Goal: Information Seeking & Learning: Learn about a topic

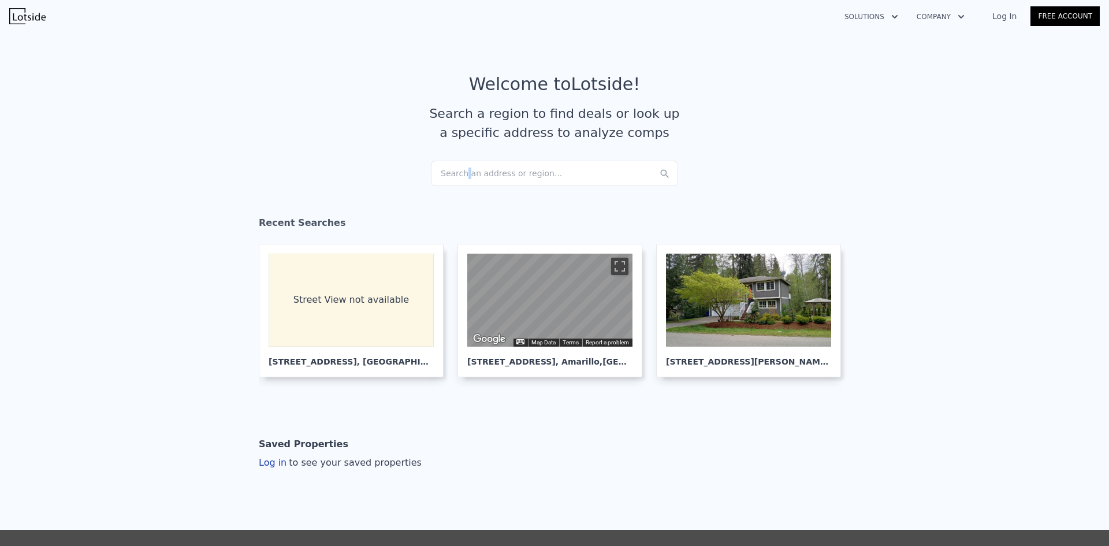
click at [461, 174] on div "Search an address or region..." at bounding box center [554, 173] width 247 height 25
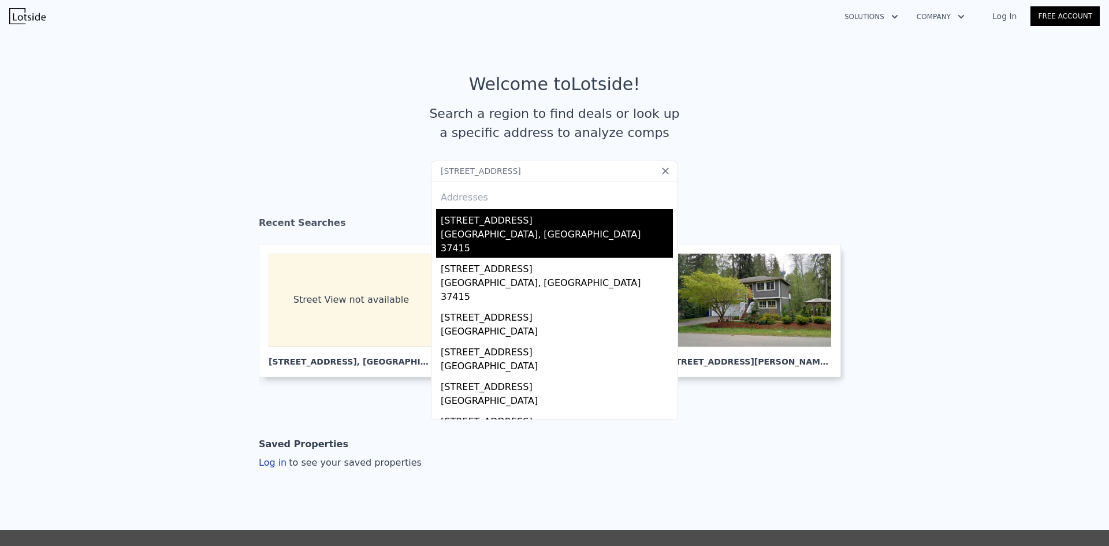
type input "[STREET_ADDRESS]"
click at [498, 226] on div "[STREET_ADDRESS]" at bounding box center [557, 218] width 232 height 18
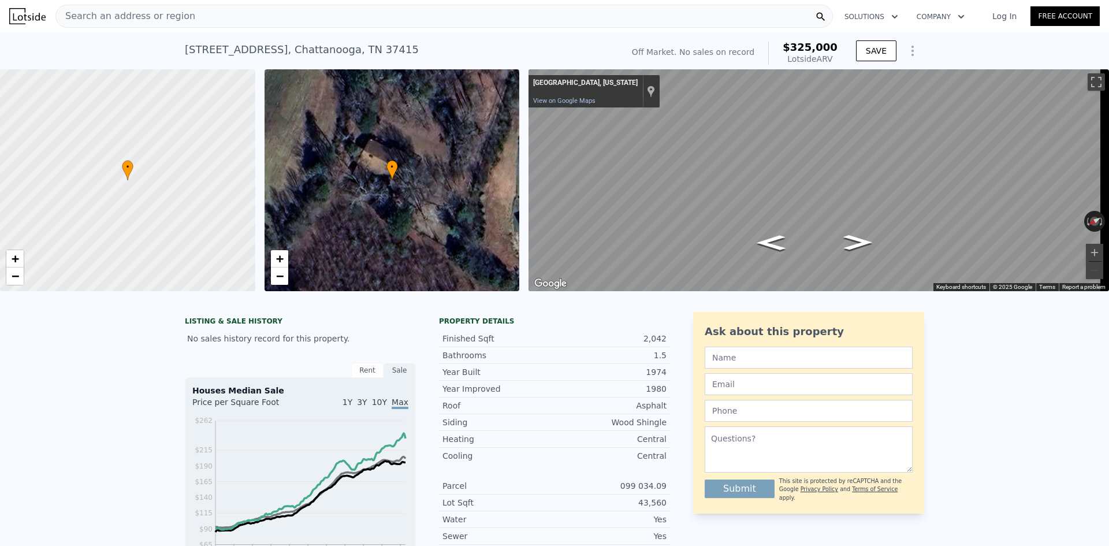
click at [172, 17] on span "Search an address or region" at bounding box center [125, 16] width 139 height 14
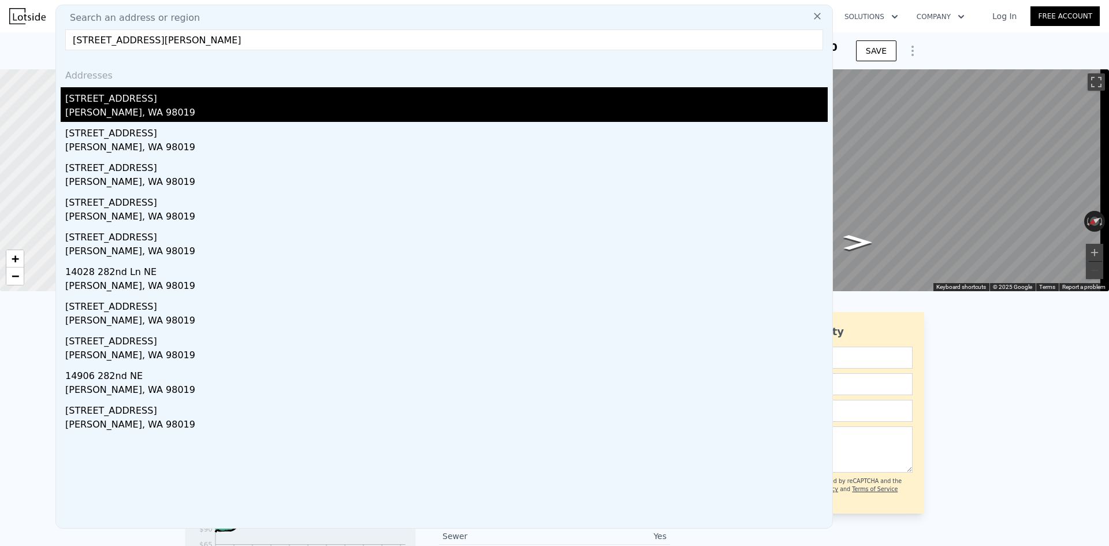
type input "14033 282nd Ln NE, Duvall, WA 98019"
click at [142, 110] on div "Duvall, WA 98019" at bounding box center [446, 114] width 762 height 16
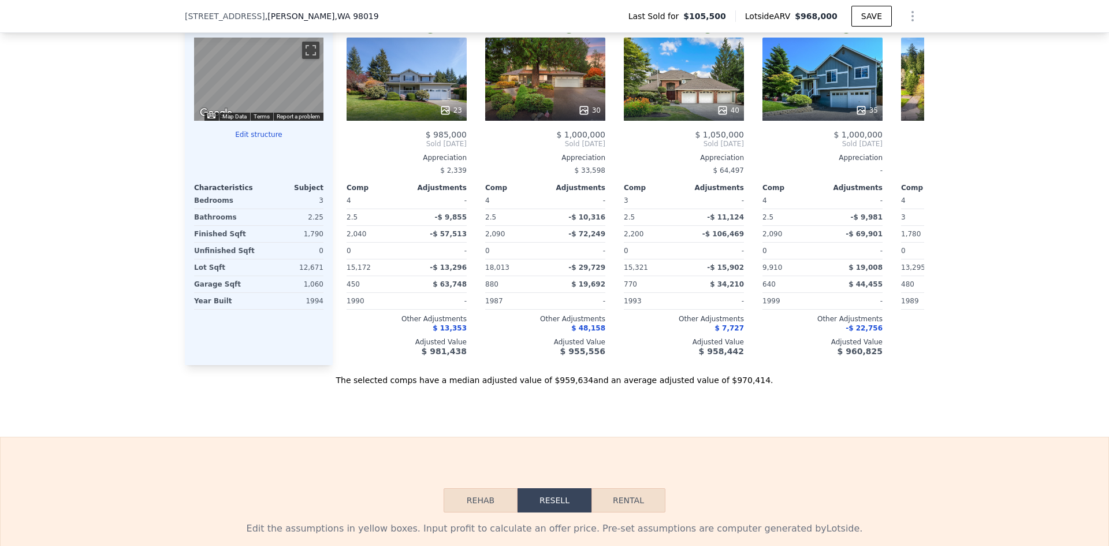
scroll to position [1151, 0]
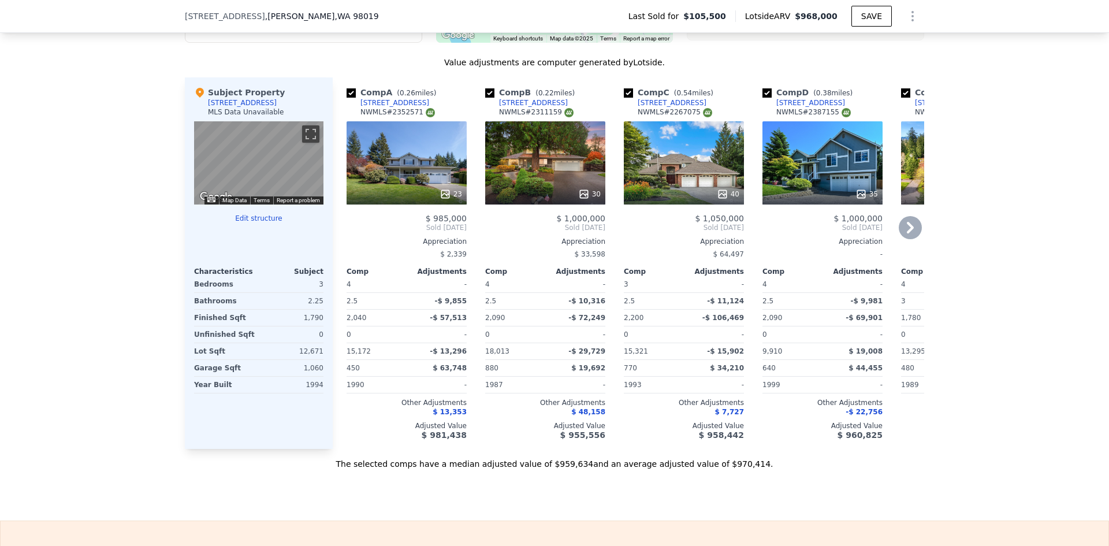
click at [908, 233] on icon at bounding box center [910, 228] width 7 height 12
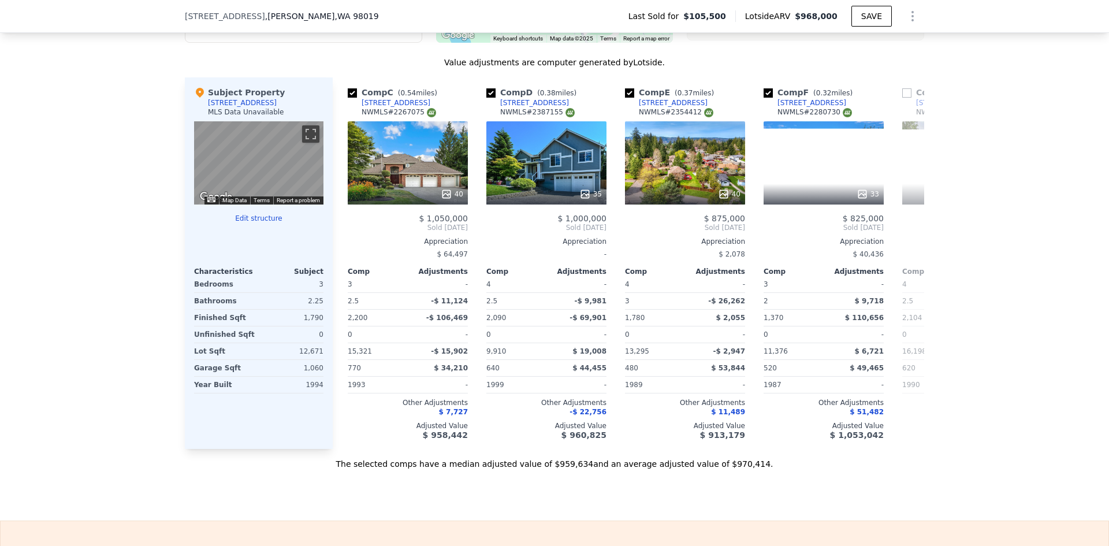
scroll to position [0, 277]
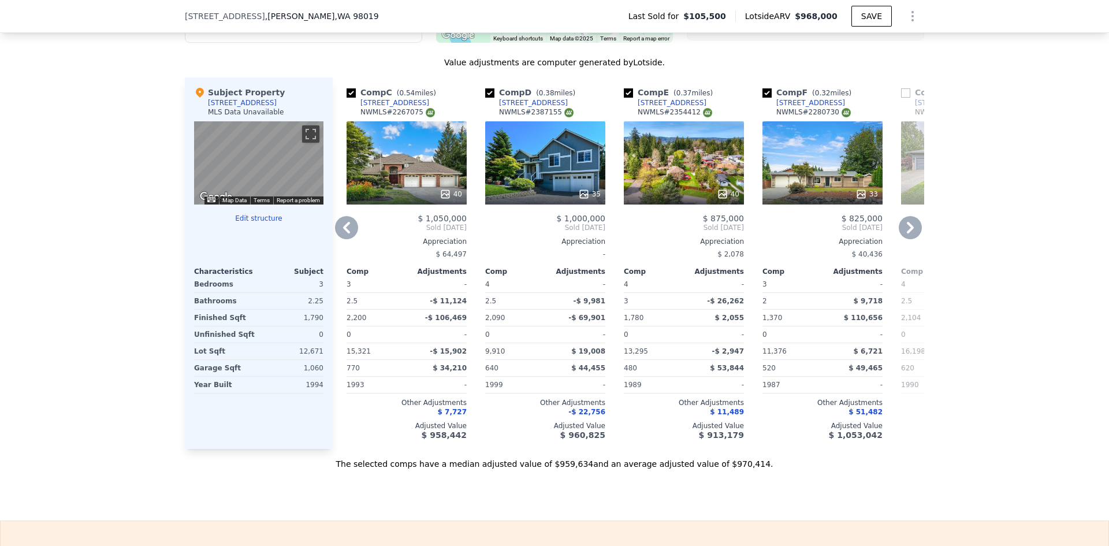
click at [907, 233] on icon at bounding box center [910, 228] width 7 height 12
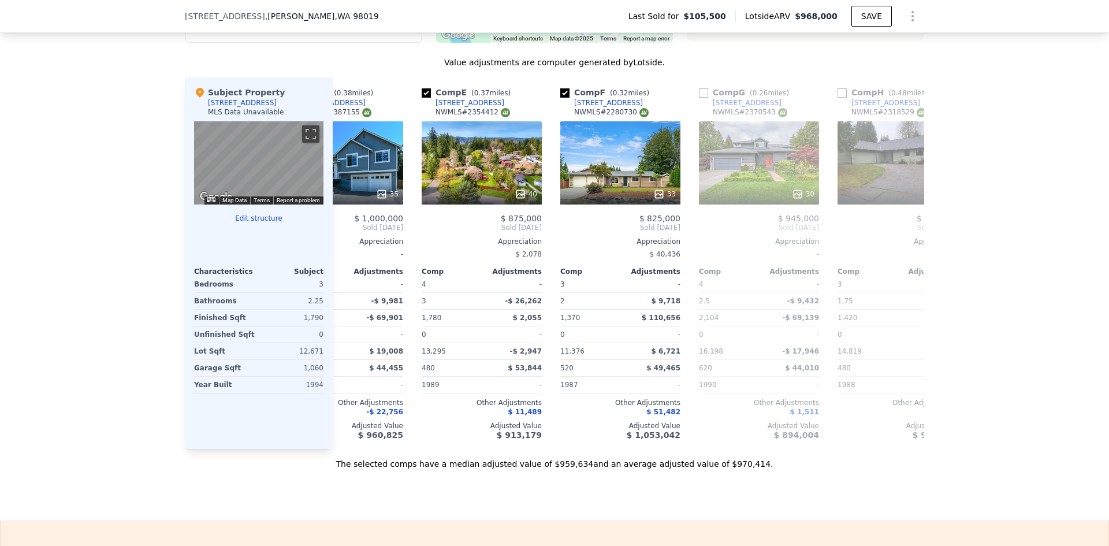
scroll to position [0, 554]
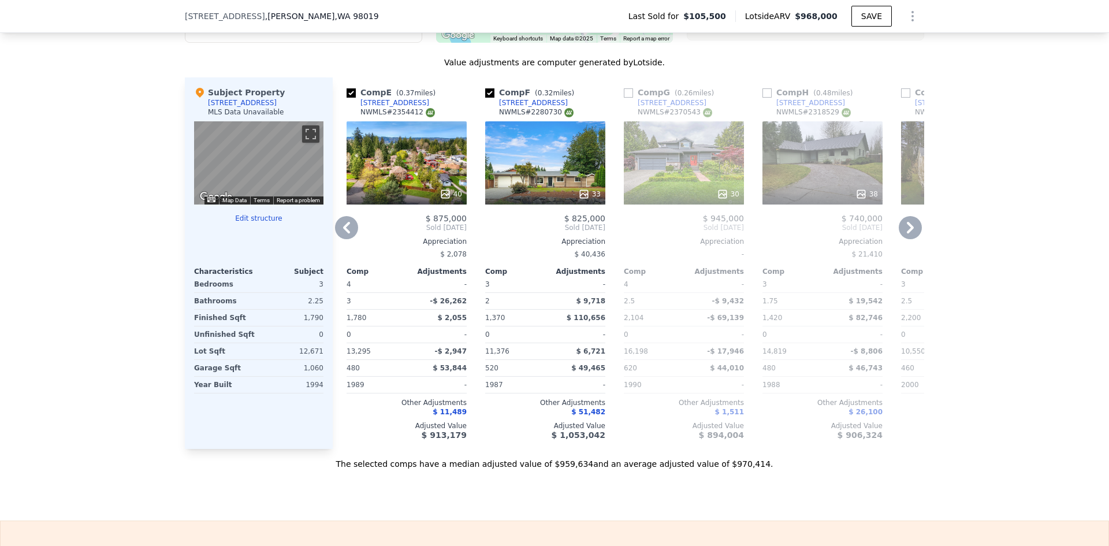
click at [907, 233] on icon at bounding box center [910, 228] width 7 height 12
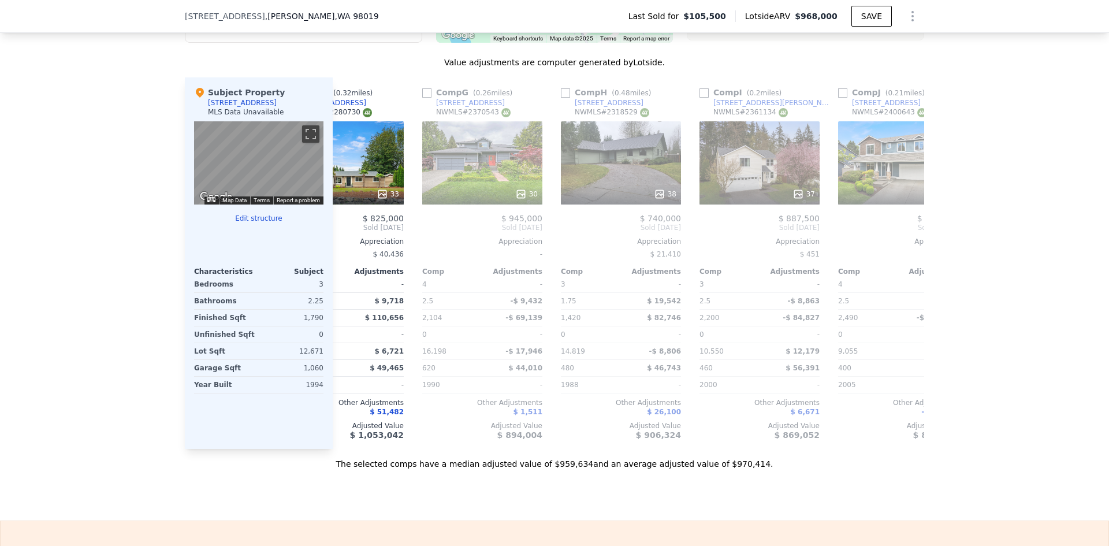
scroll to position [0, 832]
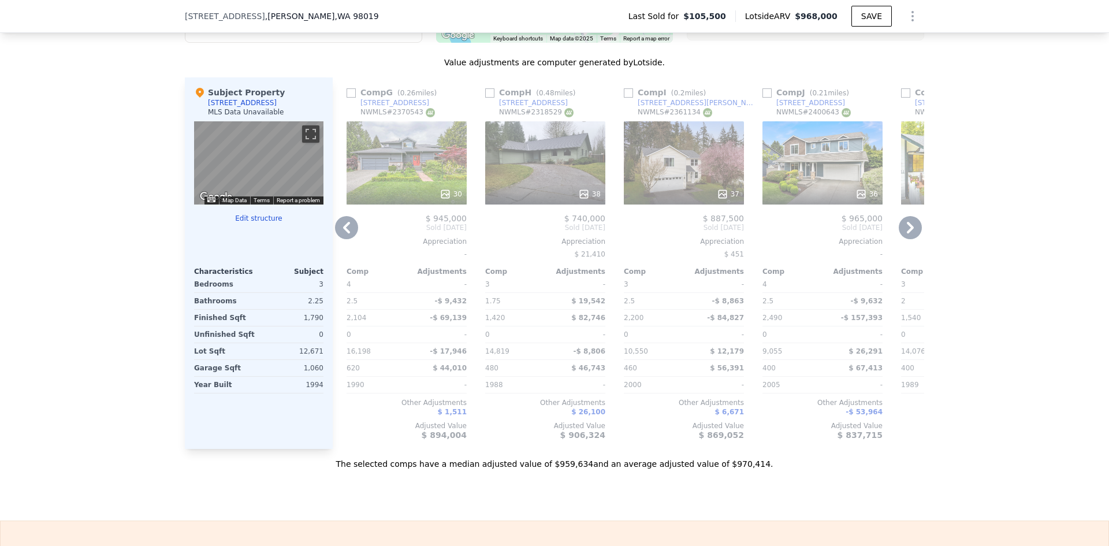
click at [907, 233] on icon at bounding box center [910, 228] width 7 height 12
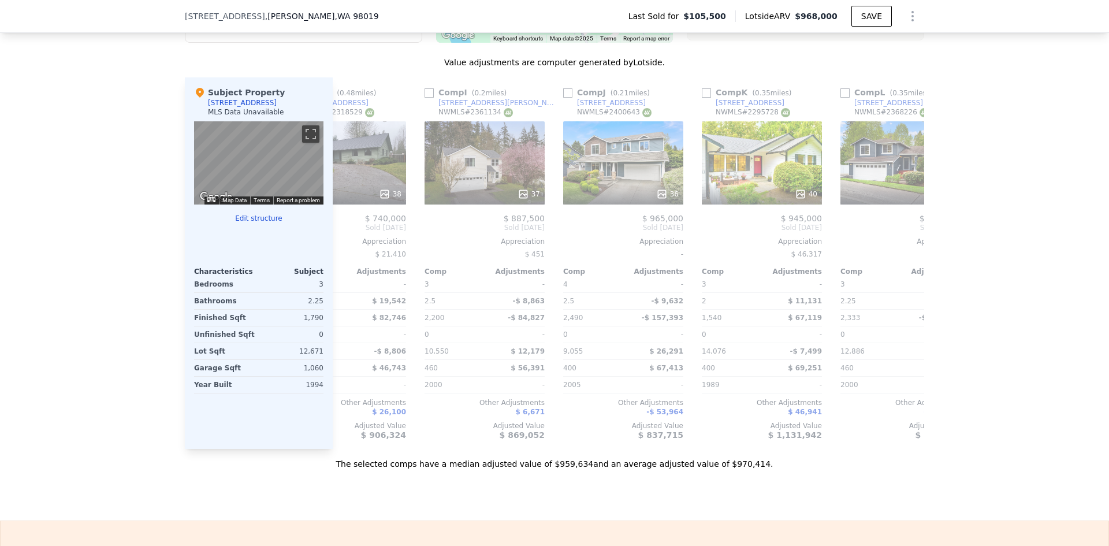
scroll to position [0, 1099]
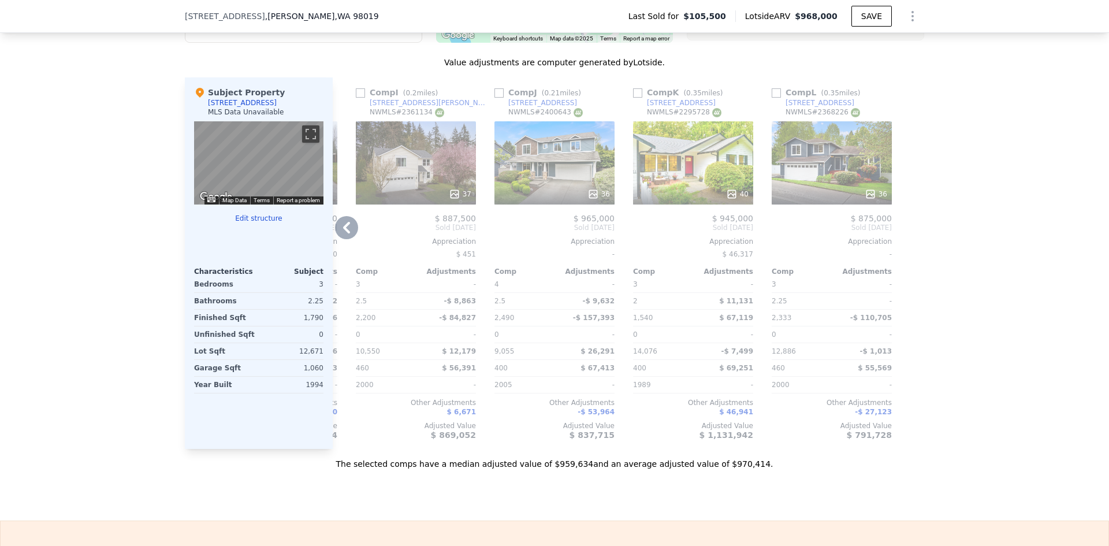
click at [343, 233] on icon at bounding box center [346, 228] width 7 height 12
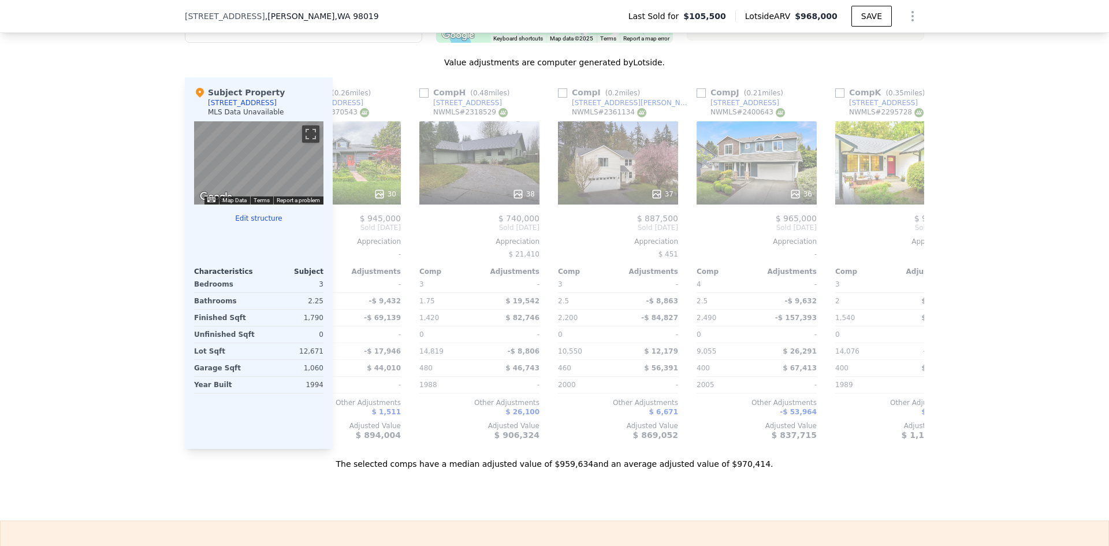
scroll to position [0, 822]
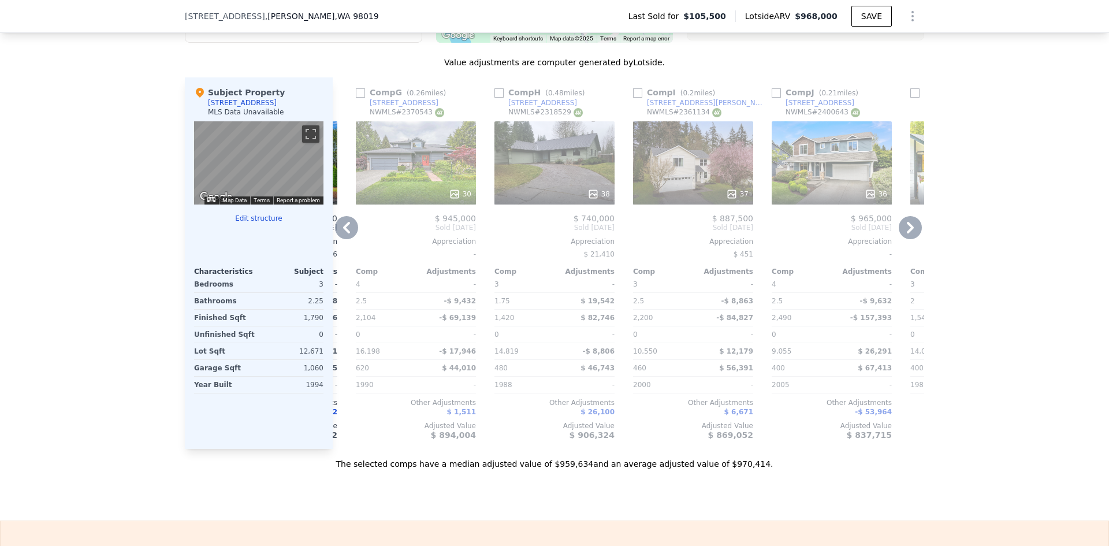
click at [342, 236] on icon at bounding box center [346, 227] width 23 height 23
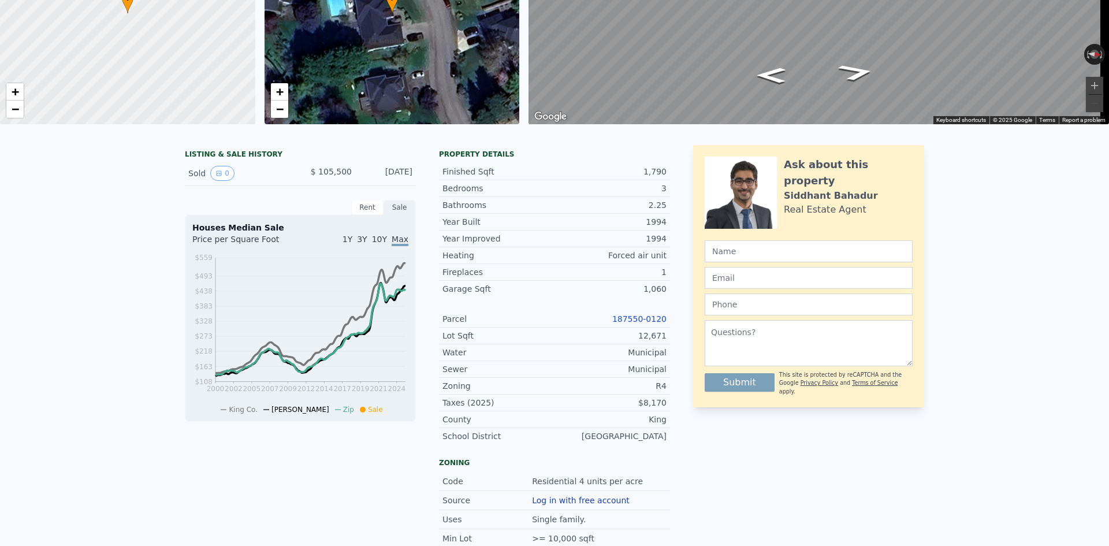
scroll to position [4, 0]
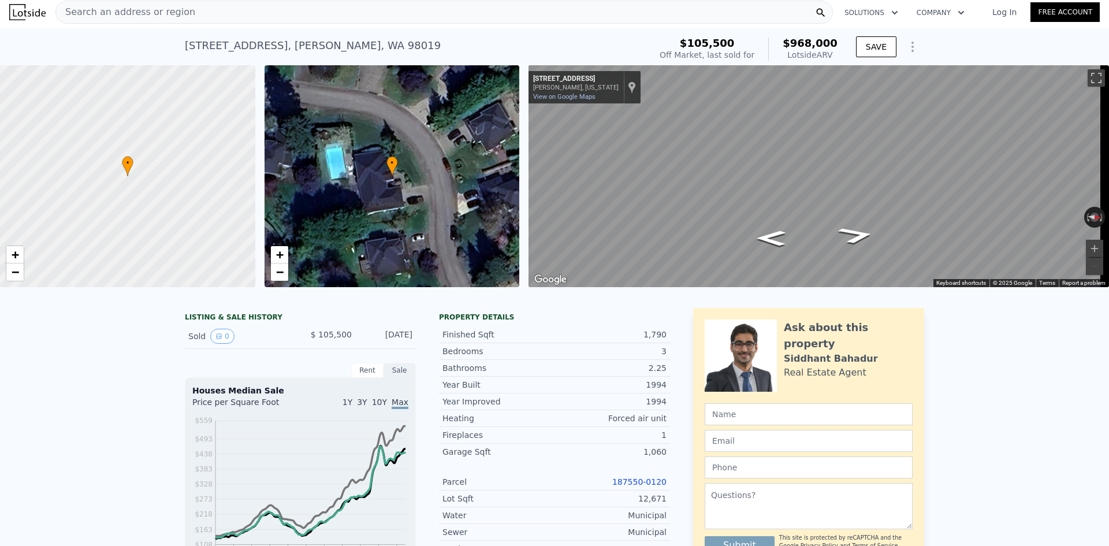
click at [154, 13] on span "Search an address or region" at bounding box center [125, 12] width 139 height 14
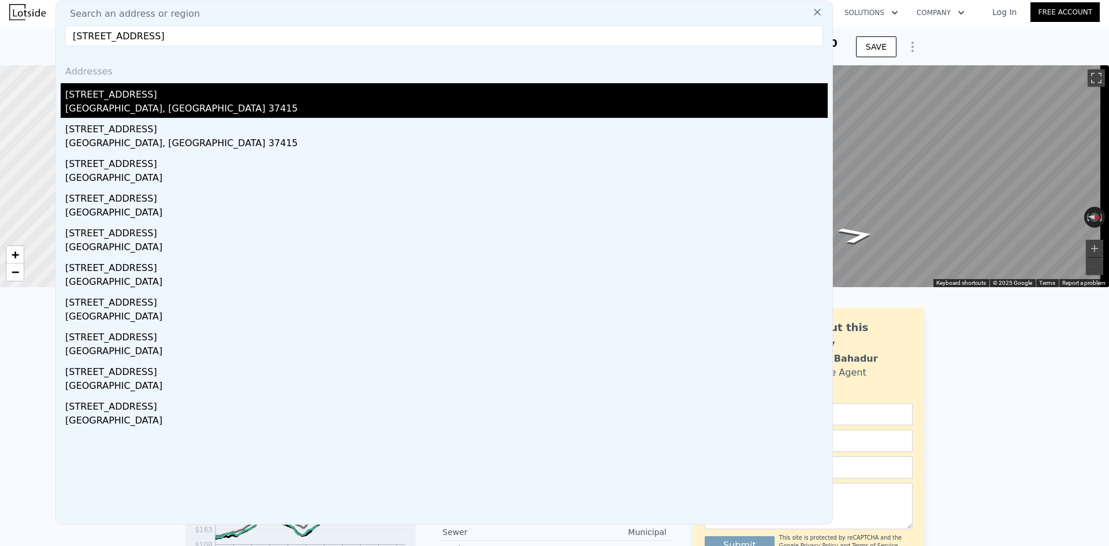
type input "5420 Mountain Creek Rd, Chattanooga, TN 37415"
click at [147, 111] on div "Chattanooga, TN 37415" at bounding box center [446, 110] width 762 height 16
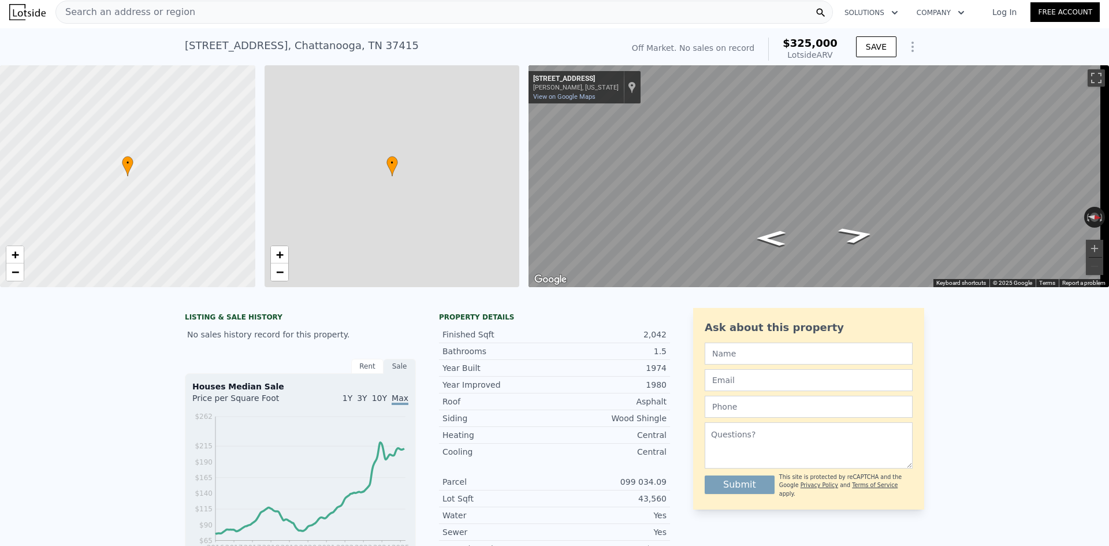
type input "2"
type input "5"
type input "2"
type input "4"
type input "1566"
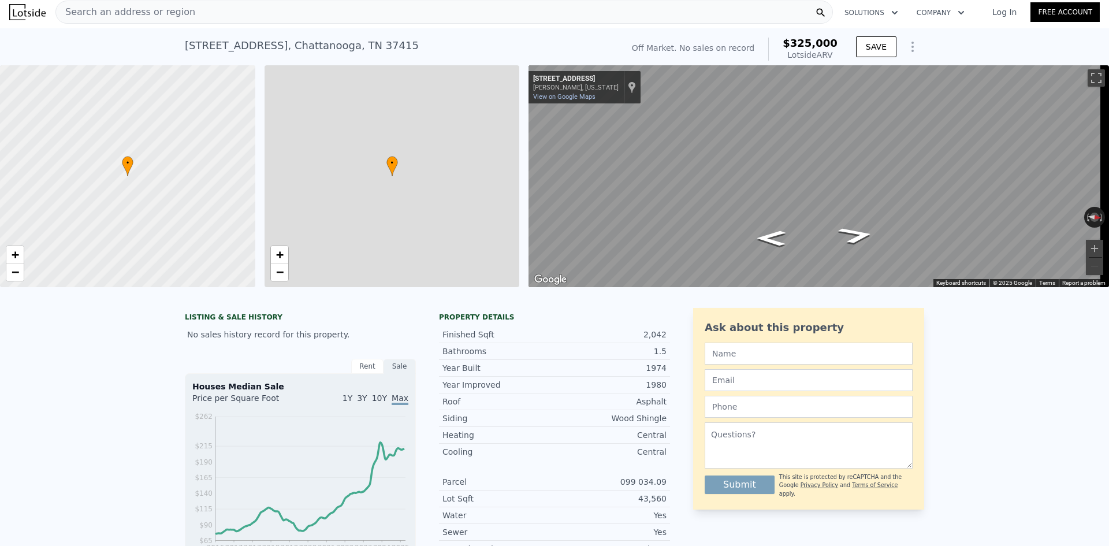
type input "2804"
type input "24829.199999999997"
type input "78408"
type input "$ 325,000"
type input "4"
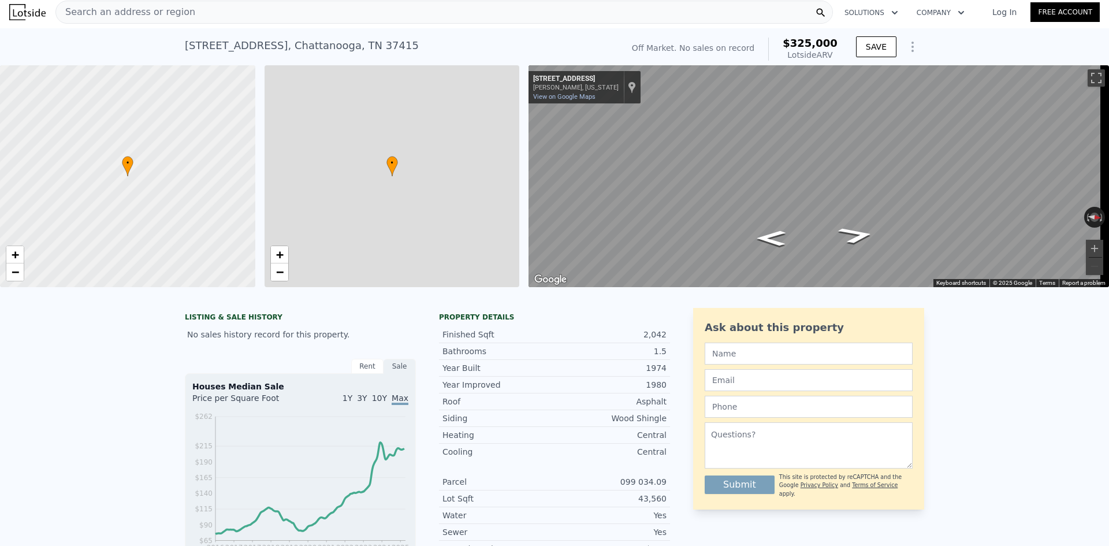
type input "$ 30,002"
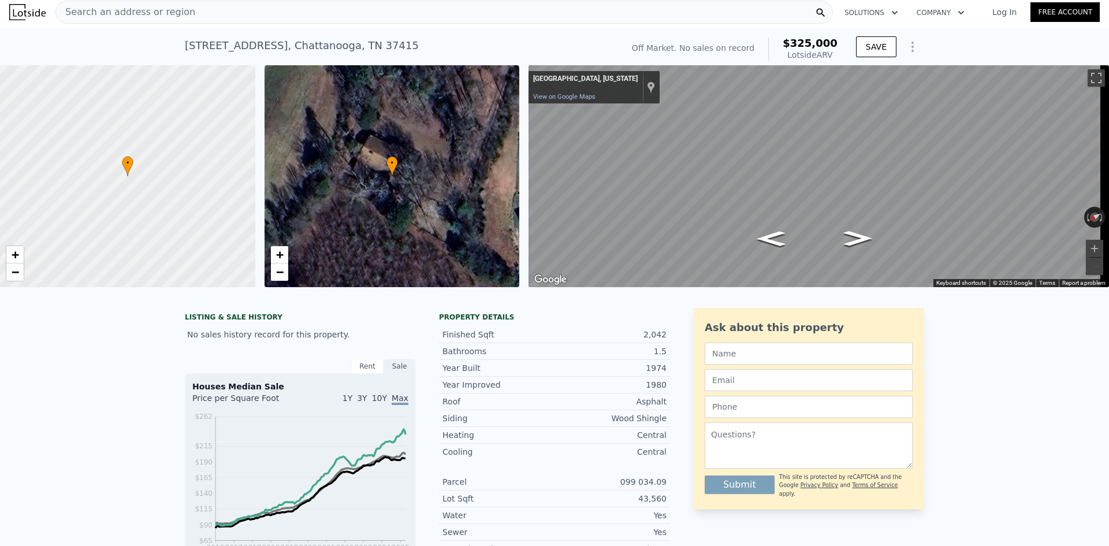
click at [182, 11] on div "Search an address or region" at bounding box center [443, 12] width 777 height 23
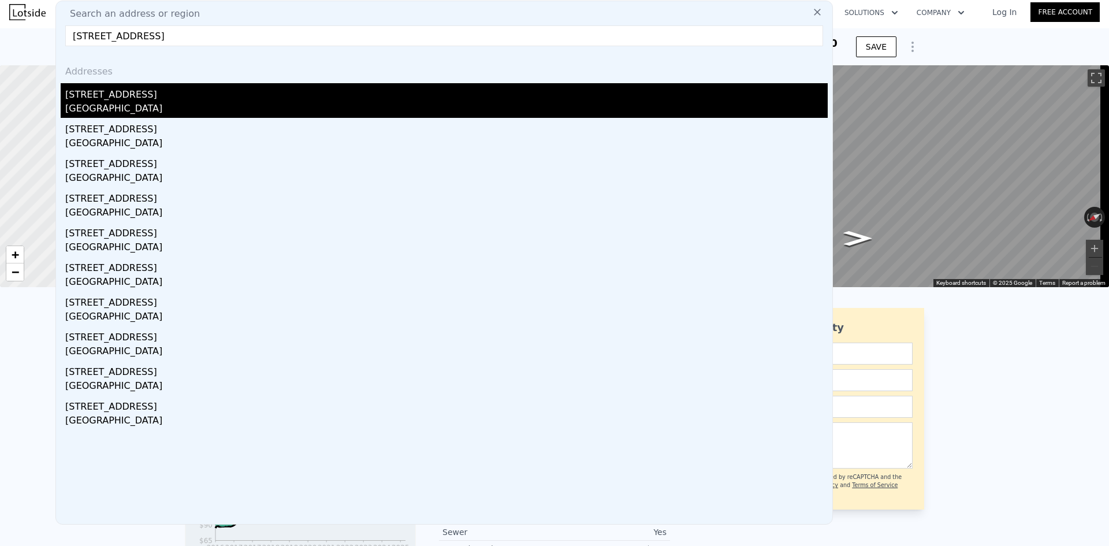
type input "11858 SE 236th St, Kent, WA 98031"
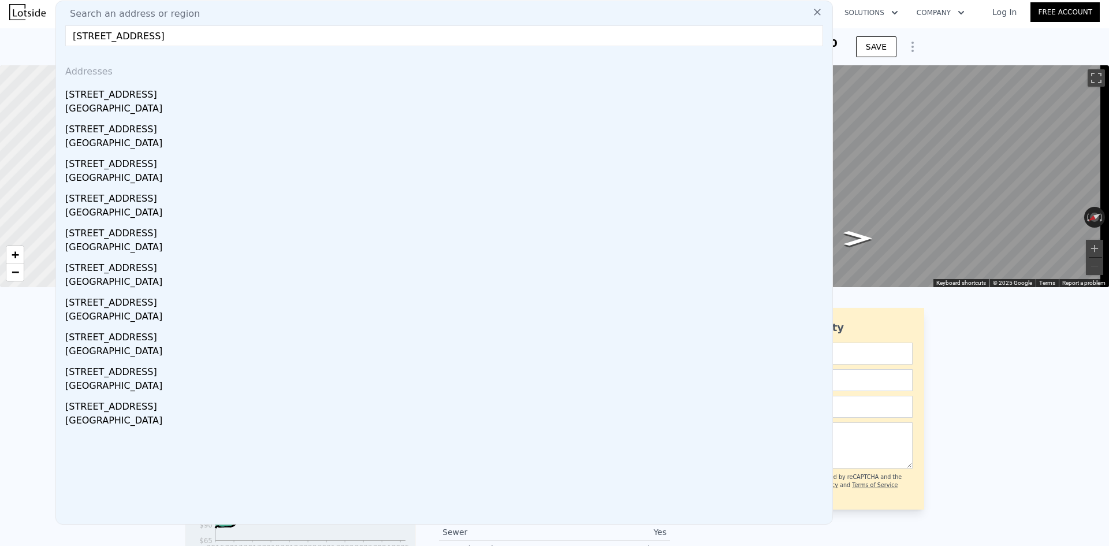
click at [152, 96] on div "11858 SE 236th St" at bounding box center [446, 92] width 762 height 18
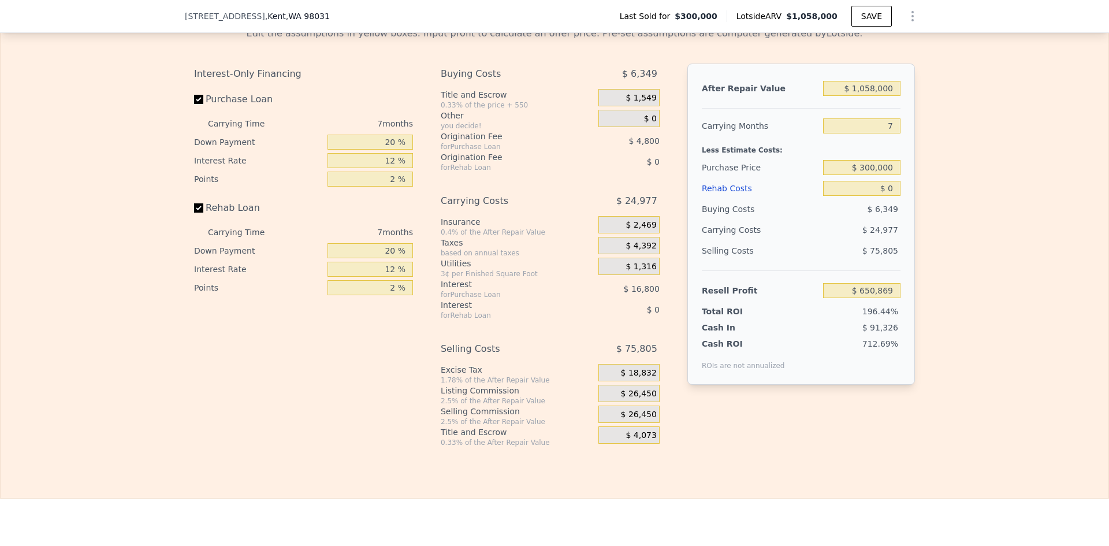
scroll to position [1675, 0]
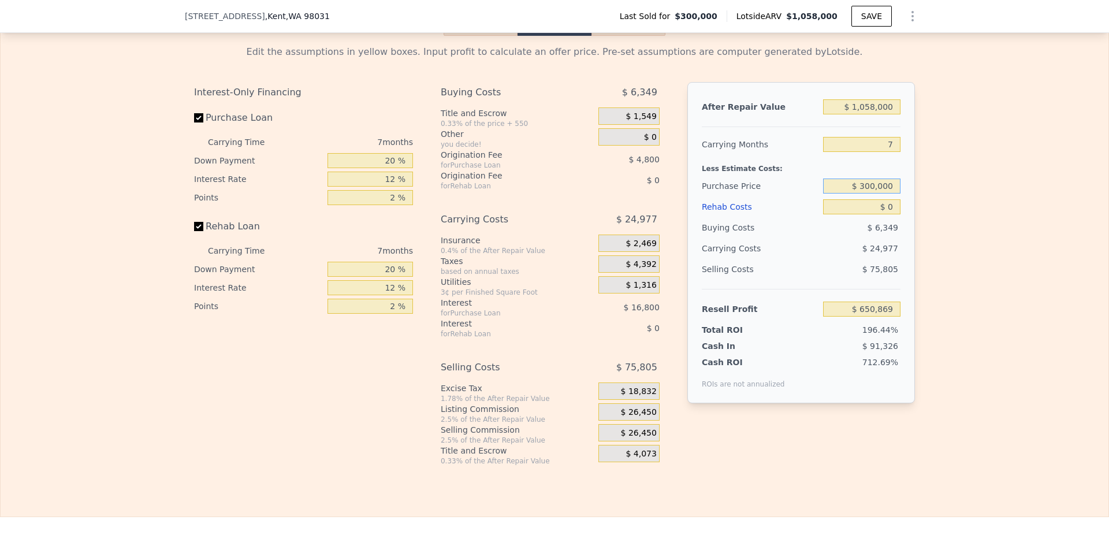
click at [879, 193] on input "$ 300,000" at bounding box center [861, 185] width 77 height 15
type input "$ 879,100"
click at [922, 212] on div "Edit the assumptions in yellow boxes. Input profit to calculate an offer price.…" at bounding box center [555, 251] width 1108 height 430
type input "$ 28,144"
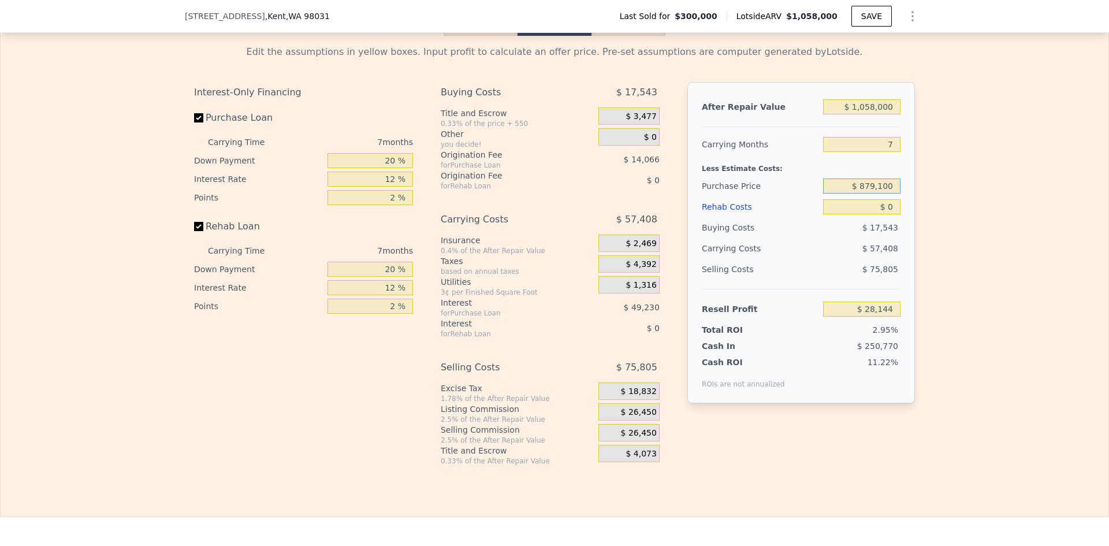
drag, startPoint x: 866, startPoint y: 194, endPoint x: 894, endPoint y: 194, distance: 28.3
click at [894, 193] on input "$ 879,100" at bounding box center [861, 185] width 77 height 15
type input "$ 800,000"
click at [940, 203] on div "Edit the assumptions in yellow boxes. Input profit to calculate an offer price.…" at bounding box center [555, 251] width 1108 height 430
type input "$ 113,204"
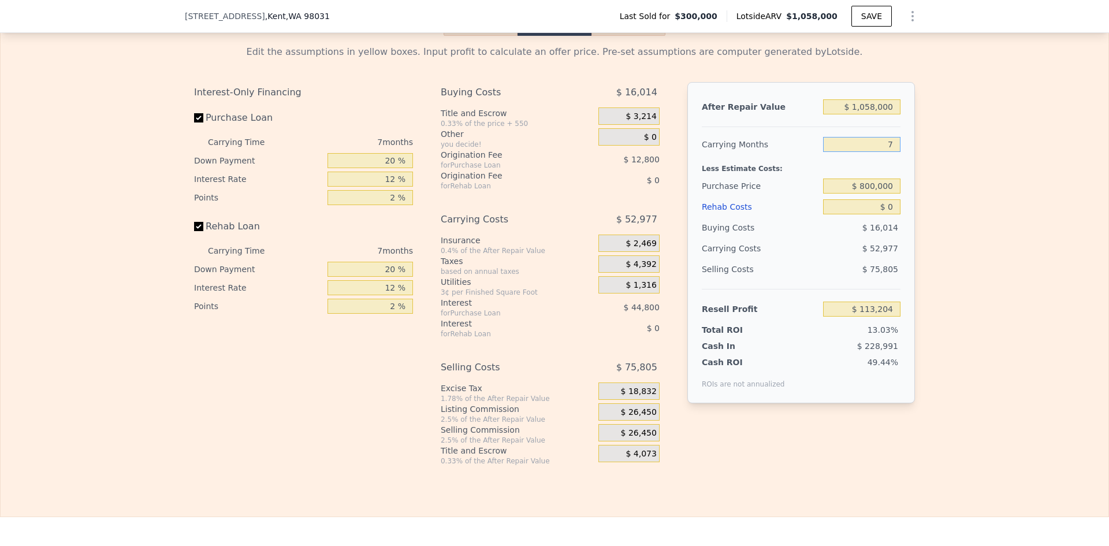
click at [884, 151] on input "7" at bounding box center [861, 144] width 77 height 15
type input "4"
type input "$ 135,908"
type input "4"
click at [387, 168] on input "20 %" at bounding box center [369, 160] width 85 height 15
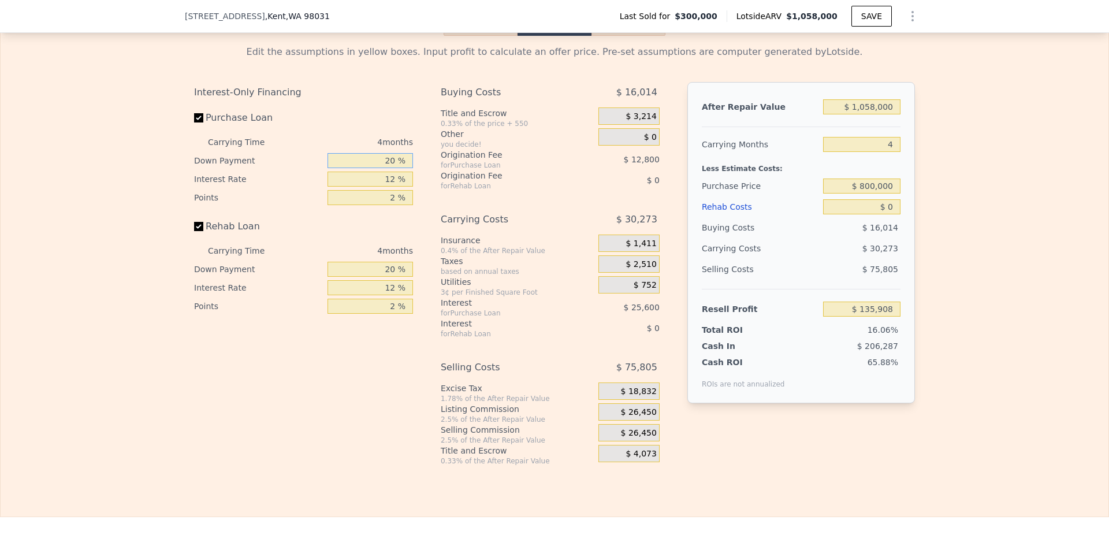
click at [387, 168] on input "20 %" at bounding box center [369, 160] width 85 height 15
type input "10 %"
type input "1 %"
type input "$ 143,108"
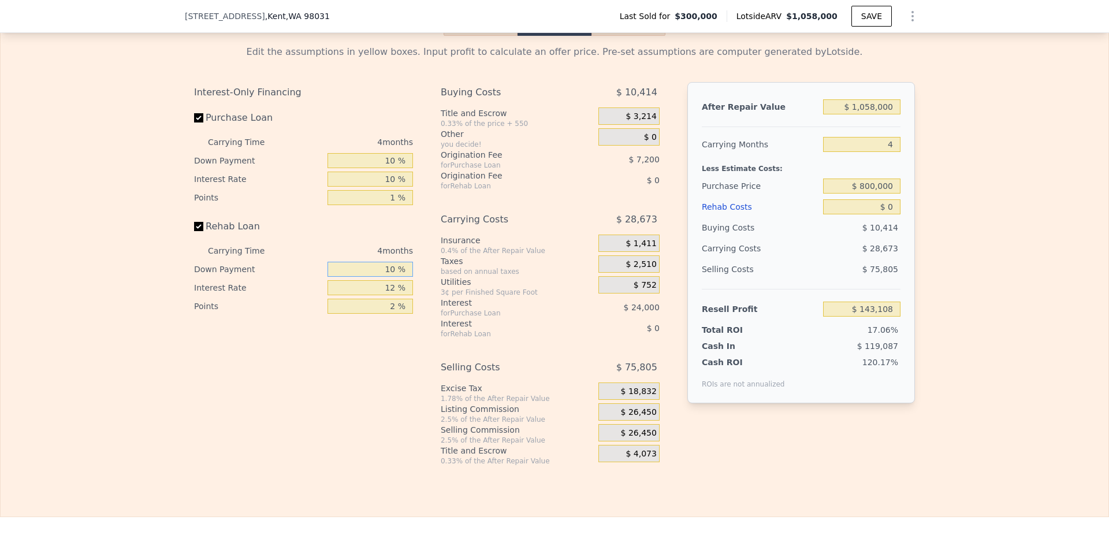
type input "10 %"
type input "1 %"
click at [640, 417] on span "$ 26,450" at bounding box center [639, 412] width 36 height 10
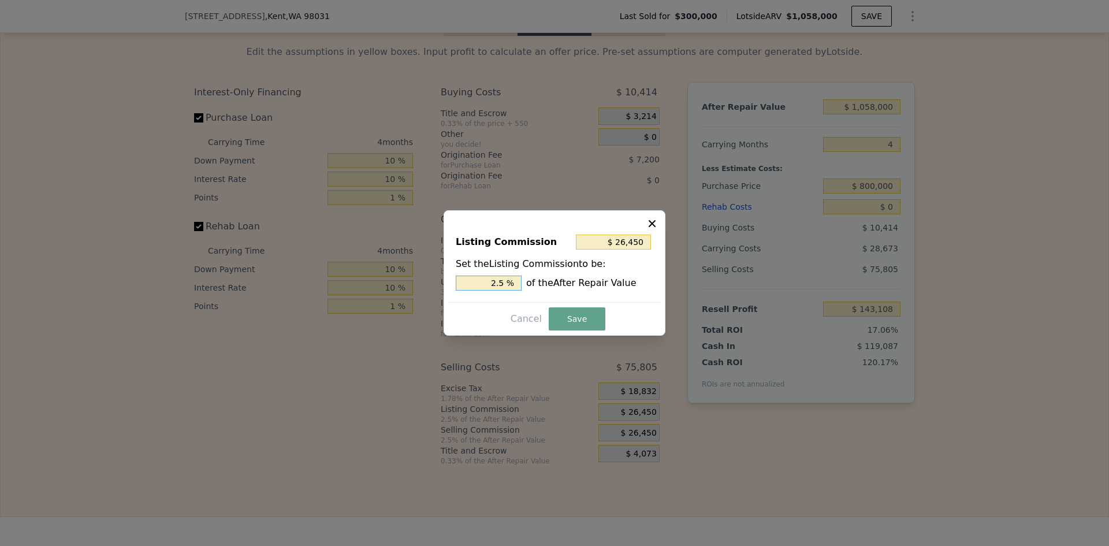
drag, startPoint x: 498, startPoint y: 283, endPoint x: 506, endPoint y: 282, distance: 8.1
click at [506, 282] on input "2.5 %" at bounding box center [489, 282] width 66 height 15
type input "$ 21,160"
type input "2 %"
click at [564, 315] on button "Save" at bounding box center [577, 318] width 57 height 23
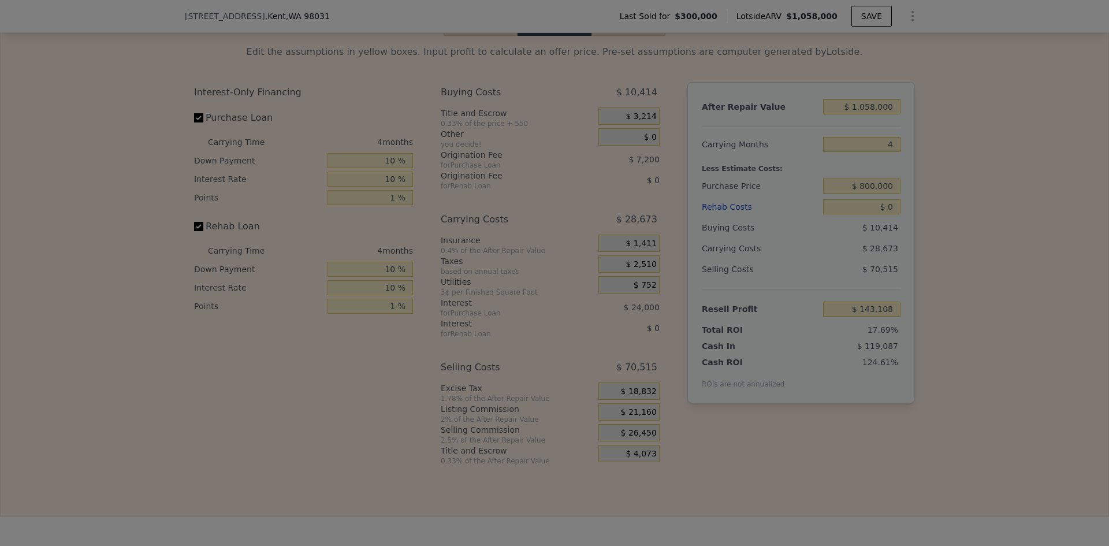
type input "$ 148,398"
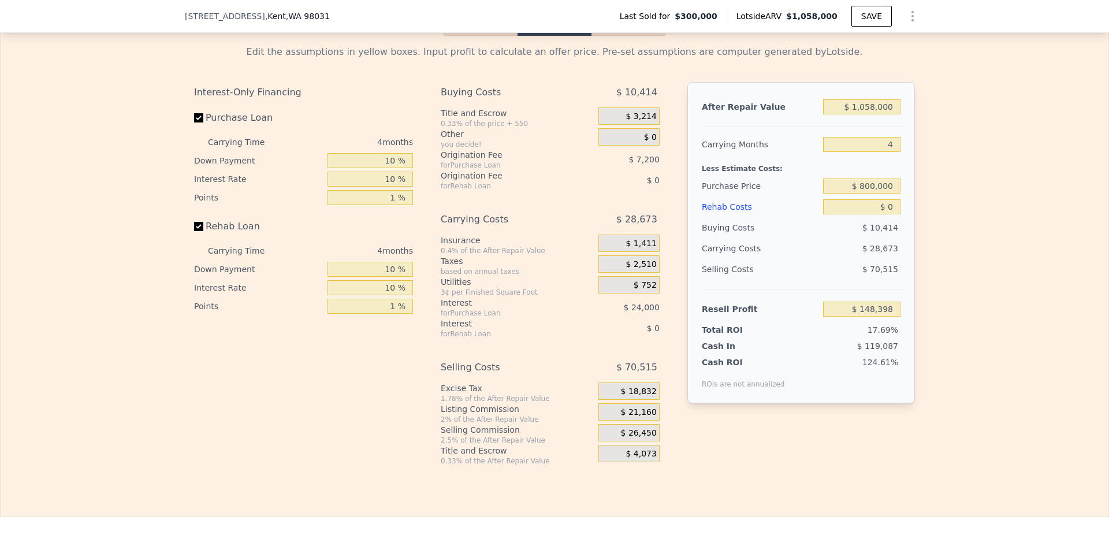
click at [993, 264] on div "Edit the assumptions in yellow boxes. Input profit to calculate an offer price.…" at bounding box center [555, 251] width 1108 height 430
drag, startPoint x: 890, startPoint y: 215, endPoint x: 879, endPoint y: 215, distance: 10.4
click at [879, 214] on input "$ 0" at bounding box center [861, 206] width 77 height 15
type input "$ 60"
type input "$ 148,337"
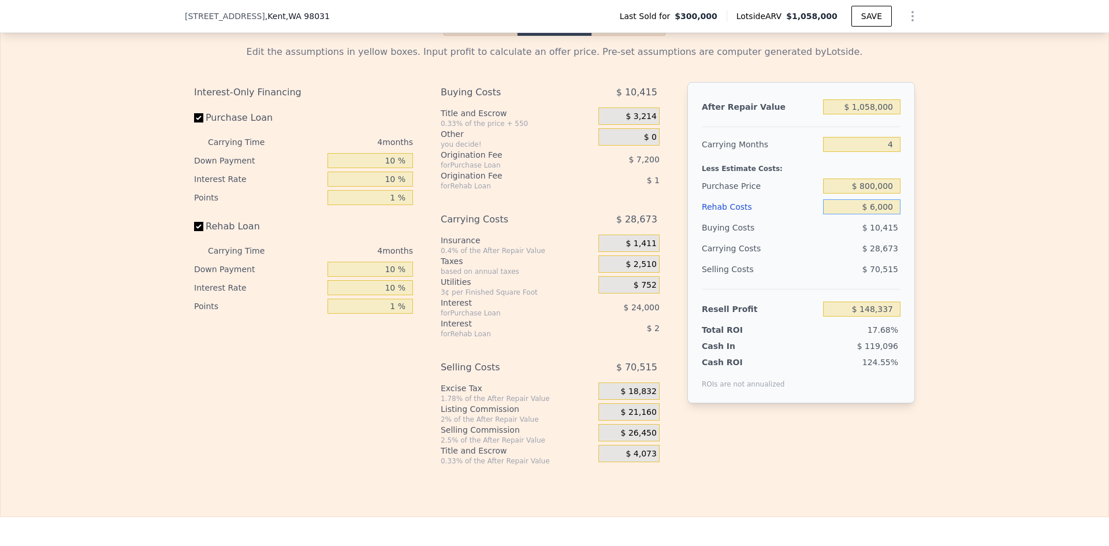
type input "$ 60,000"
type input "$ 86,058"
click at [935, 245] on div "Edit the assumptions in yellow boxes. Input profit to calculate an offer price.…" at bounding box center [555, 251] width 1108 height 430
click at [868, 214] on input "$ 60,000" at bounding box center [861, 206] width 77 height 15
type input "$ 30,000"
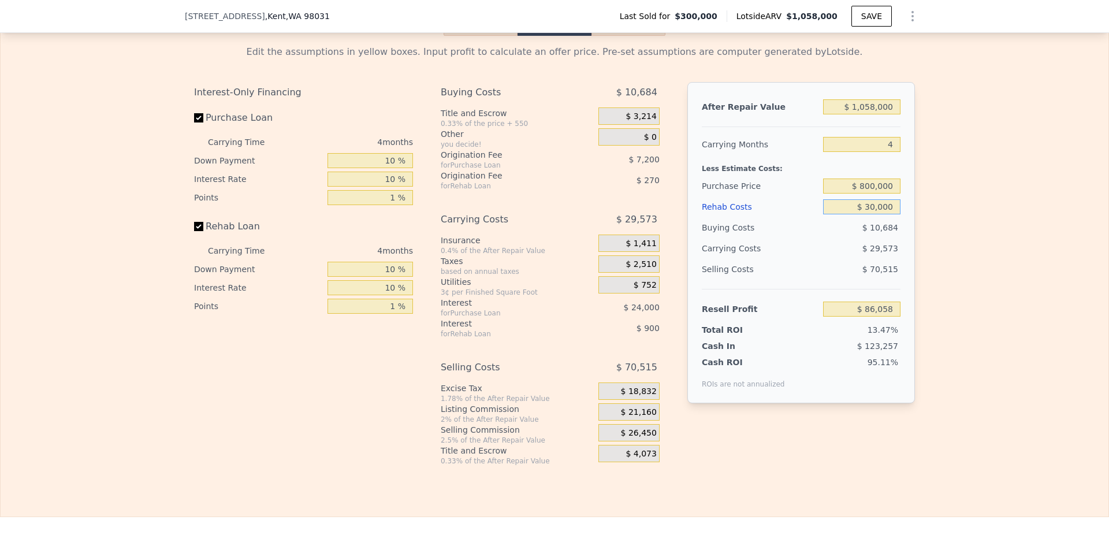
type input "$ 117,228"
type input "$ 30,000"
click at [919, 220] on div "Edit the assumptions in yellow boxes. Input profit to calculate an offer price.…" at bounding box center [554, 251] width 739 height 430
click at [866, 193] on input "$ 800,000" at bounding box center [861, 185] width 77 height 15
click at [867, 193] on input "$ 800,000" at bounding box center [861, 185] width 77 height 15
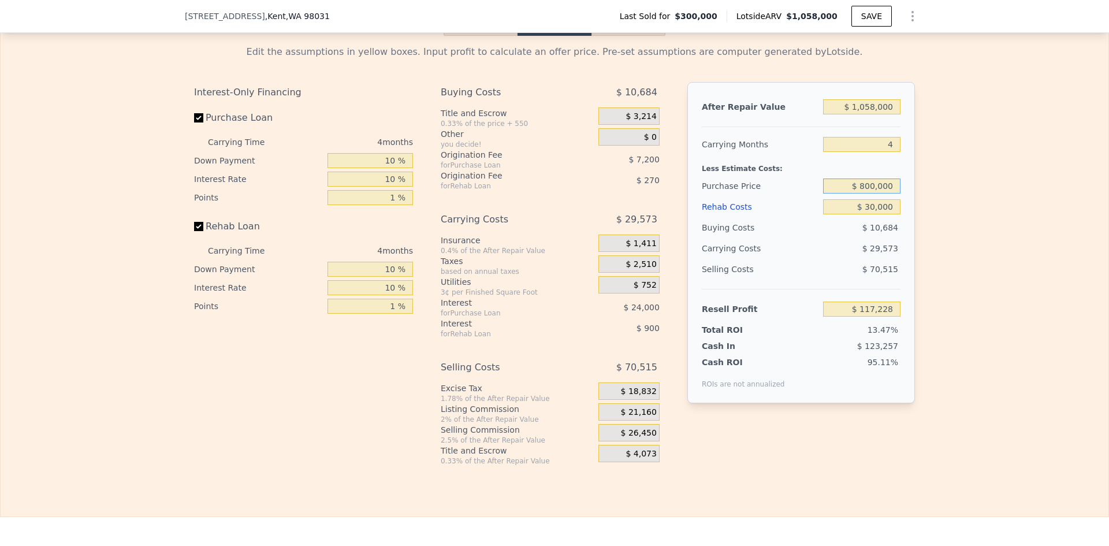
click at [867, 193] on input "$ 800,000" at bounding box center [861, 185] width 77 height 15
drag, startPoint x: 858, startPoint y: 193, endPoint x: 869, endPoint y: 194, distance: 11.0
click at [869, 193] on input "$ 800,000" at bounding box center [861, 185] width 77 height 15
type input "$ 700,000"
click at [923, 208] on div "Edit the assumptions in yellow boxes. Input profit to calculate an offer price.…" at bounding box center [555, 251] width 1108 height 430
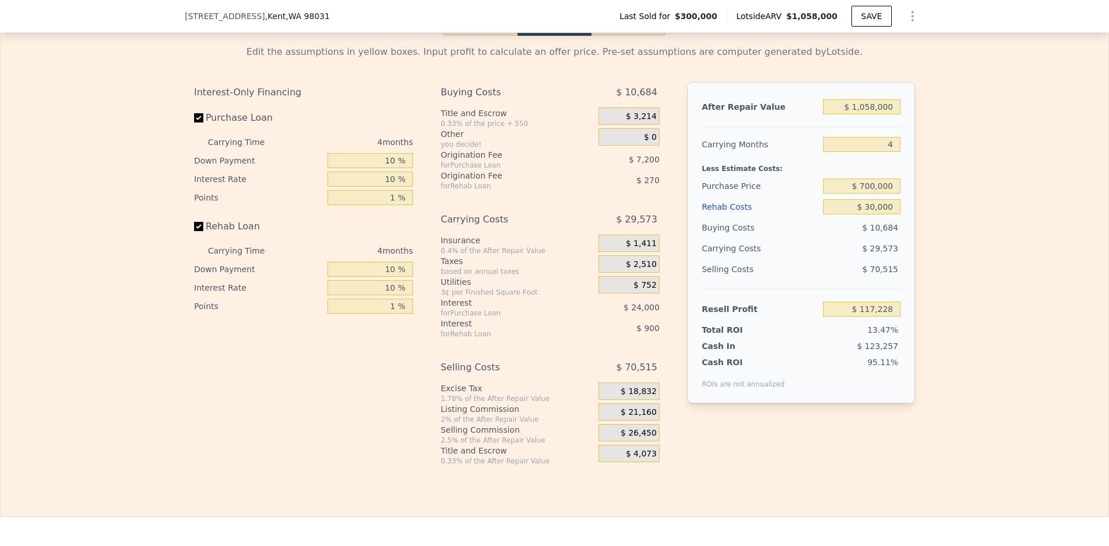
type input "$ 221,461"
drag, startPoint x: 865, startPoint y: 215, endPoint x: 872, endPoint y: 216, distance: 7.0
click at [872, 214] on input "$ 30,000" at bounding box center [861, 206] width 77 height 15
type input "$ 50,000"
type input "$ 200,681"
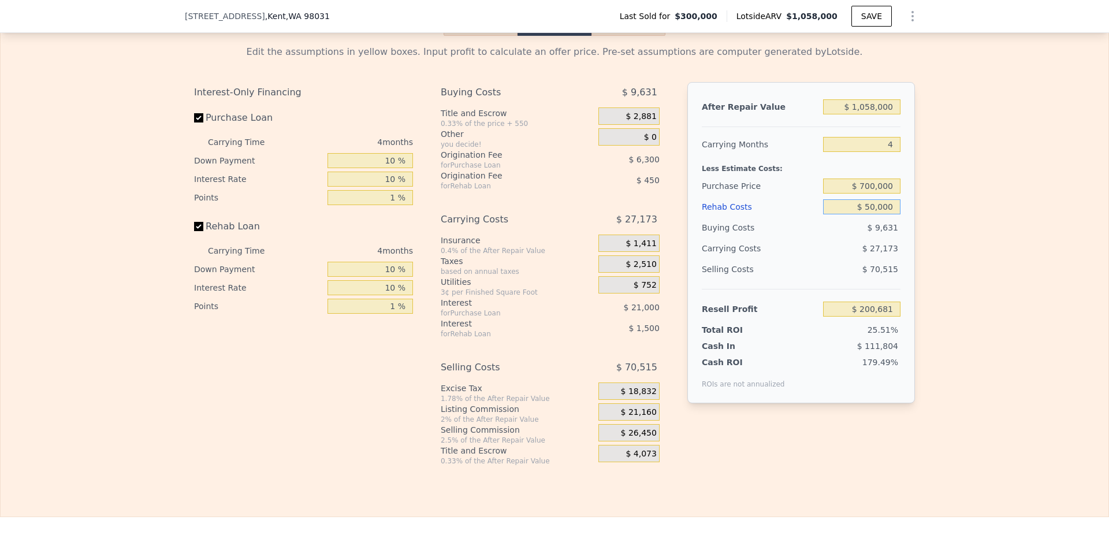
type input "$ 50,000"
click at [936, 216] on div "Edit the assumptions in yellow boxes. Input profit to calculate an offer price.…" at bounding box center [555, 251] width 1108 height 430
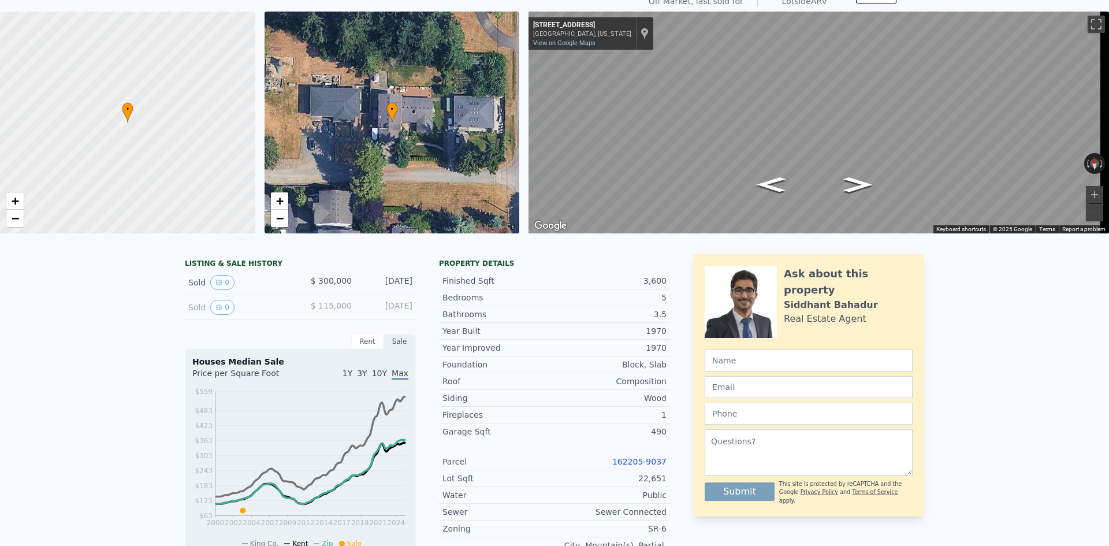
scroll to position [4, 0]
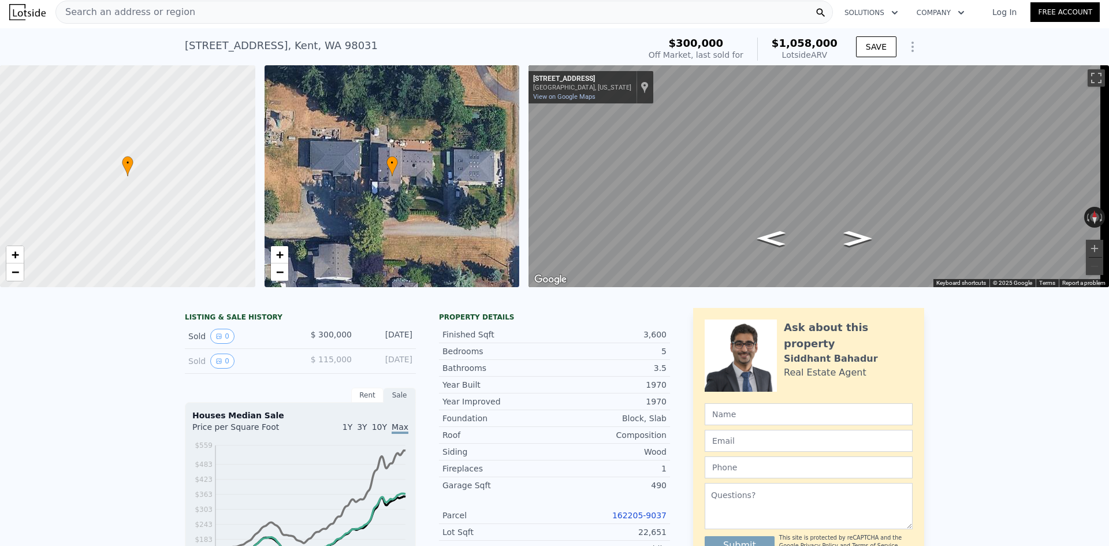
click at [138, 8] on span "Search an address or region" at bounding box center [125, 12] width 139 height 14
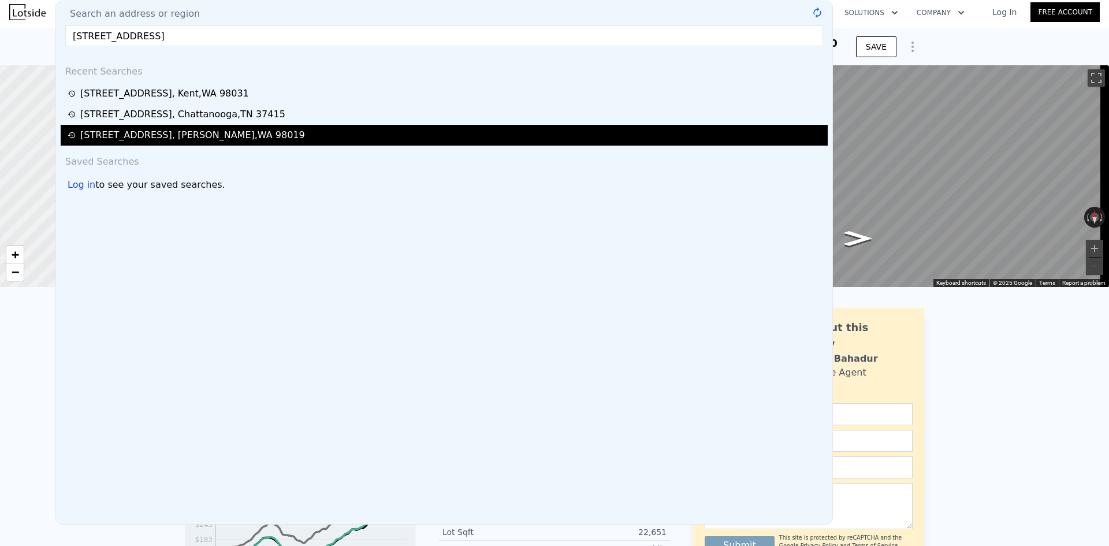
type input "7"
type input "$ 0"
type input "$ 650,869"
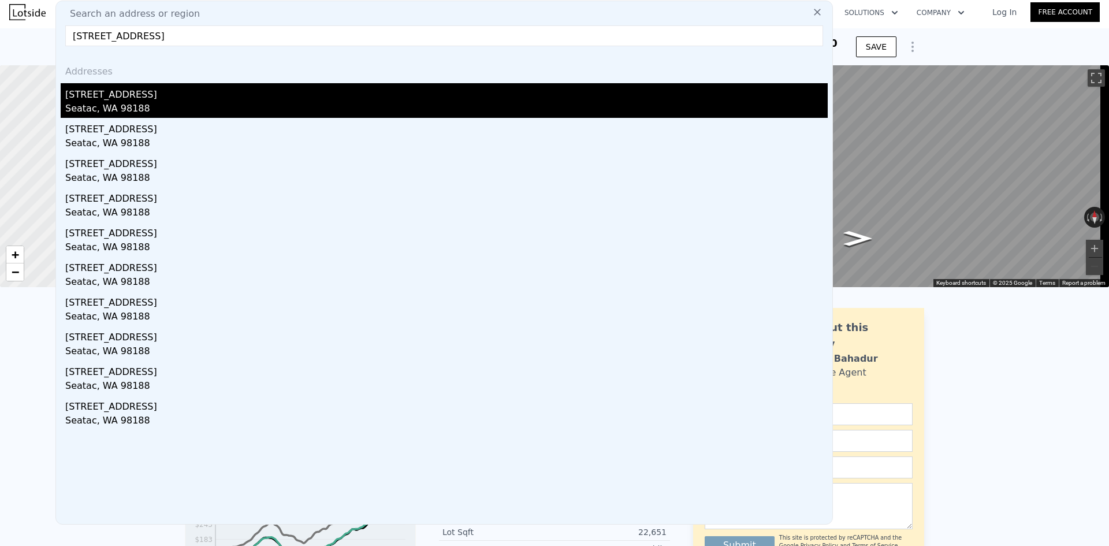
type input "4510 S 184th St, Seatac, WA 98188"
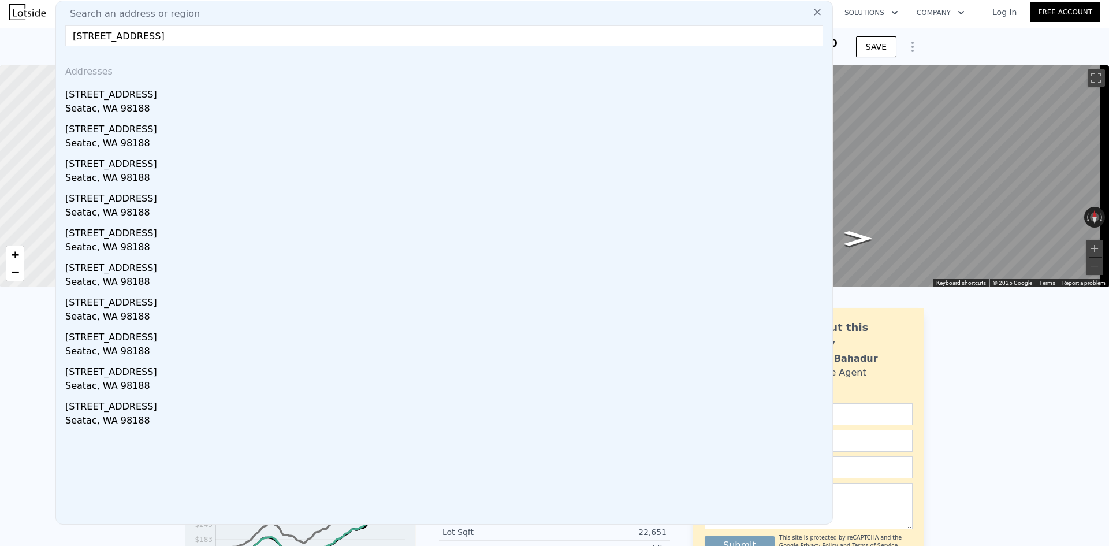
drag, startPoint x: 125, startPoint y: 103, endPoint x: 191, endPoint y: 91, distance: 66.8
click at [125, 103] on div "Seatac, WA 98188" at bounding box center [446, 110] width 762 height 16
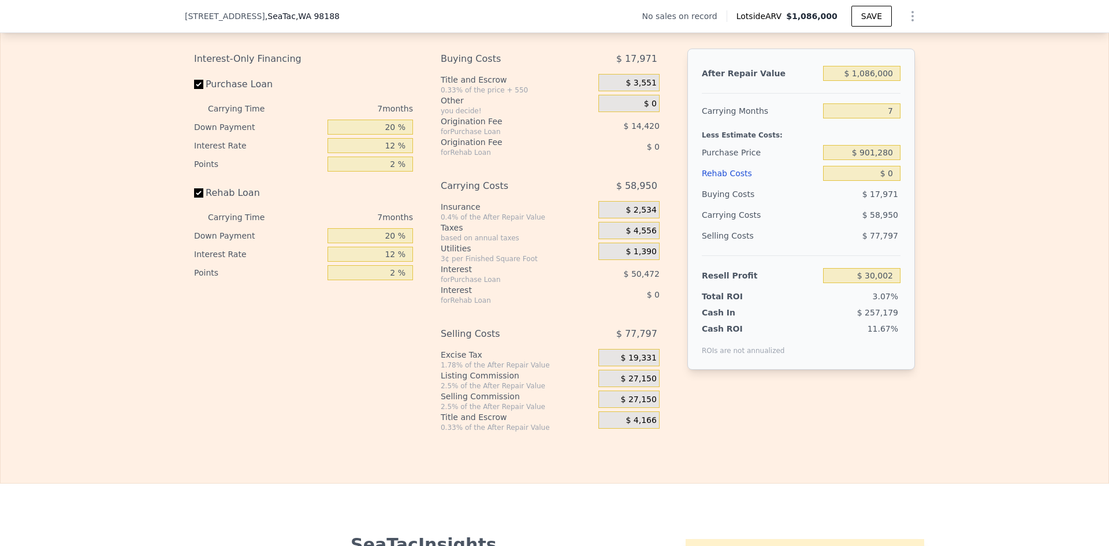
scroll to position [1675, 0]
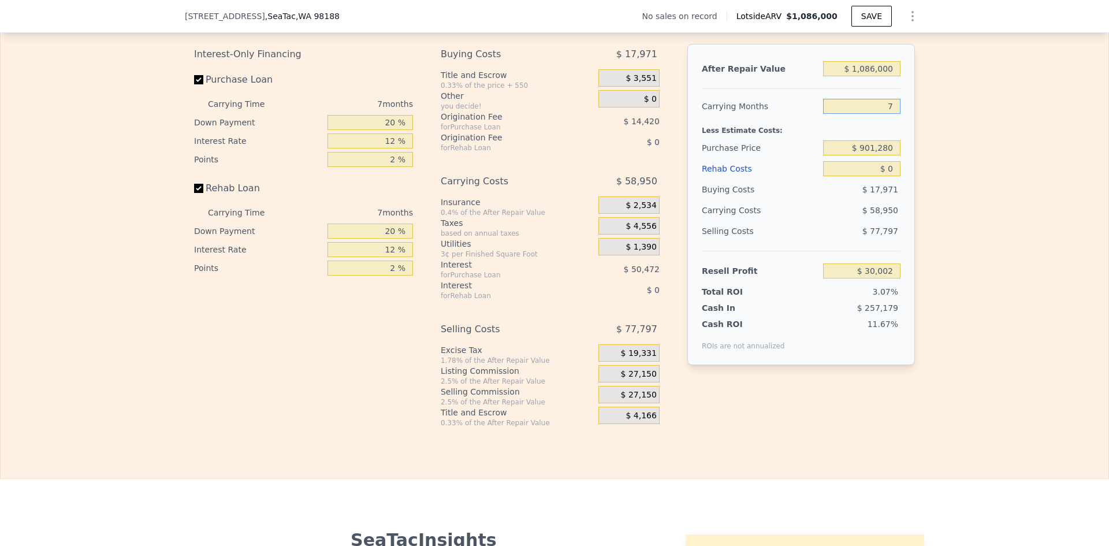
drag, startPoint x: 890, startPoint y: 113, endPoint x: 881, endPoint y: 116, distance: 10.2
click at [881, 114] on input "7" at bounding box center [861, 106] width 77 height 15
type input "6"
type input "$ 38,424"
type input "6"
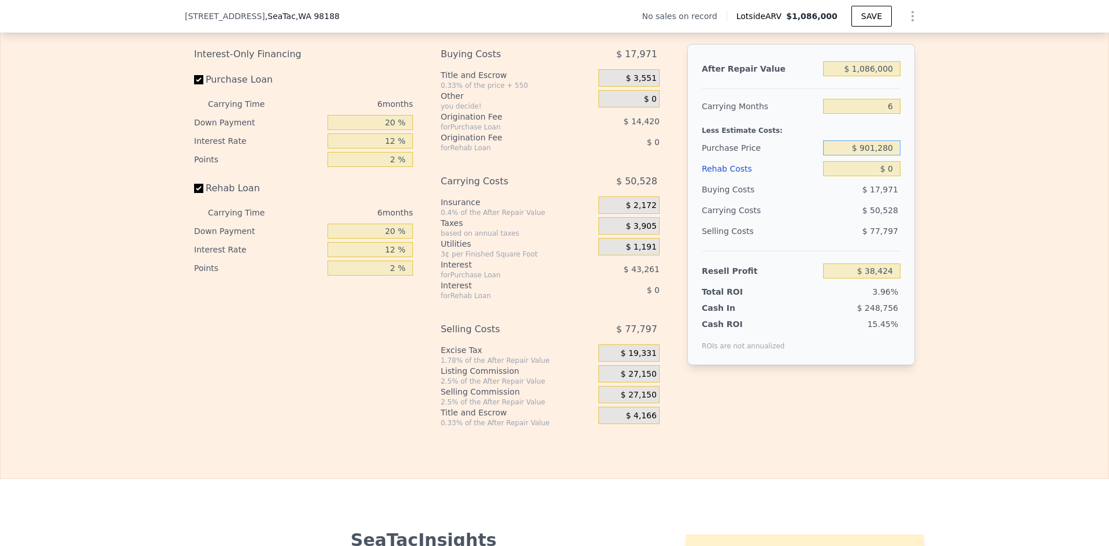
click at [877, 155] on input "$ 901,280" at bounding box center [861, 147] width 77 height 15
click at [878, 155] on input "$ 901,280" at bounding box center [861, 147] width 77 height 15
type input "$ 800,000"
click at [927, 158] on div "Edit the assumptions in yellow boxes. Input profit to calculate an offer price.…" at bounding box center [555, 213] width 1108 height 430
type input "$ 146,521"
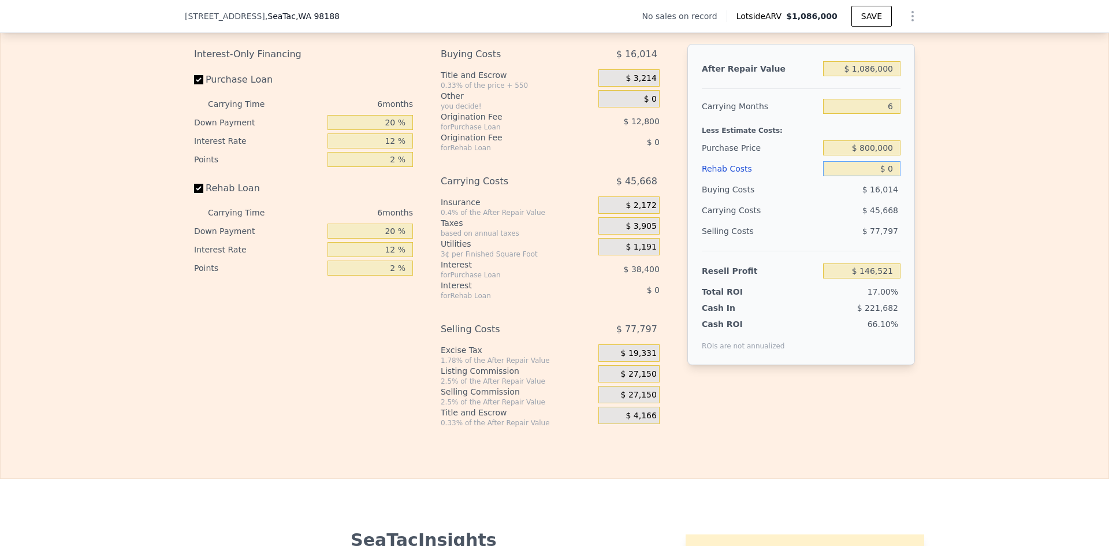
click at [889, 176] on input "$ 0" at bounding box center [861, 168] width 77 height 15
type input "$ 75,000"
type input "$ 66,721"
drag, startPoint x: 872, startPoint y: 175, endPoint x: 866, endPoint y: 176, distance: 5.8
click at [866, 176] on input "$ 75,000" at bounding box center [861, 168] width 77 height 15
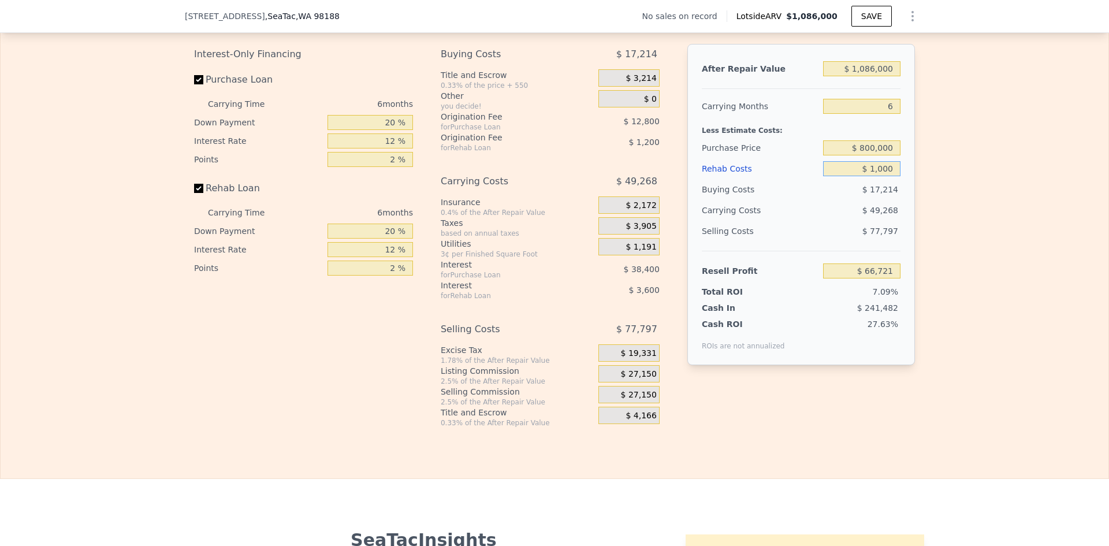
type input "$ 10,000"
type input "$ 135,881"
type input "$ 100,000"
type input "$ 40,121"
type input "$ 100,000"
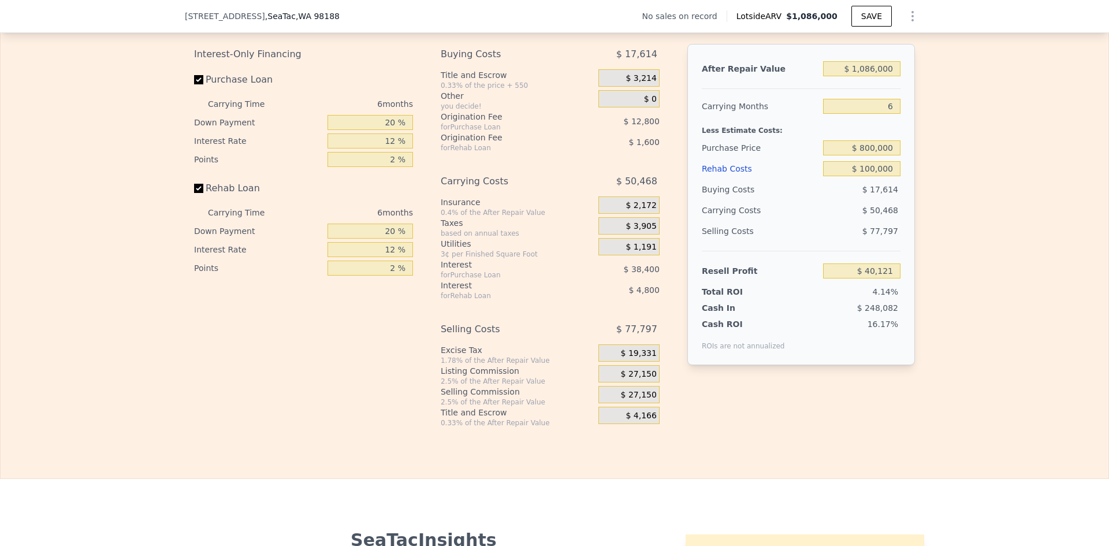
click at [926, 214] on div "Edit the assumptions in yellow boxes. Input profit to calculate an offer price.…" at bounding box center [555, 213] width 1108 height 430
click at [863, 155] on input "$ 800,000" at bounding box center [861, 147] width 77 height 15
drag, startPoint x: 862, startPoint y: 155, endPoint x: 867, endPoint y: 155, distance: 5.8
click at [867, 155] on input "$ 800,000" at bounding box center [861, 147] width 77 height 15
type input "$ 750,000"
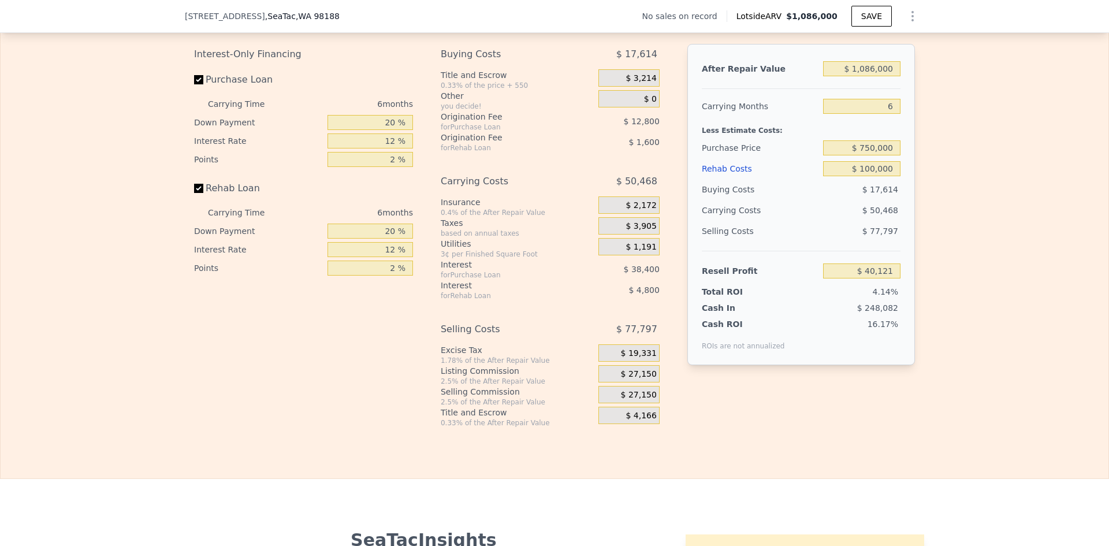
click at [1031, 170] on div "Edit the assumptions in yellow boxes. Input profit to calculate an offer price.…" at bounding box center [555, 213] width 1108 height 430
type input "$ 93,487"
click at [388, 129] on input "20 %" at bounding box center [369, 122] width 85 height 15
type input "10 %"
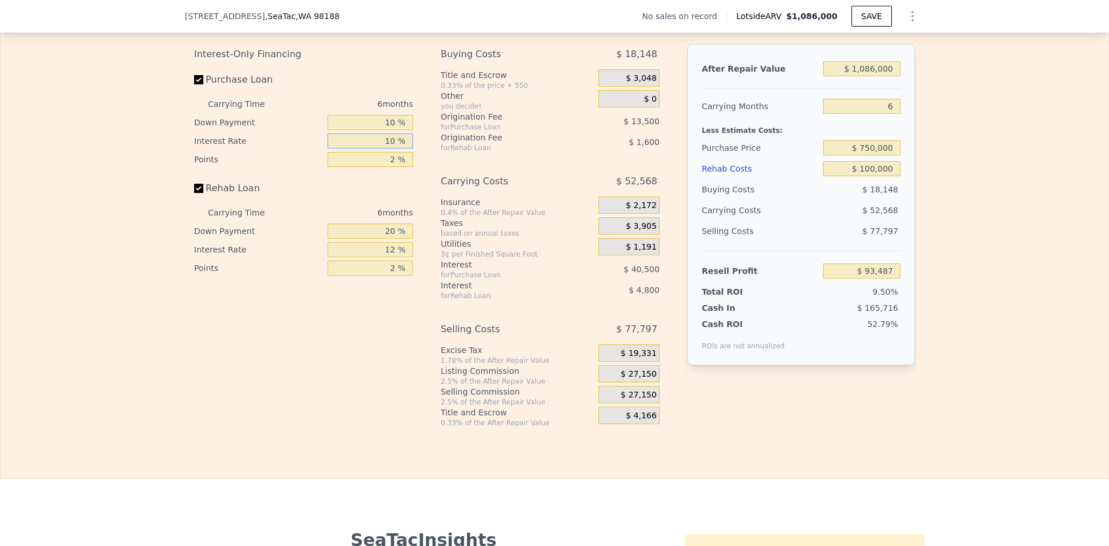
type input "10 %"
type input "1 %"
type input "$ 100,987"
type input "10 %"
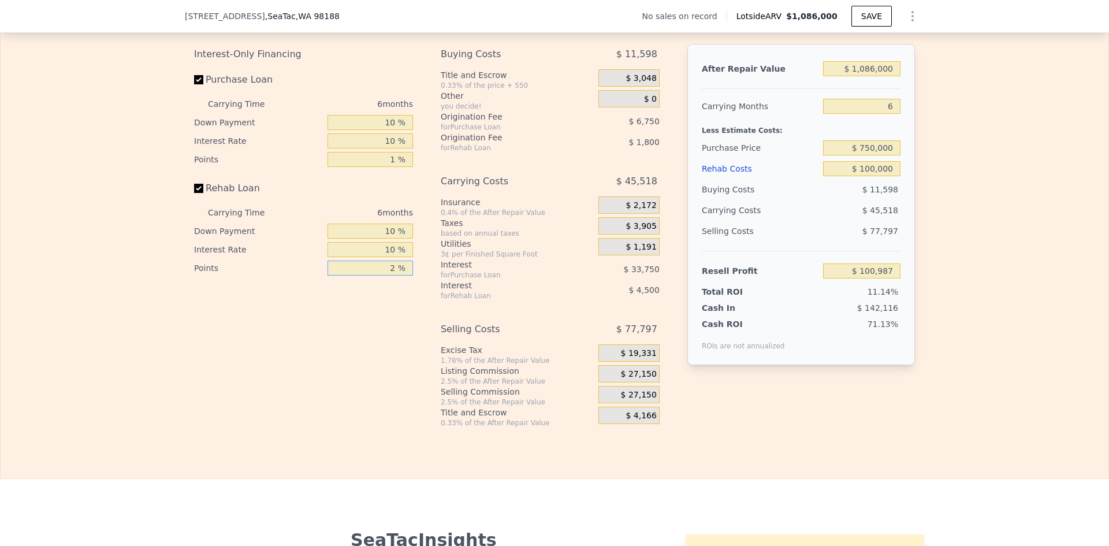
type input "1 %"
type input "$ 101,987"
type input "1 %"
click at [637, 379] on span "$ 27,150" at bounding box center [639, 374] width 36 height 10
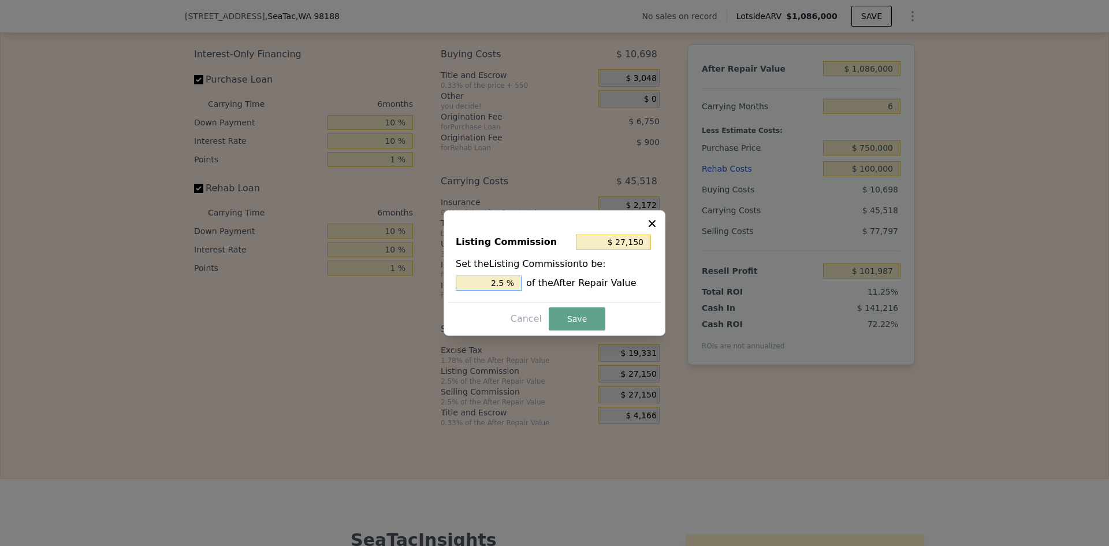
drag, startPoint x: 498, startPoint y: 284, endPoint x: 505, endPoint y: 284, distance: 6.4
click at [505, 284] on input "2.5 %" at bounding box center [489, 282] width 66 height 15
type input "$ 21,720"
type input "2 %"
click at [571, 320] on button "Save" at bounding box center [577, 318] width 57 height 23
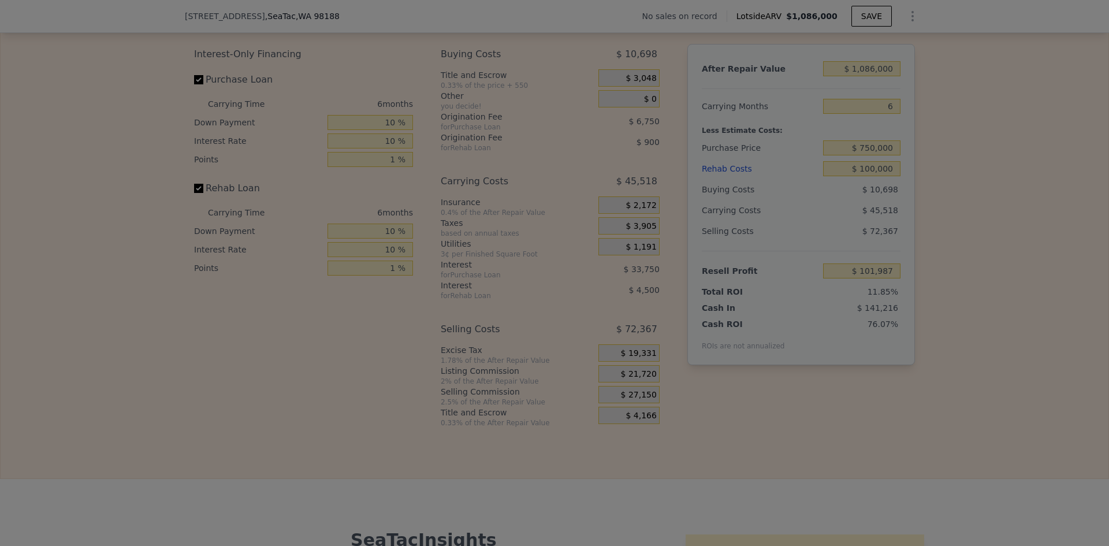
type input "$ 107,417"
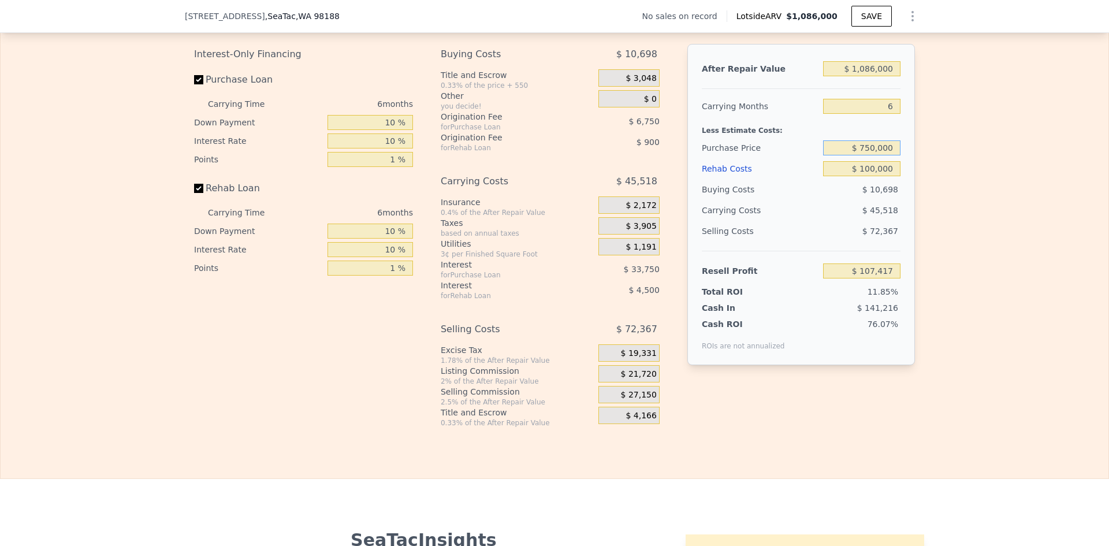
click at [870, 155] on input "$ 750,000" at bounding box center [861, 147] width 77 height 15
drag, startPoint x: 864, startPoint y: 75, endPoint x: 873, endPoint y: 76, distance: 8.7
click at [873, 76] on input "$ 1,086,000" at bounding box center [861, 68] width 77 height 15
type input "$ 1,000,000"
type input "$ 27,276"
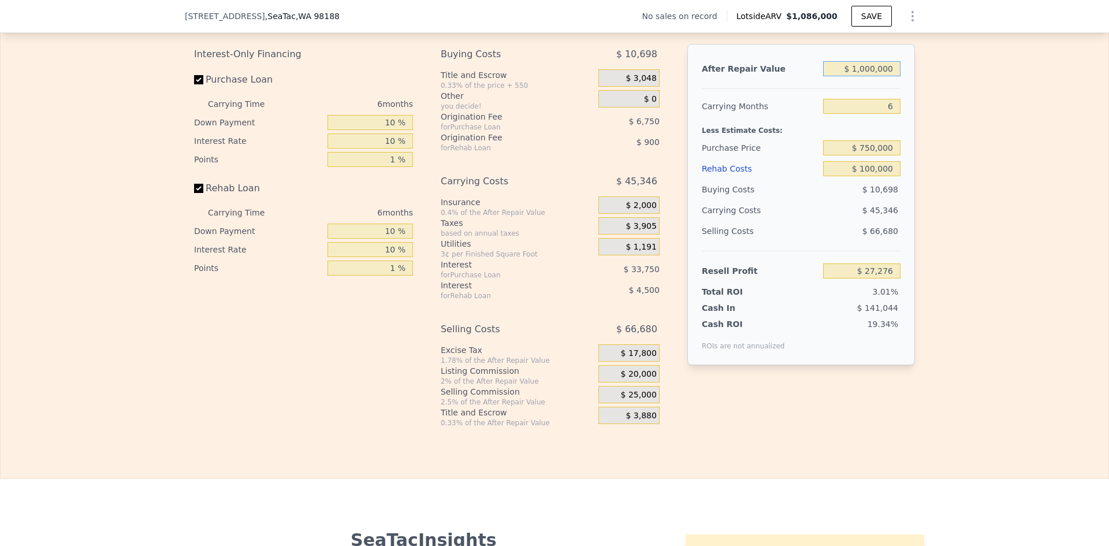
type input "$ 1,000,000"
click at [868, 155] on input "$ 750,000" at bounding box center [861, 147] width 77 height 15
click at [866, 155] on input "$ 750,000" at bounding box center [861, 147] width 77 height 15
click at [864, 155] on input "$ 750,000" at bounding box center [861, 147] width 77 height 15
type input "$ 700,000"
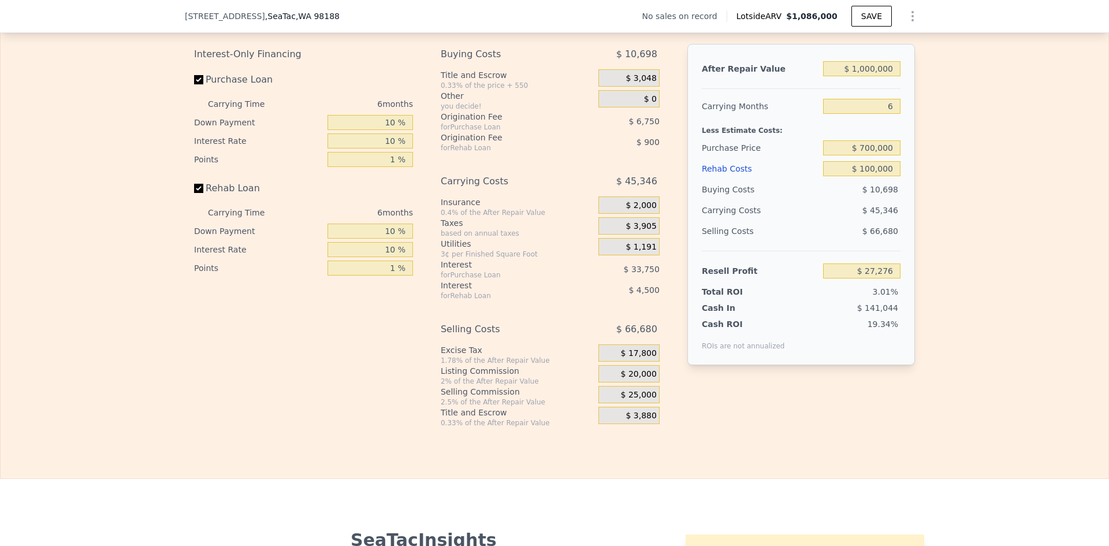
click at [939, 189] on div "Edit the assumptions in yellow boxes. Input profit to calculate an offer price.…" at bounding box center [555, 213] width 1108 height 430
type input "$ 80,143"
drag, startPoint x: 861, startPoint y: 176, endPoint x: 872, endPoint y: 172, distance: 11.7
click at [872, 172] on input "$ 100,000" at bounding box center [861, 168] width 77 height 15
type input "$ 50,000"
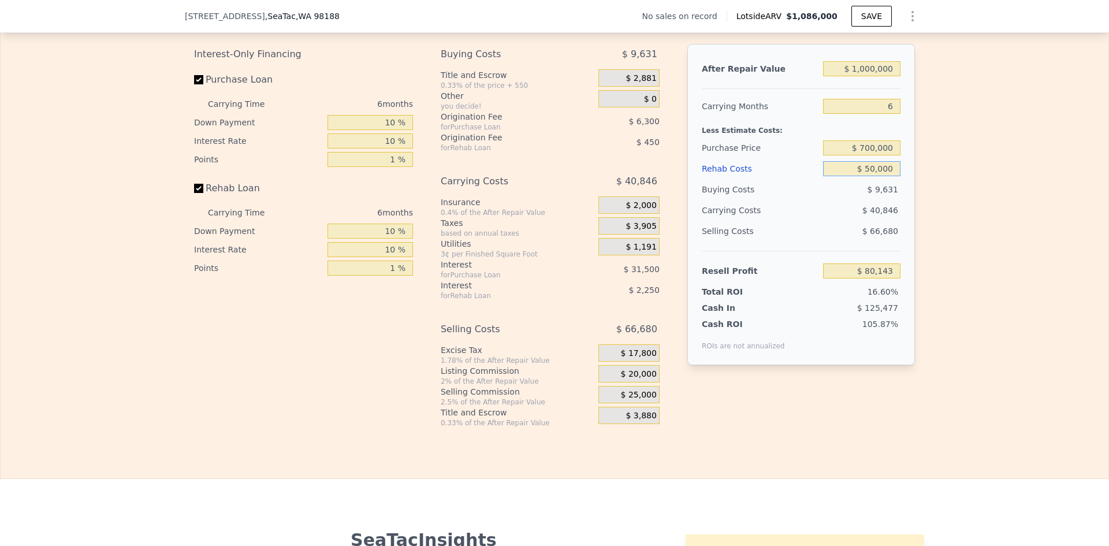
type input "$ 132,843"
type input "$ 000"
type input "$ 185,543"
type input "$ 60,000"
type input "$ 122,303"
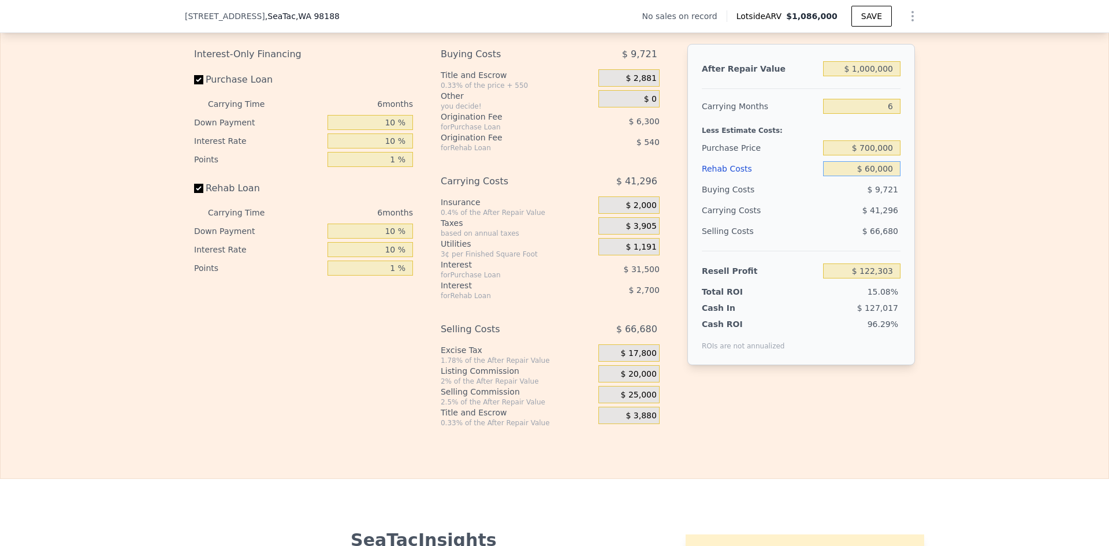
type input "$ 60,000"
click at [874, 152] on input "$ 700,000" at bounding box center [861, 147] width 77 height 15
click at [922, 156] on div "Edit the assumptions in yellow boxes. Input profit to calculate an offer price.…" at bounding box center [555, 213] width 1108 height 430
click at [864, 154] on input "$ 700,000" at bounding box center [861, 147] width 77 height 15
type input "$ 740,000"
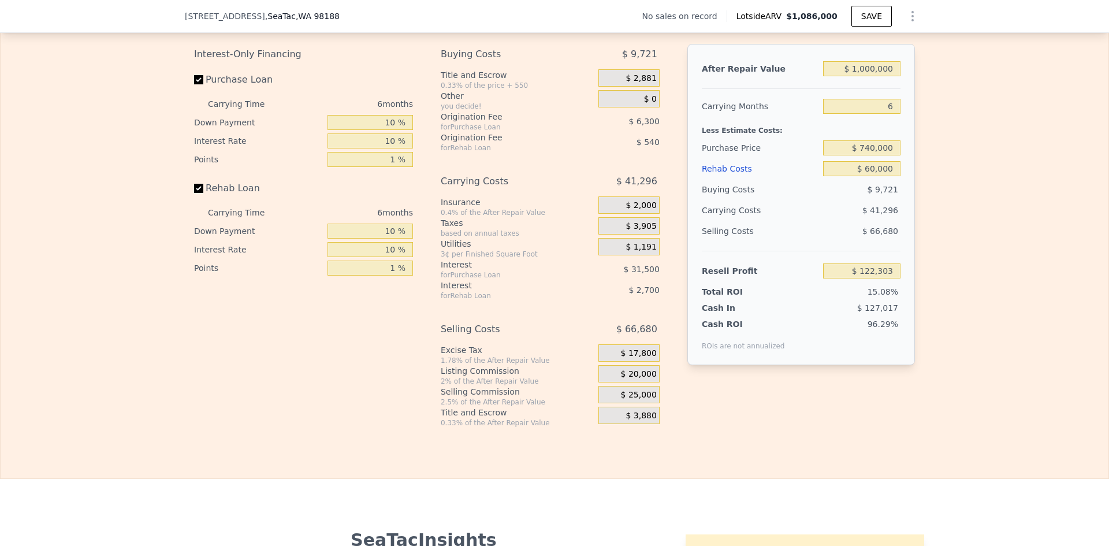
click at [916, 167] on div "Edit the assumptions in yellow boxes. Input profit to calculate an offer price.…" at bounding box center [554, 213] width 739 height 430
type input "$ 80,010"
drag, startPoint x: 890, startPoint y: 115, endPoint x: 882, endPoint y: 115, distance: 7.5
click at [882, 114] on input "6" at bounding box center [861, 106] width 77 height 15
type input "5"
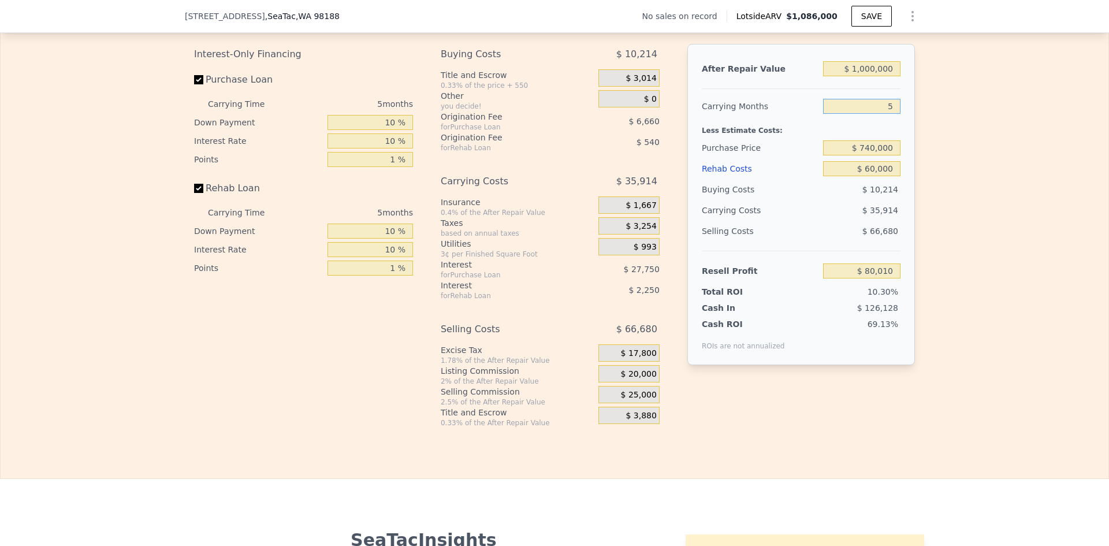
type input "$ 87,192"
type input "5"
click at [987, 162] on div "Edit the assumptions in yellow boxes. Input profit to calculate an offer price.…" at bounding box center [555, 213] width 1108 height 430
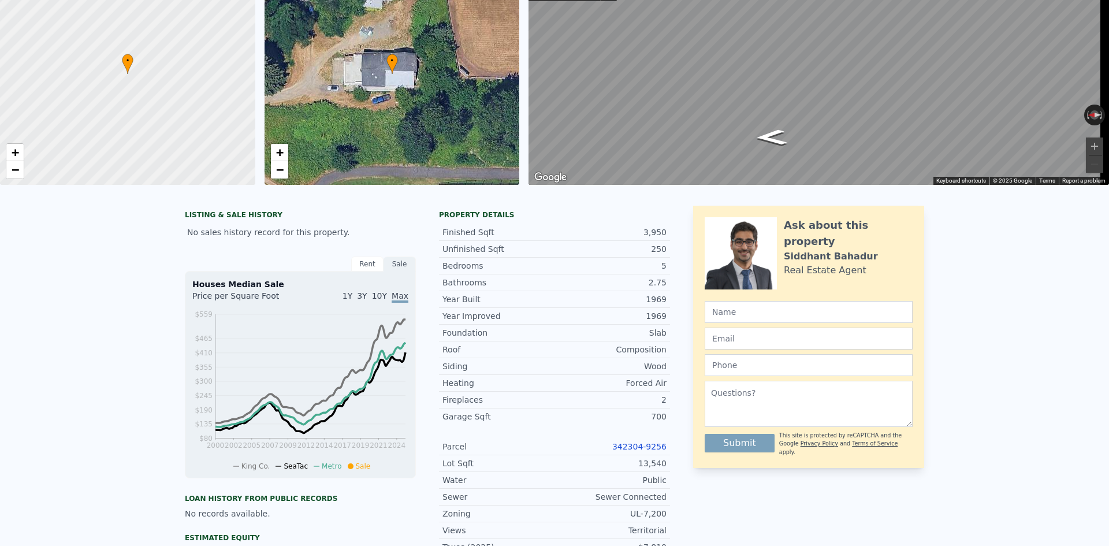
scroll to position [0, 0]
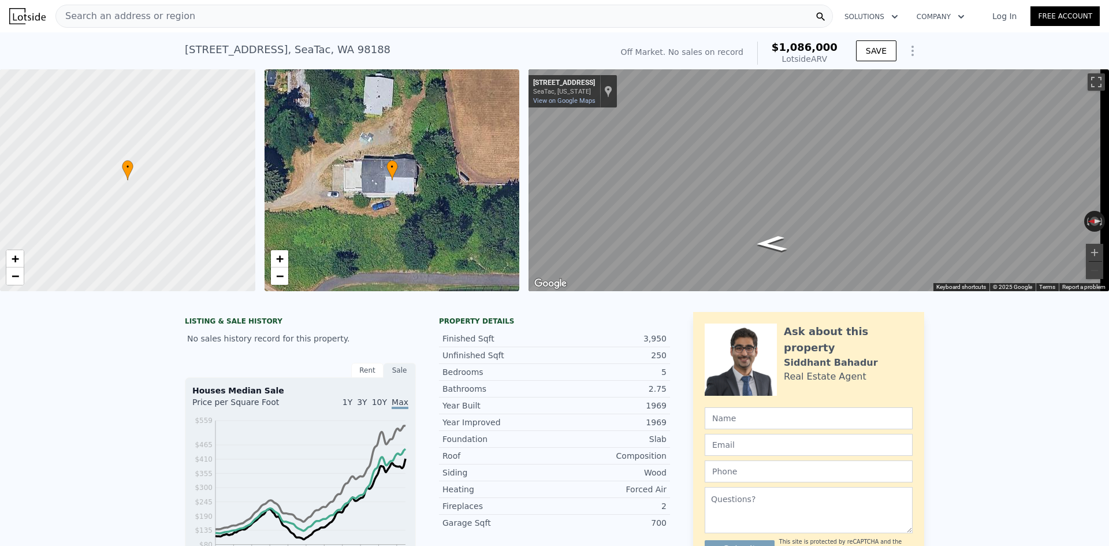
click at [111, 13] on span "Search an address or region" at bounding box center [125, 16] width 139 height 14
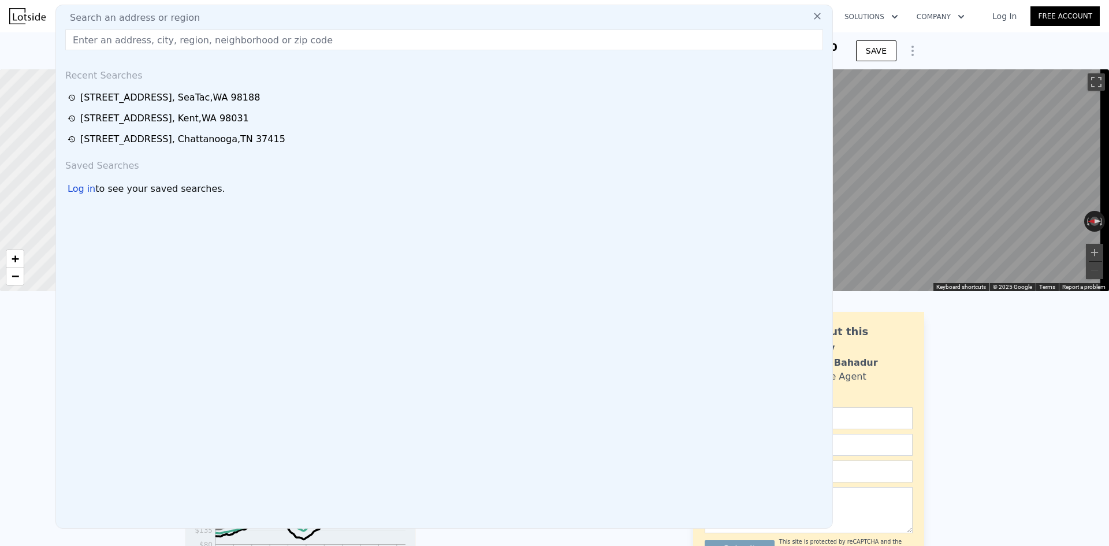
type input "$ 1,086,000"
type input "7"
type input "$ 0"
type input "$ 30,002"
type input "Grizzly Lane, Leavenworth, WA 98826"
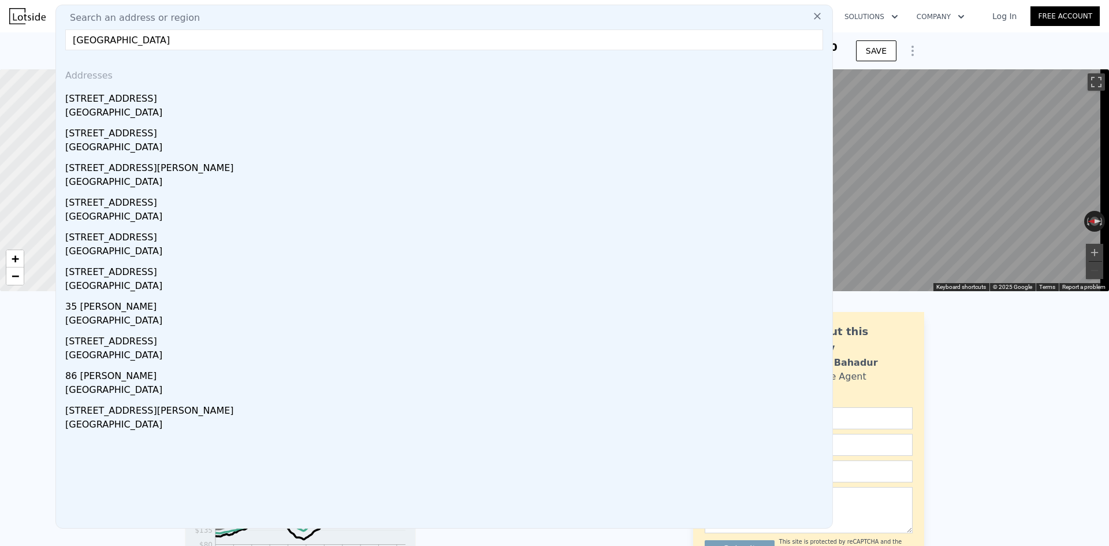
drag, startPoint x: 229, startPoint y: 42, endPoint x: 3, endPoint y: 38, distance: 225.2
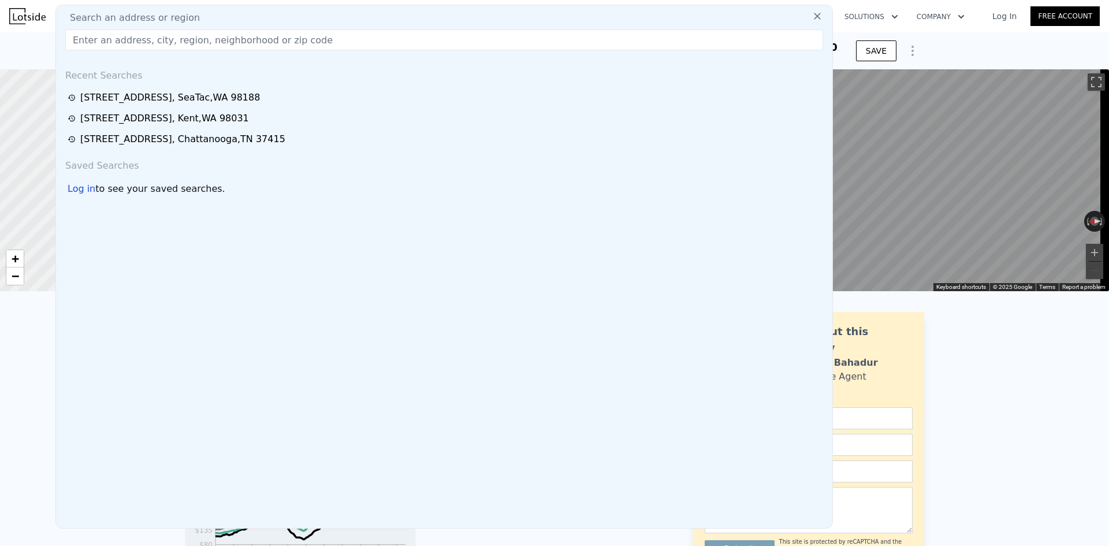
click at [261, 38] on input "text" at bounding box center [444, 39] width 758 height 21
paste input "8523 25th Ave. NE Seattle WA 98115"
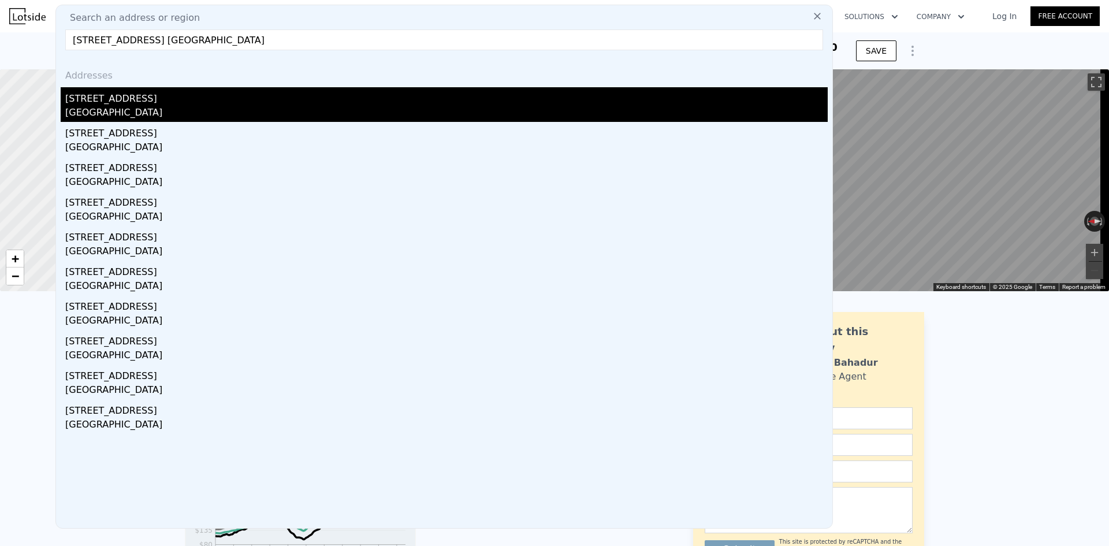
type input "8523 25th Ave. NE Seattle WA 98115"
click at [136, 104] on div "8523 25th Ave NE" at bounding box center [446, 96] width 762 height 18
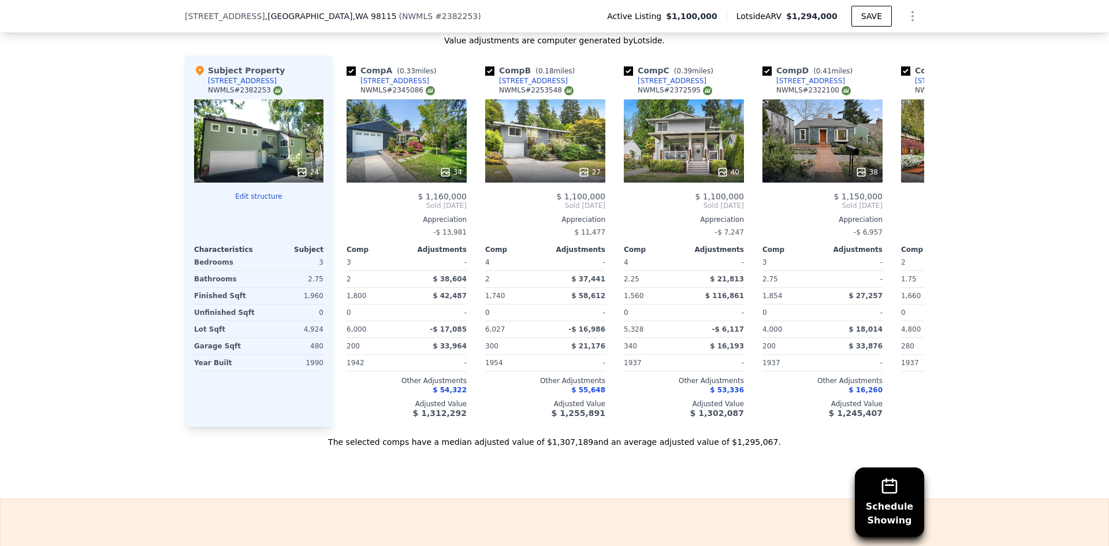
scroll to position [1382, 0]
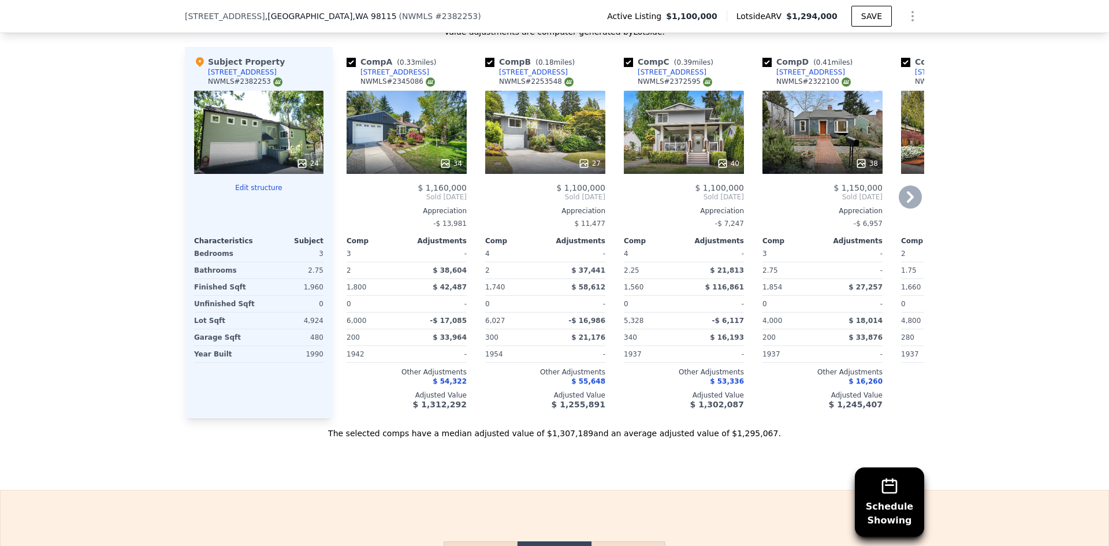
click at [908, 208] on icon at bounding box center [909, 196] width 23 height 23
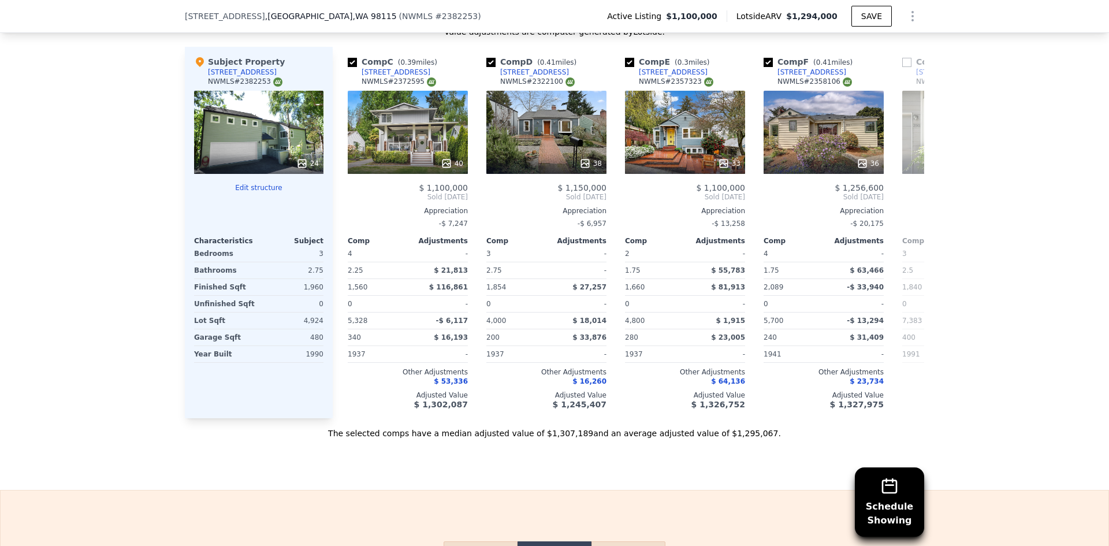
scroll to position [0, 277]
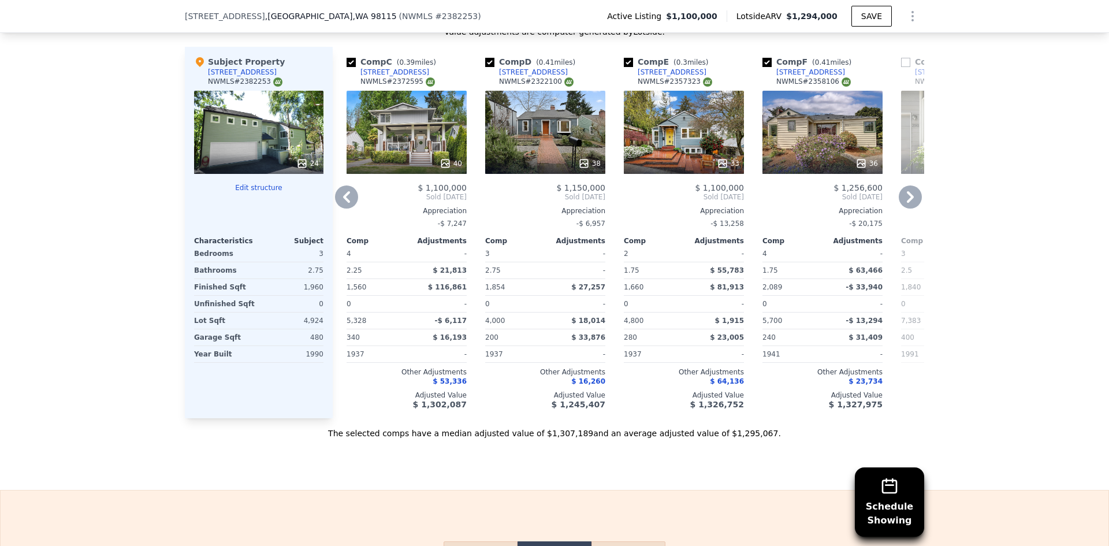
click at [903, 208] on icon at bounding box center [909, 196] width 23 height 23
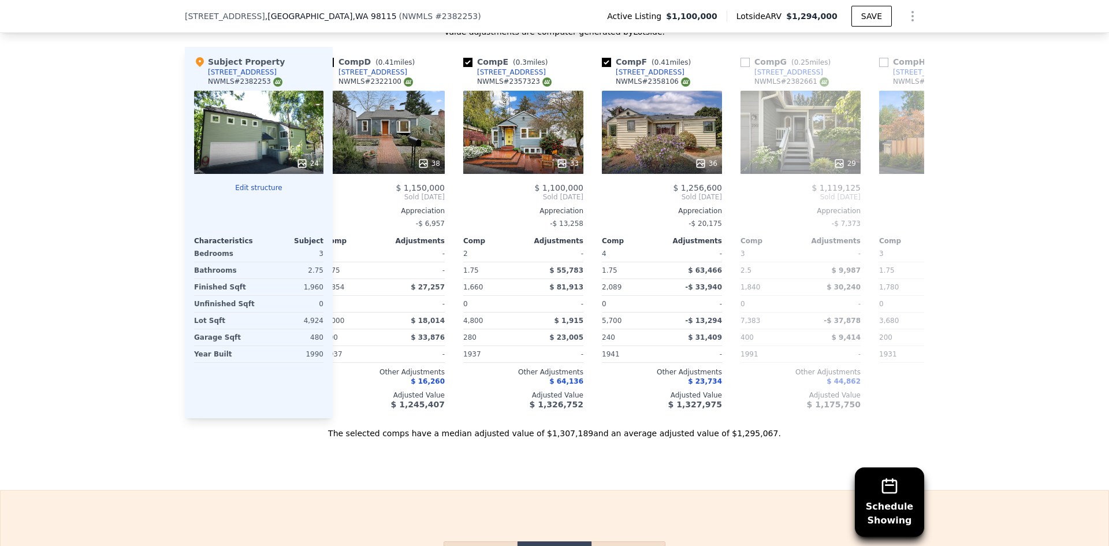
scroll to position [0, 554]
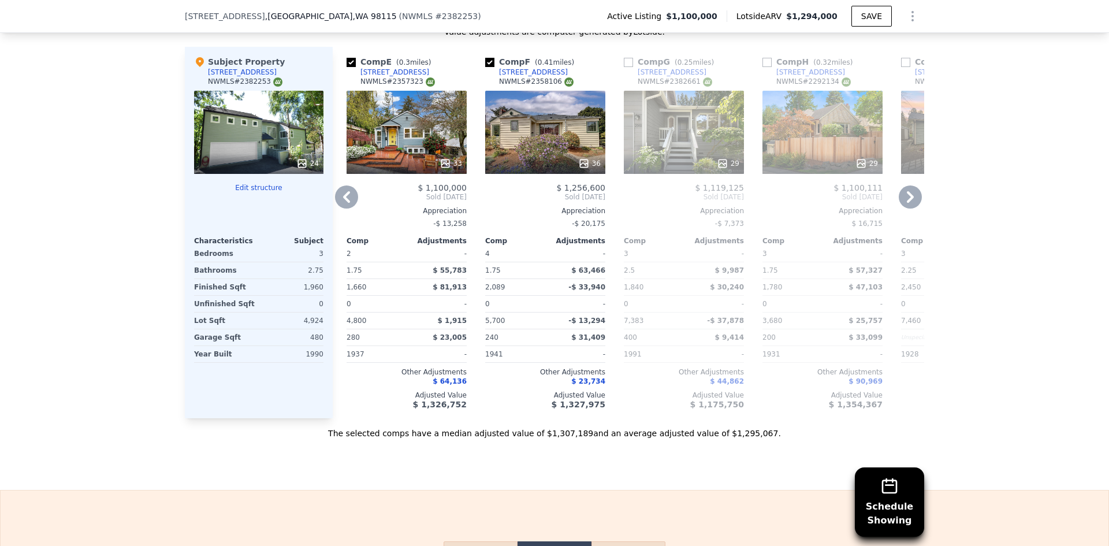
click at [905, 206] on icon at bounding box center [909, 196] width 23 height 23
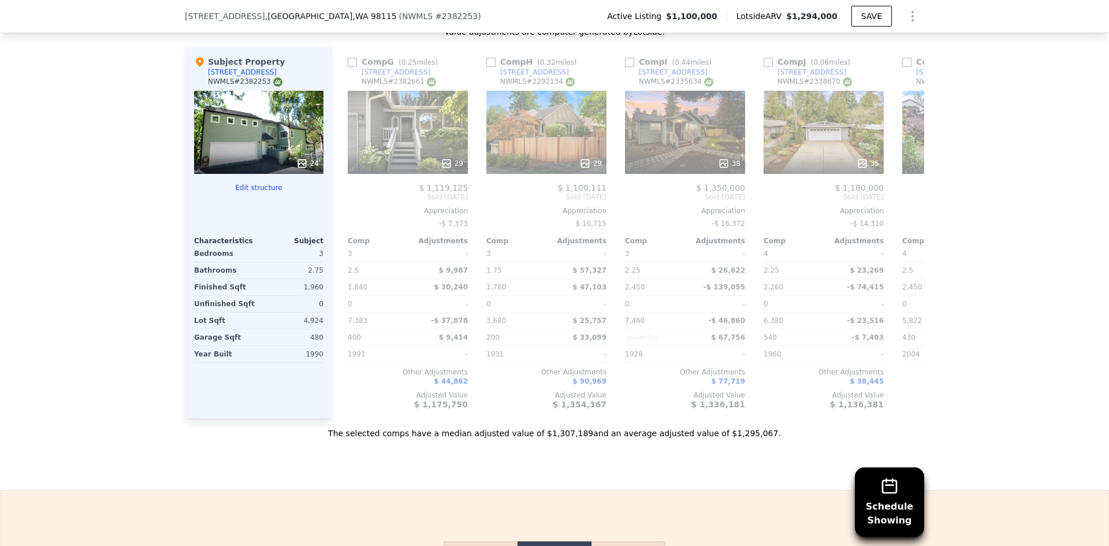
scroll to position [0, 832]
click at [905, 206] on icon at bounding box center [909, 196] width 23 height 23
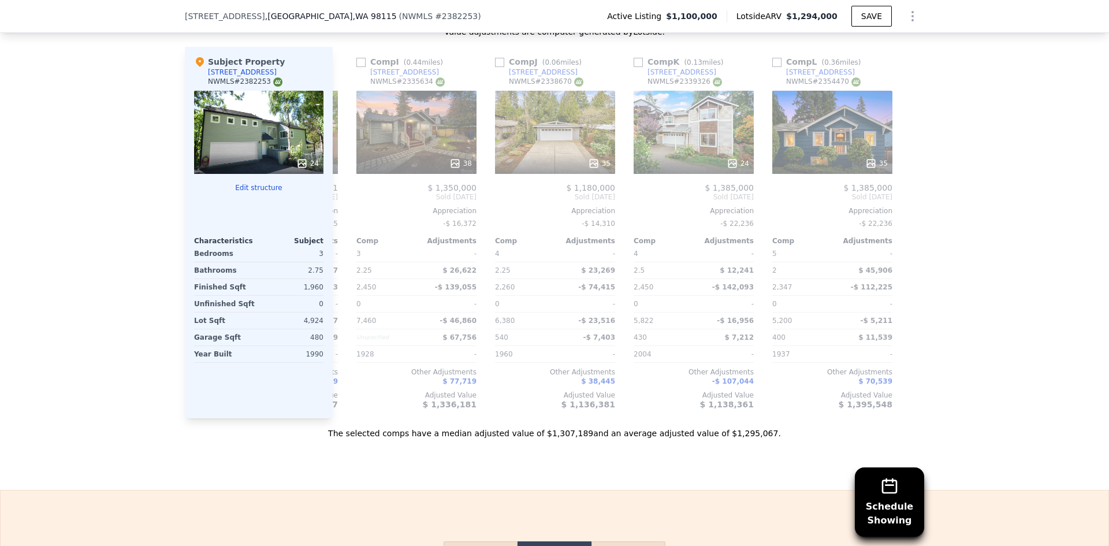
scroll to position [0, 1099]
click at [343, 203] on icon at bounding box center [346, 197] width 7 height 12
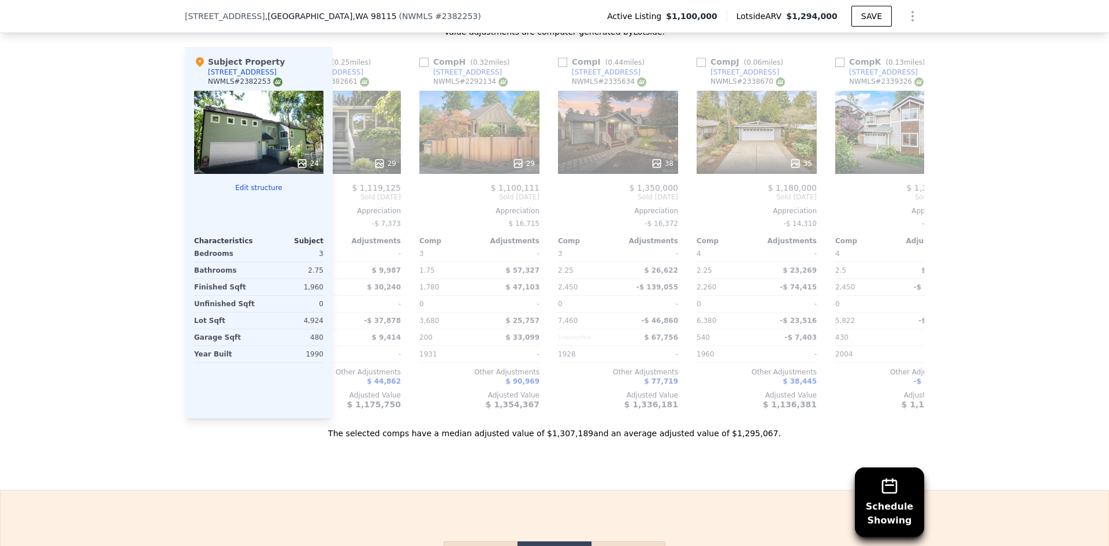
scroll to position [0, 822]
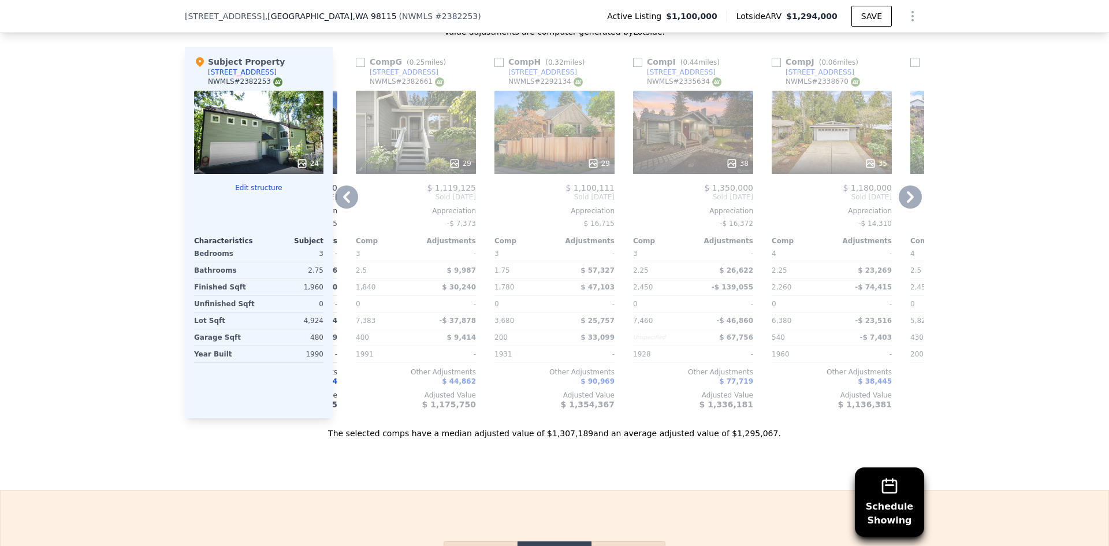
click at [343, 203] on icon at bounding box center [346, 197] width 7 height 12
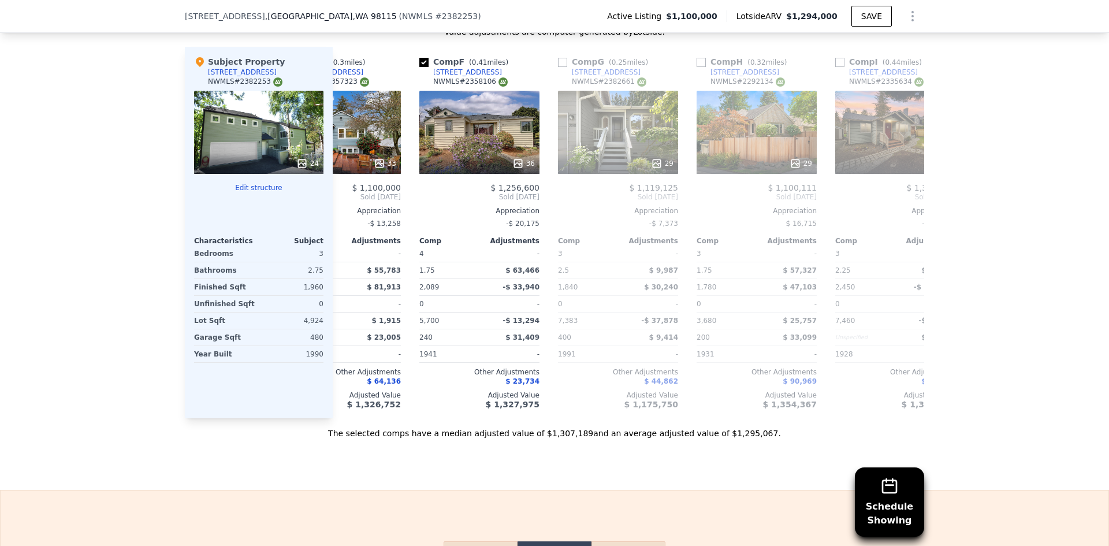
scroll to position [0, 545]
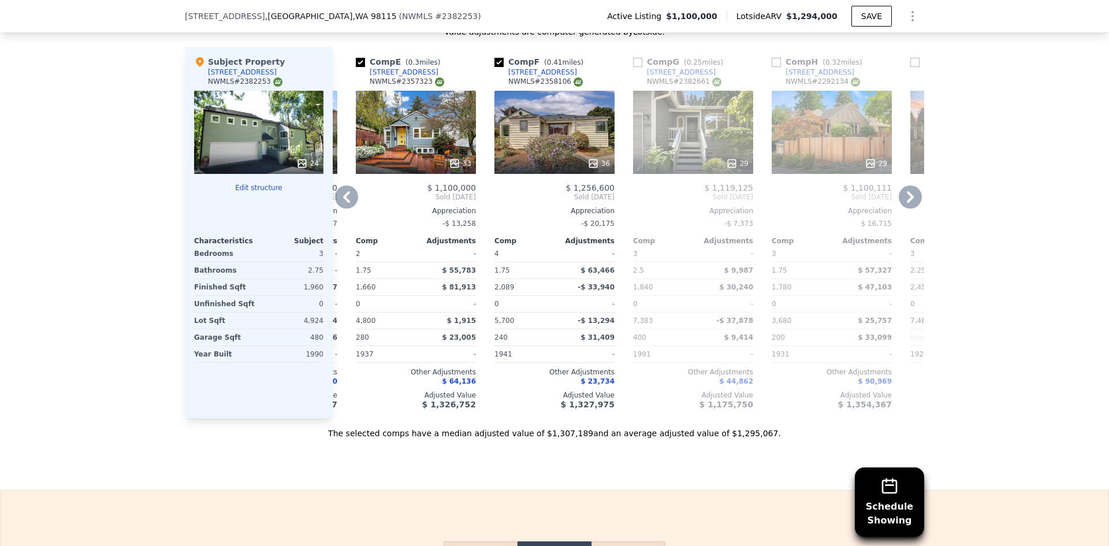
click at [345, 203] on icon at bounding box center [346, 196] width 23 height 23
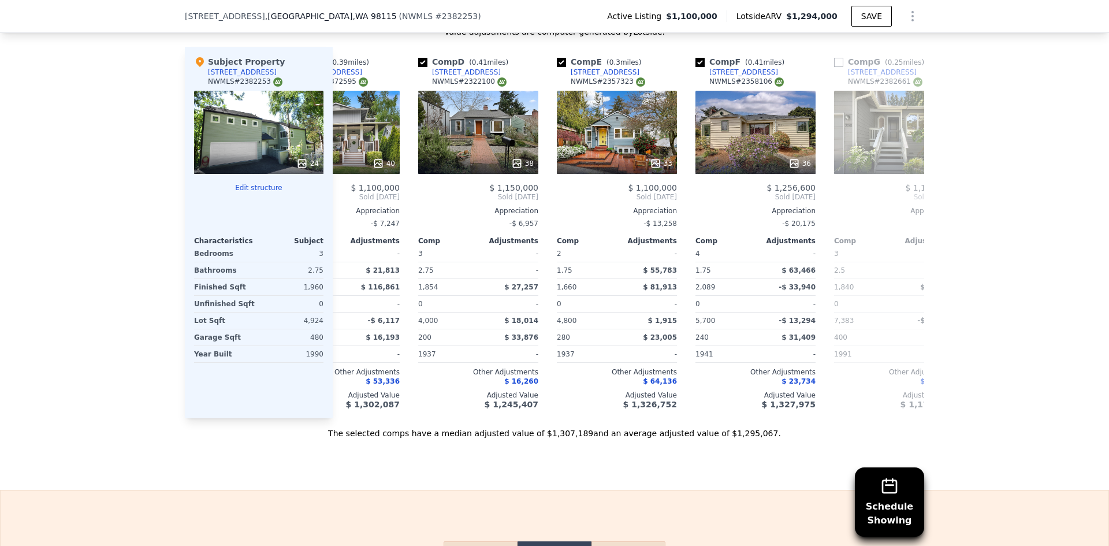
scroll to position [0, 268]
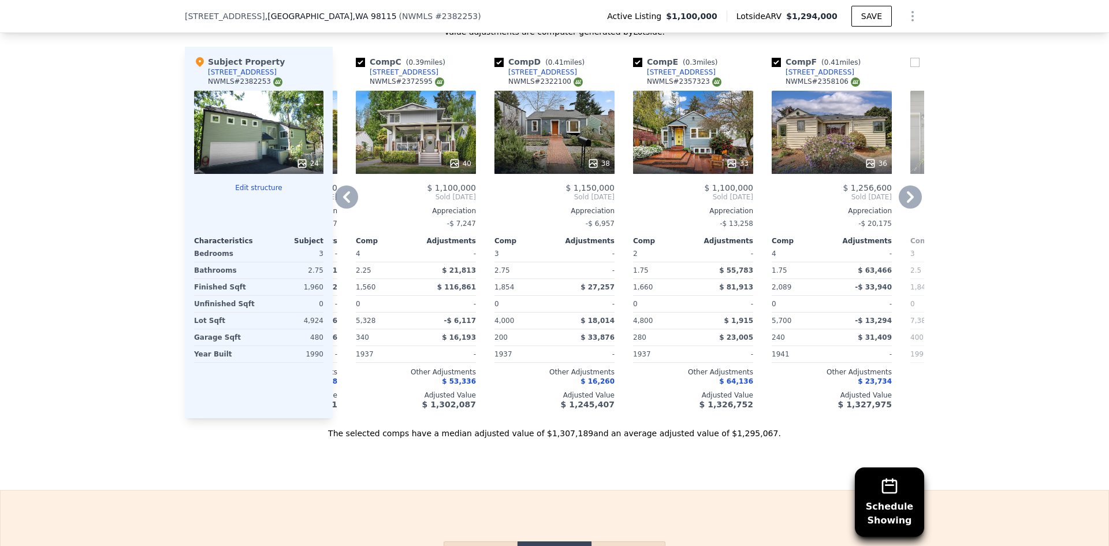
click at [345, 203] on icon at bounding box center [346, 196] width 23 height 23
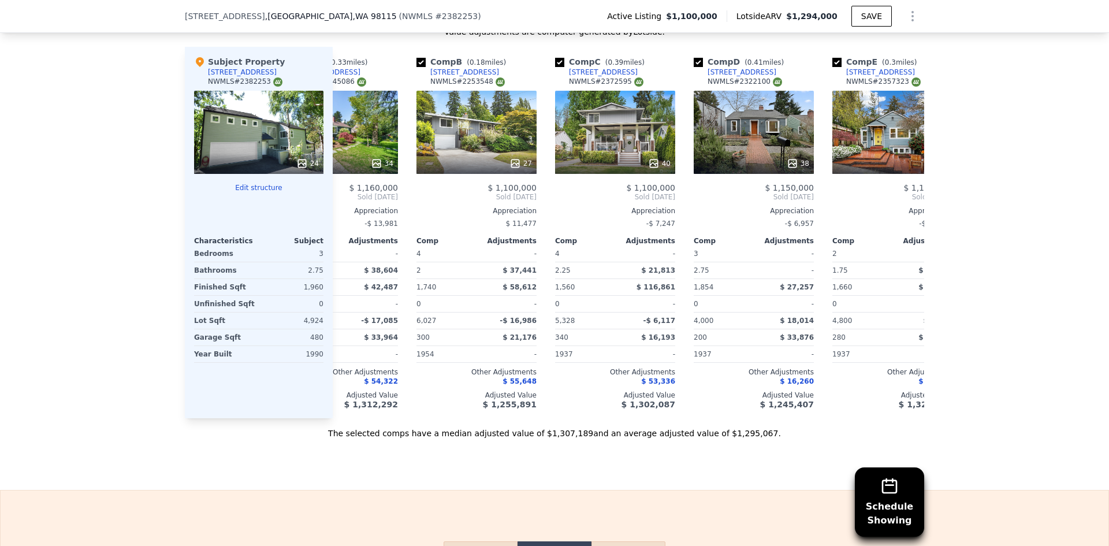
scroll to position [0, 0]
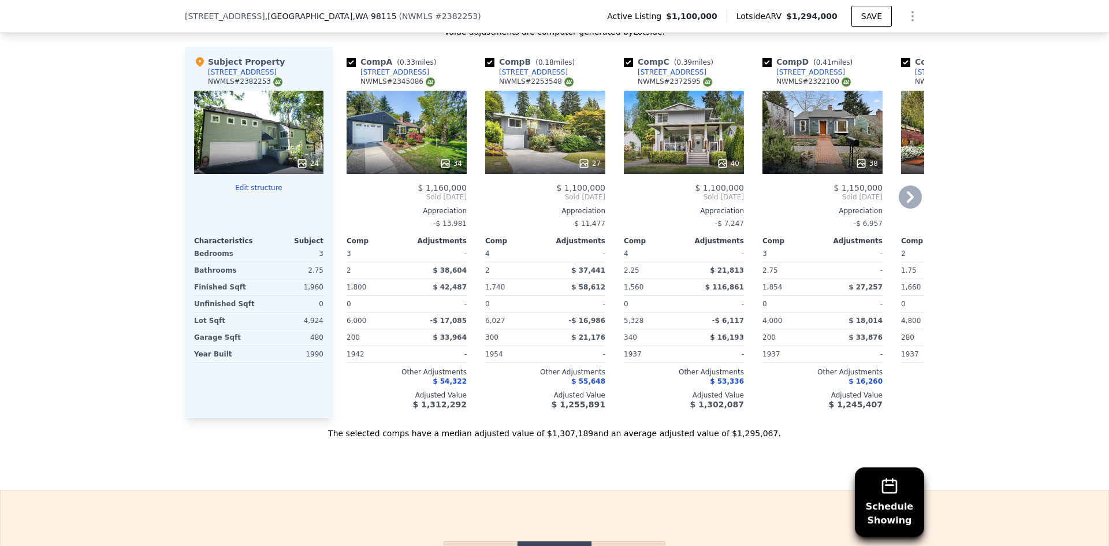
click at [346, 202] on span "Sold May 2025" at bounding box center [406, 196] width 120 height 9
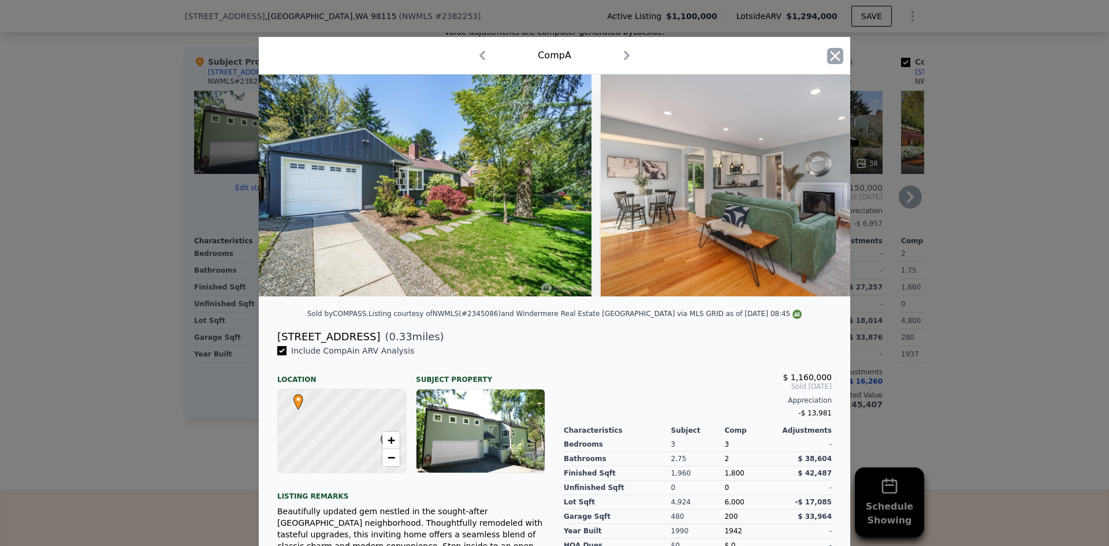
click at [831, 57] on icon "button" at bounding box center [835, 56] width 10 height 10
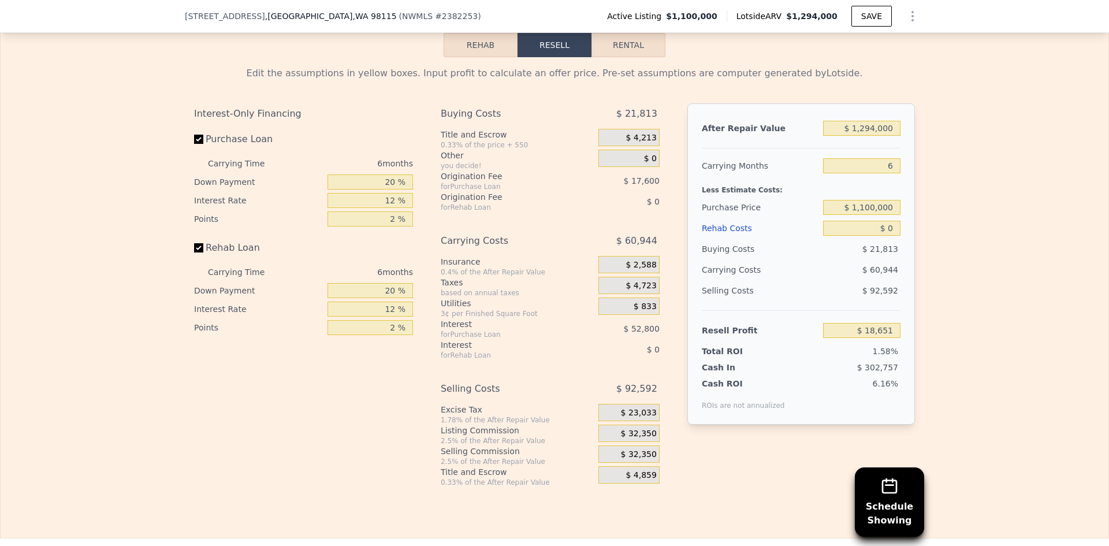
scroll to position [1959, 0]
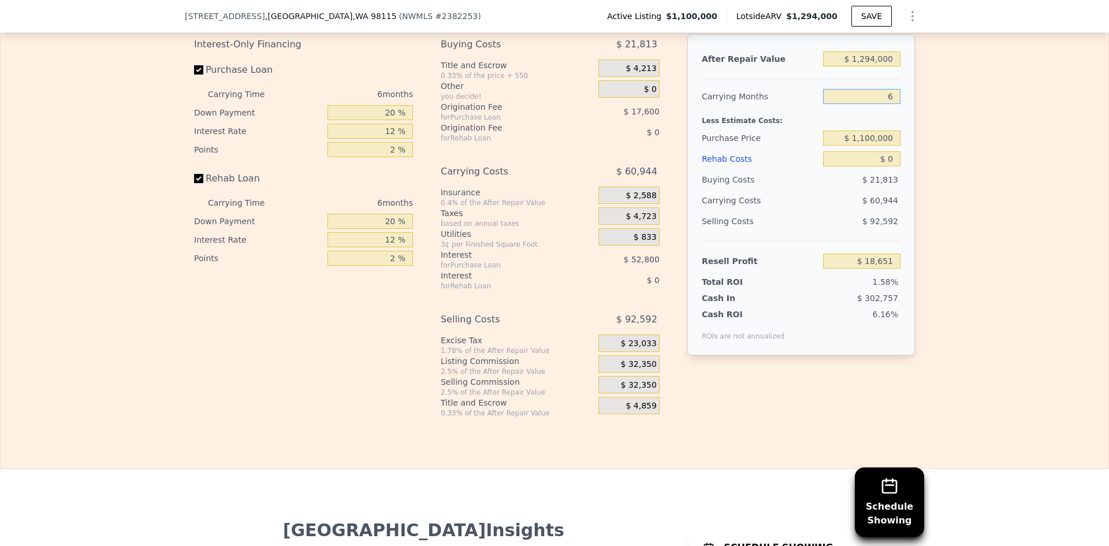
drag, startPoint x: 889, startPoint y: 111, endPoint x: 883, endPoint y: 111, distance: 6.4
click at [883, 104] on input "6" at bounding box center [861, 96] width 77 height 15
type input "4"
type input "$ 38,967"
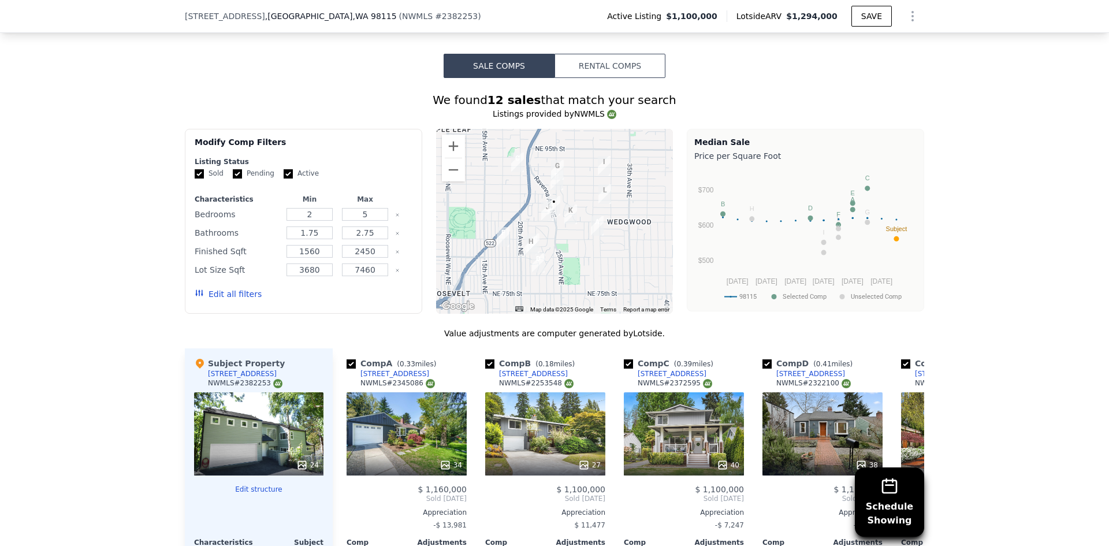
scroll to position [1324, 0]
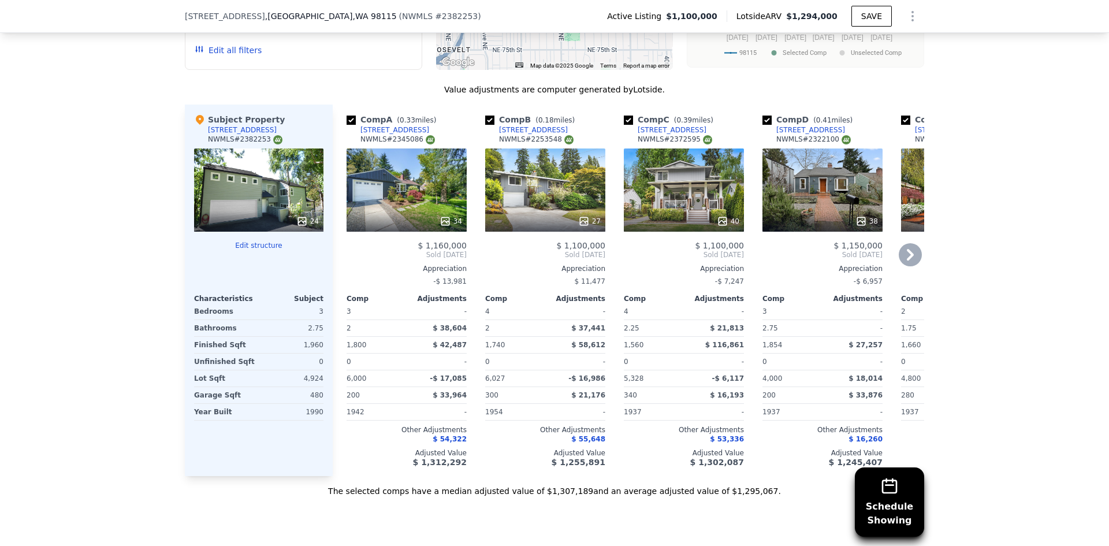
type input "4"
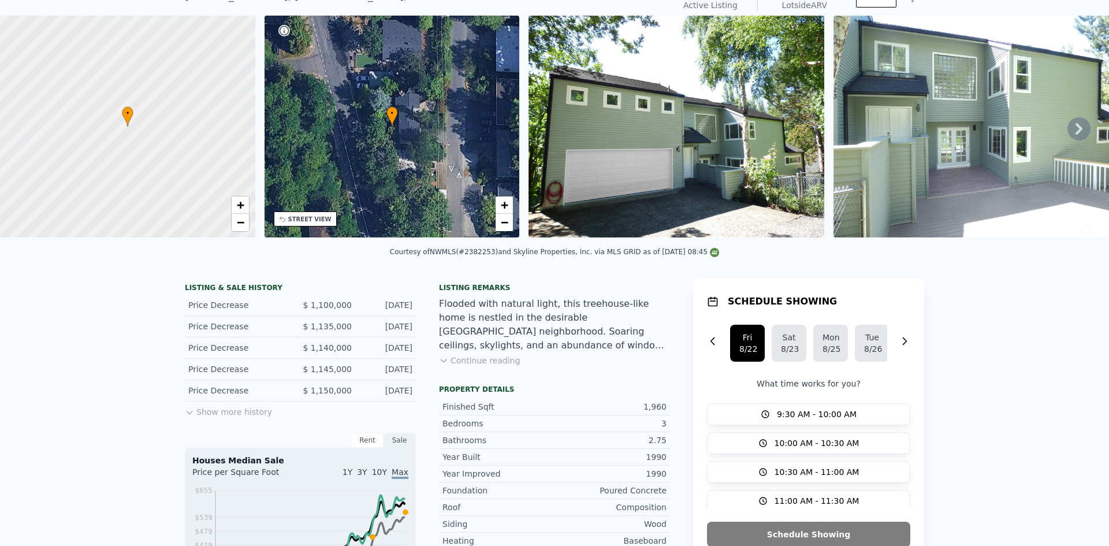
scroll to position [4, 0]
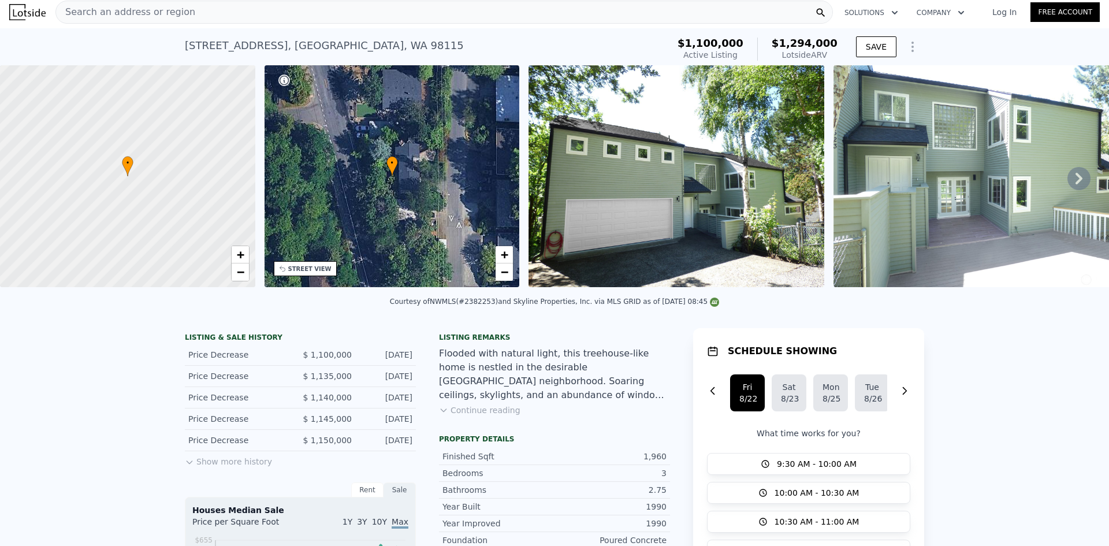
click at [124, 13] on span "Search an address or region" at bounding box center [125, 12] width 139 height 14
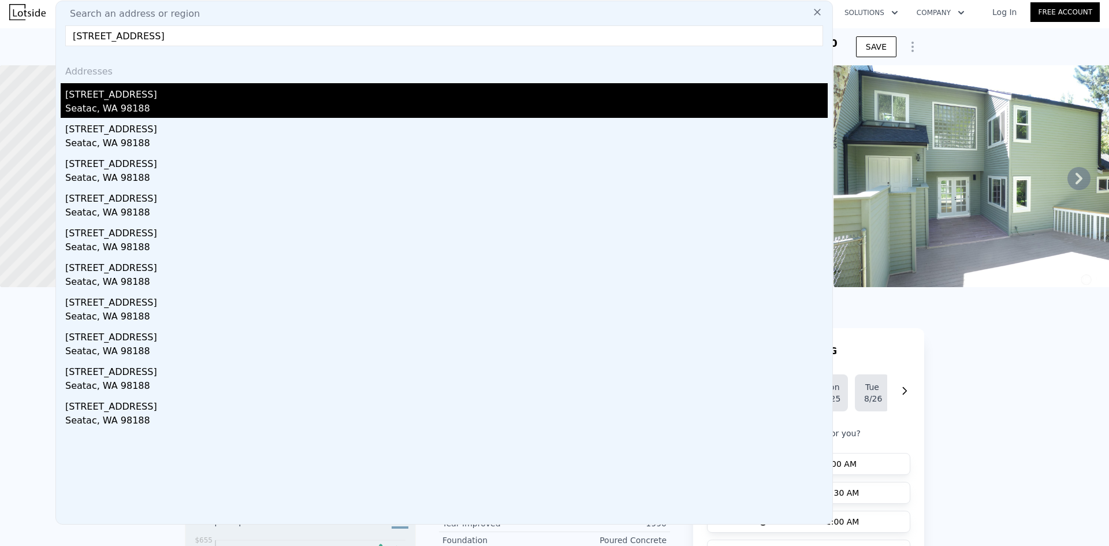
type input "4510 S 184th St, Seatac, WA 98188"
click at [148, 95] on div "4510 S 184th St" at bounding box center [446, 92] width 762 height 18
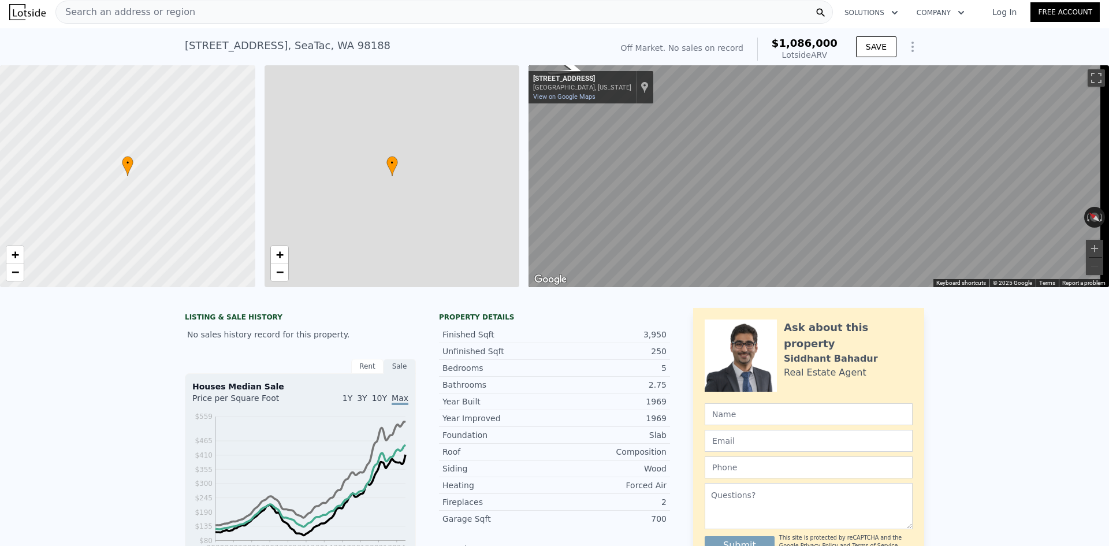
type input "4"
type input "2.5"
type input "3.5"
type input "2900"
type input "3820"
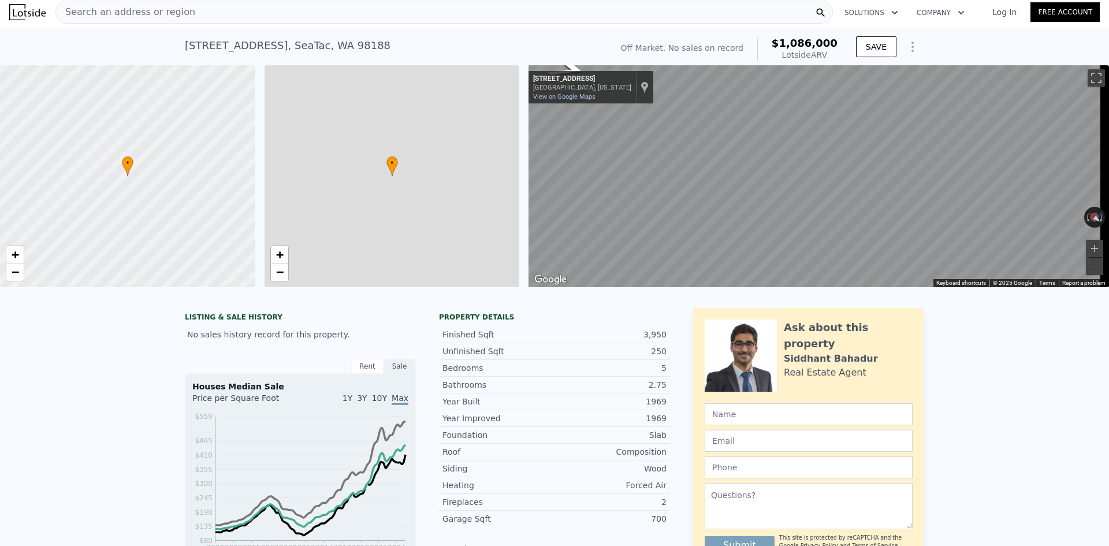
type input "7800"
type input "13500"
type input "$ 1,086,000"
type input "7"
type input "$ 30,002"
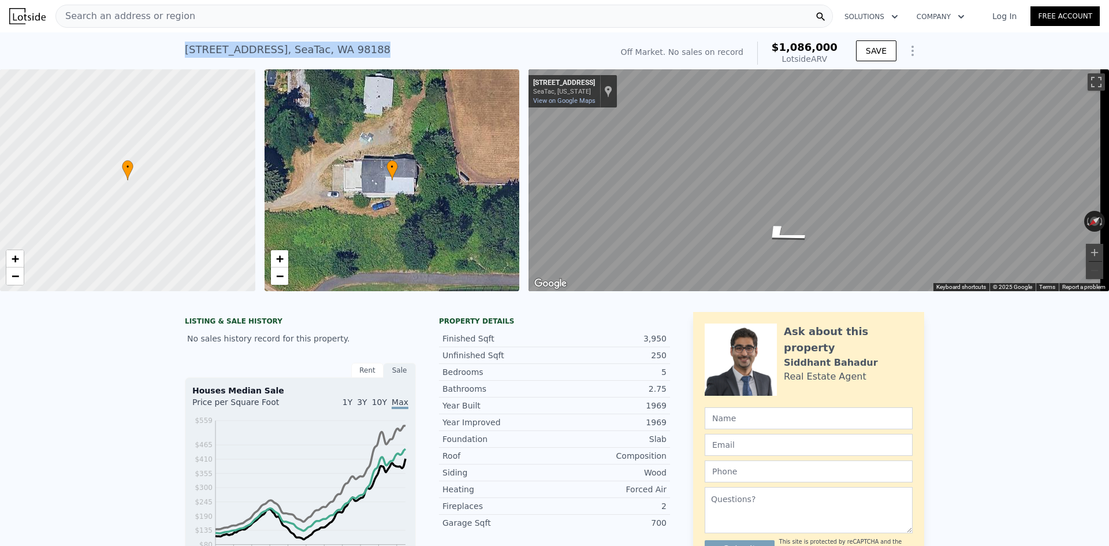
drag, startPoint x: 344, startPoint y: 48, endPoint x: 175, endPoint y: 49, distance: 169.2
click at [175, 49] on div "4510 S 184th St , SeaTac , WA 98188 No sales on record (~ARV $1.086m ) Off Mark…" at bounding box center [554, 50] width 1109 height 37
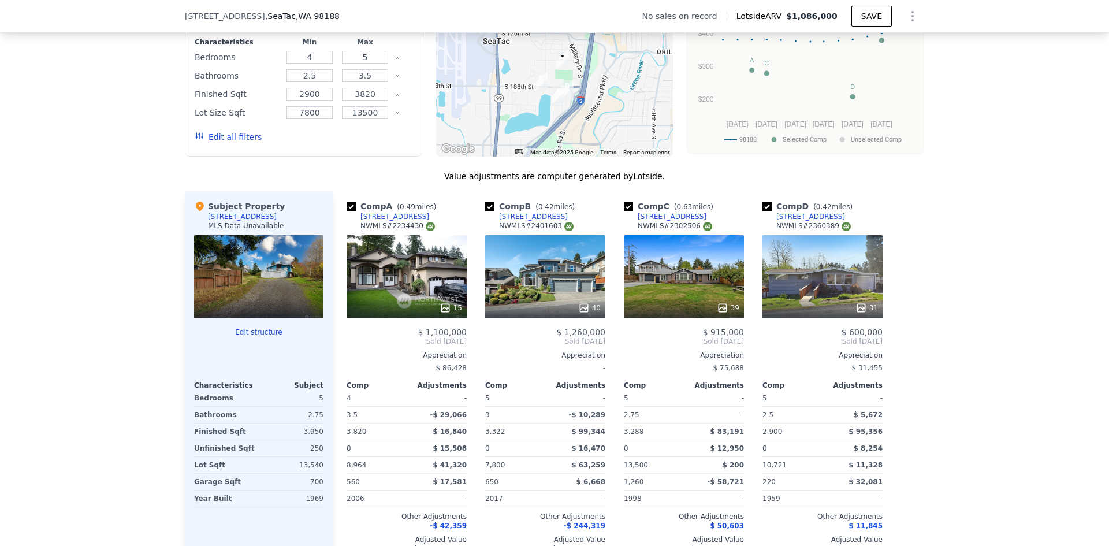
scroll to position [978, 0]
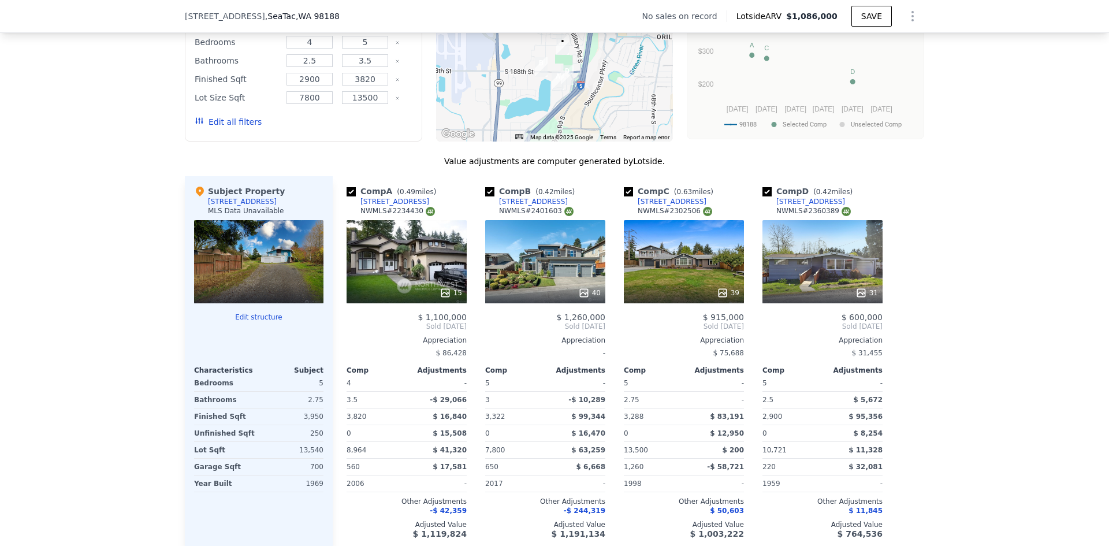
click at [652, 206] on div "4220 S 175th St" at bounding box center [671, 201] width 69 height 9
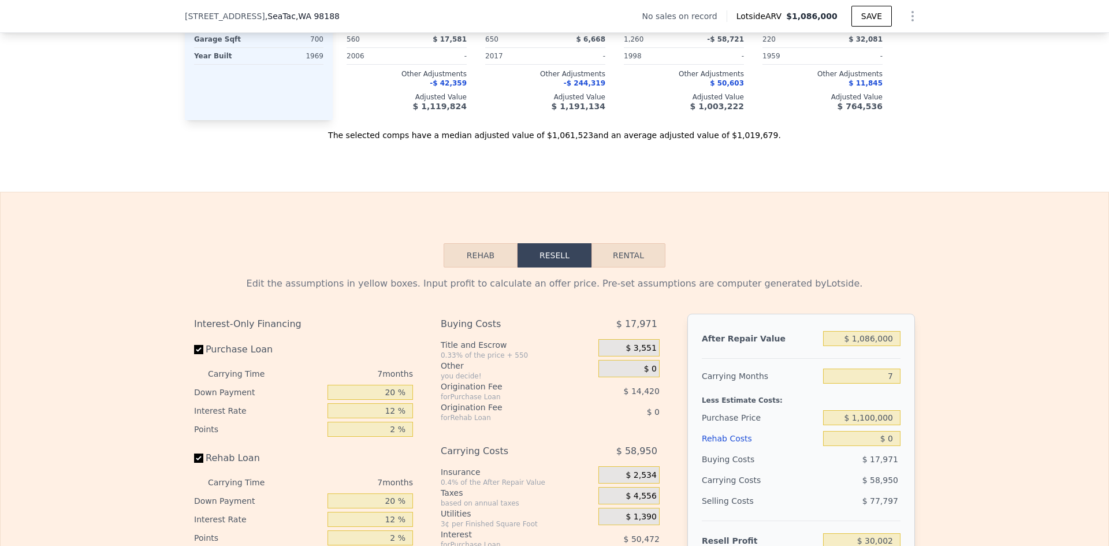
scroll to position [1615, 0]
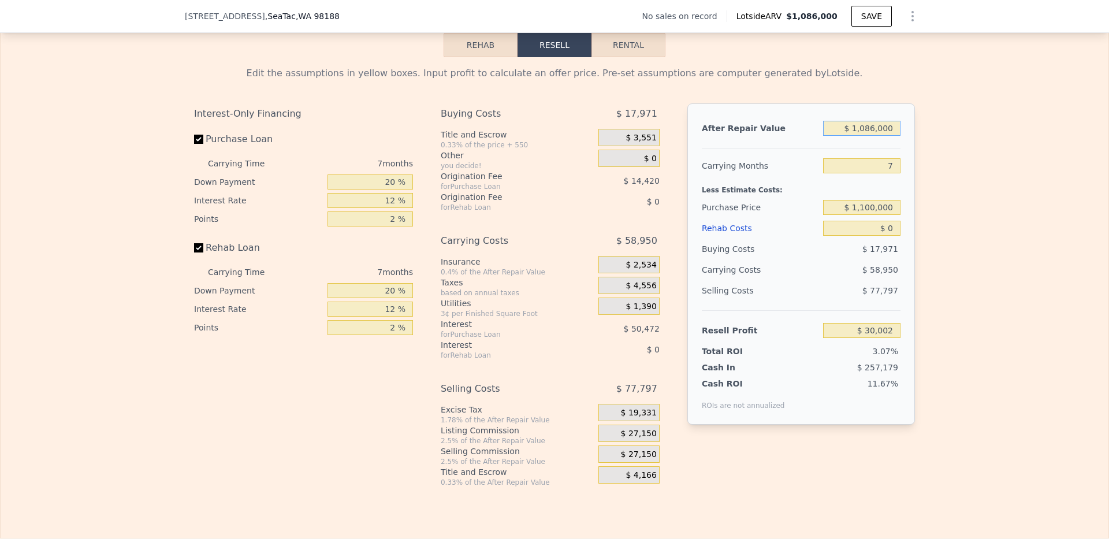
click at [876, 132] on input "$ 1,086,000" at bounding box center [861, 128] width 77 height 15
type input "$ 950"
type input "-$ 975,337"
type input "$ 950,000"
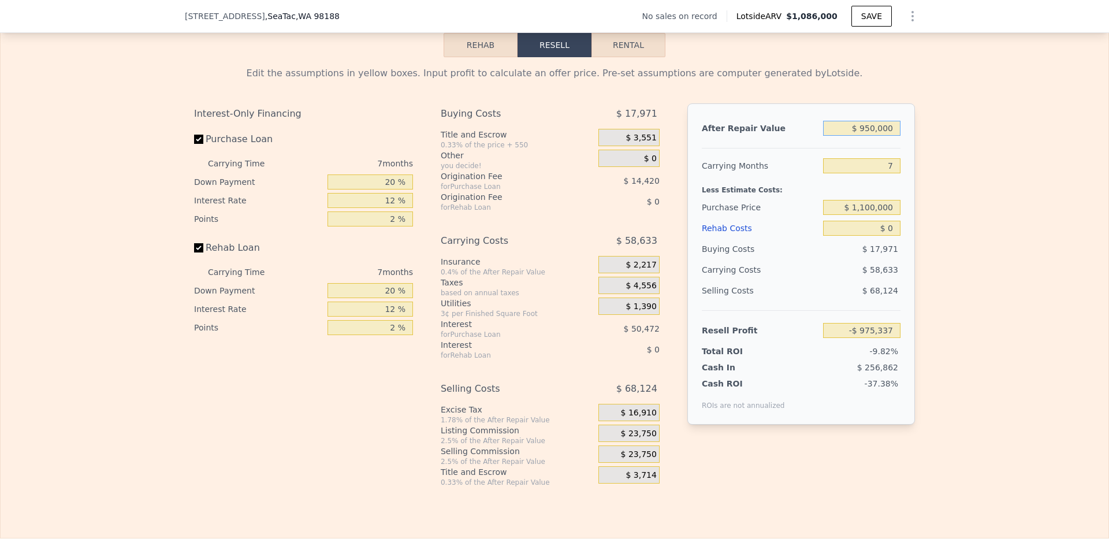
type input "-$ 96,008"
type input "$ 950,000"
click at [883, 173] on input "7" at bounding box center [861, 165] width 77 height 15
type input "6"
type input "-$ 87,631"
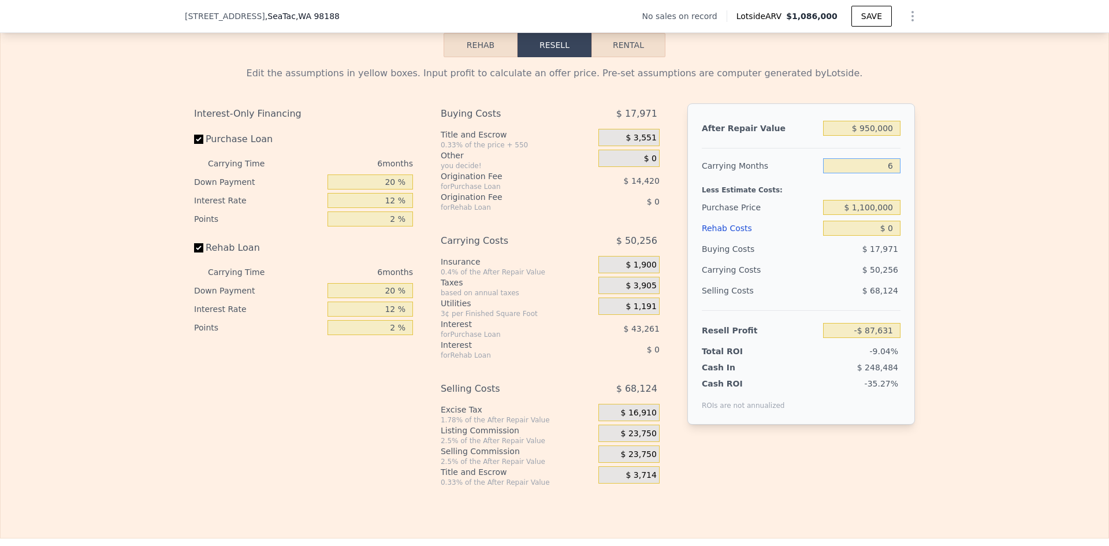
type input "6"
click at [870, 215] on input "$ 1,100,000" at bounding box center [861, 207] width 77 height 15
type input "$ 600,000"
click at [894, 236] on input "$ 0" at bounding box center [861, 228] width 77 height 15
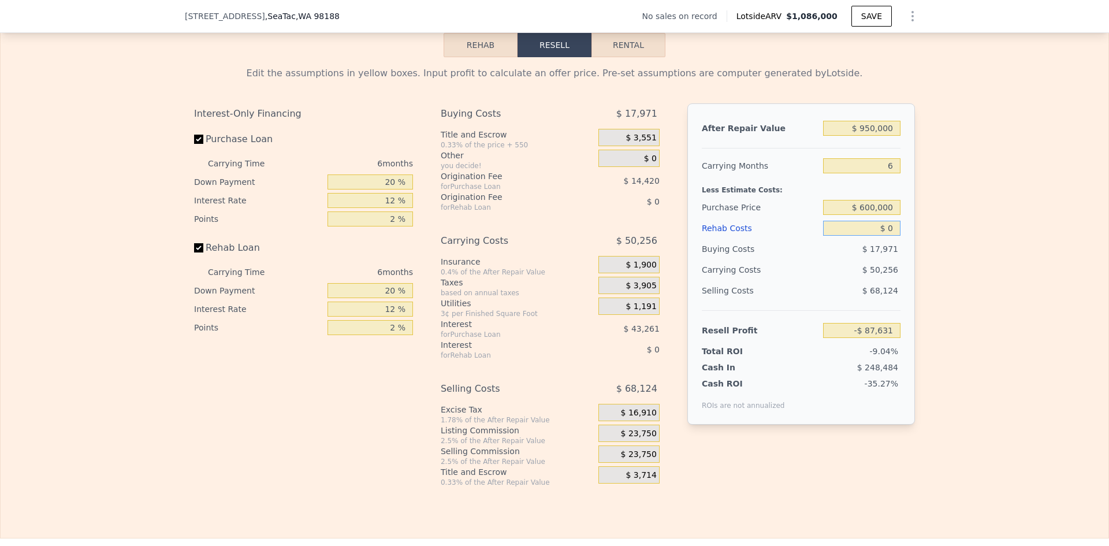
type input "$ 233,932"
type input "$ 12"
type input "$ 233,920"
type input "$ 120"
type input "$ 233,804"
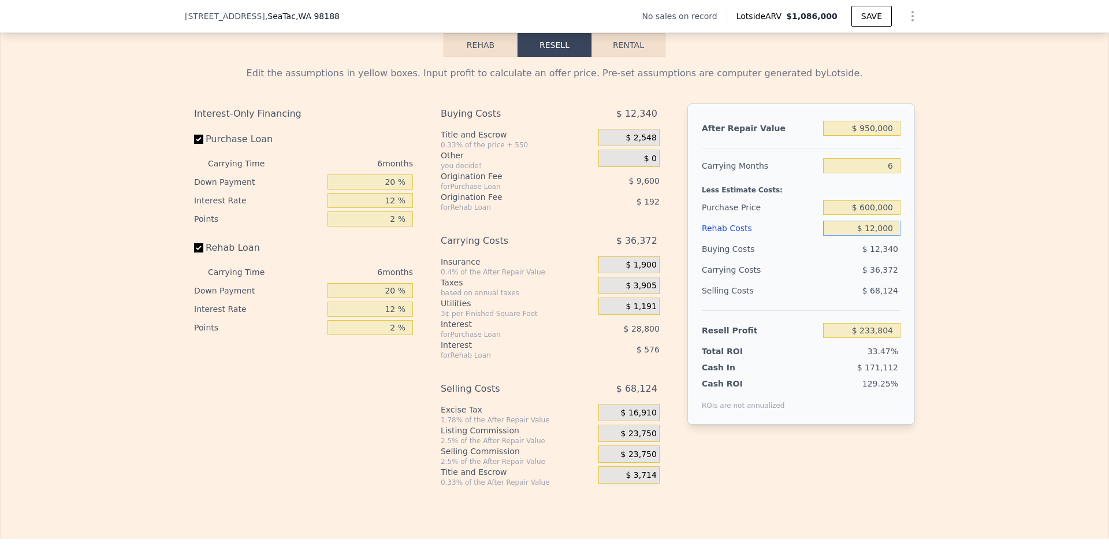
type input "$ 120,000"
type input "$ 106,252"
type input "$ 120,000"
click at [386, 189] on input "20 %" at bounding box center [369, 181] width 85 height 15
click at [385, 189] on input "20 %" at bounding box center [369, 181] width 85 height 15
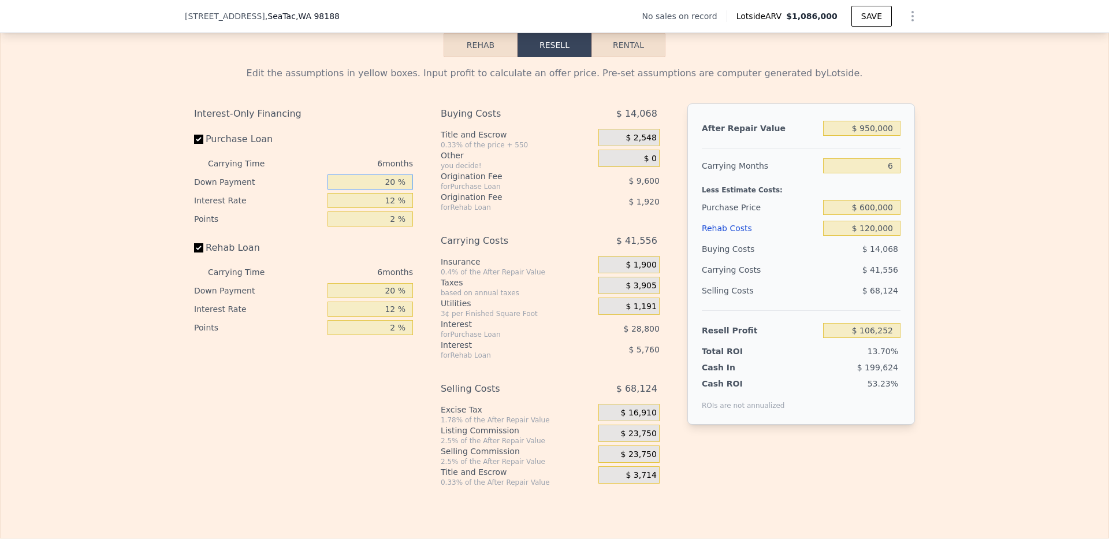
click at [387, 189] on input "20 %" at bounding box center [369, 181] width 85 height 15
click at [386, 188] on input "20 %" at bounding box center [369, 181] width 85 height 15
click at [387, 189] on input "20 %" at bounding box center [369, 181] width 85 height 15
type input "10 %"
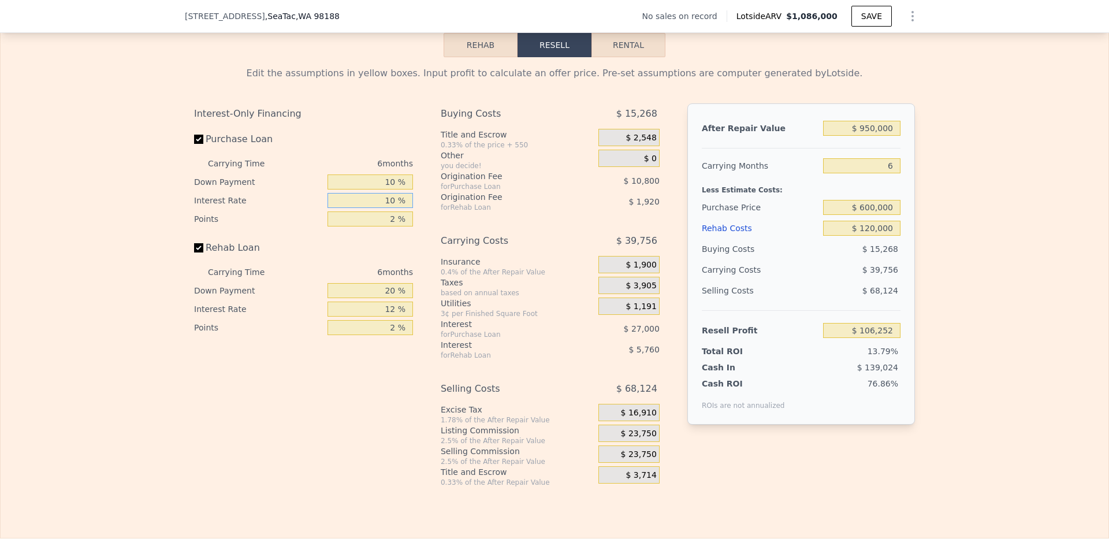
type input "10 %"
type input "1 %"
type input "$ 112,252"
type input "1 %"
type input "10 %"
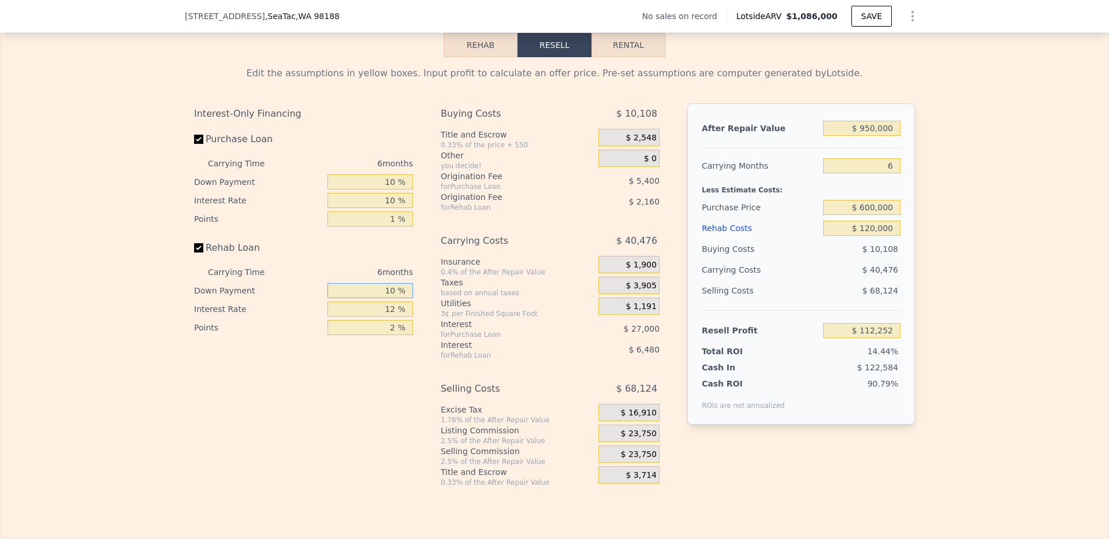
type input "$ 111,292"
type input "10 %"
type input "$ 112,372"
type input "10 %"
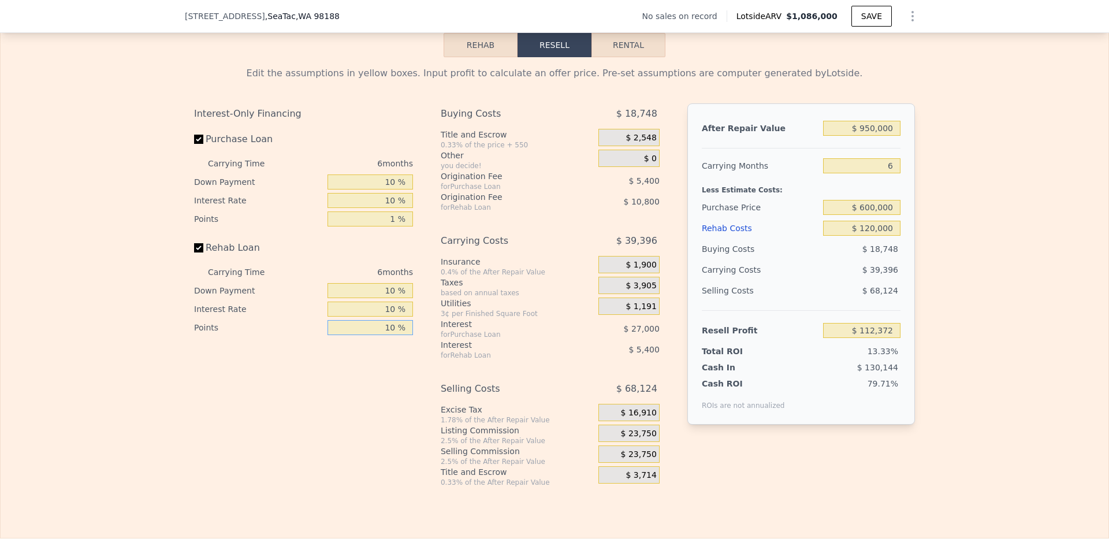
type input "$ 103,732"
type input "1 %"
type input "$ 113,452"
type input "1 %"
click at [627, 445] on div "$ 23,750" at bounding box center [628, 434] width 61 height 21
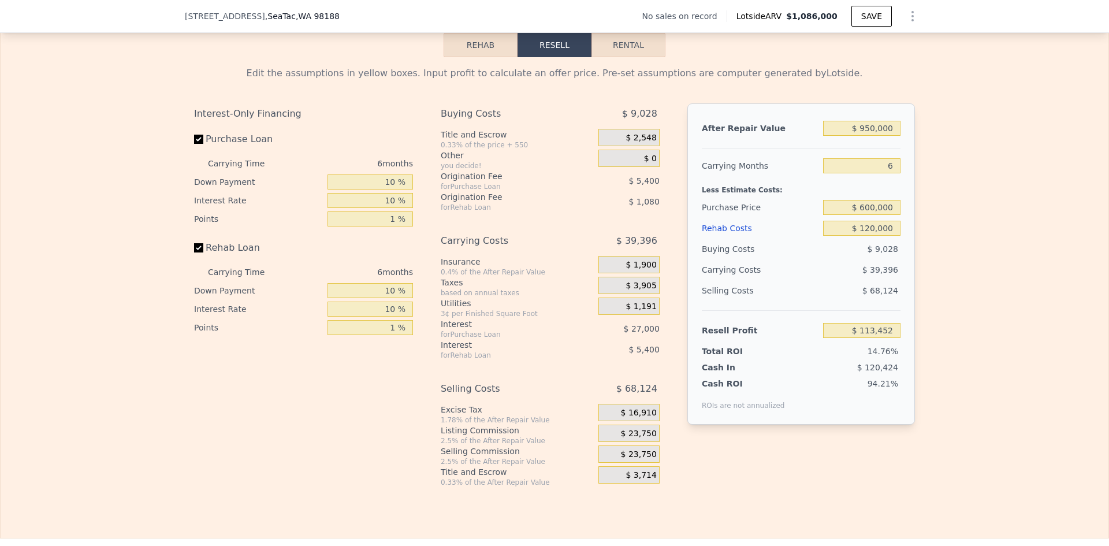
click at [635, 439] on span "$ 23,750" at bounding box center [639, 433] width 36 height 10
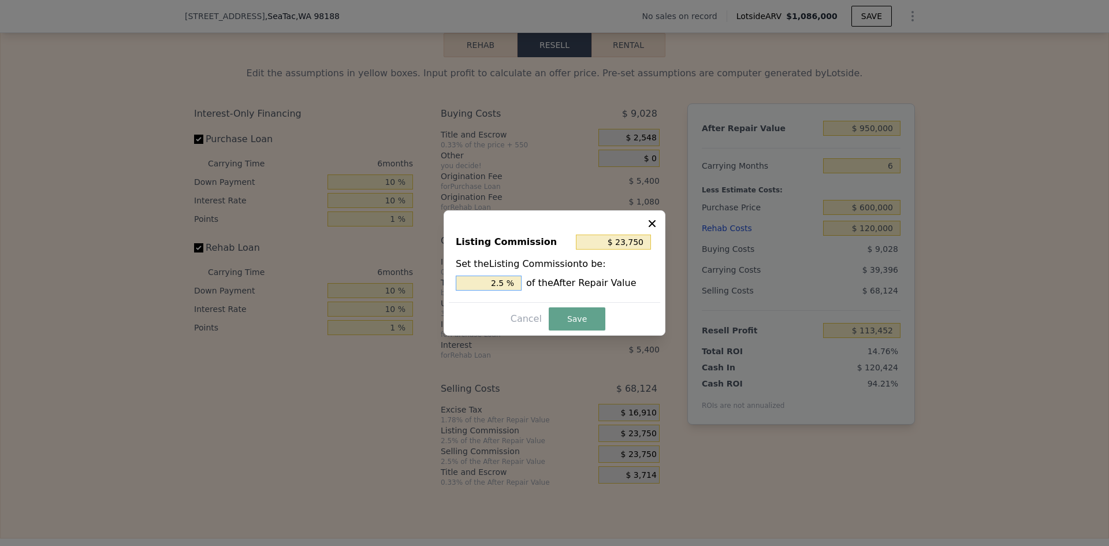
drag, startPoint x: 500, startPoint y: 284, endPoint x: 506, endPoint y: 284, distance: 6.4
click at [506, 284] on input "2.5 %" at bounding box center [489, 282] width 66 height 15
type input "$ 19,000"
type input "2 %"
drag, startPoint x: 576, startPoint y: 321, endPoint x: 579, endPoint y: 329, distance: 8.6
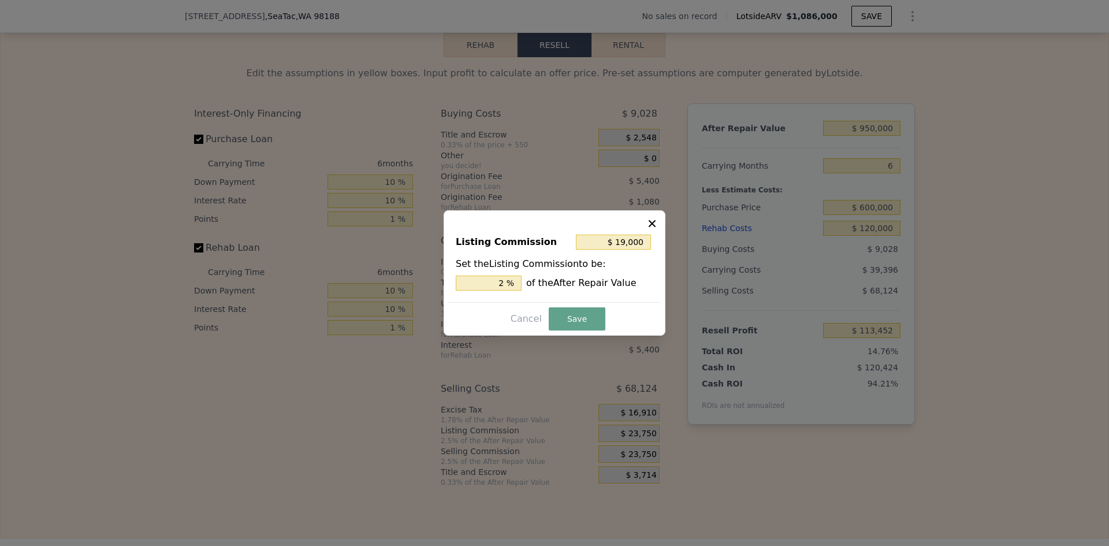
click at [575, 322] on button "Save" at bounding box center [577, 318] width 57 height 23
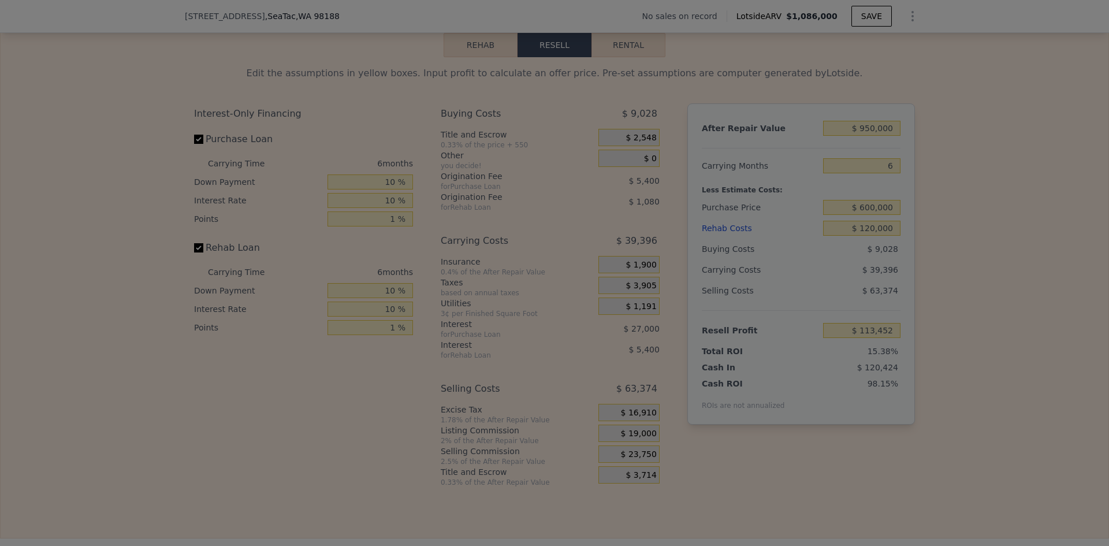
type input "$ 118,202"
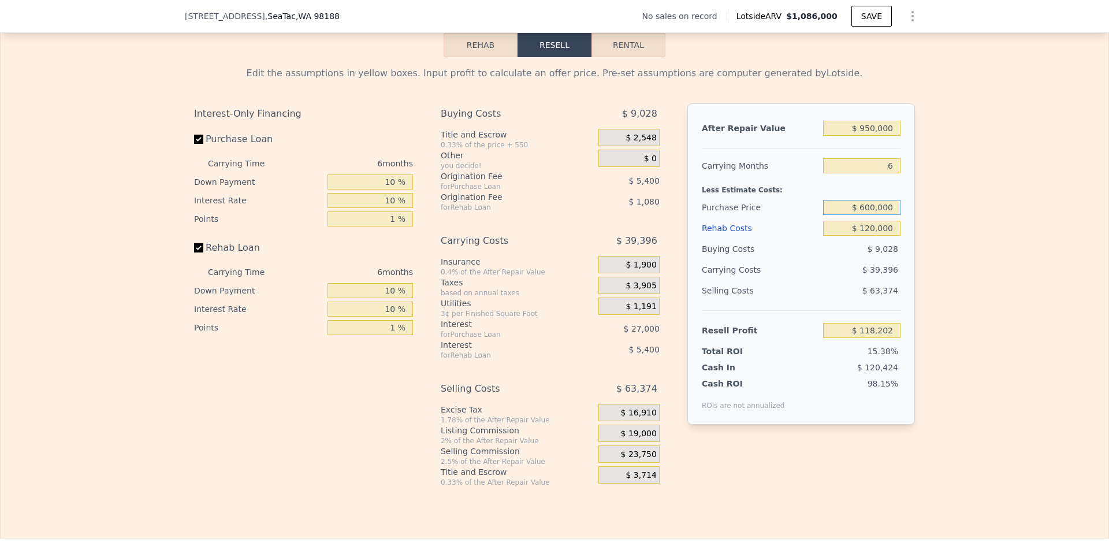
drag, startPoint x: 864, startPoint y: 214, endPoint x: 870, endPoint y: 215, distance: 5.8
click at [870, 215] on input "$ 600,000" at bounding box center [861, 207] width 77 height 15
type input "$ 630,000"
click at [989, 198] on div "Edit the assumptions in yellow boxes. Input profit to calculate an offer price.…" at bounding box center [555, 272] width 1108 height 430
type input "$ 86,482"
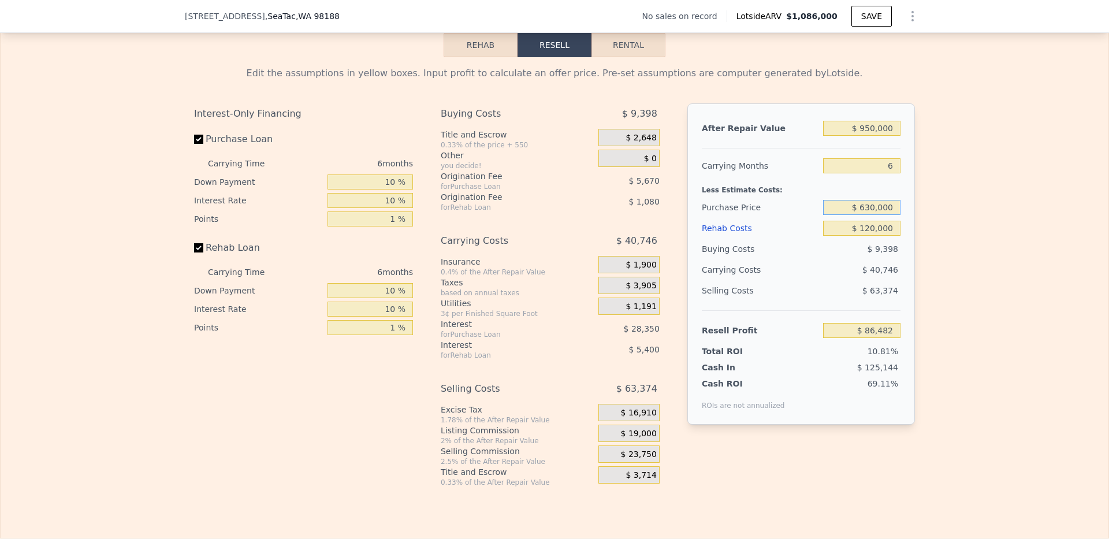
click at [871, 215] on input "$ 630,000" at bounding box center [861, 207] width 77 height 15
type input "$ 600,000"
click at [947, 212] on div "Edit the assumptions in yellow boxes. Input profit to calculate an offer price.…" at bounding box center [555, 272] width 1108 height 430
type input "$ 118,202"
click at [887, 171] on input "6" at bounding box center [861, 165] width 77 height 15
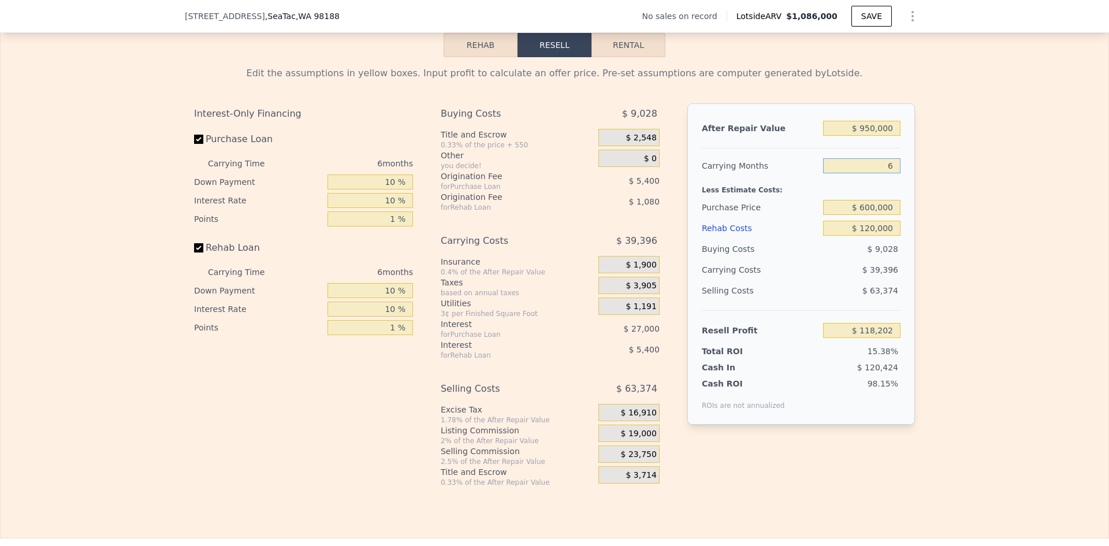
click at [886, 173] on input "6" at bounding box center [861, 165] width 77 height 15
type input "5"
type input "$ 124,768"
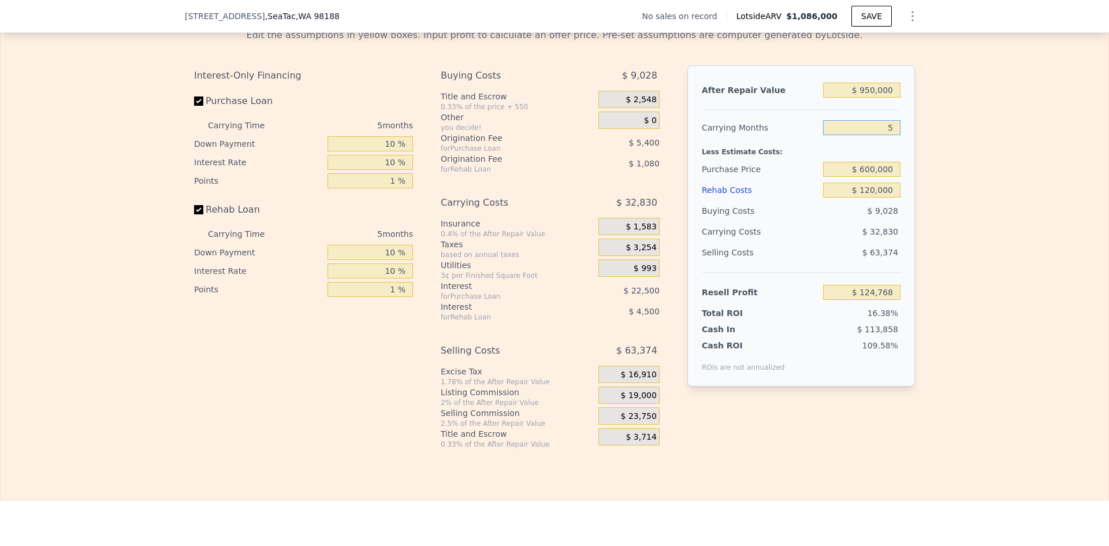
scroll to position [1673, 0]
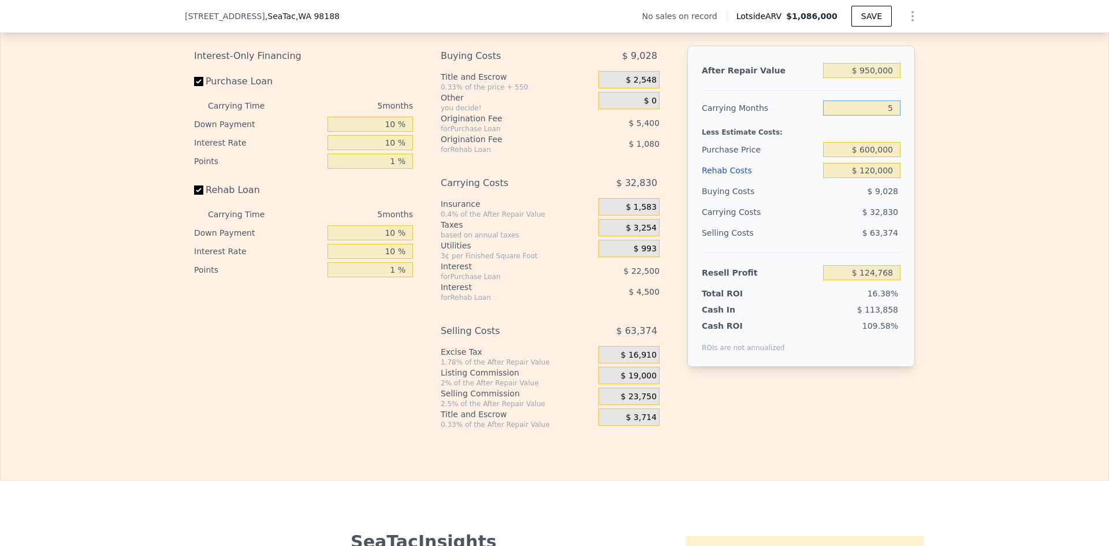
type input "5"
click at [933, 203] on div "Edit the assumptions in yellow boxes. Input profit to calculate an offer price.…" at bounding box center [555, 214] width 1108 height 430
click at [868, 157] on input "$ 600,000" at bounding box center [861, 149] width 77 height 15
type input "$ 630,000"
click at [995, 172] on div "Edit the assumptions in yellow boxes. Input profit to calculate an offer price.…" at bounding box center [555, 214] width 1108 height 430
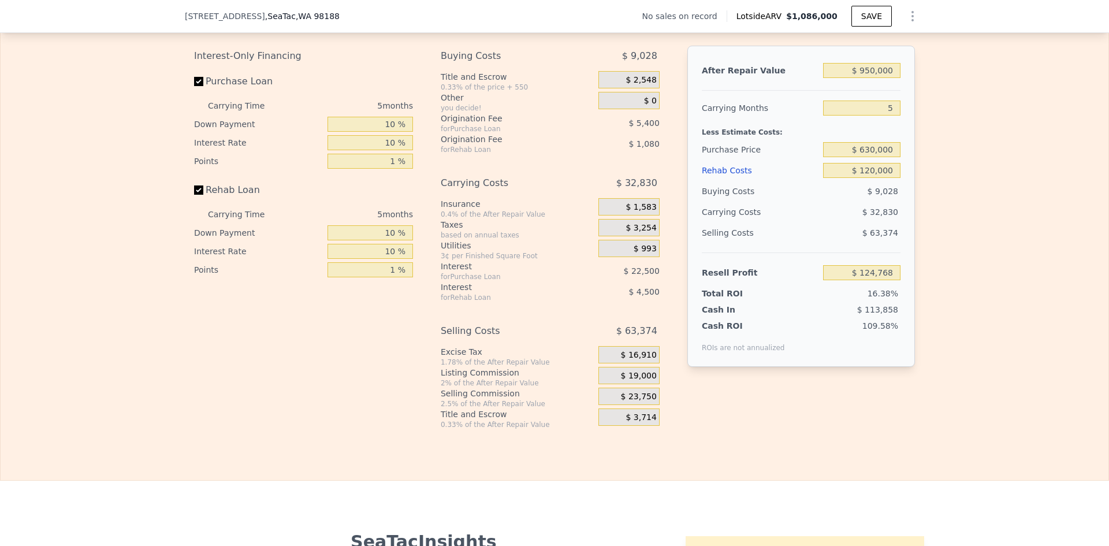
type input "$ 93,273"
drag, startPoint x: 890, startPoint y: 115, endPoint x: 883, endPoint y: 117, distance: 6.8
click at [885, 115] on input "5" at bounding box center [861, 107] width 77 height 15
type input "4"
type input "$ 100,064"
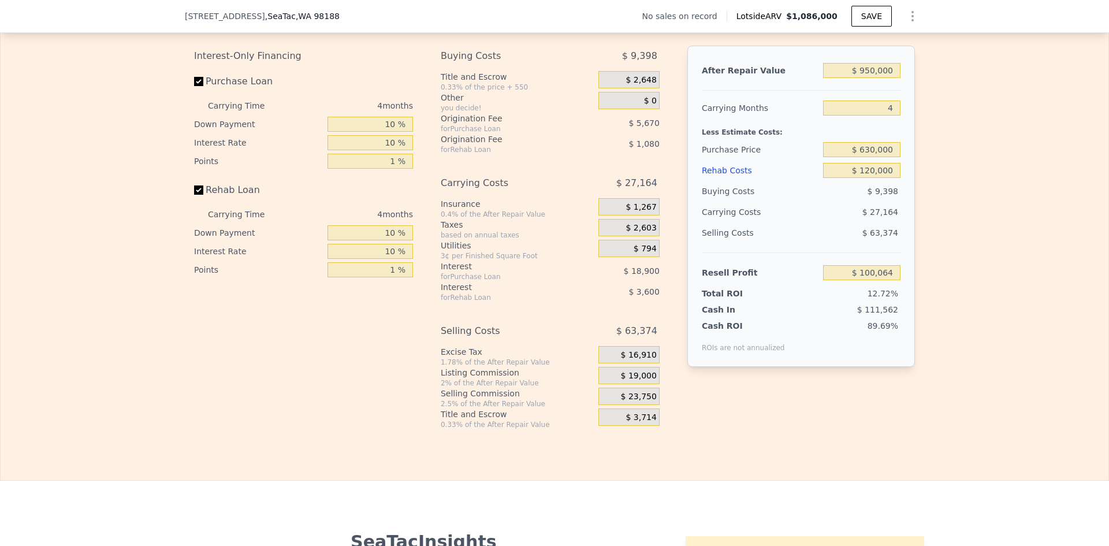
click at [948, 144] on div "Edit the assumptions in yellow boxes. Input profit to calculate an offer price.…" at bounding box center [555, 214] width 1108 height 430
click at [886, 115] on input "4" at bounding box center [861, 107] width 77 height 15
type input "6"
type input "$ 86,482"
type input "6"
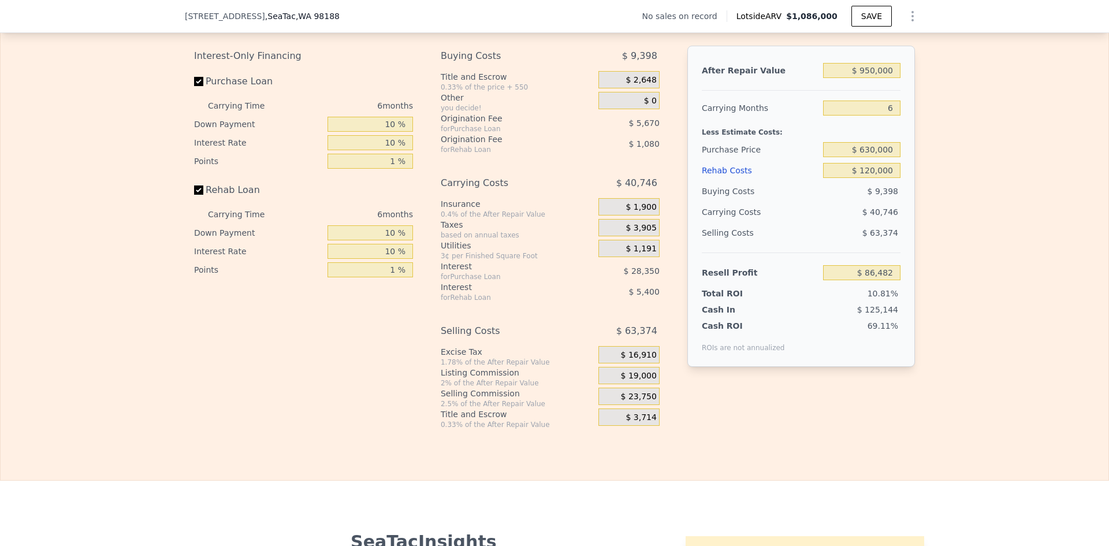
click at [974, 152] on div "Edit the assumptions in yellow boxes. Input profit to calculate an offer price.…" at bounding box center [555, 214] width 1108 height 430
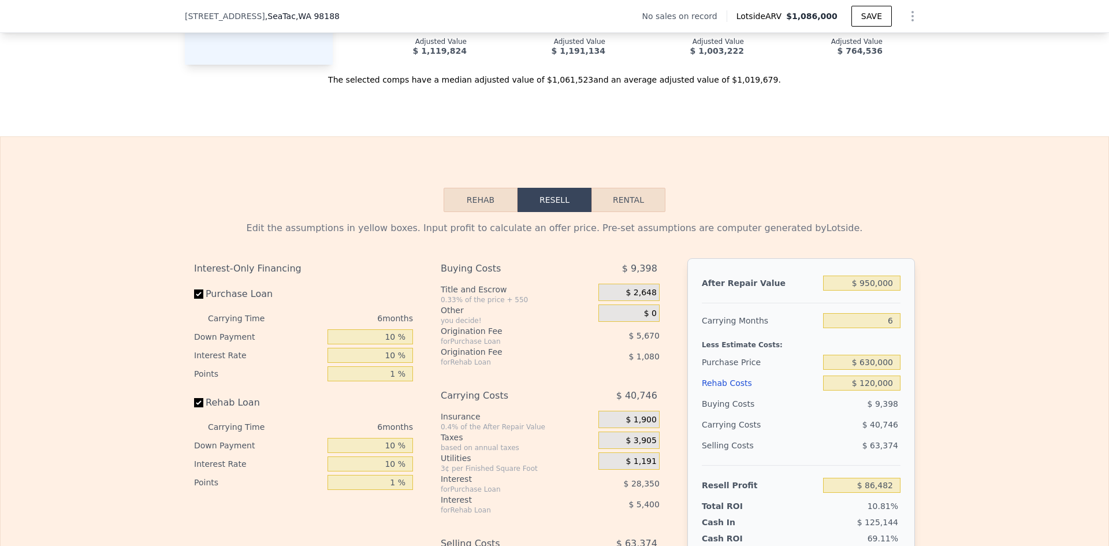
scroll to position [1615, 0]
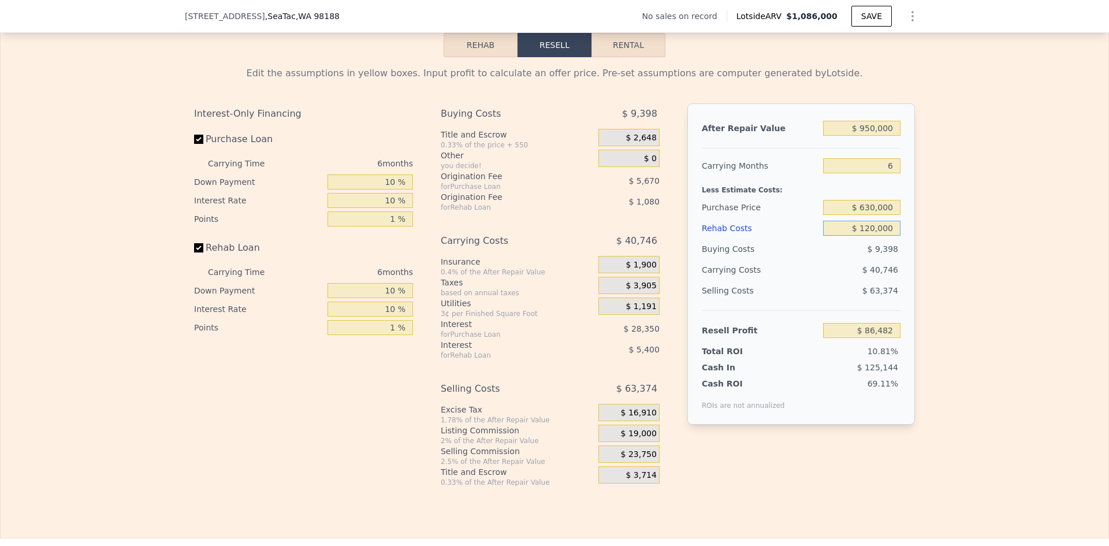
click at [877, 236] on input "$ 120,000" at bounding box center [861, 228] width 77 height 15
type input "$ 0200"
type input "$ 1,086,000"
type input "7"
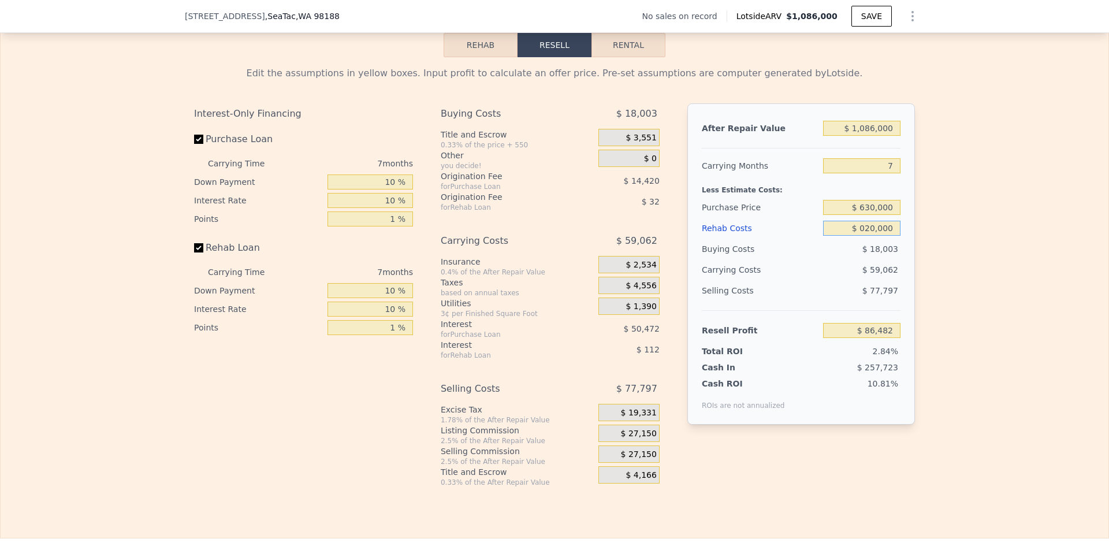
type input "$ 0200,000"
type input "-$ 184,398"
type input "$ 200,000"
click at [966, 189] on div "Edit the assumptions in yellow boxes. Input profit to calculate an offer price.…" at bounding box center [555, 272] width 1108 height 430
drag, startPoint x: 863, startPoint y: 216, endPoint x: 872, endPoint y: 216, distance: 9.8
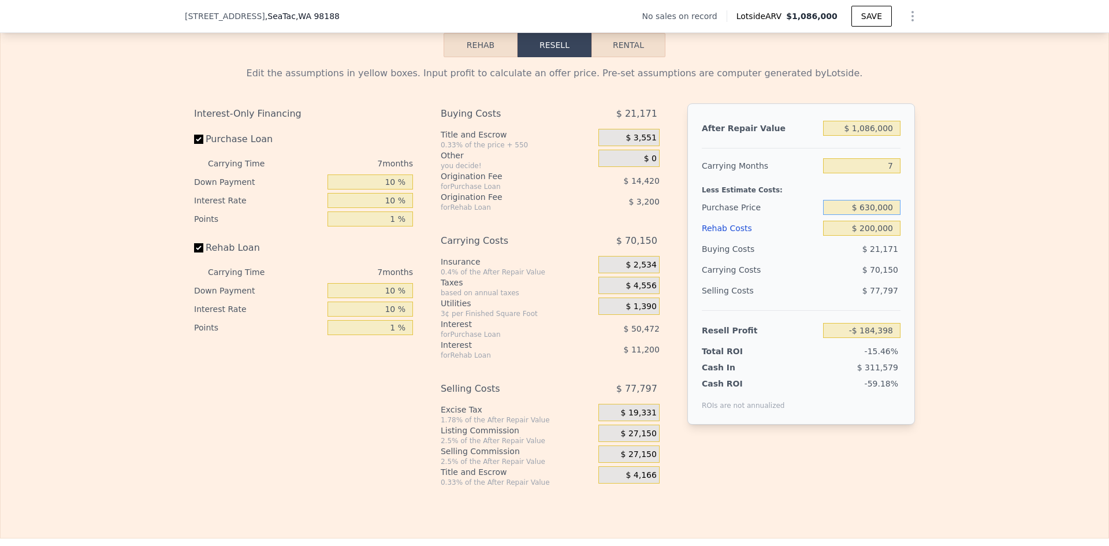
click at [872, 215] on input "$ 630,000" at bounding box center [861, 207] width 77 height 15
type input "$ 500,000"
click at [944, 236] on div "Edit the assumptions in yellow boxes. Input profit to calculate an offer price.…" at bounding box center [555, 272] width 1108 height 430
type input "$ 247,108"
drag, startPoint x: 890, startPoint y: 173, endPoint x: 879, endPoint y: 176, distance: 10.8
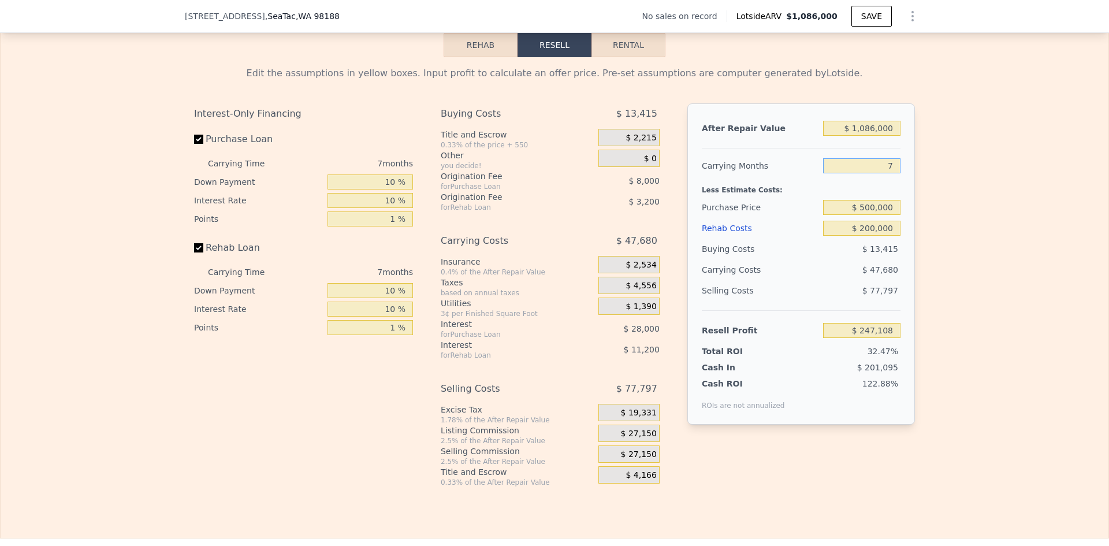
click at [879, 173] on input "7" at bounding box center [861, 165] width 77 height 15
type input "6"
type input "$ 253,920"
type input "6"
click at [927, 230] on div "Edit the assumptions in yellow boxes. Input profit to calculate an offer price.…" at bounding box center [555, 272] width 1108 height 430
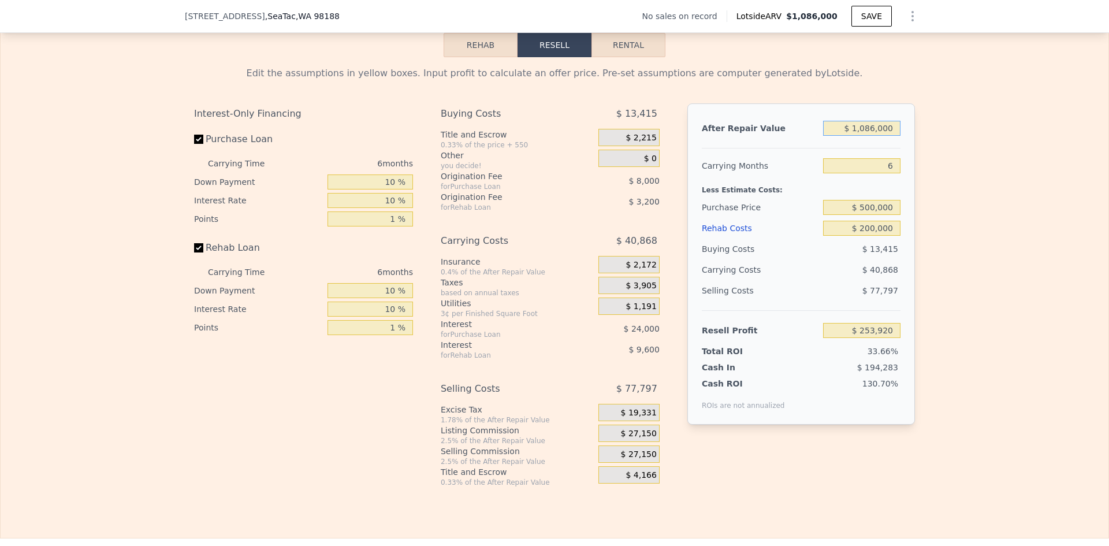
click at [874, 136] on input "$ 1,086,000" at bounding box center [861, 128] width 77 height 15
click at [875, 136] on input "$ 1,086,000" at bounding box center [861, 128] width 77 height 15
type input "$ 950"
type input "-$ 751,781"
type input "$ 950,000"
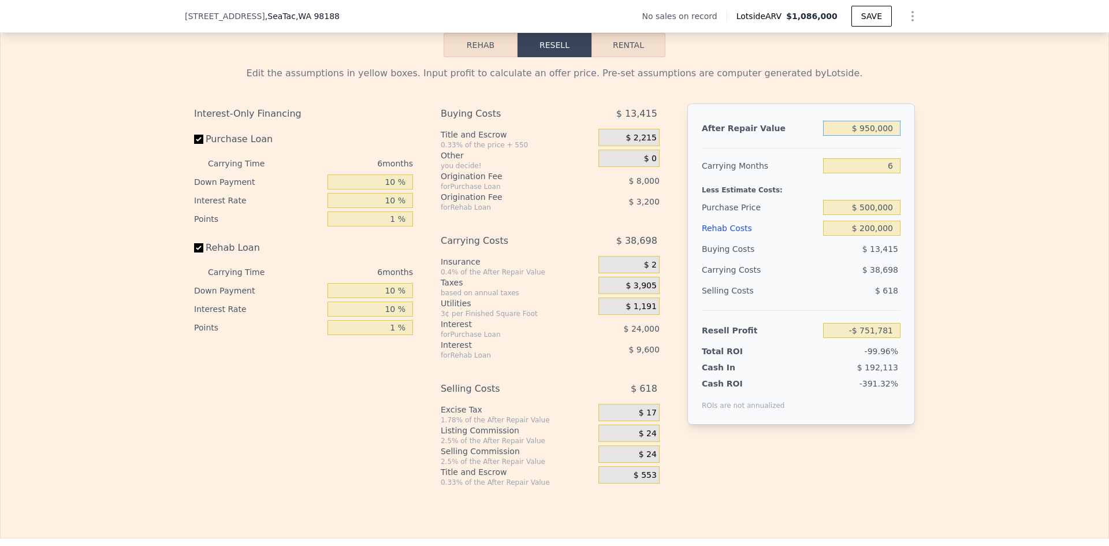
type input "$ 127,865"
click at [946, 215] on div "Edit the assumptions in yellow boxes. Input profit to calculate an offer price.…" at bounding box center [555, 272] width 1108 height 430
click at [967, 252] on div "Edit the assumptions in yellow boxes. Input profit to calculate an offer price.…" at bounding box center [555, 272] width 1108 height 430
drag, startPoint x: 865, startPoint y: 133, endPoint x: 871, endPoint y: 135, distance: 5.9
click at [871, 135] on input "$ 950,000" at bounding box center [861, 128] width 77 height 15
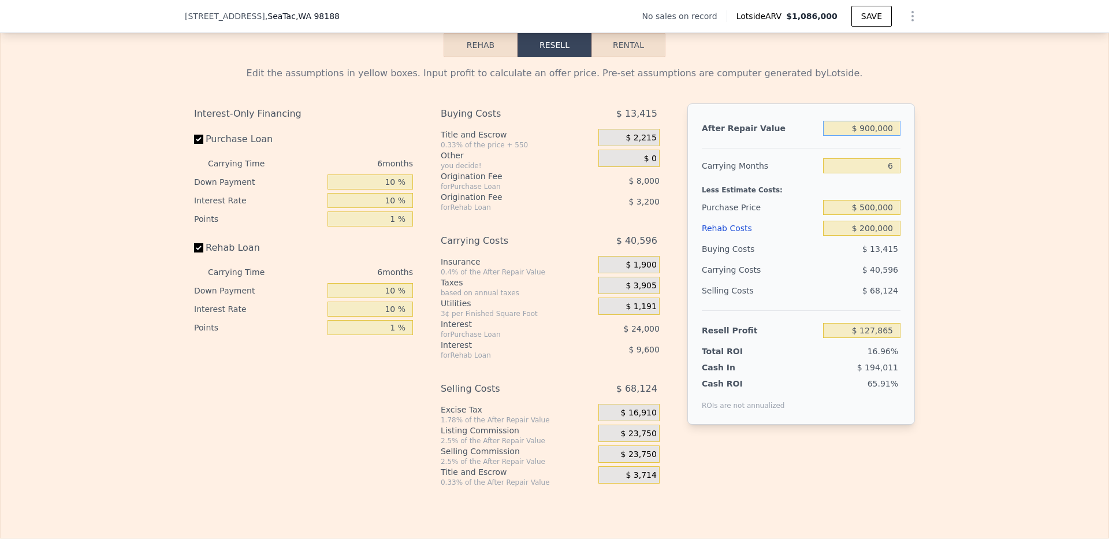
type input "$ 9,000,000"
type input "$ 7,589,169"
type input "$ 900,000"
type input "$ 81,522"
type input "$ 900,000"
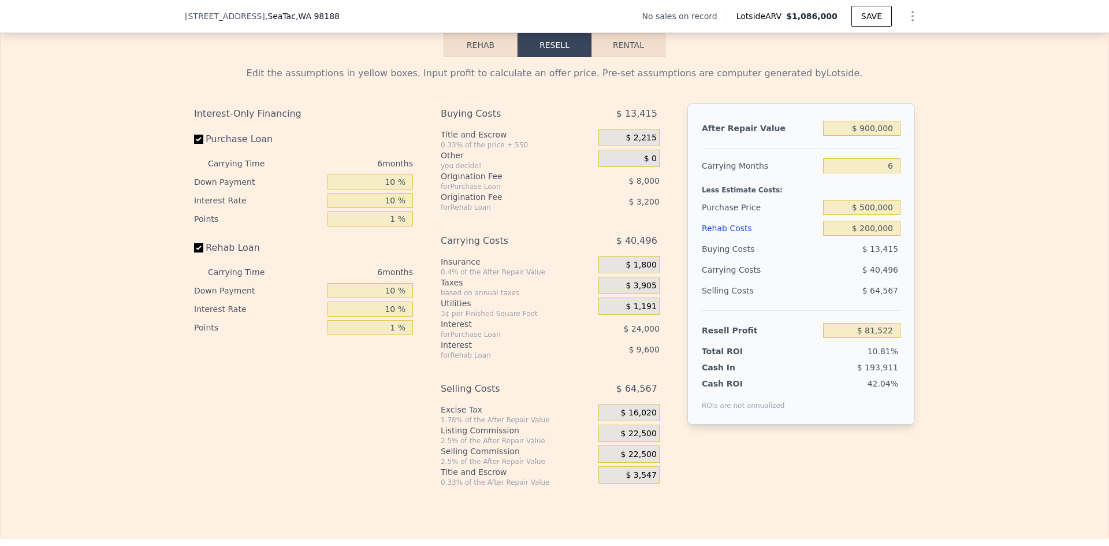
click at [959, 203] on div "Edit the assumptions in yellow boxes. Input profit to calculate an offer price.…" at bounding box center [555, 272] width 1108 height 430
click at [633, 439] on span "$ 22,500" at bounding box center [639, 433] width 36 height 10
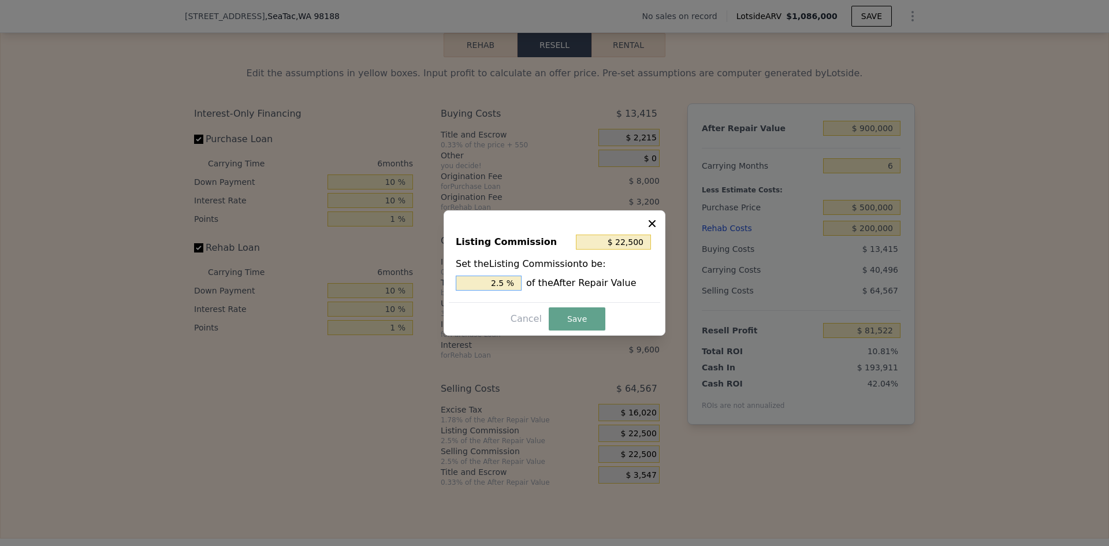
drag, startPoint x: 498, startPoint y: 284, endPoint x: 508, endPoint y: 284, distance: 9.2
click at [508, 284] on input "2.5 %" at bounding box center [489, 282] width 66 height 15
type input "$ 18,000"
type input "2 %"
click at [575, 321] on button "Save" at bounding box center [577, 318] width 57 height 23
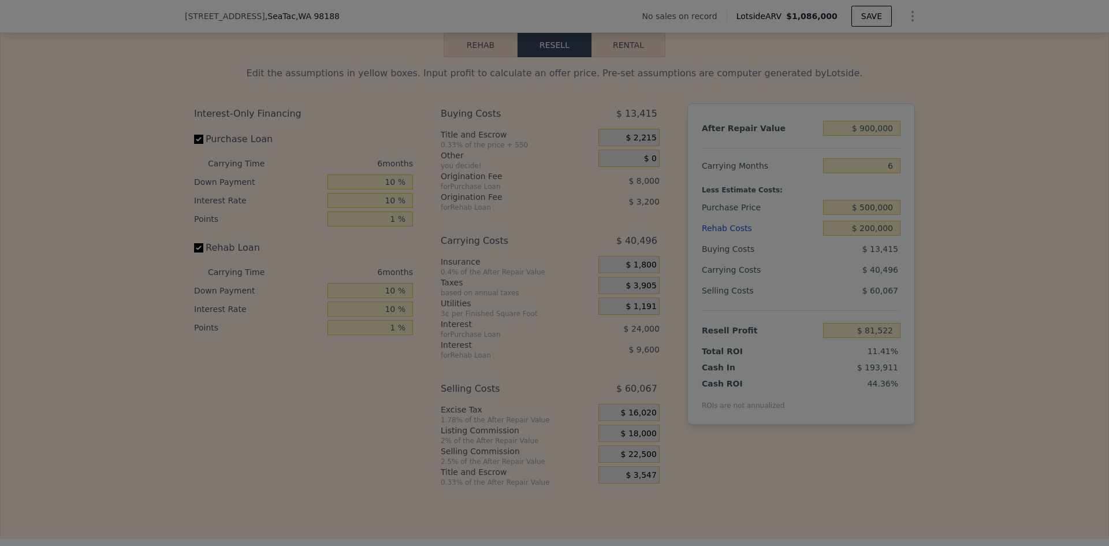
type input "$ 86,022"
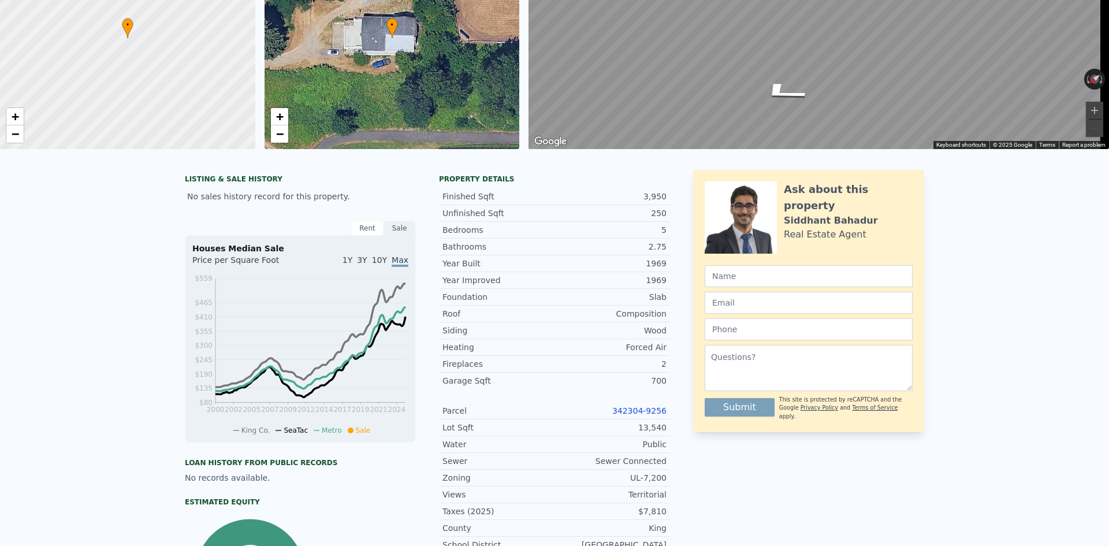
scroll to position [0, 0]
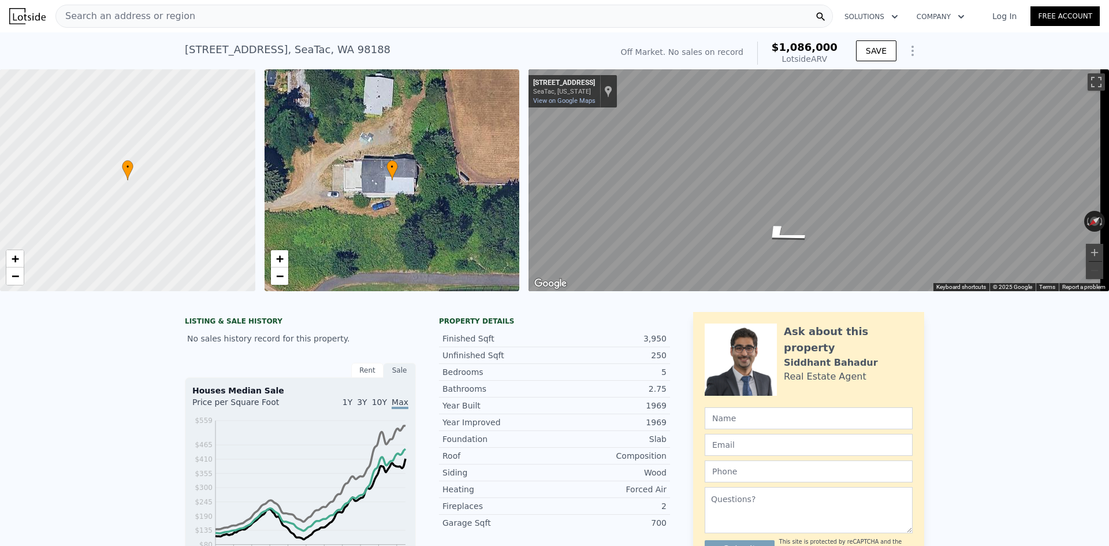
click at [125, 13] on span "Search an address or region" at bounding box center [125, 16] width 139 height 14
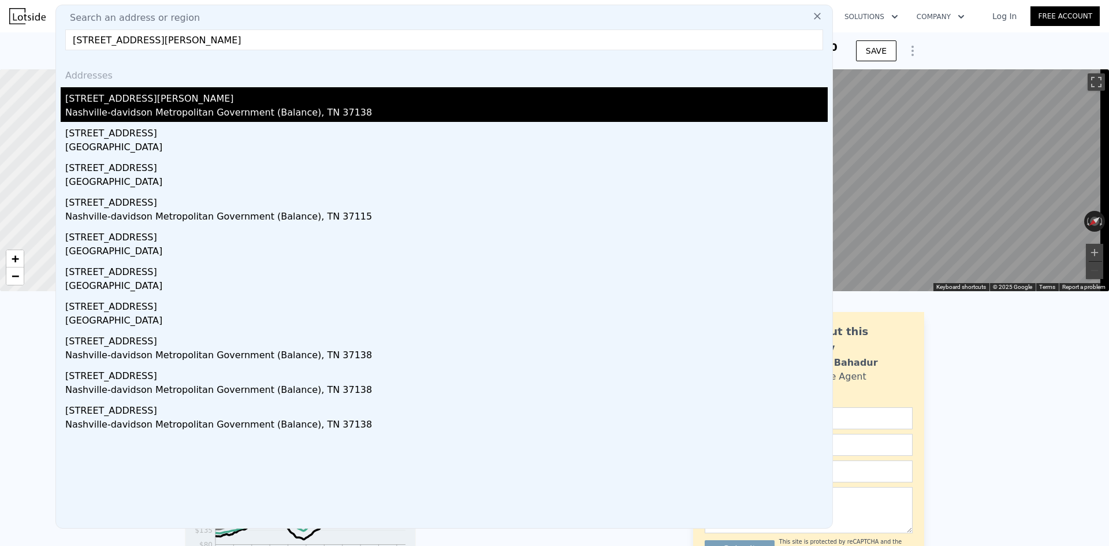
type input "912 Robinson Rd, Old Hickory, TN 37138"
click at [153, 96] on div "912 Robinson Rd" at bounding box center [446, 96] width 762 height 18
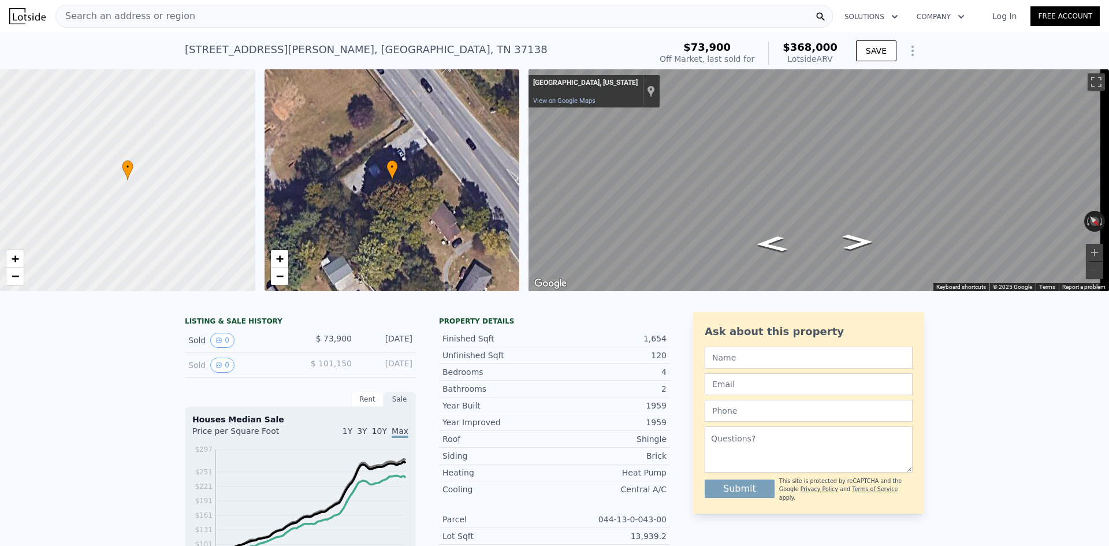
click at [161, 11] on span "Search an address or region" at bounding box center [125, 16] width 139 height 14
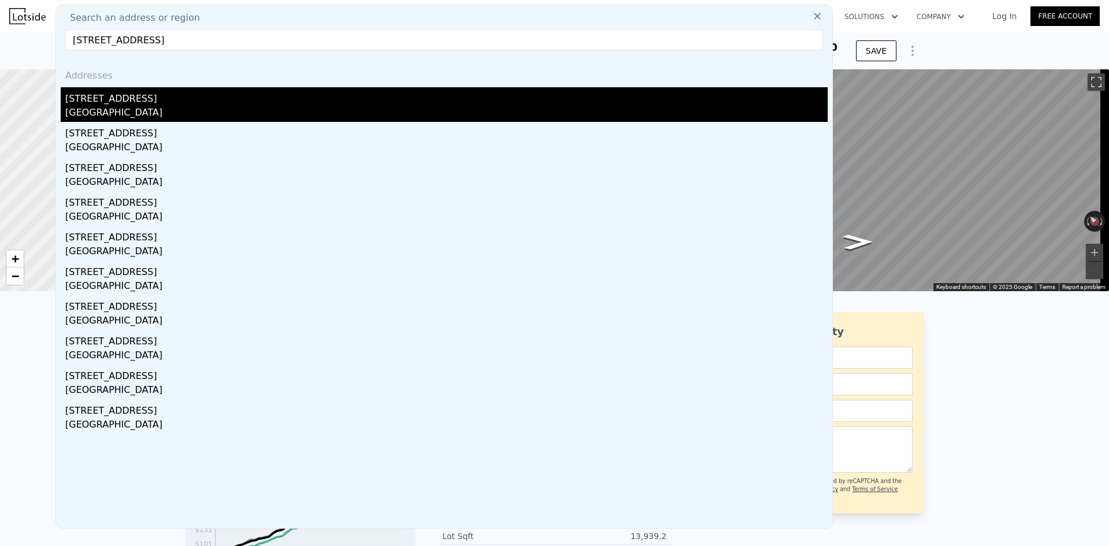
type input "433 Dolphin Avenue NE, Ocean Shores, WA 98569"
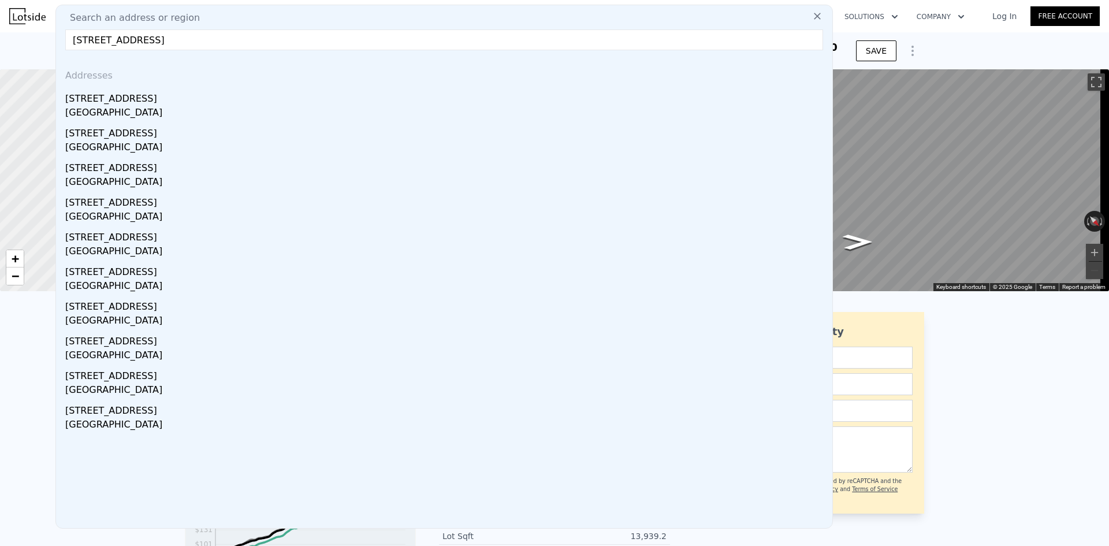
drag, startPoint x: 130, startPoint y: 97, endPoint x: 341, endPoint y: 108, distance: 211.0
click at [130, 97] on div "433 Dolphin Ave NE" at bounding box center [446, 96] width 762 height 18
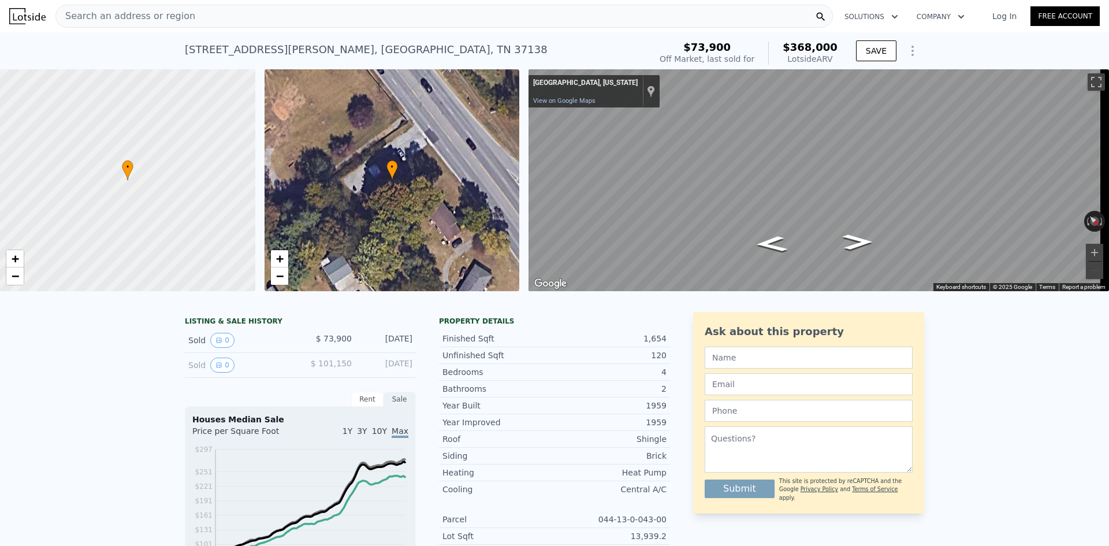
type input "4"
type input "1.75"
type input "2.75"
type input "1944"
type input "2598"
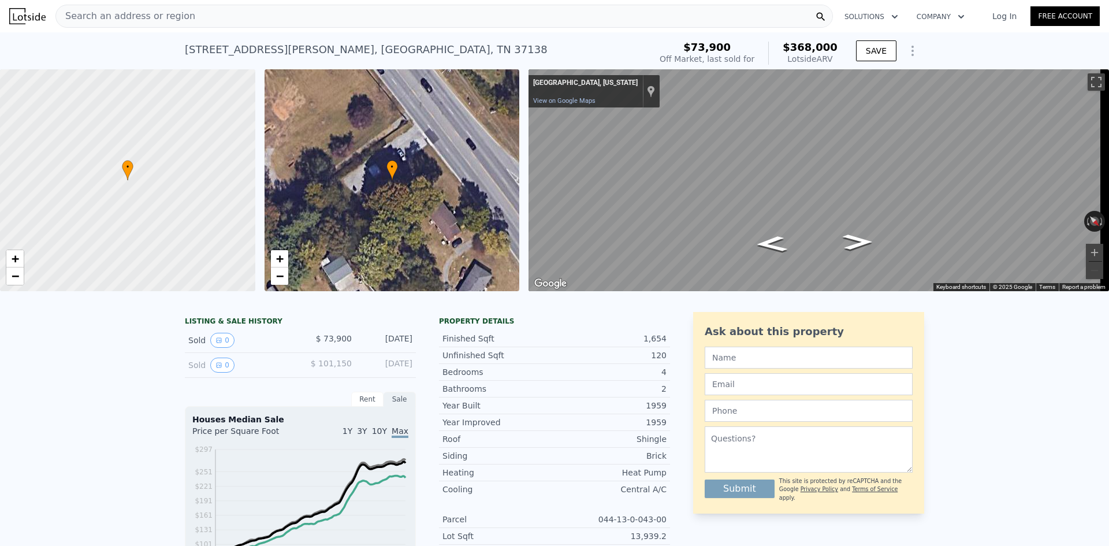
type input "7500"
type input "13810"
type input "$ 508,000"
type input "4"
type input "-$ 57,157"
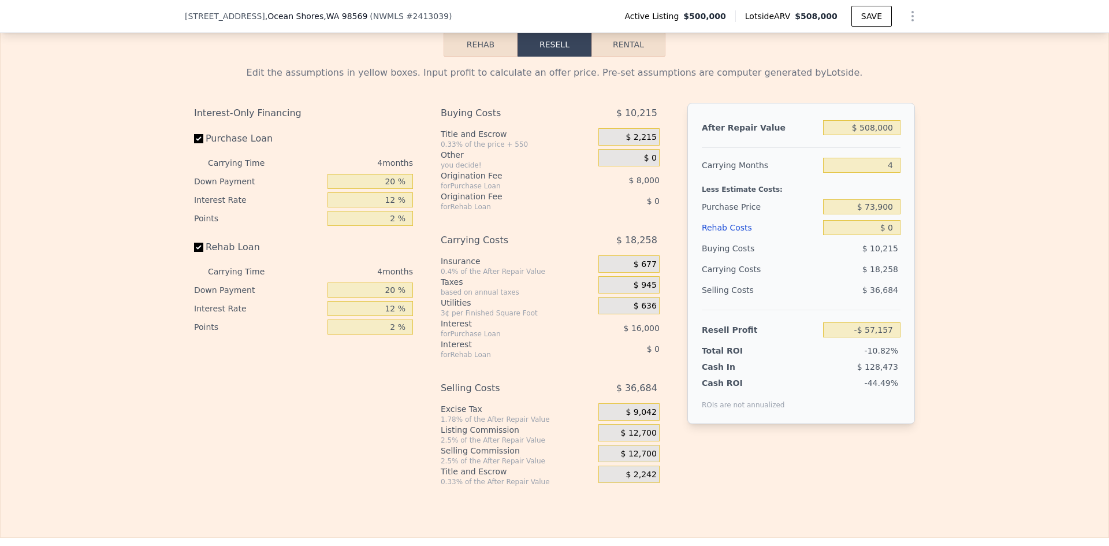
scroll to position [1671, 0]
click at [881, 213] on input "$ 73,900" at bounding box center [861, 205] width 77 height 15
type input "$ 304,000"
click at [890, 171] on input "4" at bounding box center [861, 163] width 77 height 15
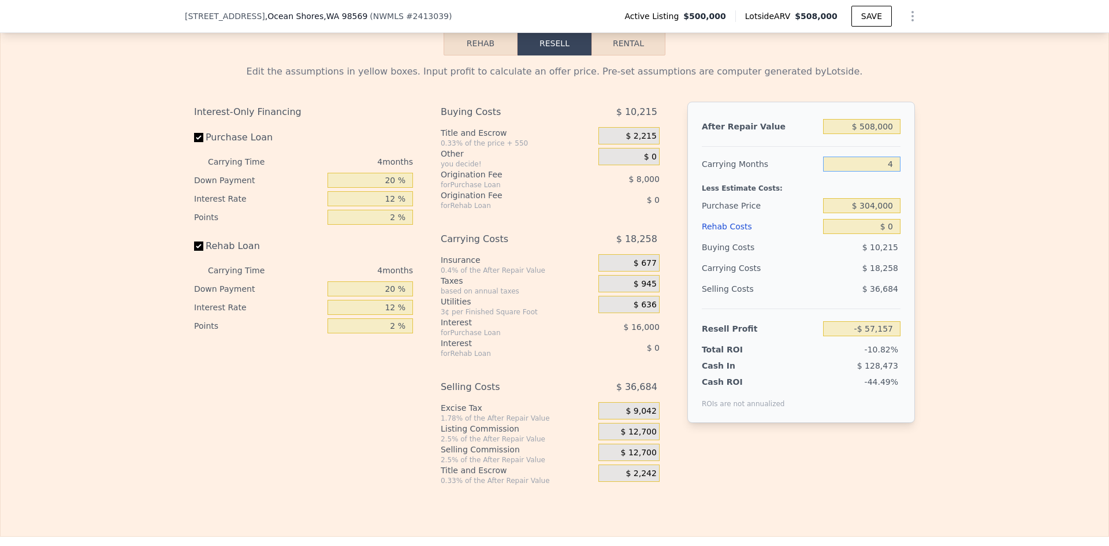
type input "$ 148,904"
click at [890, 234] on input "$ 0" at bounding box center [861, 226] width 77 height 15
click at [927, 238] on div "Edit the assumptions in yellow boxes. Input profit to calculate an offer price.…" at bounding box center [555, 270] width 1108 height 430
click at [886, 234] on input "$ 0" at bounding box center [861, 226] width 77 height 15
type input "$ 30"
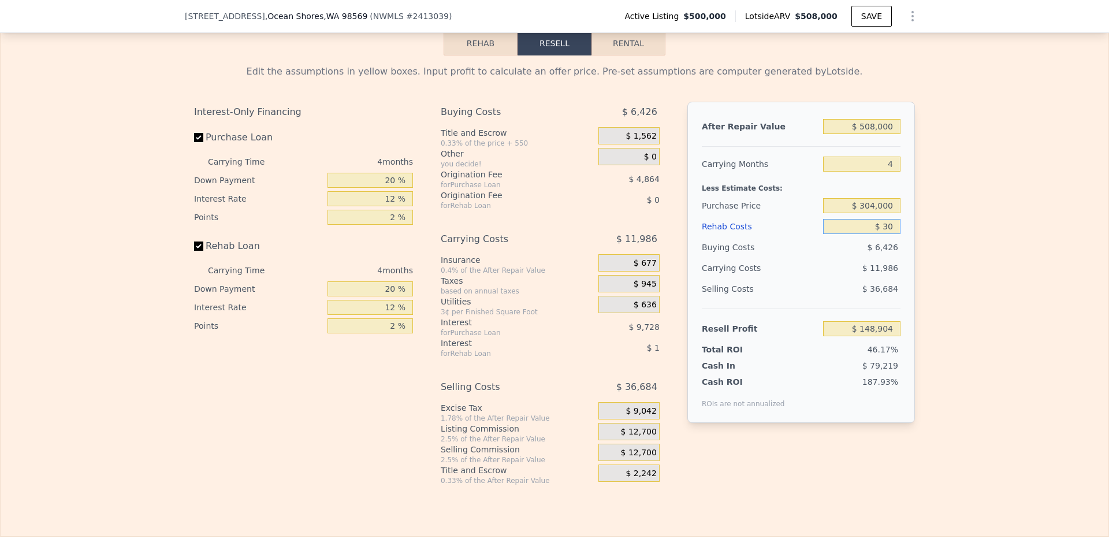
type input "$ 148,874"
type input "$ 30,000"
click at [953, 253] on div "Edit the assumptions in yellow boxes. Input profit to calculate an offer price.…" at bounding box center [555, 270] width 1108 height 430
click at [389, 188] on input "20 %" at bounding box center [369, 180] width 85 height 15
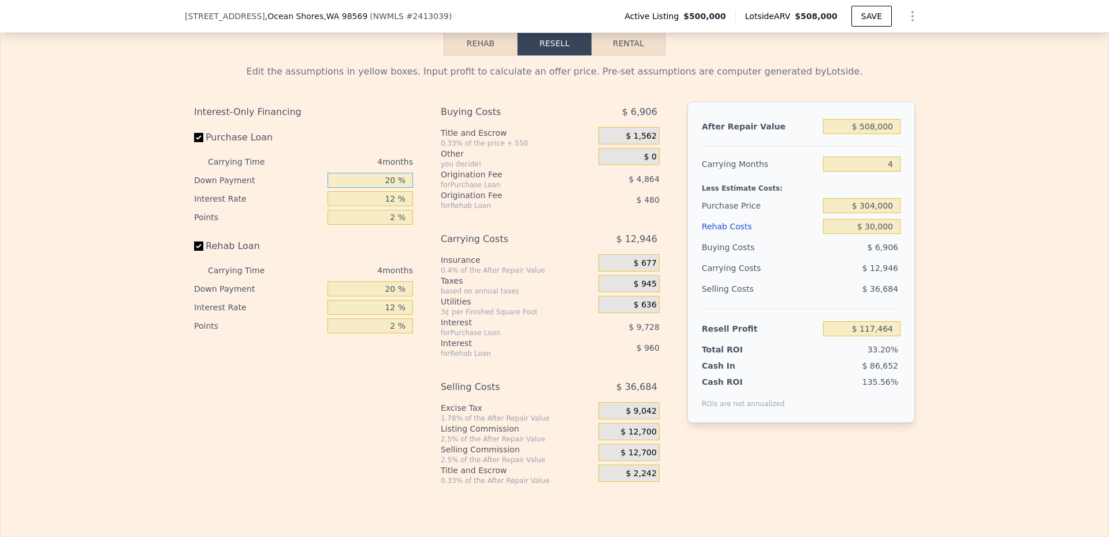
click at [389, 188] on input "20 %" at bounding box center [369, 180] width 85 height 15
click at [646, 437] on span "$ 12,700" at bounding box center [639, 432] width 36 height 10
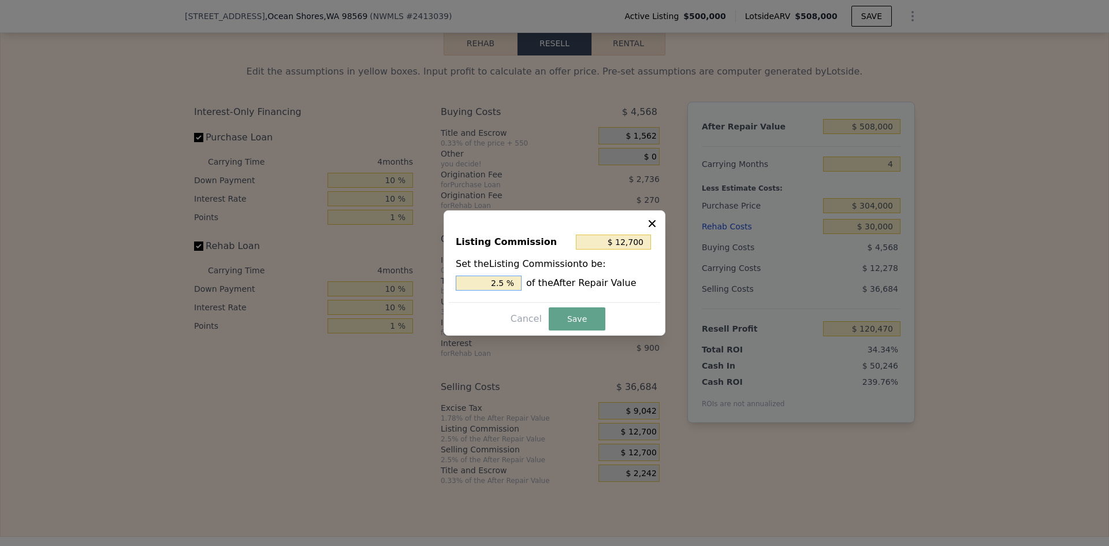
drag, startPoint x: 498, startPoint y: 282, endPoint x: 506, endPoint y: 282, distance: 8.7
click at [506, 282] on input "2.5 %" at bounding box center [489, 282] width 66 height 15
click at [569, 320] on button "Save" at bounding box center [577, 318] width 57 height 23
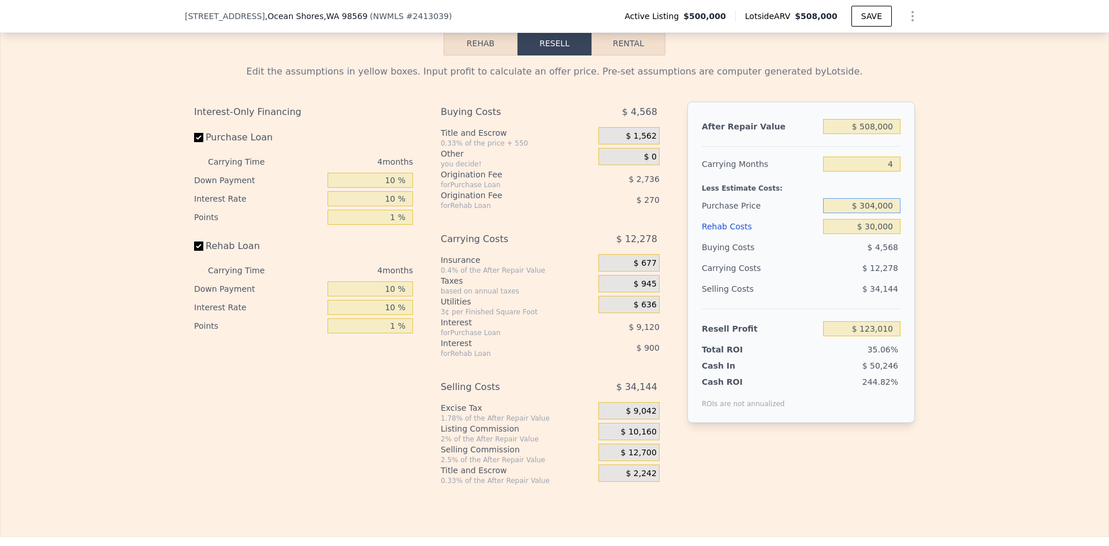
click at [868, 213] on input "$ 304,000" at bounding box center [861, 205] width 77 height 15
click at [970, 245] on div "Edit the assumptions in yellow boxes. Input profit to calculate an offer price.…" at bounding box center [555, 270] width 1108 height 430
click at [870, 213] on input "$ 364,000" at bounding box center [861, 205] width 77 height 15
click at [933, 253] on div "Edit the assumptions in yellow boxes. Input profit to calculate an offer price.…" at bounding box center [555, 270] width 1108 height 430
click at [868, 213] on input "$ 394,000" at bounding box center [861, 205] width 77 height 15
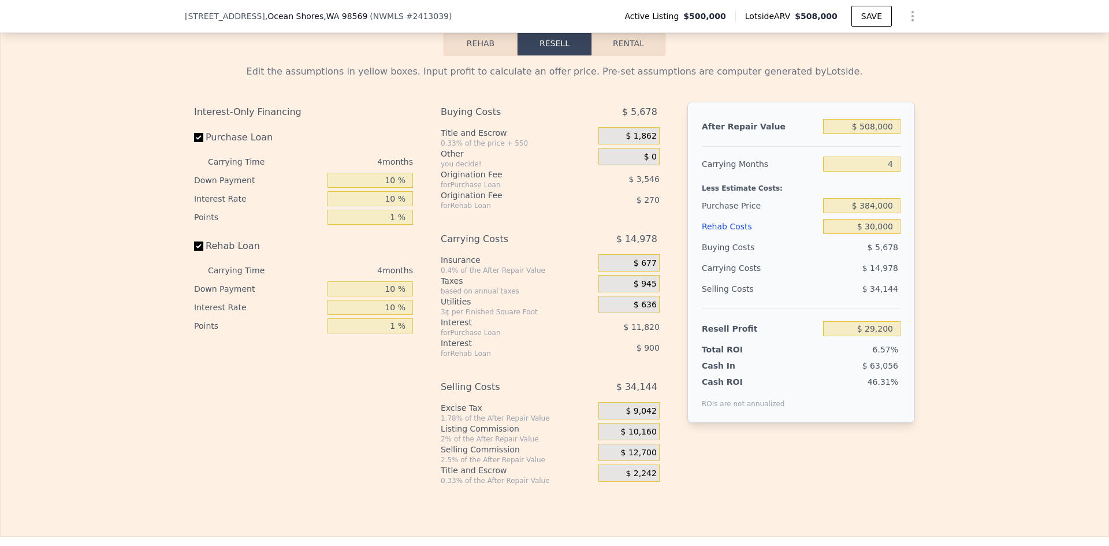
click at [1004, 249] on div "Edit the assumptions in yellow boxes. Input profit to calculate an offer price.…" at bounding box center [555, 270] width 1108 height 430
click at [872, 213] on input "$ 384,000" at bounding box center [861, 205] width 77 height 15
click at [957, 246] on div "Edit the assumptions in yellow boxes. Input profit to calculate an offer price.…" at bounding box center [555, 270] width 1108 height 430
click at [868, 213] on input "$ 380,000" at bounding box center [861, 205] width 77 height 15
click at [936, 241] on div "Edit the assumptions in yellow boxes. Input profit to calculate an offer price.…" at bounding box center [555, 270] width 1108 height 430
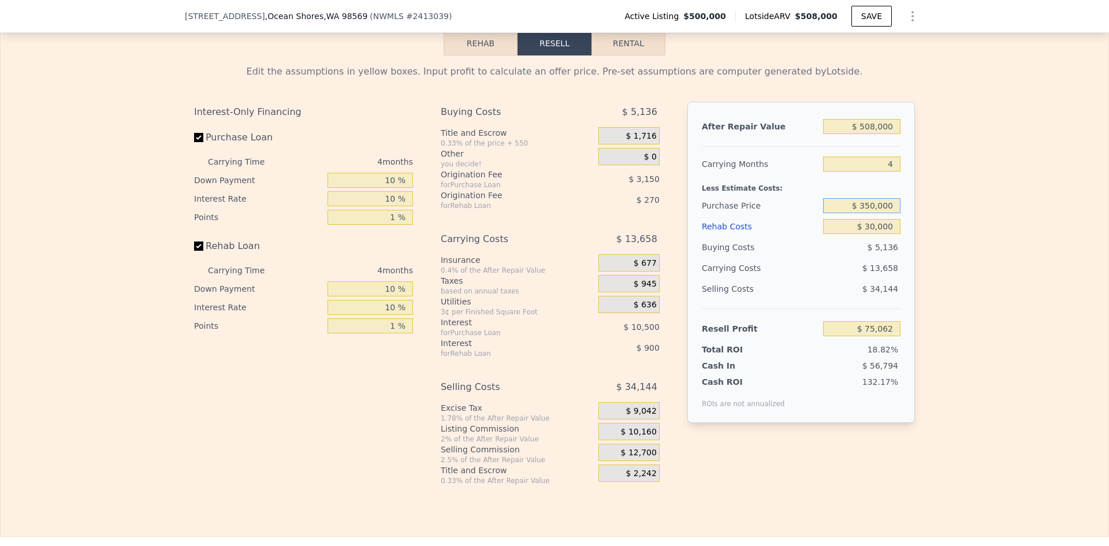
click at [867, 213] on input "$ 350,000" at bounding box center [861, 205] width 77 height 15
click at [924, 232] on div "Edit the assumptions in yellow boxes. Input profit to calculate an offer price.…" at bounding box center [555, 270] width 1108 height 430
click at [867, 213] on input "$ 380,000" at bounding box center [861, 205] width 77 height 15
click at [870, 213] on input "$ 380,000" at bounding box center [861, 205] width 77 height 15
click at [953, 234] on div "Edit the assumptions in yellow boxes. Input profit to calculate an offer price.…" at bounding box center [555, 270] width 1108 height 430
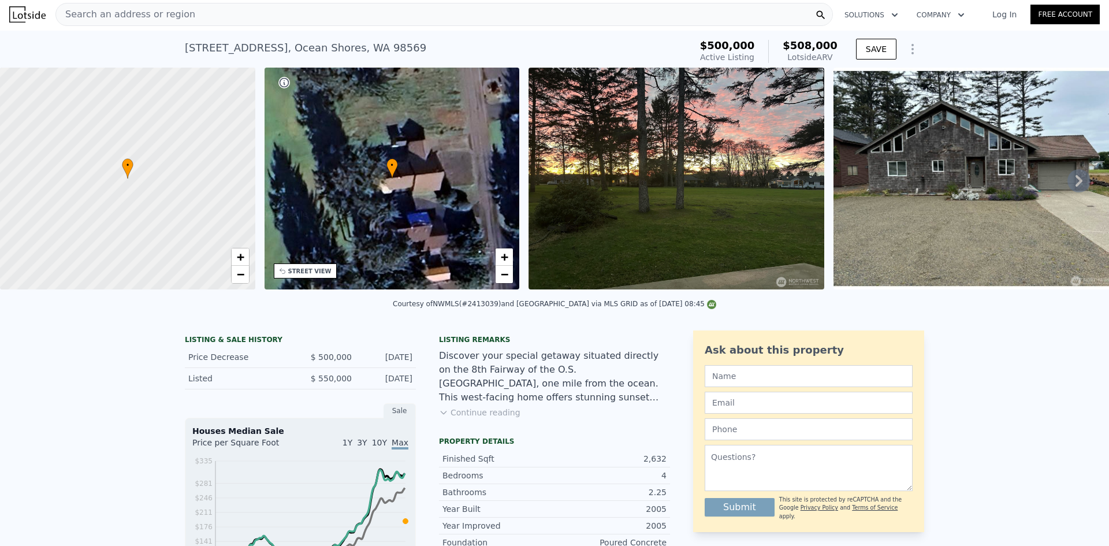
scroll to position [0, 0]
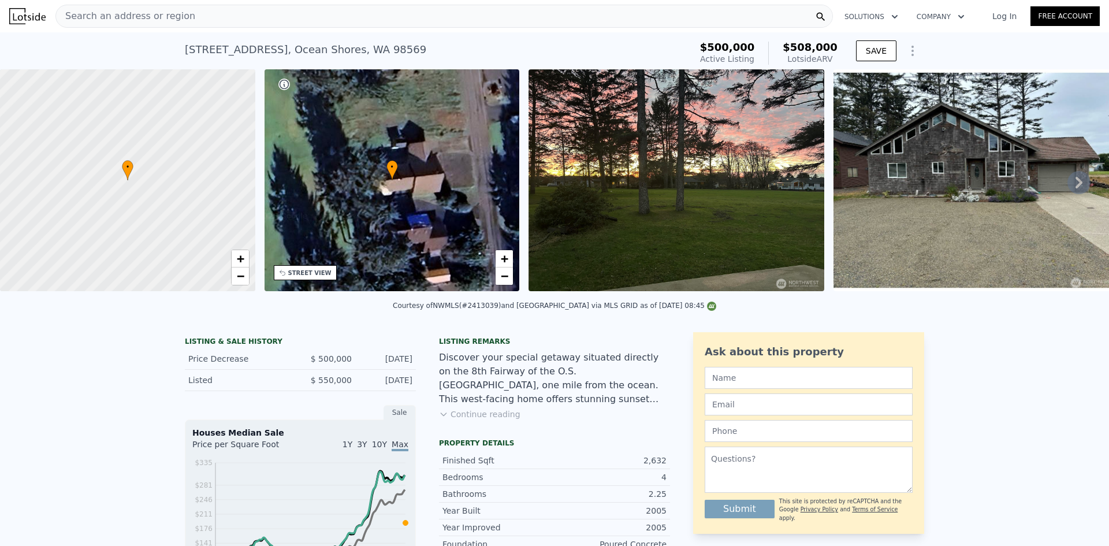
click at [146, 12] on span "Search an address or region" at bounding box center [125, 16] width 139 height 14
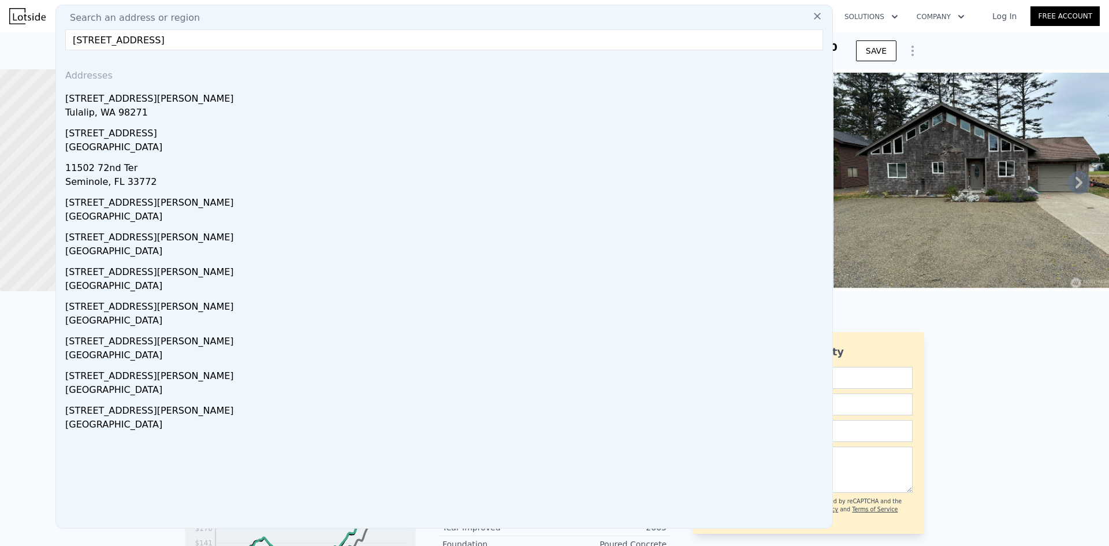
drag, startPoint x: 152, startPoint y: 40, endPoint x: 238, endPoint y: 57, distance: 88.2
click at [238, 57] on div "Search an address or region 11502 72nd Dr. N., West Marysville Addresses 11502 …" at bounding box center [443, 267] width 777 height 524
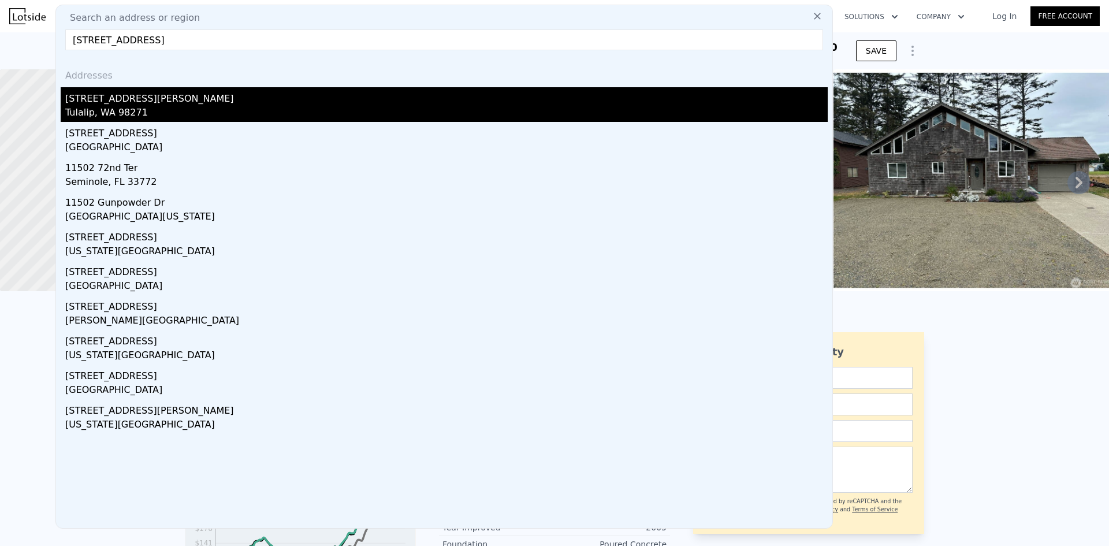
click at [139, 102] on div "11502 72nd Dr NW" at bounding box center [446, 96] width 762 height 18
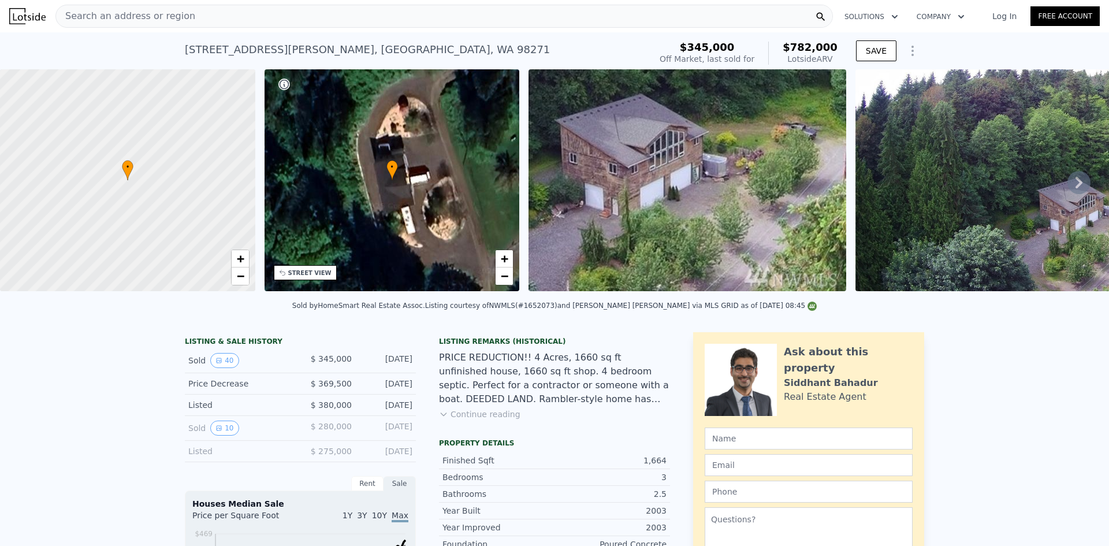
click at [169, 19] on span "Search an address or region" at bounding box center [125, 16] width 139 height 14
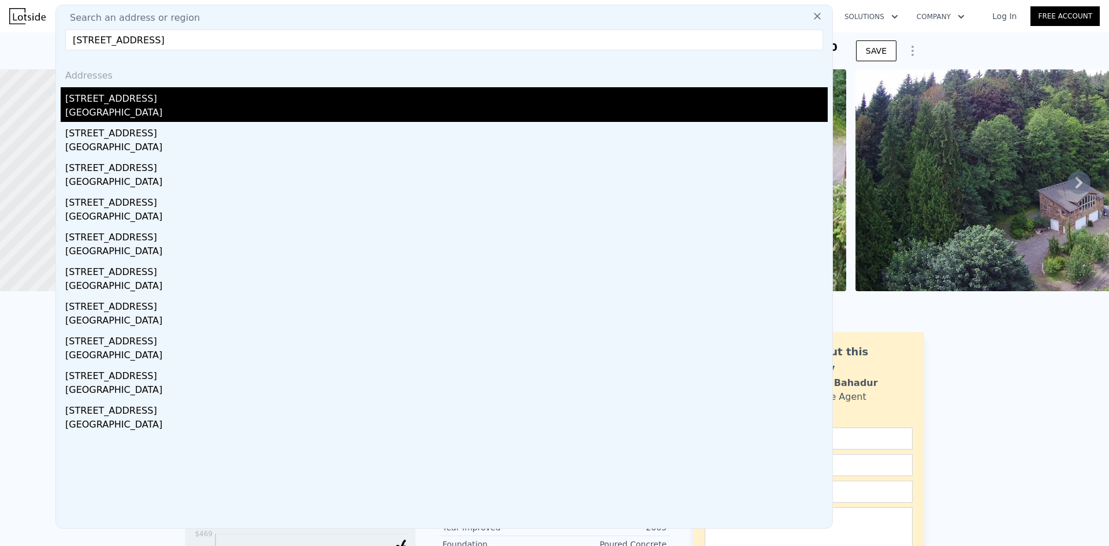
click at [120, 98] on div "433 Dolphin Ave NE" at bounding box center [446, 96] width 762 height 18
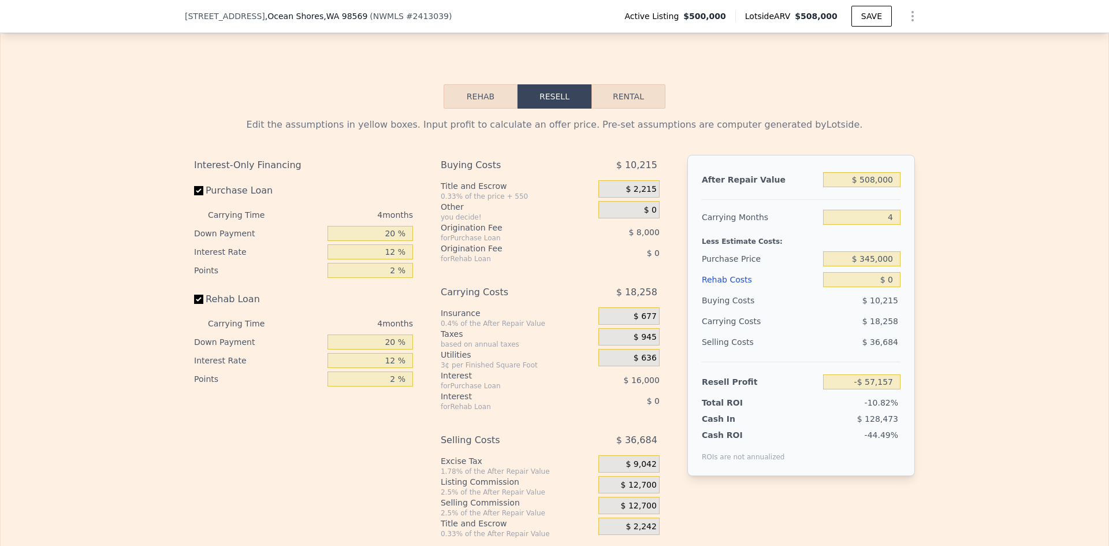
scroll to position [1617, 0]
drag, startPoint x: 869, startPoint y: 196, endPoint x: 877, endPoint y: 197, distance: 7.5
click at [877, 188] on input "$ 508,000" at bounding box center [861, 180] width 77 height 15
click at [876, 267] on input "$ 345,000" at bounding box center [861, 259] width 77 height 15
click at [946, 270] on div "Edit the assumptions in yellow boxes. Input profit to calculate an offer price.…" at bounding box center [555, 324] width 1108 height 430
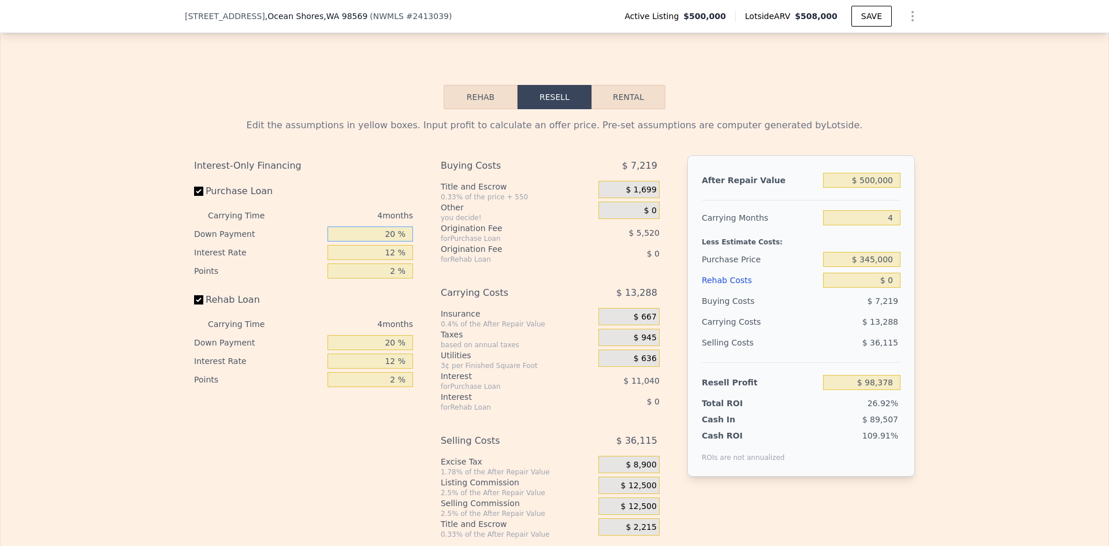
click at [389, 241] on input "20 %" at bounding box center [369, 233] width 85 height 15
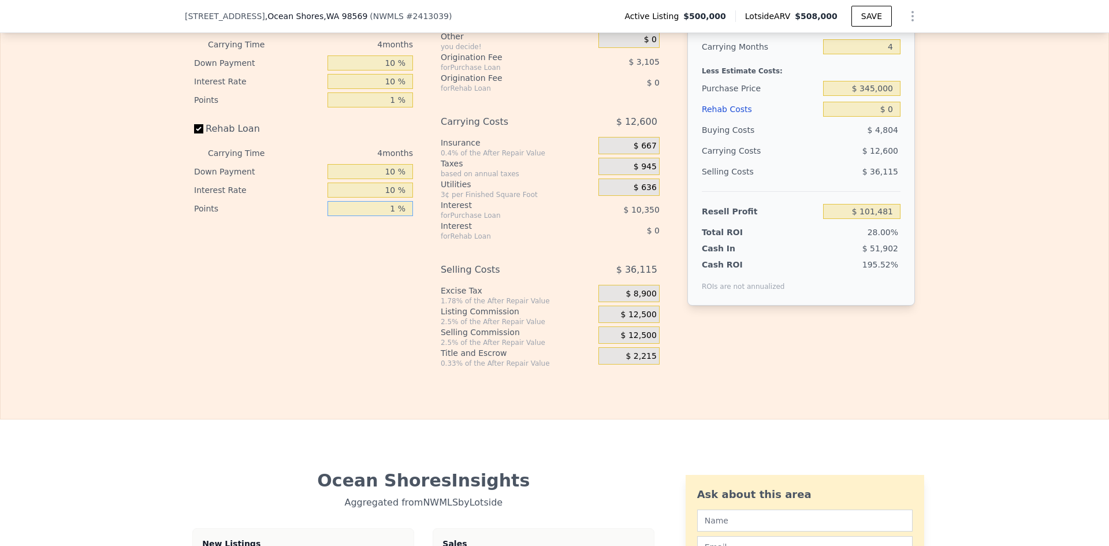
scroll to position [1790, 0]
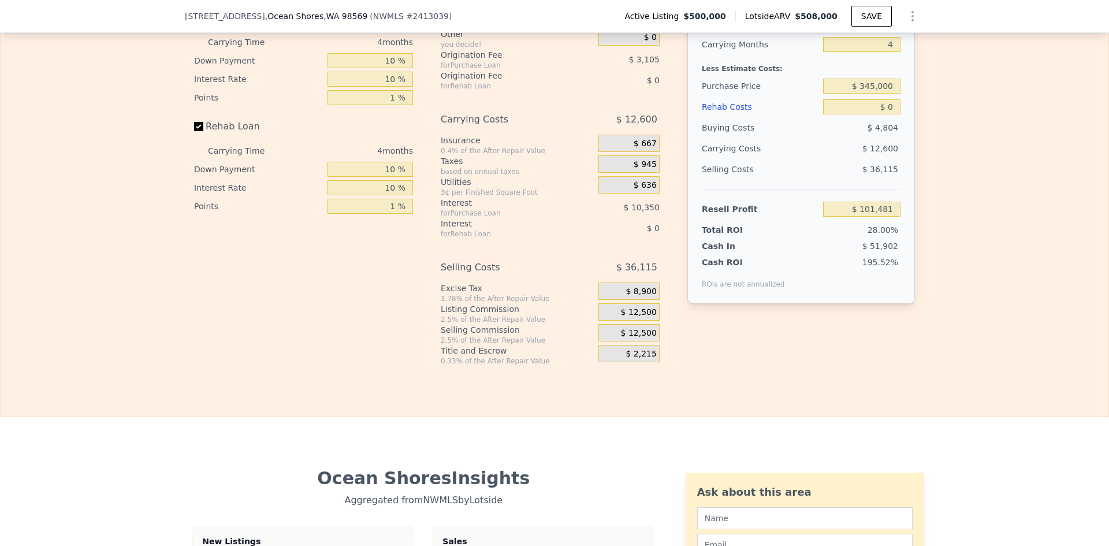
click at [642, 318] on span "$ 12,500" at bounding box center [639, 312] width 36 height 10
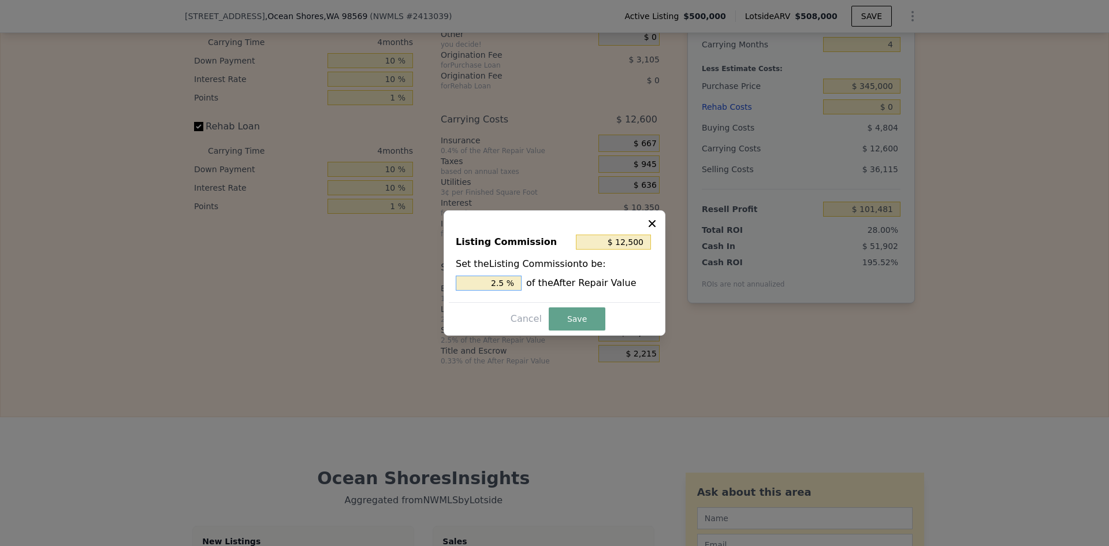
drag, startPoint x: 499, startPoint y: 282, endPoint x: 506, endPoint y: 282, distance: 6.4
click at [506, 282] on input "2.5 %" at bounding box center [489, 282] width 66 height 15
click at [564, 316] on button "Save" at bounding box center [577, 318] width 57 height 23
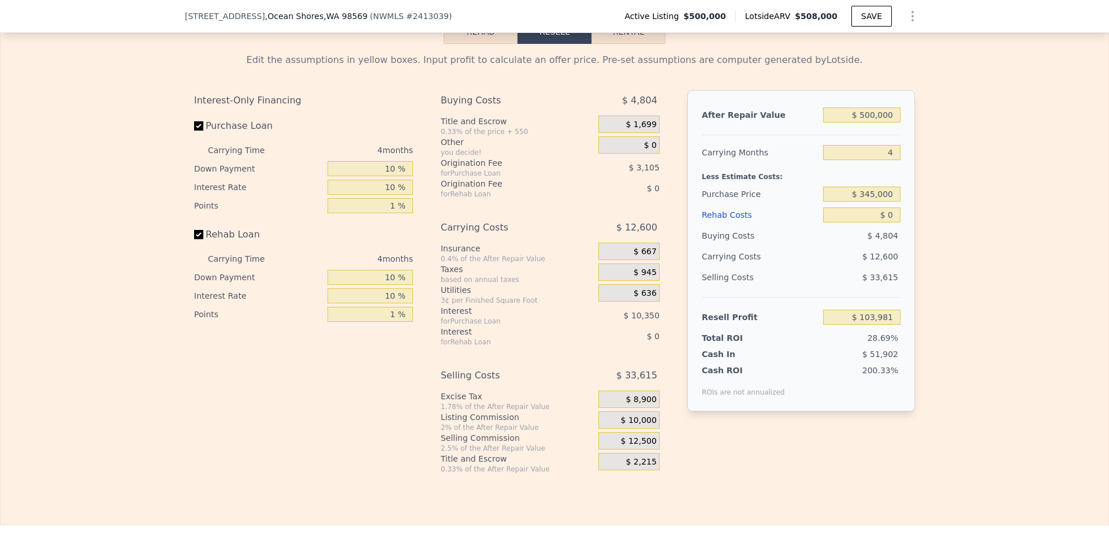
scroll to position [1675, 0]
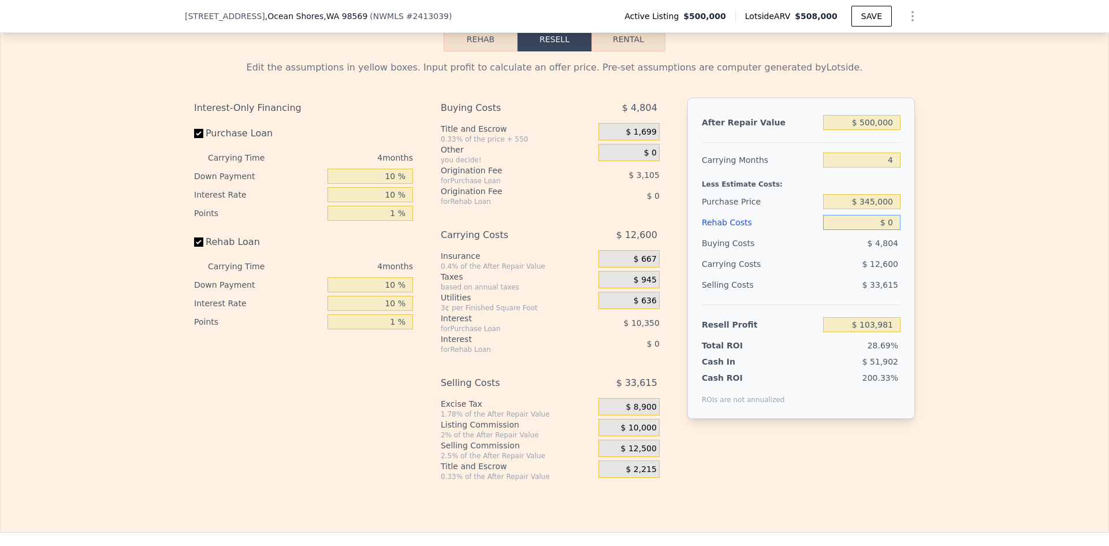
click at [892, 230] on input "$ 0" at bounding box center [861, 222] width 77 height 15
click at [952, 212] on div "Edit the assumptions in yellow boxes. Input profit to calculate an offer price.…" at bounding box center [555, 266] width 1108 height 430
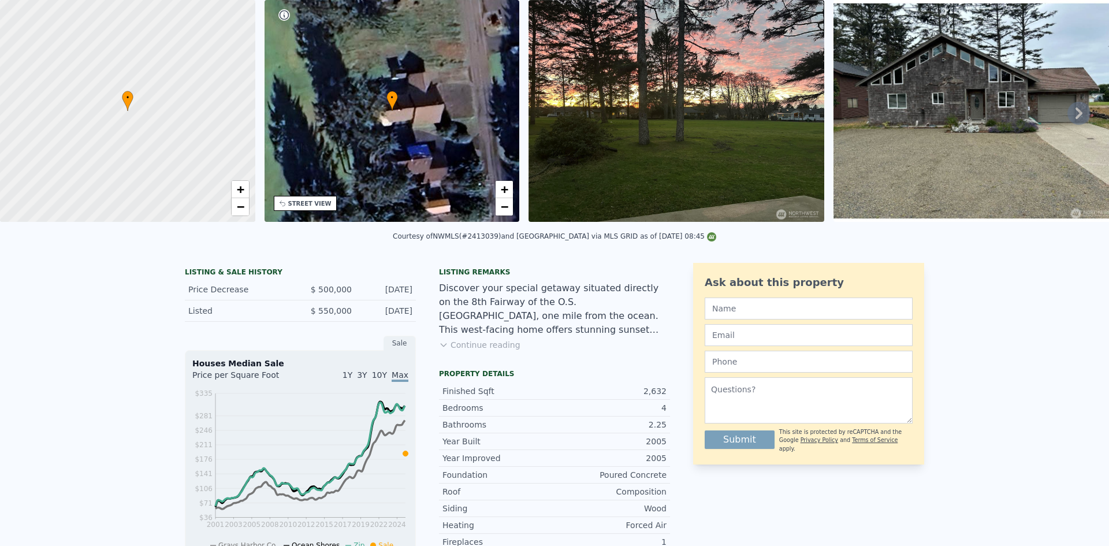
scroll to position [0, 0]
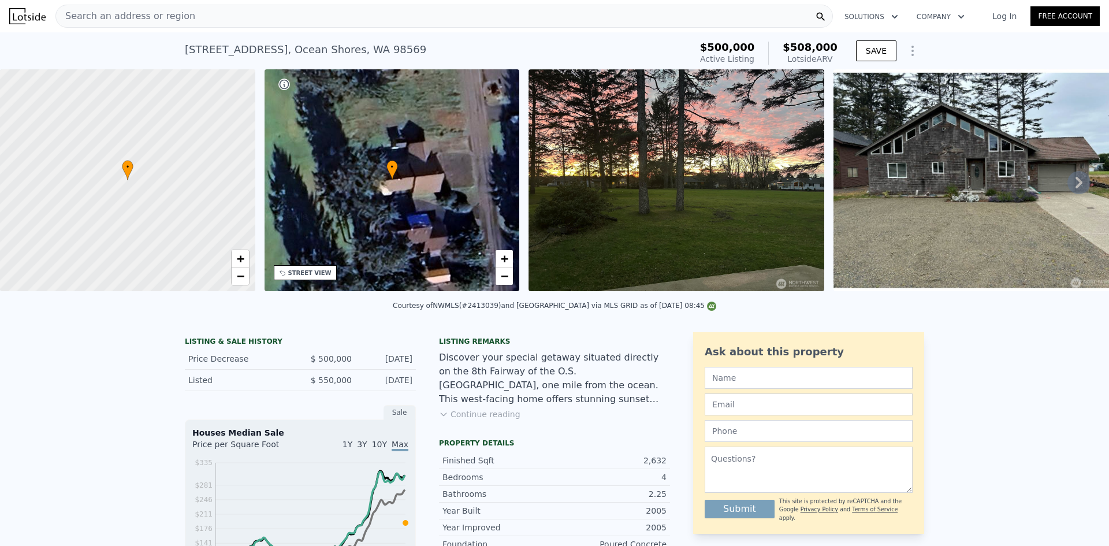
click at [176, 20] on span "Search an address or region" at bounding box center [125, 16] width 139 height 14
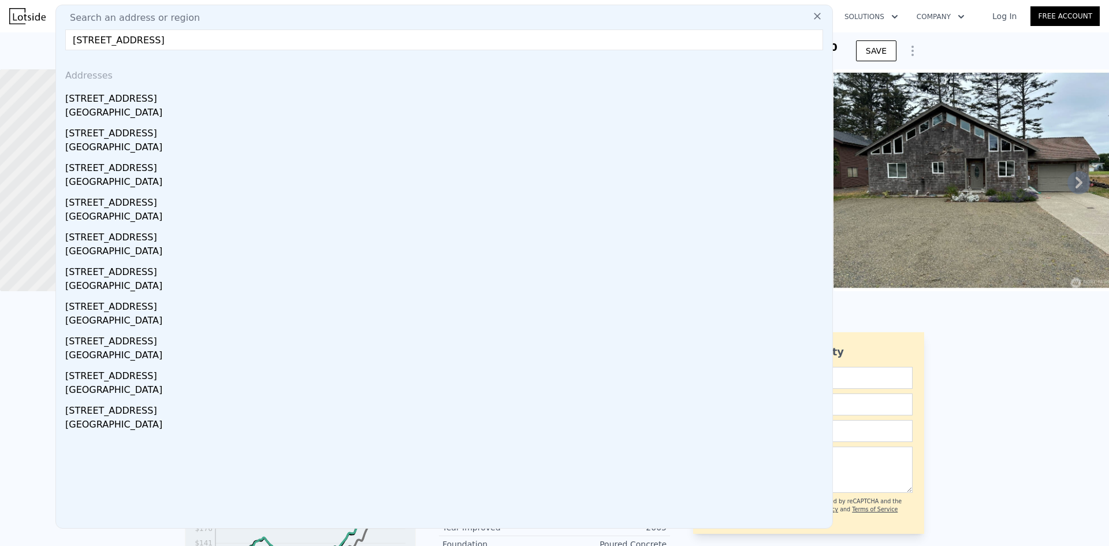
drag, startPoint x: 155, startPoint y: 96, endPoint x: 431, endPoint y: 88, distance: 276.1
click at [155, 96] on div "22832 126th Pl SE" at bounding box center [446, 96] width 762 height 18
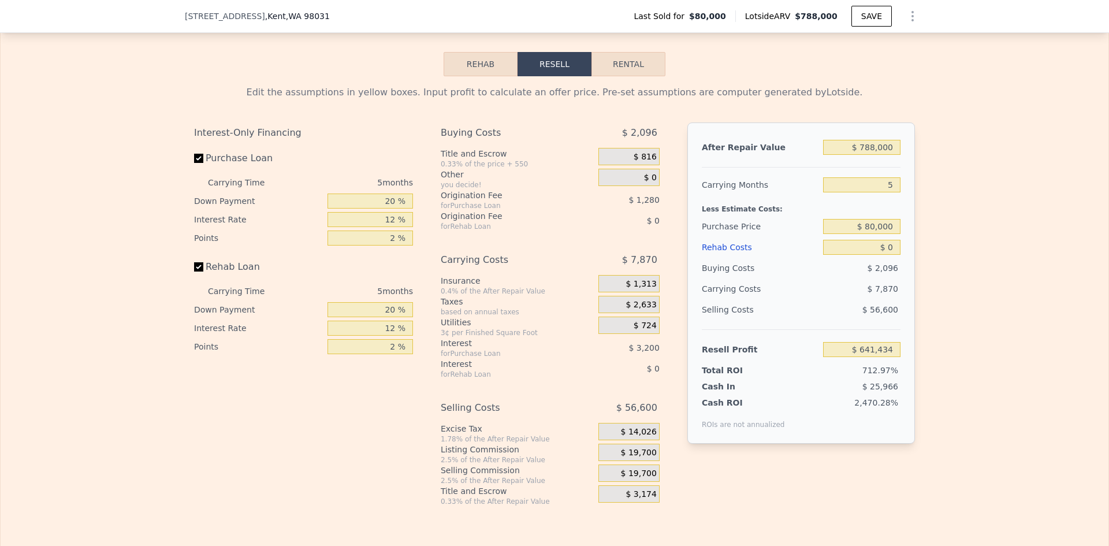
scroll to position [1613, 0]
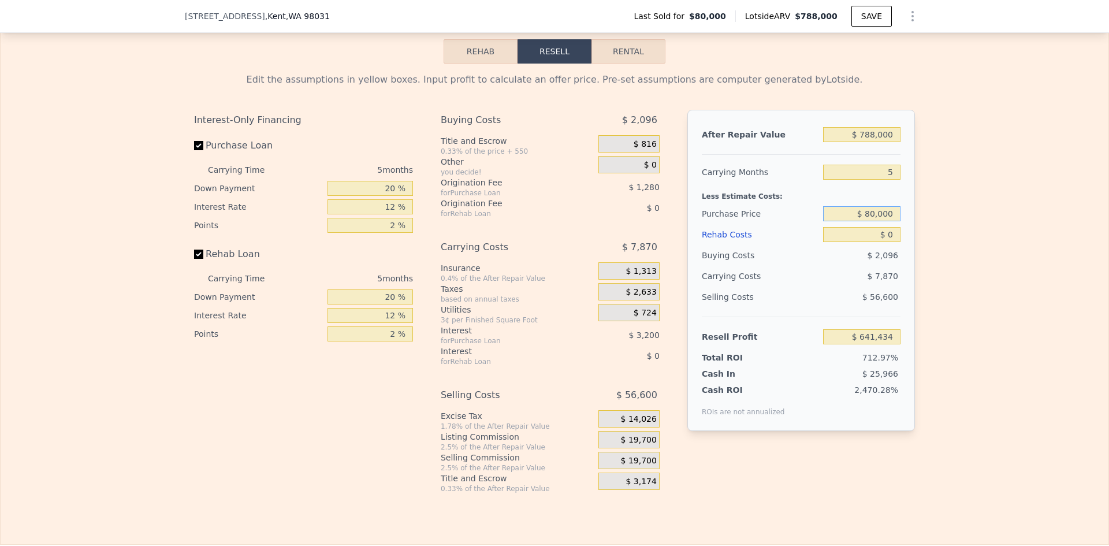
click at [872, 221] on input "$ 80,000" at bounding box center [861, 213] width 77 height 15
click at [948, 240] on div "Edit the assumptions in yellow boxes. Input profit to calculate an offer price.…" at bounding box center [555, 279] width 1108 height 430
click at [878, 180] on input "5" at bounding box center [861, 172] width 77 height 15
drag, startPoint x: 888, startPoint y: 188, endPoint x: 881, endPoint y: 189, distance: 6.5
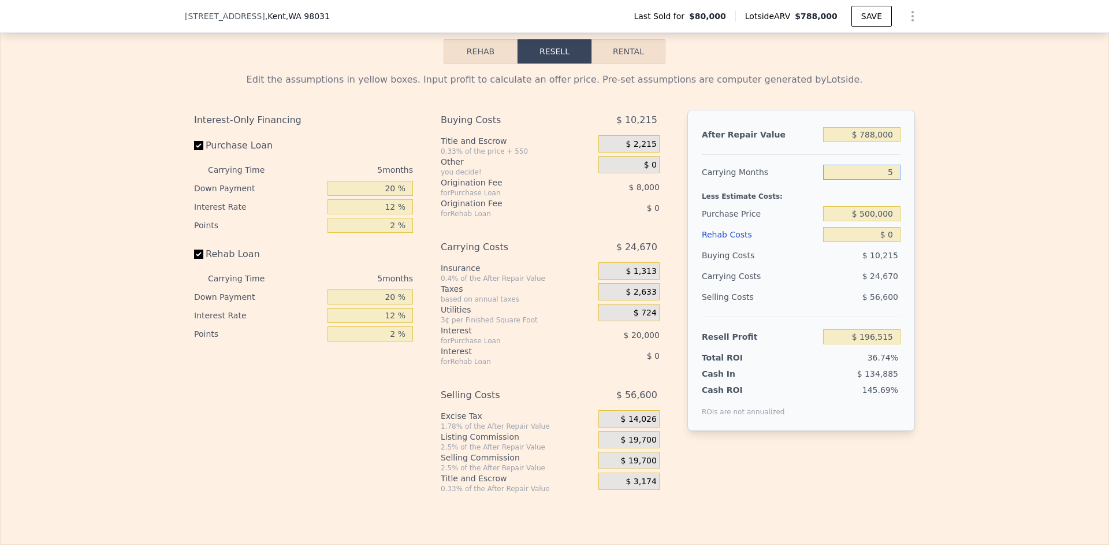
click at [881, 180] on input "5" at bounding box center [861, 172] width 77 height 15
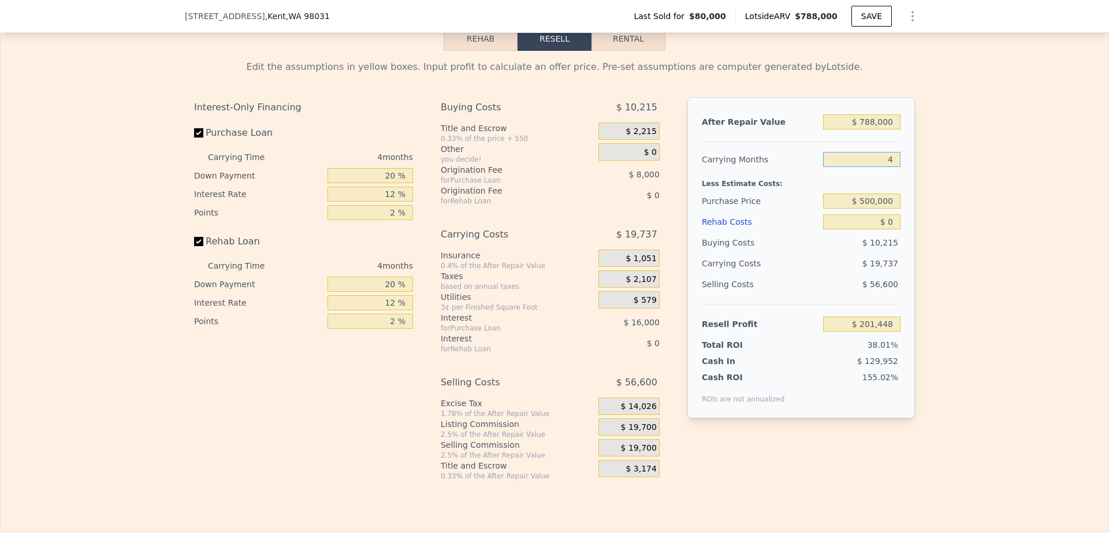
scroll to position [1671, 0]
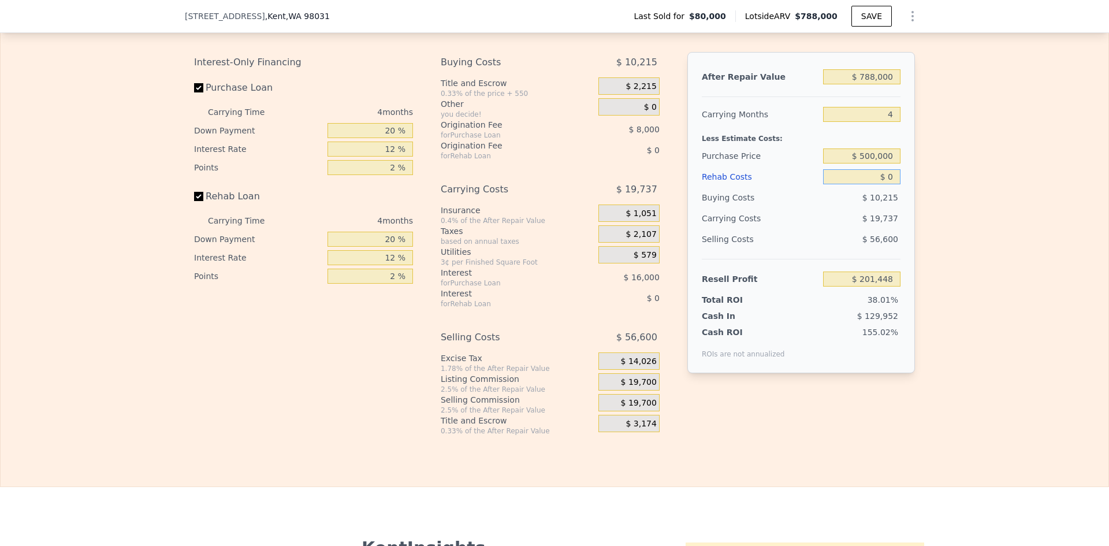
click at [888, 184] on input "$ 0" at bounding box center [861, 176] width 77 height 15
click at [387, 138] on input "20 %" at bounding box center [369, 130] width 85 height 15
click at [386, 138] on input "20 %" at bounding box center [369, 130] width 85 height 15
click at [638, 387] on span "$ 19,700" at bounding box center [639, 382] width 36 height 10
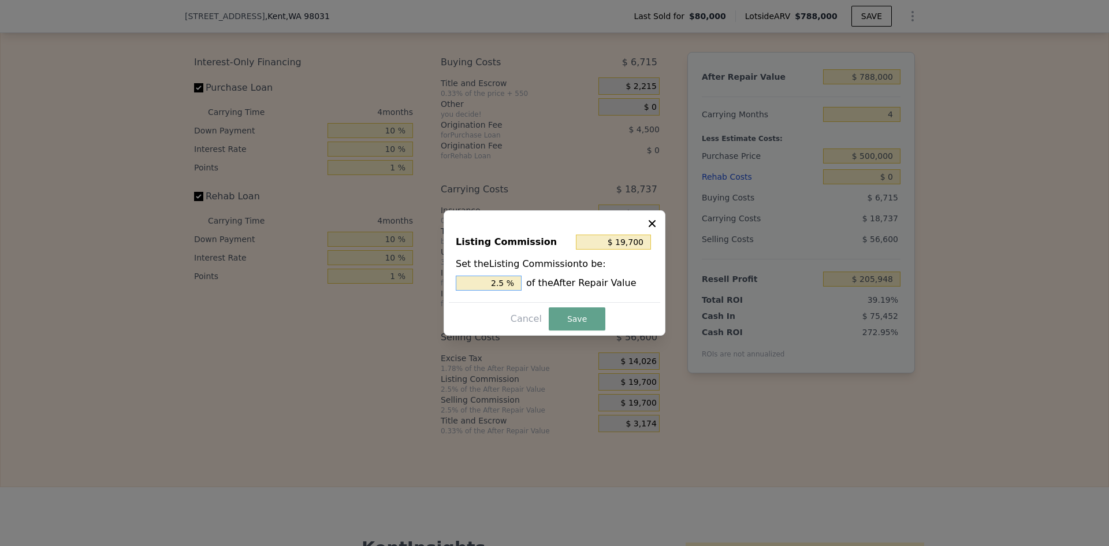
click at [502, 284] on input "2.5 %" at bounding box center [489, 282] width 66 height 15
click at [584, 322] on button "Save" at bounding box center [577, 318] width 57 height 23
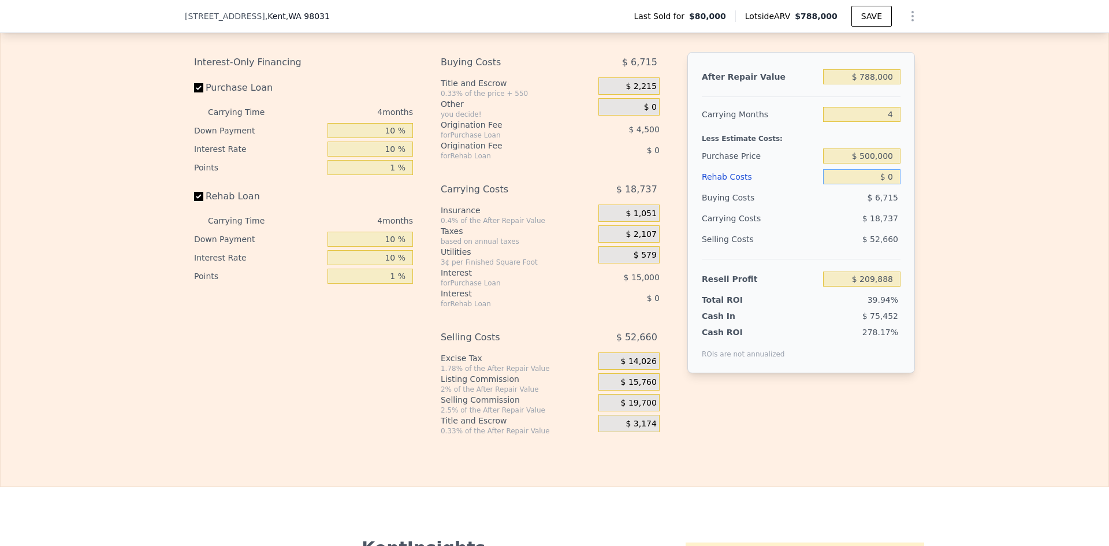
click at [893, 184] on input "$ 0" at bounding box center [861, 176] width 77 height 15
click at [939, 189] on div "Edit the assumptions in yellow boxes. Input profit to calculate an offer price.…" at bounding box center [555, 221] width 1108 height 430
click at [868, 163] on input "$ 500,000" at bounding box center [861, 155] width 77 height 15
click at [994, 196] on div "Edit the assumptions in yellow boxes. Input profit to calculate an offer price.…" at bounding box center [555, 221] width 1108 height 430
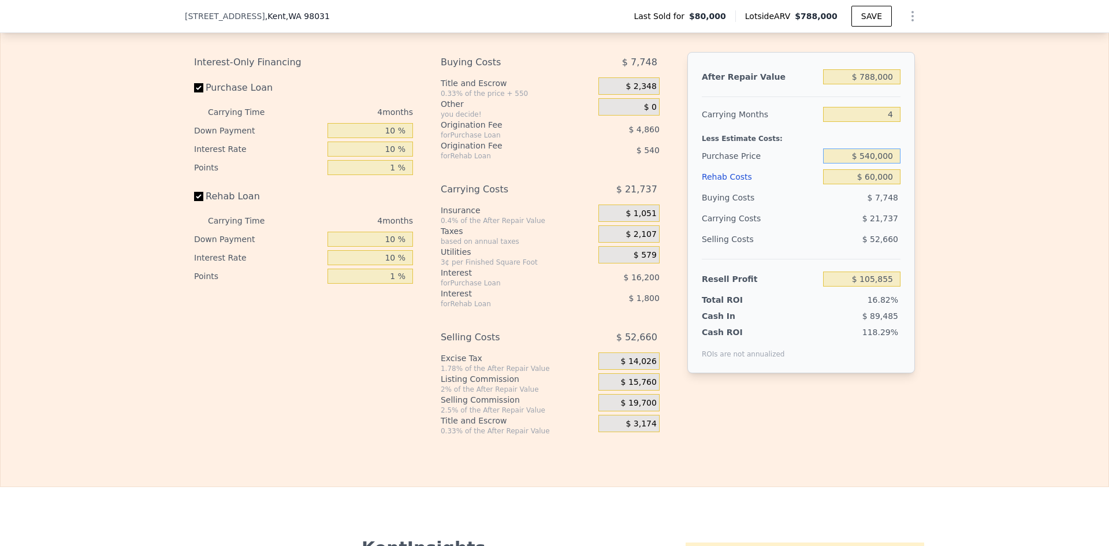
click at [868, 163] on input "$ 540,000" at bounding box center [861, 155] width 77 height 15
click at [929, 180] on div "Edit the assumptions in yellow boxes. Input profit to calculate an offer price.…" at bounding box center [555, 221] width 1108 height 430
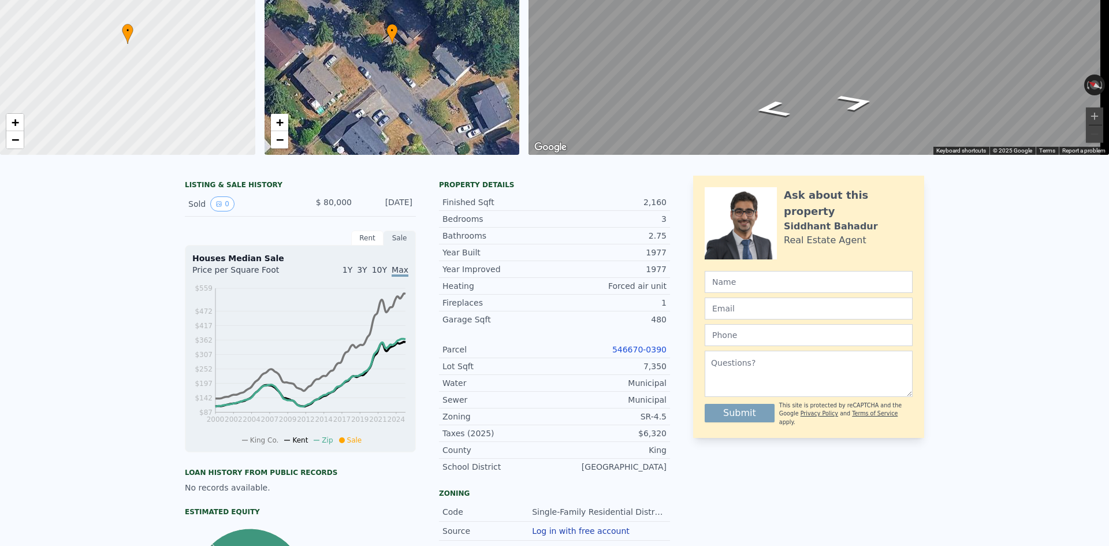
scroll to position [0, 0]
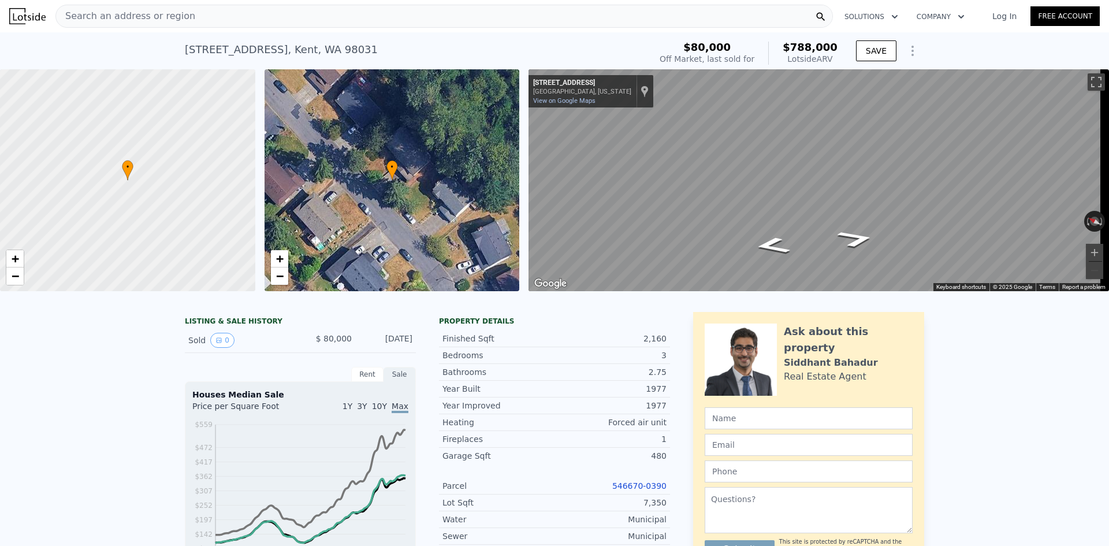
click at [122, 14] on span "Search an address or region" at bounding box center [125, 16] width 139 height 14
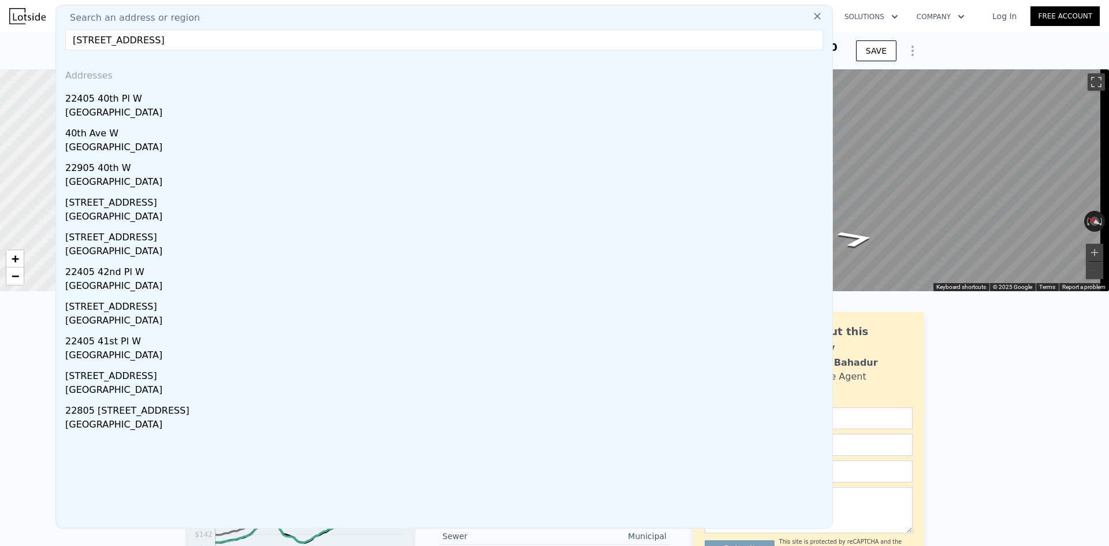
click at [130, 110] on div "[GEOGRAPHIC_DATA]" at bounding box center [446, 114] width 762 height 16
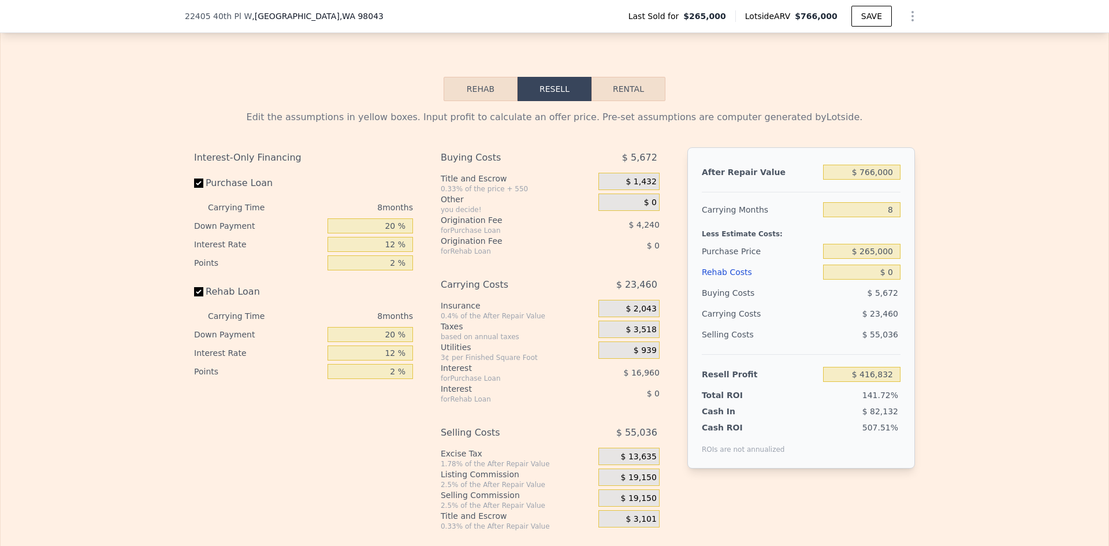
scroll to position [1786, 0]
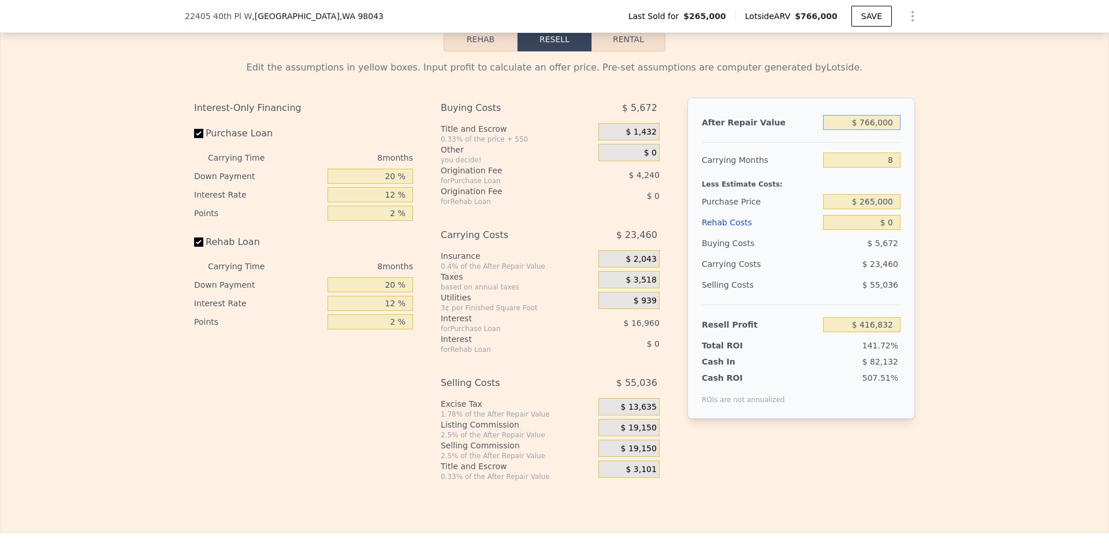
click at [874, 126] on input "$ 766,000" at bounding box center [861, 122] width 77 height 15
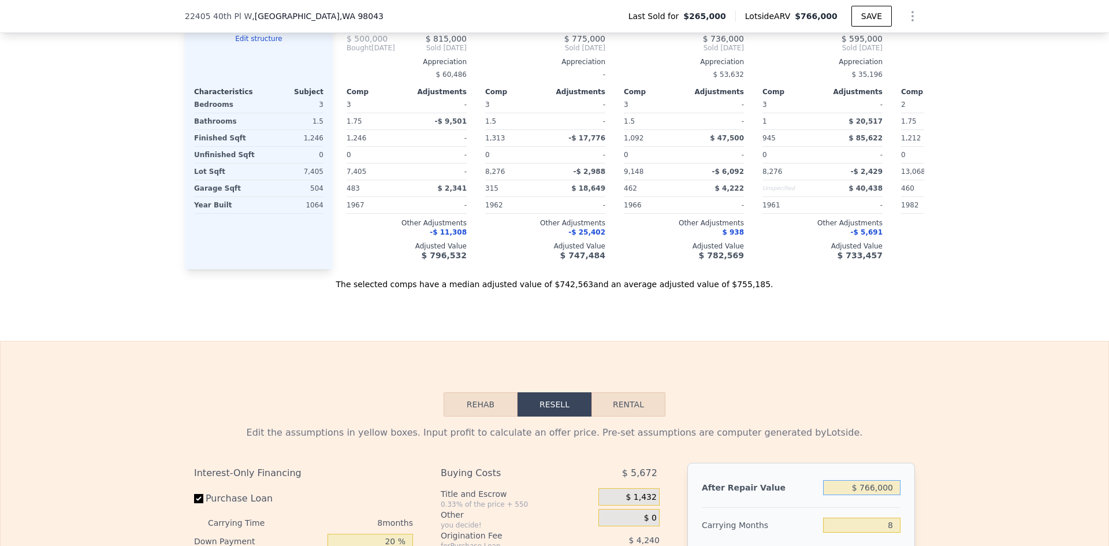
scroll to position [1671, 0]
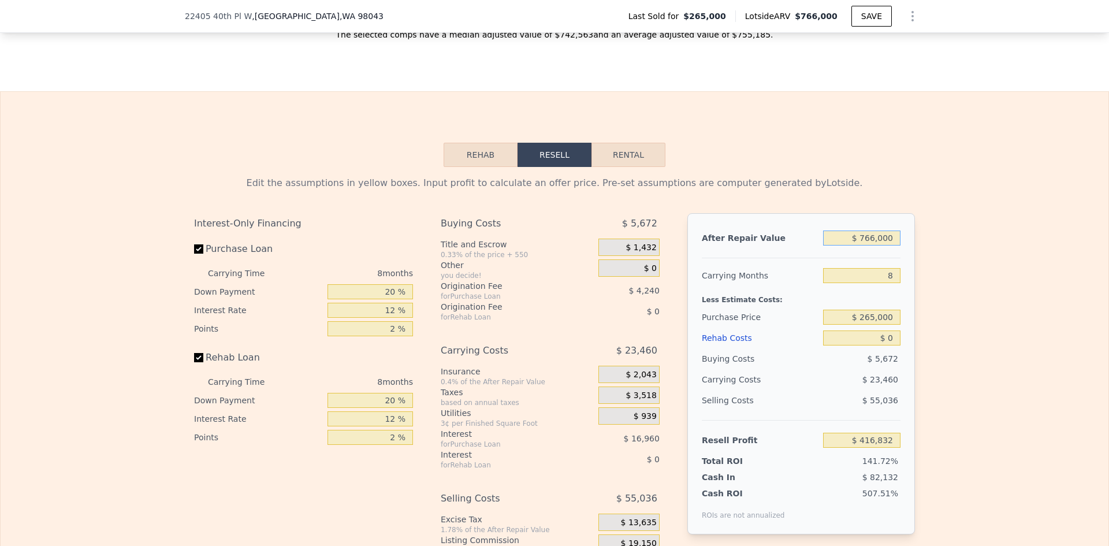
click at [881, 245] on input "$ 766,000" at bounding box center [861, 237] width 77 height 15
click at [889, 283] on input "8" at bounding box center [861, 275] width 77 height 15
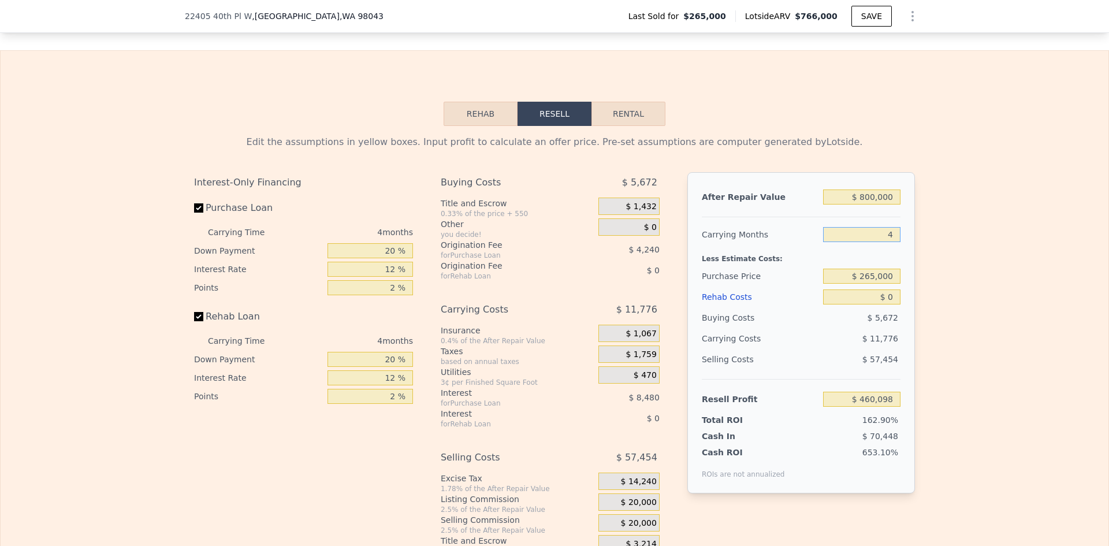
scroll to position [1728, 0]
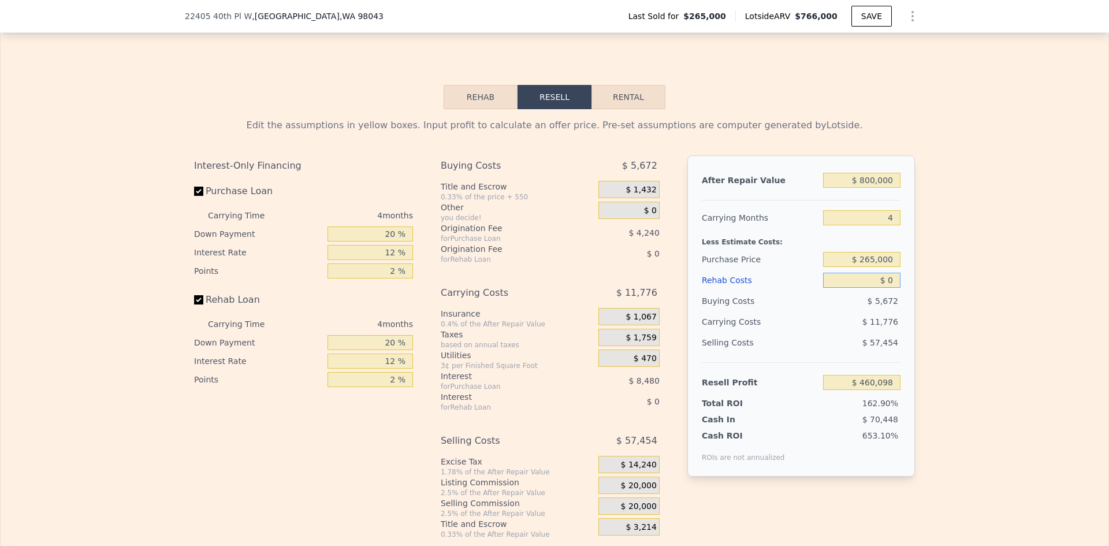
click at [892, 282] on input "$ 0" at bounding box center [861, 280] width 77 height 15
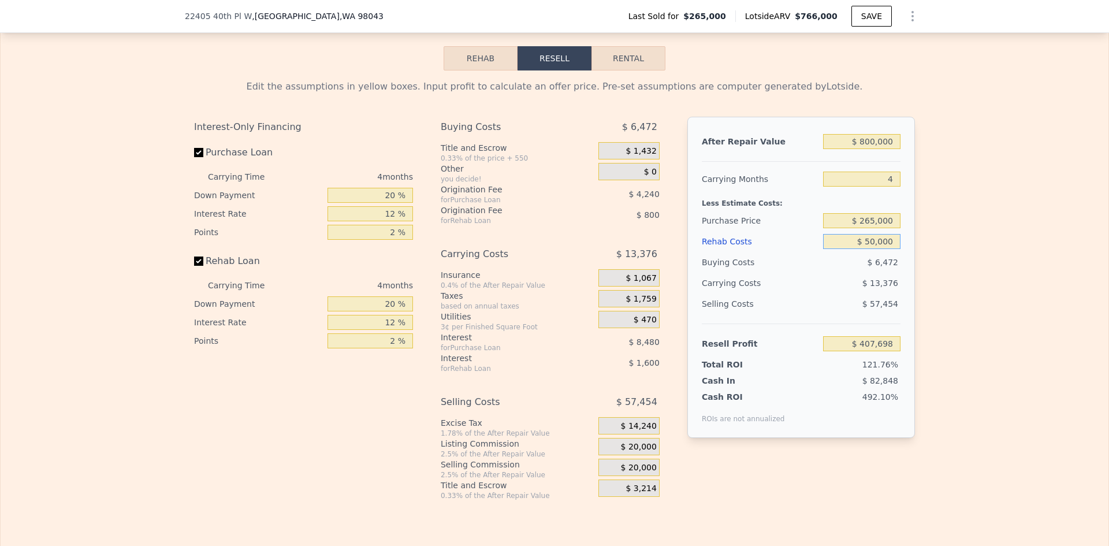
scroll to position [1786, 0]
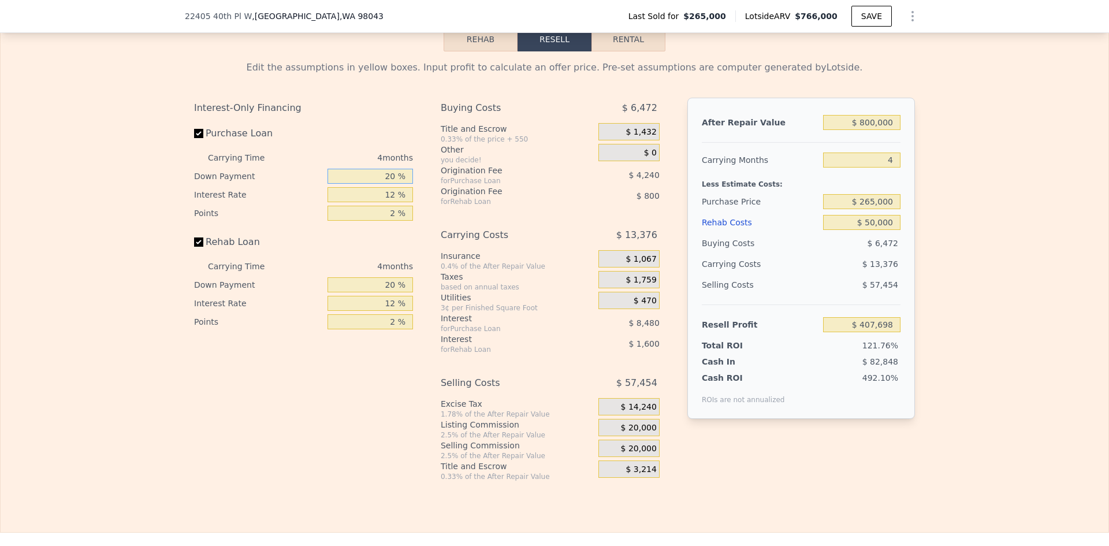
click at [388, 180] on input "20 %" at bounding box center [369, 176] width 85 height 15
click at [387, 180] on input "20 %" at bounding box center [369, 176] width 85 height 15
click at [646, 433] on span "$ 20,000" at bounding box center [639, 428] width 36 height 10
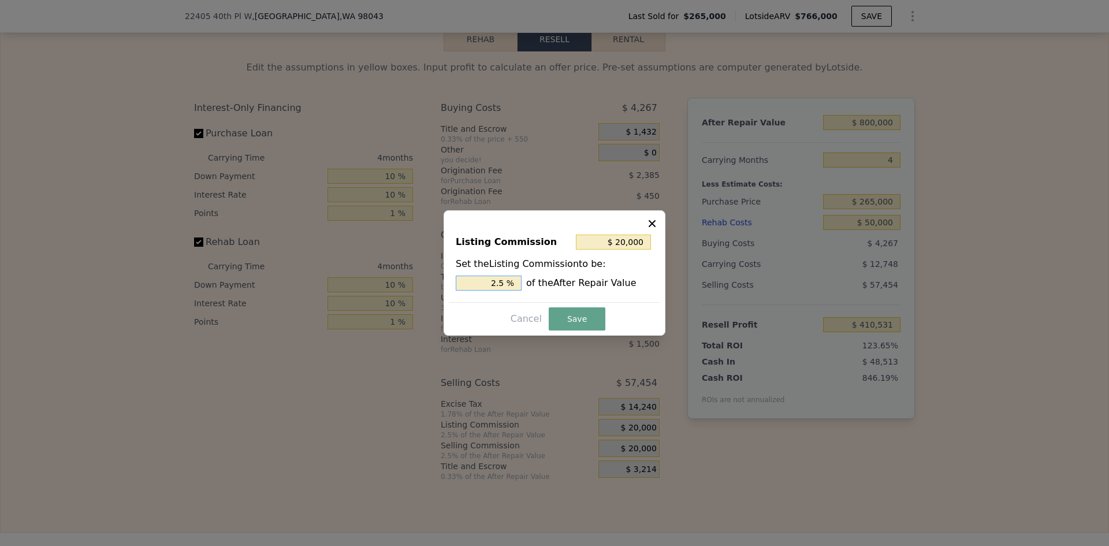
drag, startPoint x: 499, startPoint y: 281, endPoint x: 516, endPoint y: 281, distance: 16.7
click at [515, 281] on input "2.5 %" at bounding box center [489, 282] width 66 height 15
click at [575, 314] on button "Save" at bounding box center [577, 318] width 57 height 23
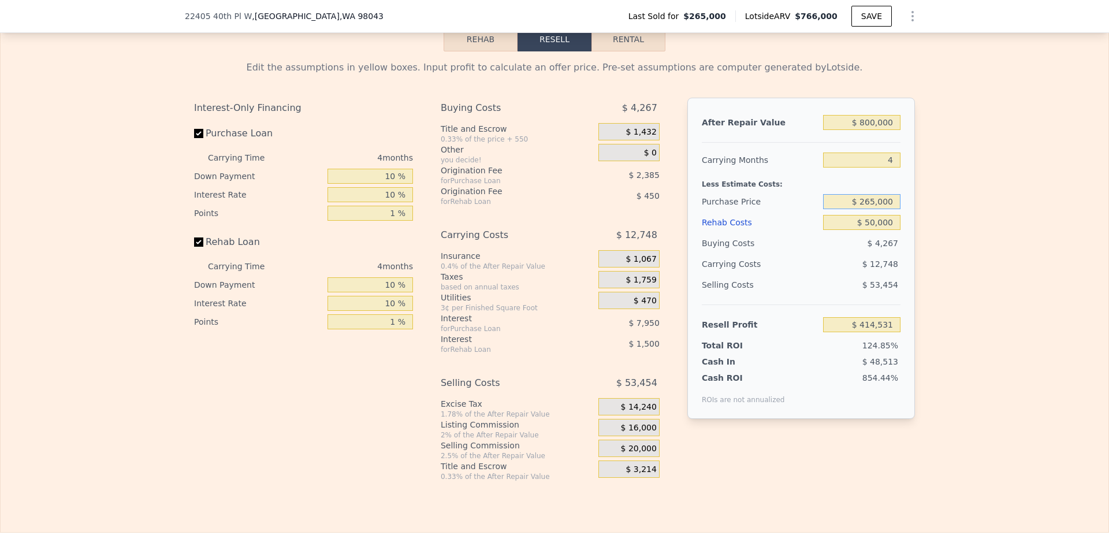
drag, startPoint x: 861, startPoint y: 206, endPoint x: 898, endPoint y: 205, distance: 37.0
click at [898, 205] on div "After Repair Value $ 800,000 Carrying Months 4 Less Estimate Costs: Purchase Pr…" at bounding box center [801, 258] width 228 height 321
click at [926, 216] on div "Edit the assumptions in yellow boxes. Input profit to calculate an offer price.…" at bounding box center [555, 266] width 1108 height 430
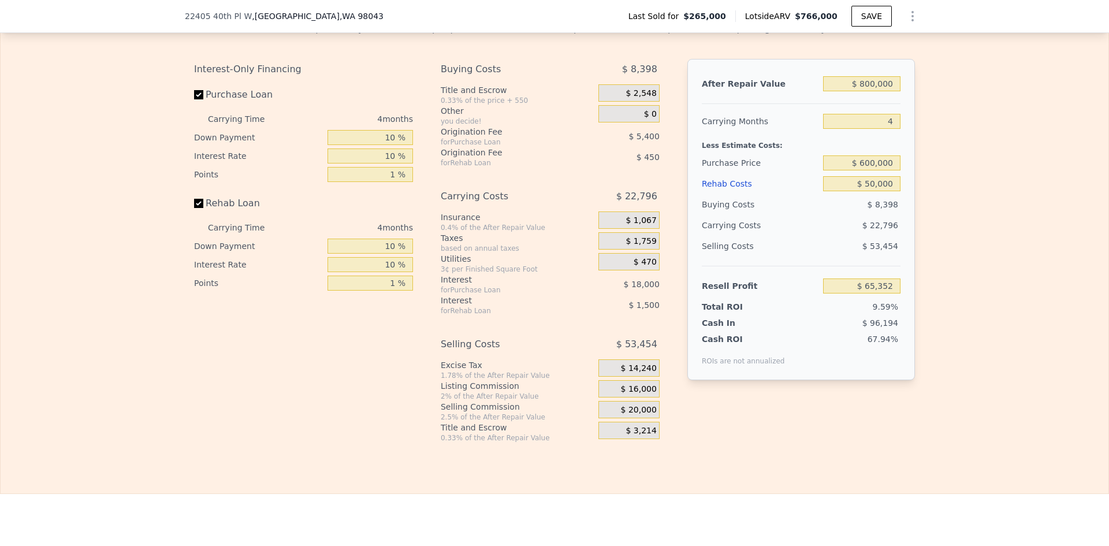
scroll to position [1844, 0]
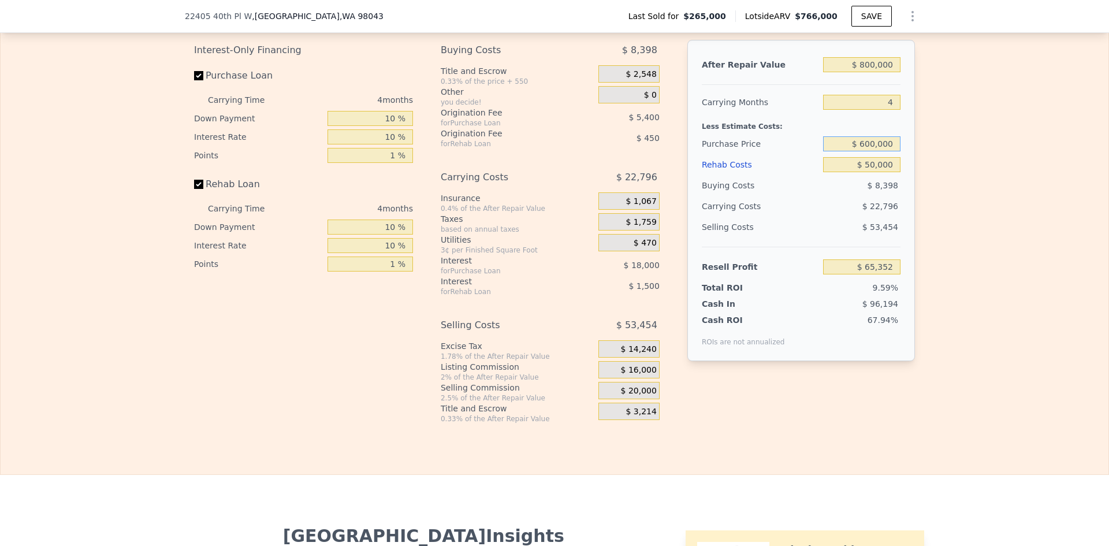
drag, startPoint x: 859, startPoint y: 148, endPoint x: 868, endPoint y: 148, distance: 8.7
click at [868, 148] on input "$ 600,000" at bounding box center [861, 143] width 77 height 15
click at [860, 150] on input "$ 600,000" at bounding box center [861, 143] width 77 height 15
click at [865, 150] on input "$ 600,000" at bounding box center [861, 143] width 77 height 15
click at [935, 176] on div "Edit the assumptions in yellow boxes. Input profit to calculate an offer price.…" at bounding box center [555, 209] width 1108 height 430
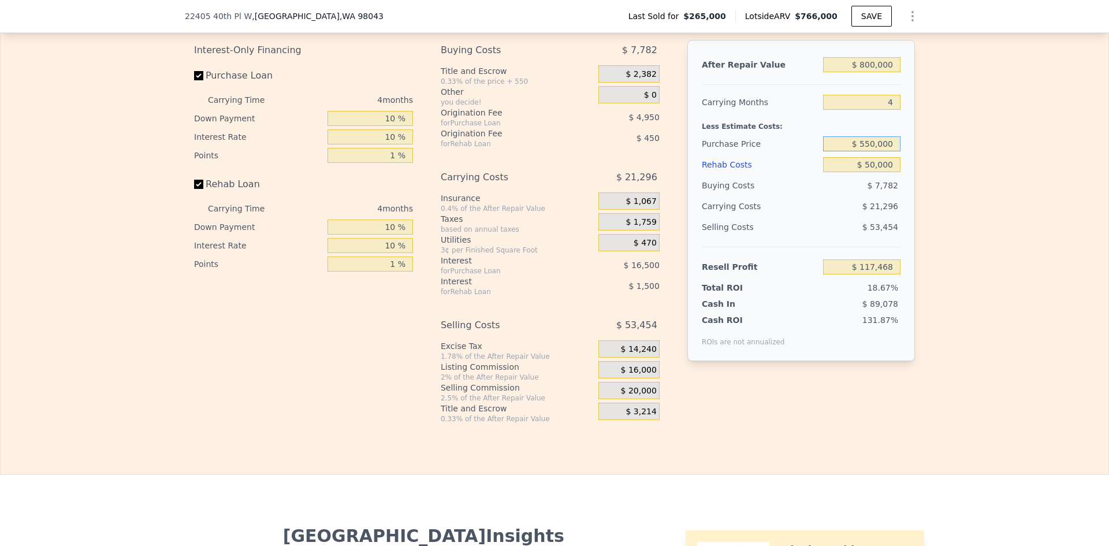
click at [869, 148] on input "$ 550,000" at bounding box center [861, 143] width 77 height 15
click at [923, 159] on div "Edit the assumptions in yellow boxes. Input profit to calculate an offer price.…" at bounding box center [555, 209] width 1108 height 430
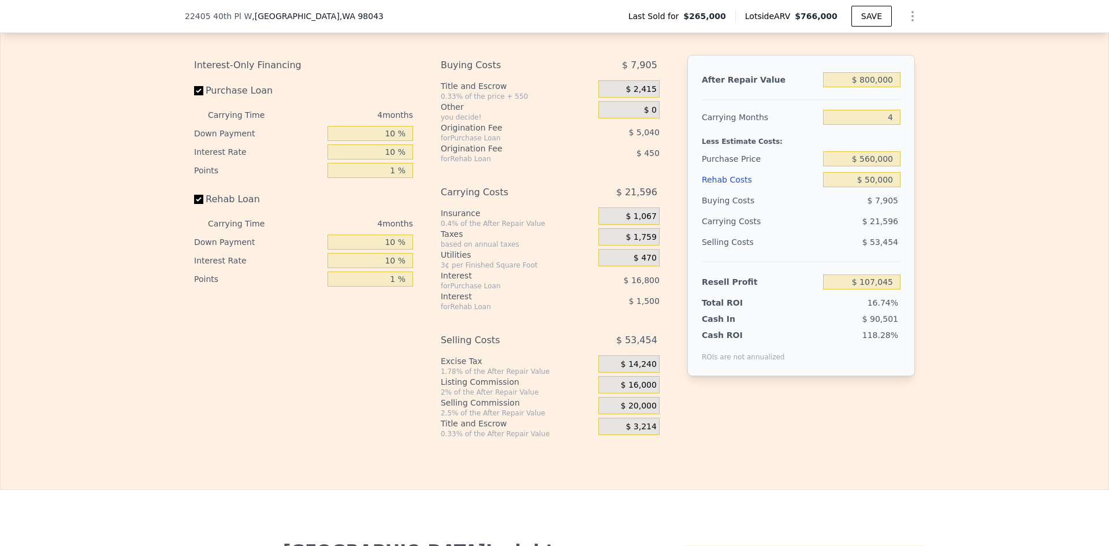
scroll to position [1728, 0]
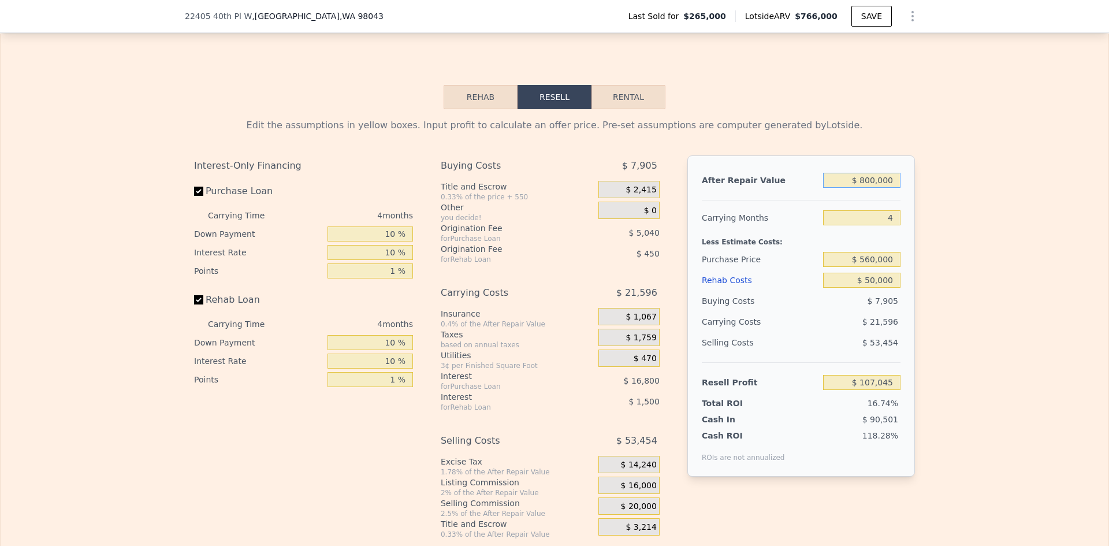
click at [872, 184] on input "$ 800,000" at bounding box center [861, 180] width 77 height 15
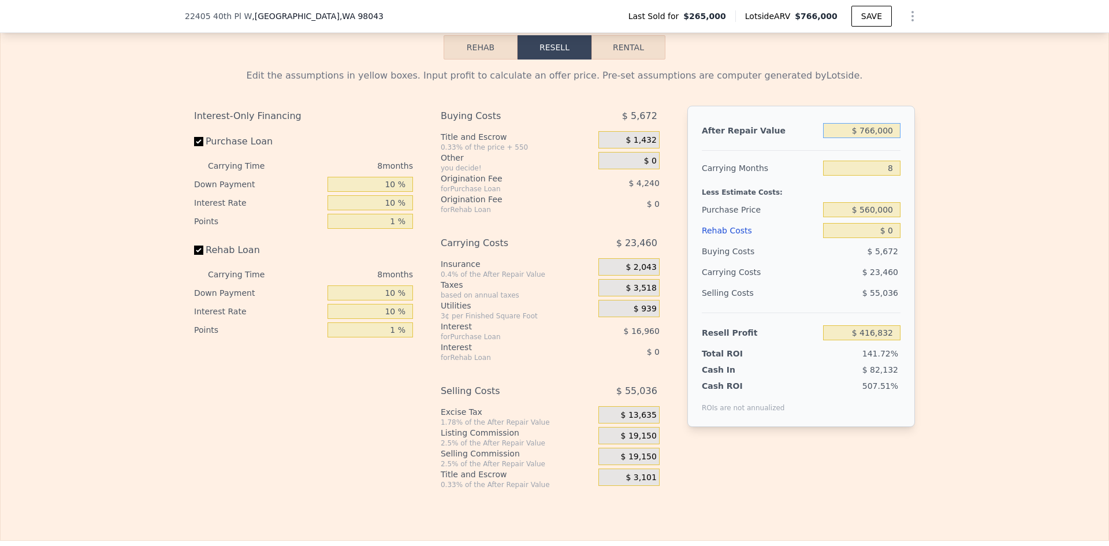
scroll to position [1786, 0]
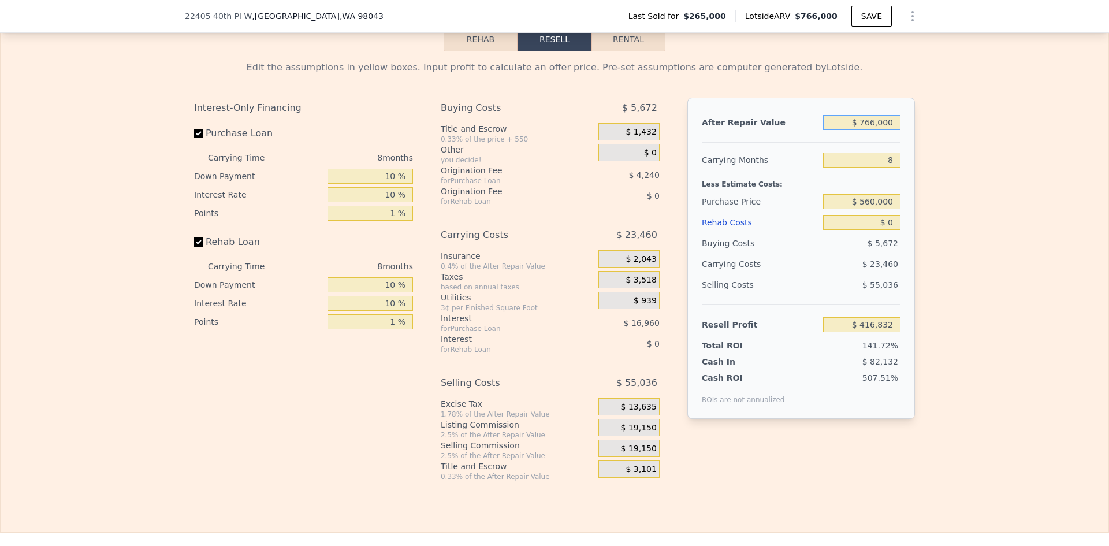
click at [880, 126] on input "$ 766,000" at bounding box center [861, 122] width 77 height 15
click at [882, 163] on input "8" at bounding box center [861, 159] width 77 height 15
click at [891, 228] on input "$ 0" at bounding box center [861, 222] width 77 height 15
click at [878, 208] on input "$ 560,000" at bounding box center [861, 201] width 77 height 15
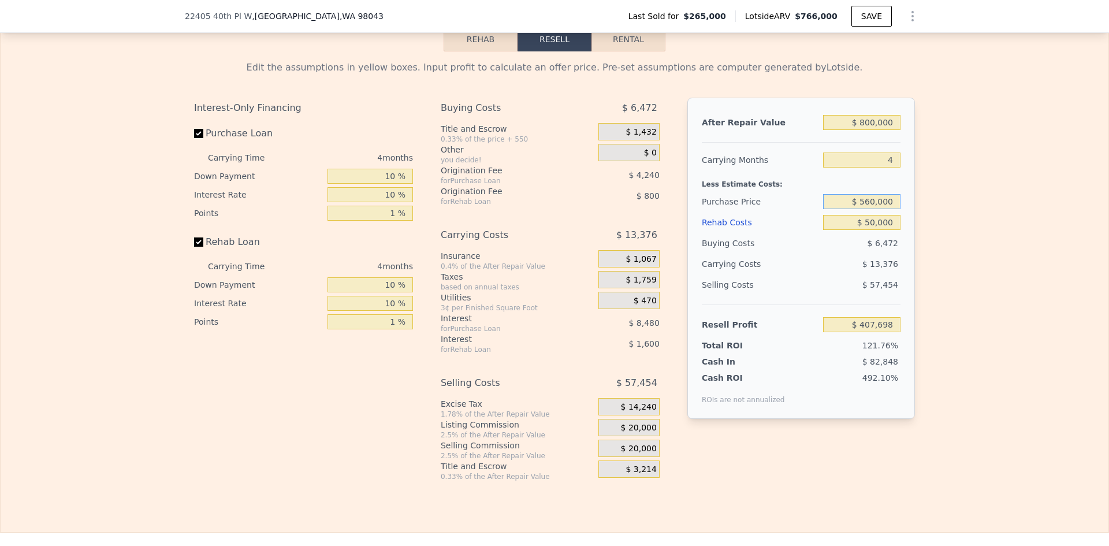
click at [878, 208] on input "$ 560,000" at bounding box center [861, 201] width 77 height 15
click at [933, 238] on div "Edit the assumptions in yellow boxes. Input profit to calculate an offer price.…" at bounding box center [555, 266] width 1108 height 430
click at [629, 431] on span "$ 20,000" at bounding box center [639, 428] width 36 height 10
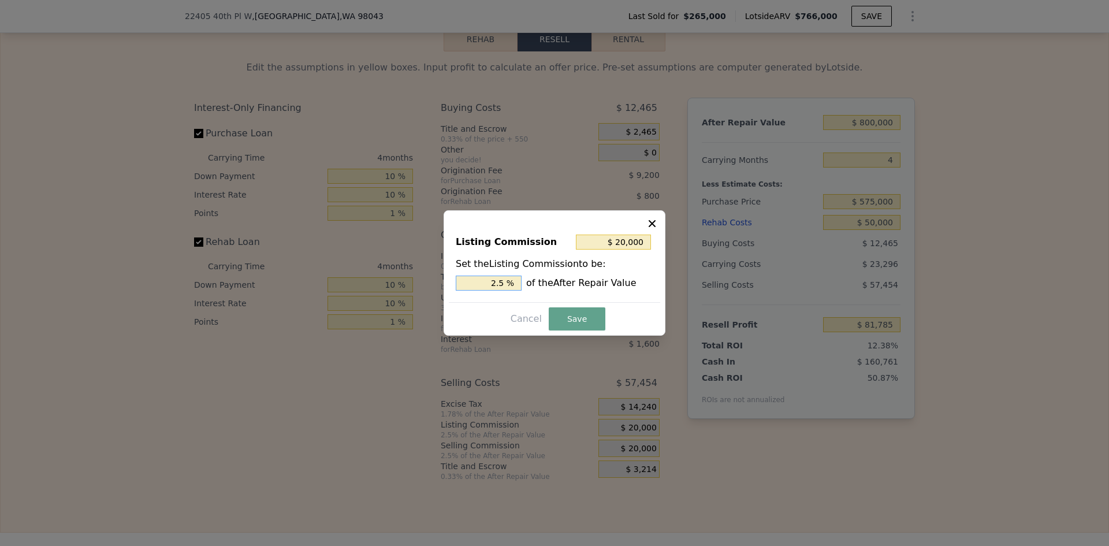
click at [499, 282] on input "2.5 %" at bounding box center [489, 282] width 66 height 15
click at [571, 314] on button "Save" at bounding box center [577, 318] width 57 height 23
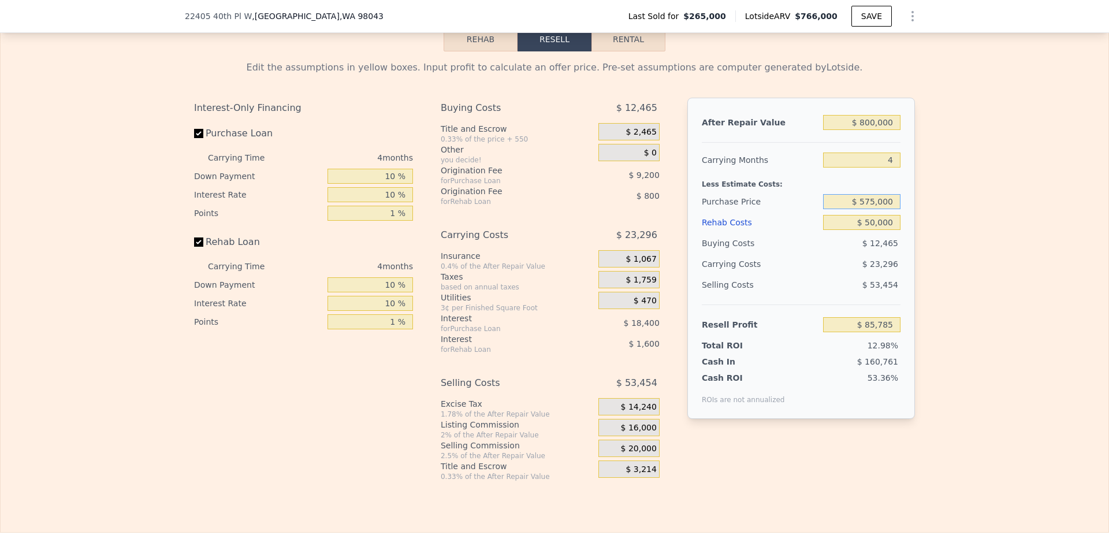
click at [871, 208] on input "$ 575,000" at bounding box center [861, 201] width 77 height 15
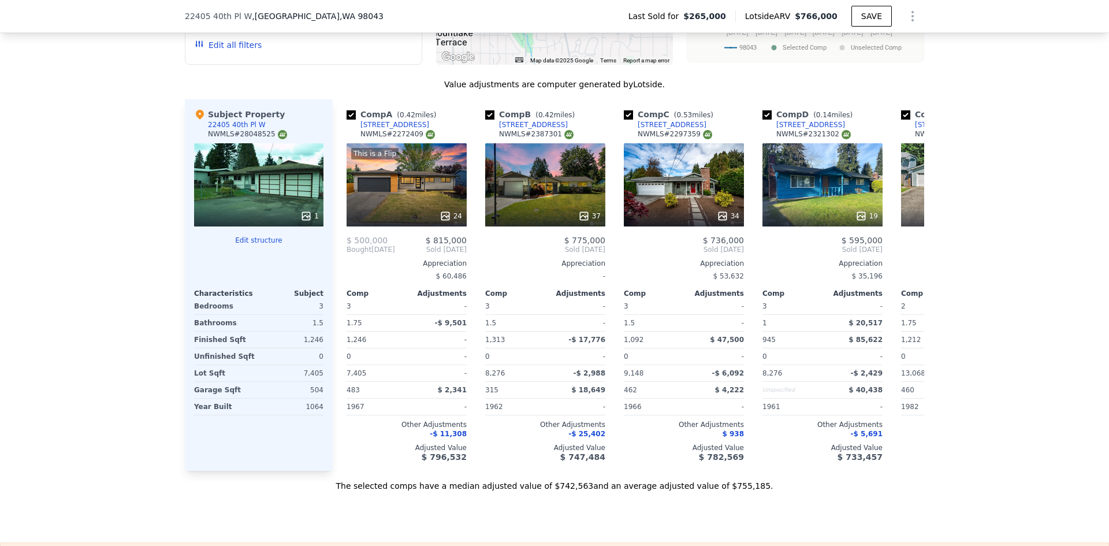
scroll to position [1209, 0]
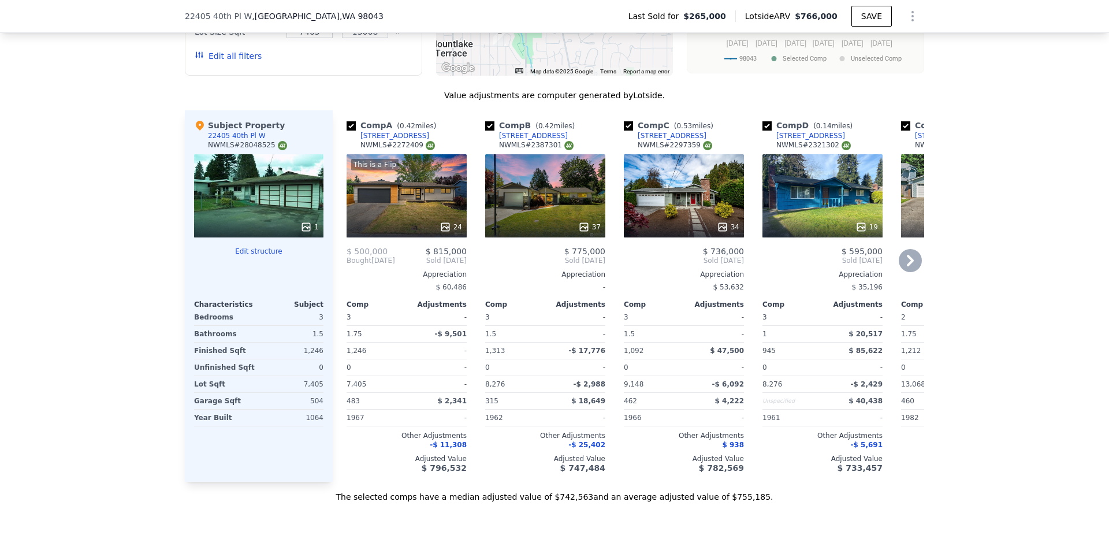
click at [444, 222] on icon at bounding box center [445, 227] width 12 height 12
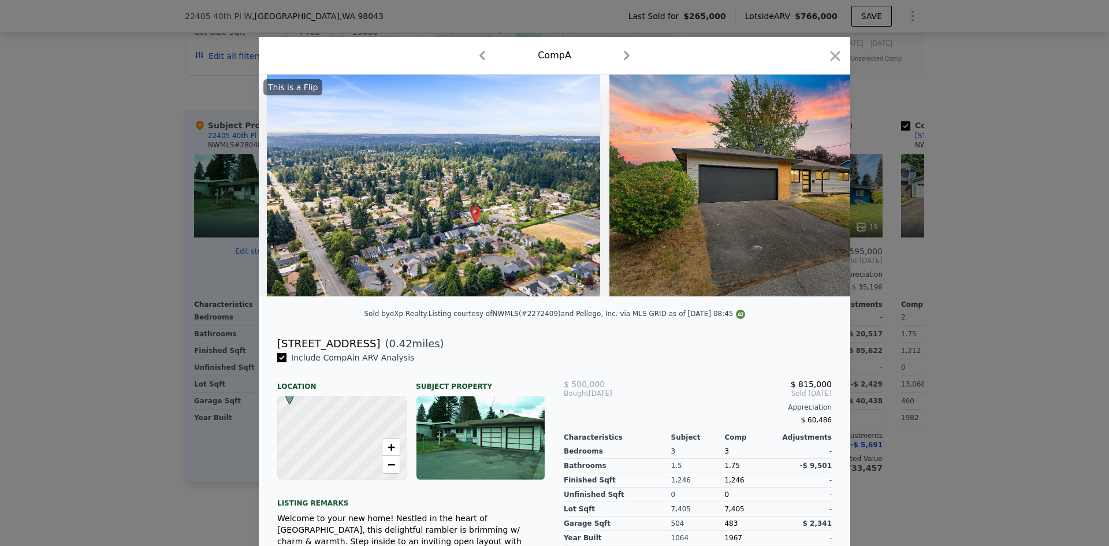
scroll to position [0, 7547]
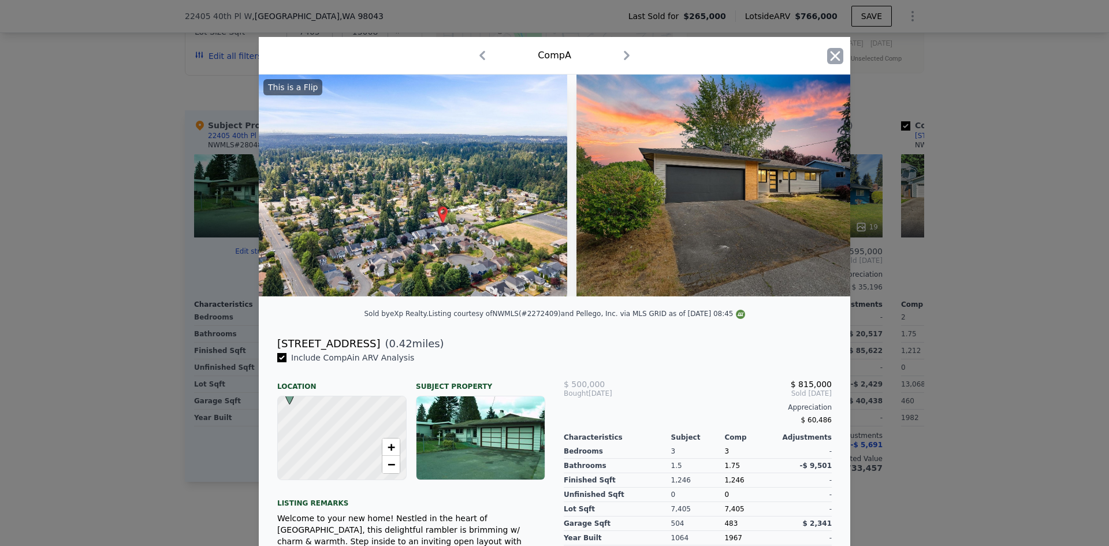
click at [827, 62] on icon "button" at bounding box center [835, 56] width 16 height 16
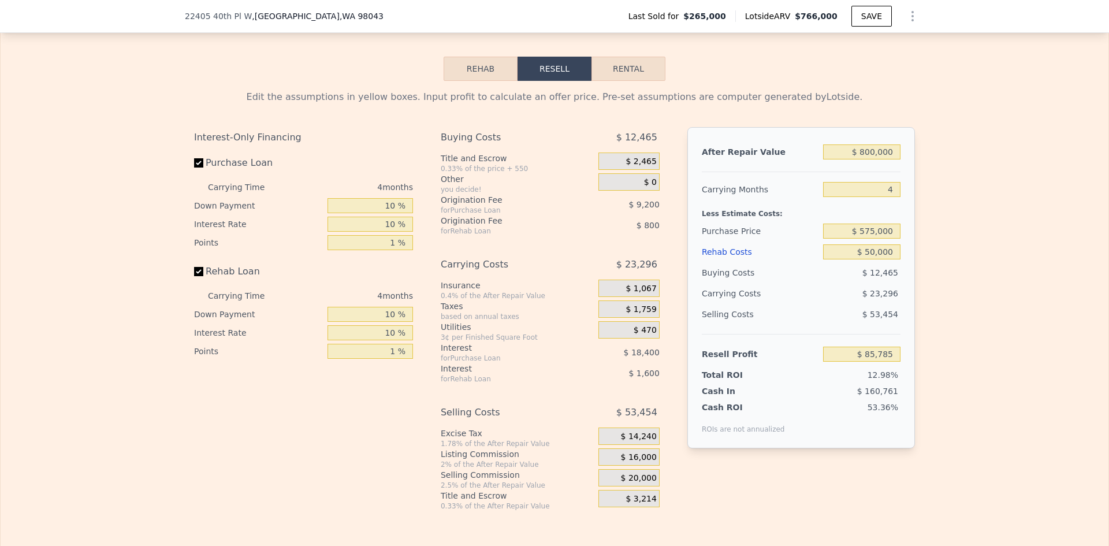
scroll to position [1786, 0]
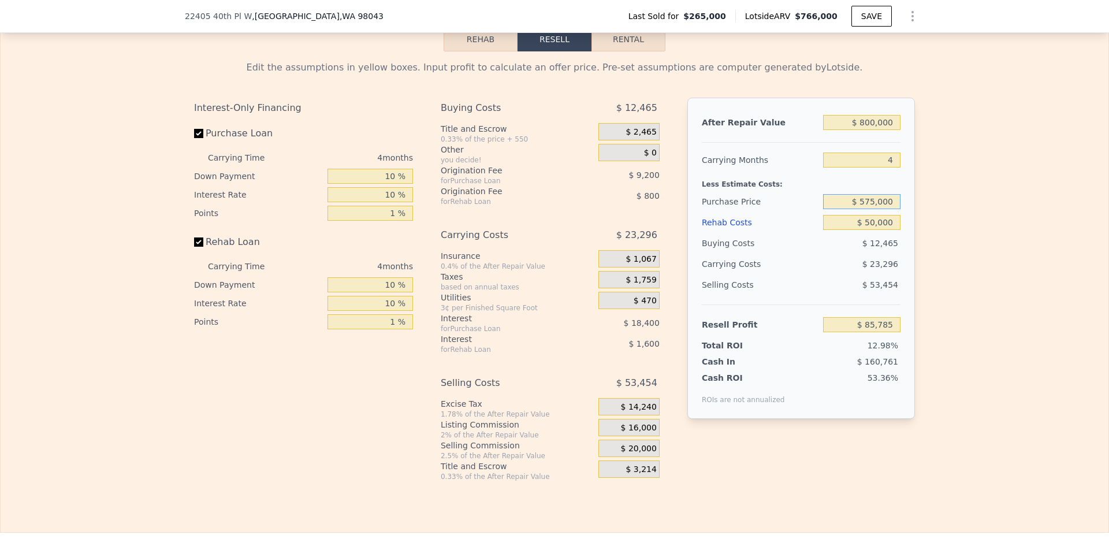
drag, startPoint x: 860, startPoint y: 204, endPoint x: 870, endPoint y: 204, distance: 10.4
click at [870, 204] on input "$ 575,000" at bounding box center [861, 201] width 77 height 15
click at [944, 232] on div "Edit the assumptions in yellow boxes. Input profit to calculate an offer price.…" at bounding box center [555, 266] width 1108 height 430
drag, startPoint x: 861, startPoint y: 206, endPoint x: 873, endPoint y: 206, distance: 12.1
click at [873, 206] on input "$ 600,000" at bounding box center [861, 201] width 77 height 15
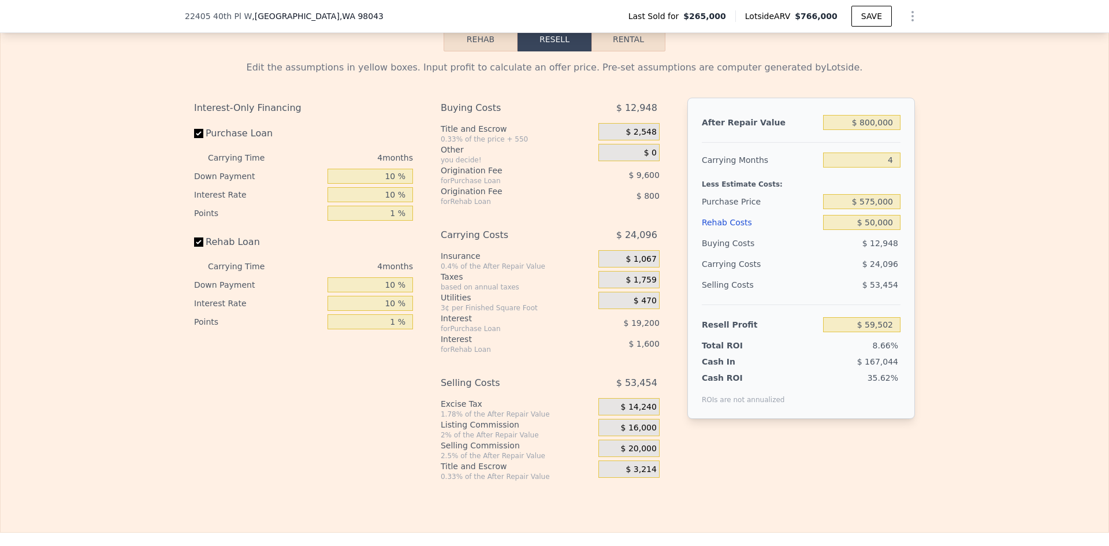
click at [967, 215] on div "Edit the assumptions in yellow boxes. Input profit to calculate an offer price.…" at bounding box center [555, 266] width 1108 height 430
drag, startPoint x: 866, startPoint y: 204, endPoint x: 872, endPoint y: 205, distance: 5.8
click at [872, 205] on input "$ 575,000" at bounding box center [861, 201] width 77 height 15
drag, startPoint x: 925, startPoint y: 241, endPoint x: 930, endPoint y: 237, distance: 6.1
click at [926, 241] on div "Edit the assumptions in yellow boxes. Input profit to calculate an offer price.…" at bounding box center [555, 266] width 1108 height 430
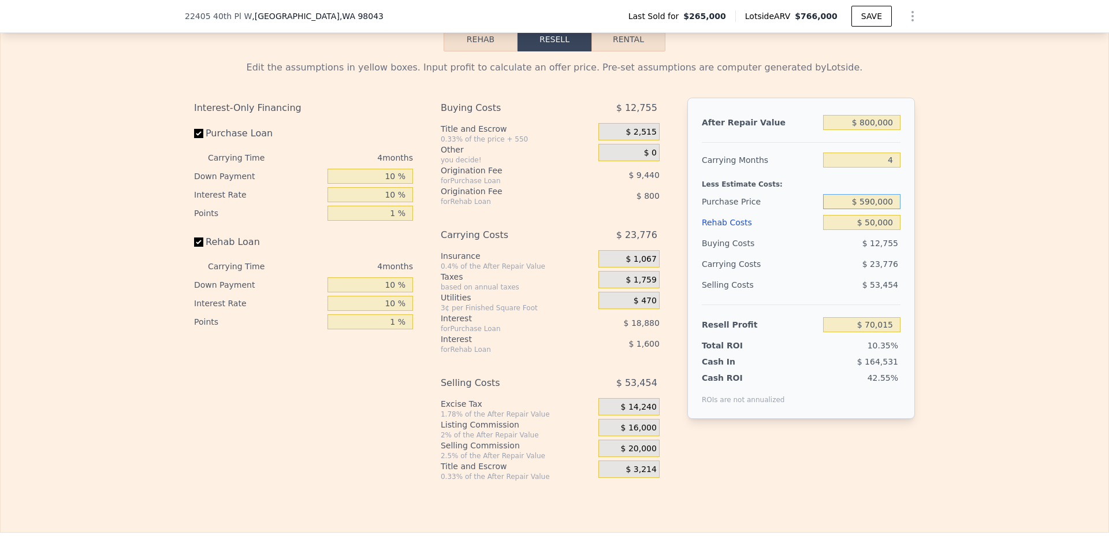
drag, startPoint x: 865, startPoint y: 204, endPoint x: 872, endPoint y: 204, distance: 7.5
click at [872, 204] on input "$ 590,000" at bounding box center [861, 201] width 77 height 15
click at [935, 237] on div "Edit the assumptions in yellow boxes. Input profit to calculate an offer price.…" at bounding box center [555, 266] width 1108 height 430
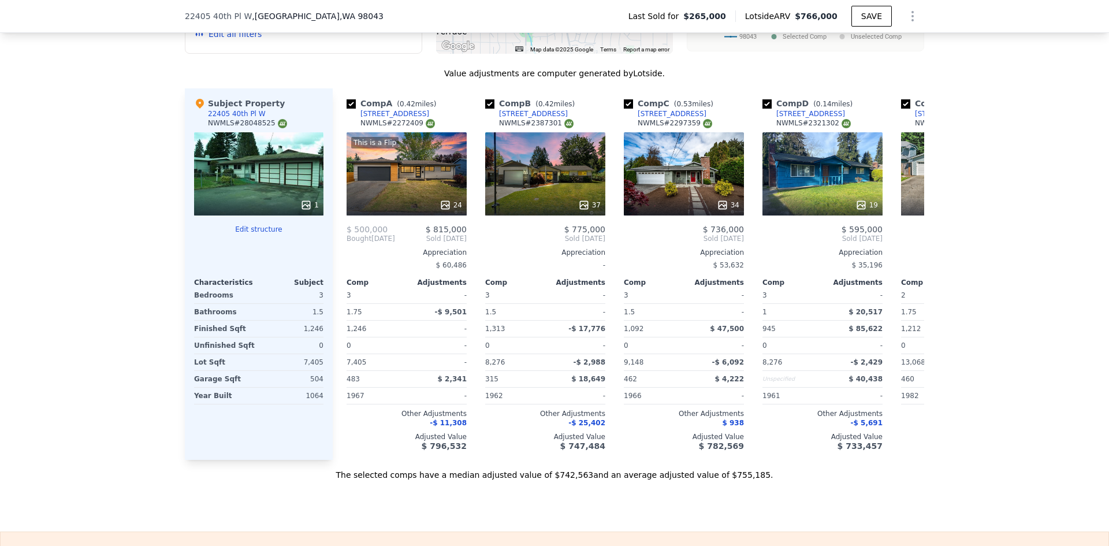
scroll to position [1266, 0]
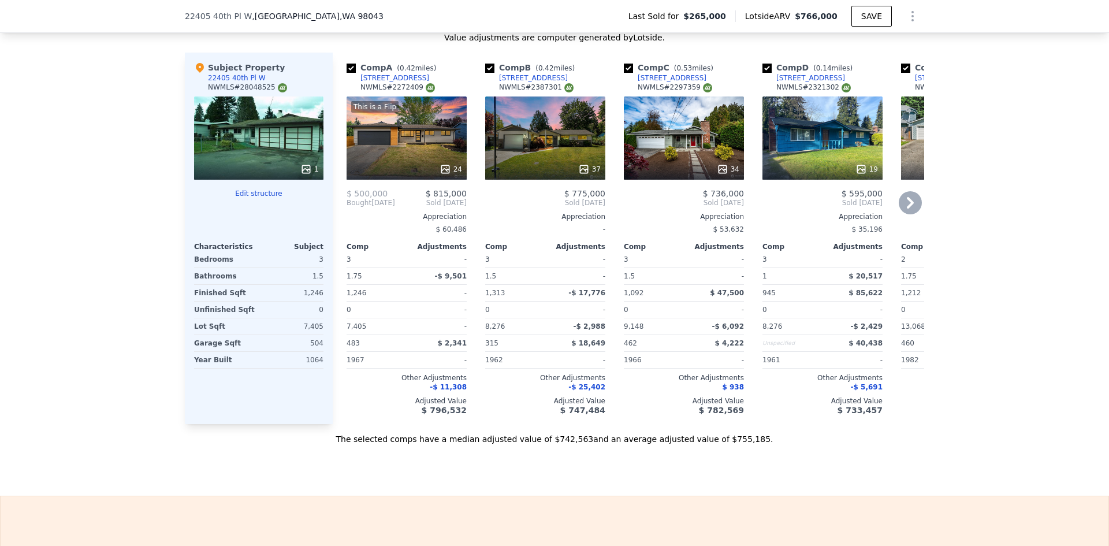
click at [907, 200] on icon at bounding box center [910, 203] width 7 height 12
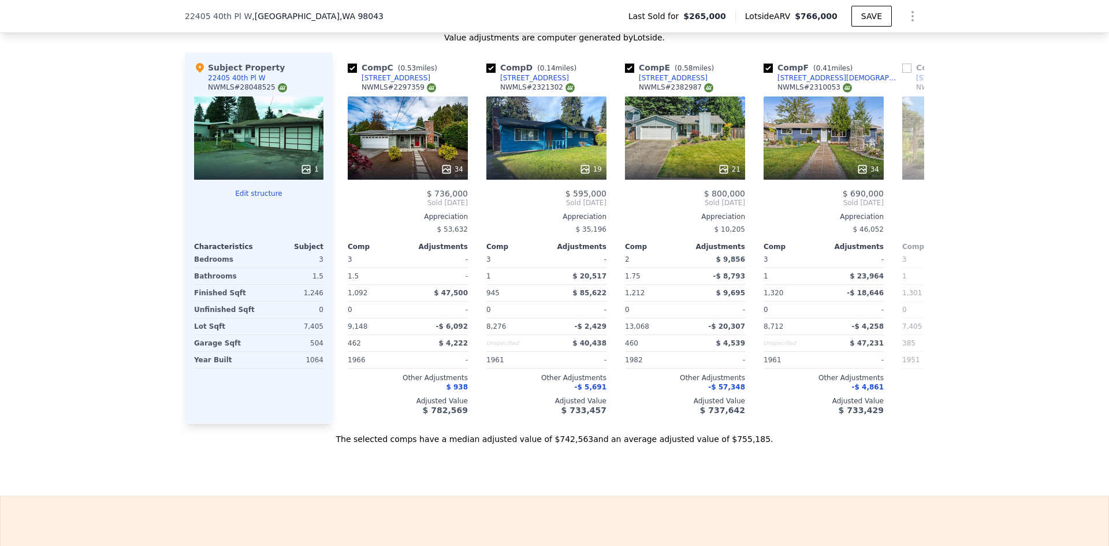
scroll to position [0, 277]
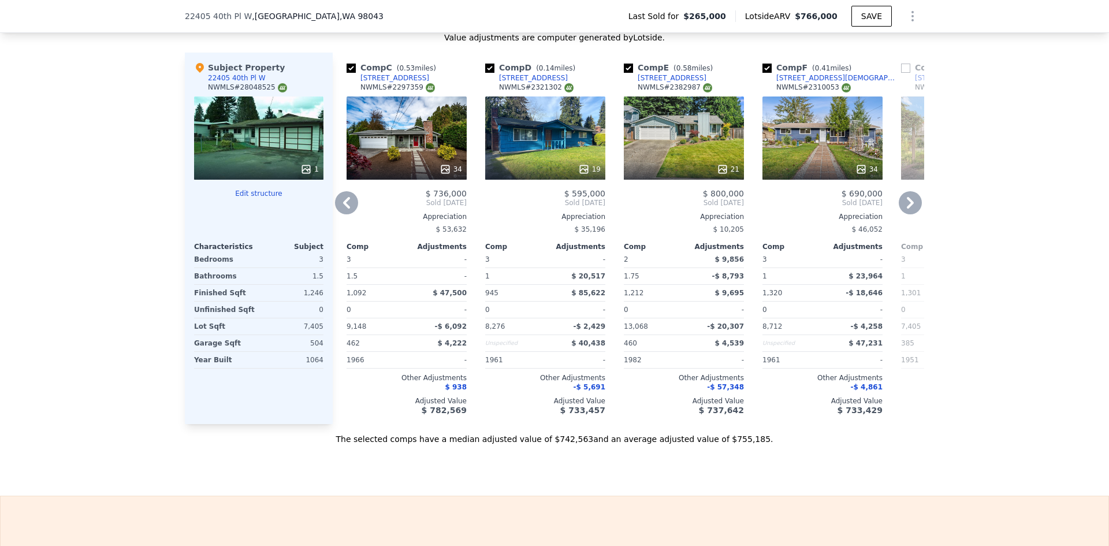
click at [720, 165] on icon at bounding box center [722, 169] width 8 height 8
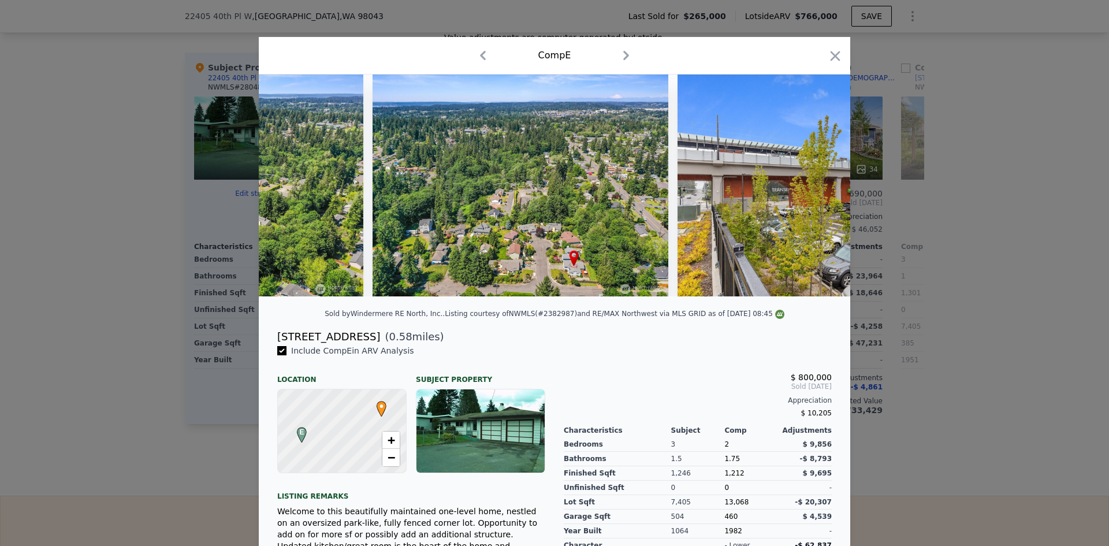
scroll to position [0, 5731]
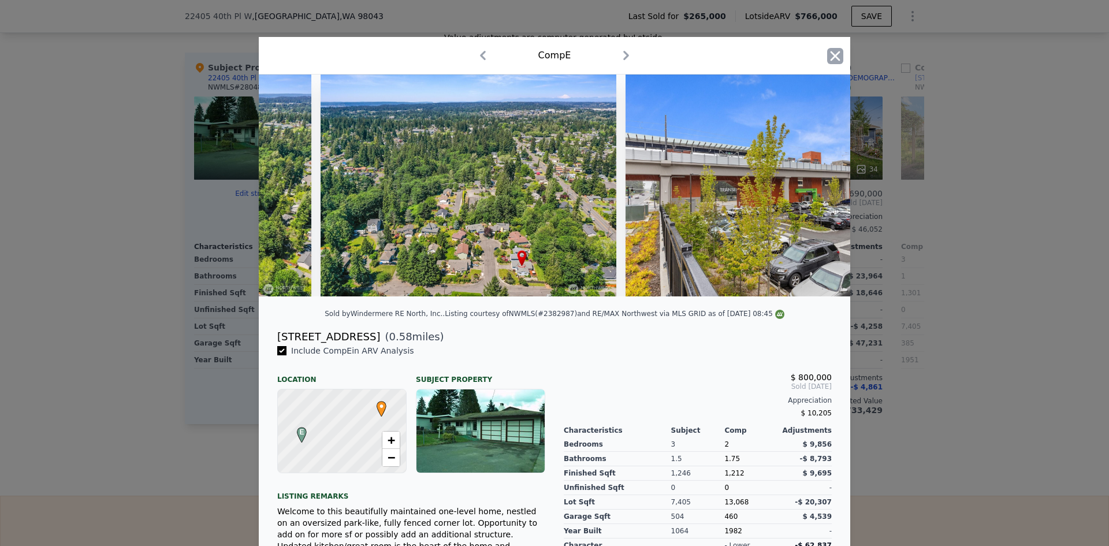
click at [830, 54] on icon "button" at bounding box center [835, 56] width 10 height 10
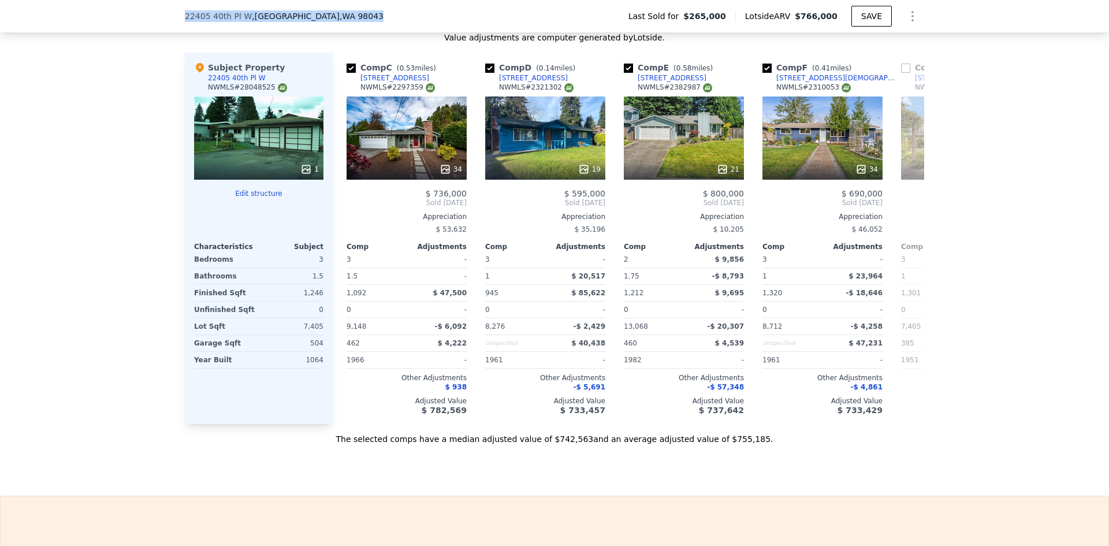
drag, startPoint x: 364, startPoint y: 13, endPoint x: 177, endPoint y: 18, distance: 187.2
click at [177, 18] on div "22405 40th Pl W , Mountlake Terrace , WA 98043 Last Sold for $265,000 Lotside A…" at bounding box center [554, 16] width 1109 height 33
click at [661, 73] on div "[STREET_ADDRESS]" at bounding box center [671, 77] width 69 height 9
click at [344, 192] on icon at bounding box center [346, 202] width 23 height 23
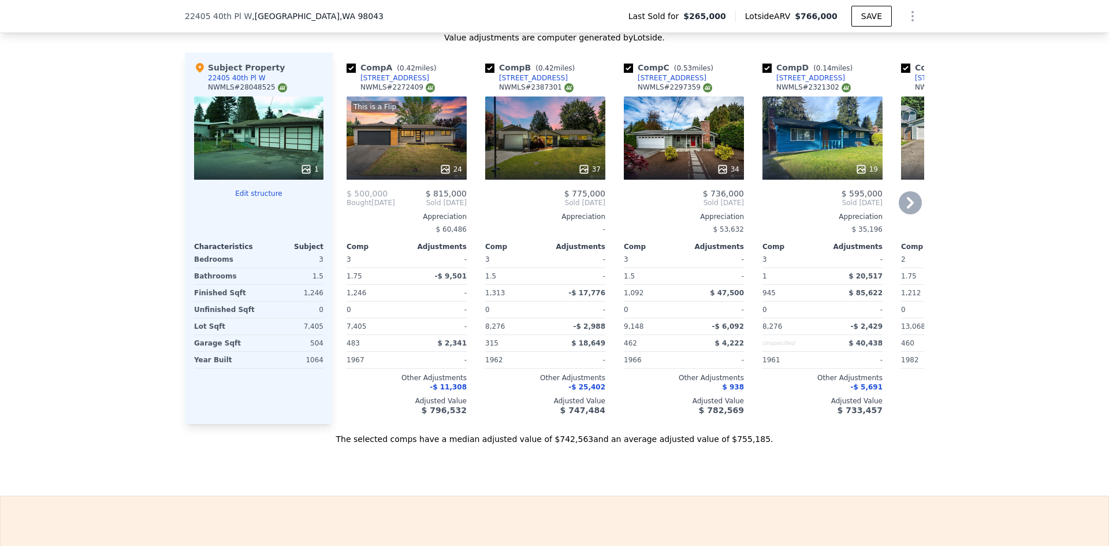
click at [395, 76] on div "[STREET_ADDRESS]" at bounding box center [394, 77] width 69 height 9
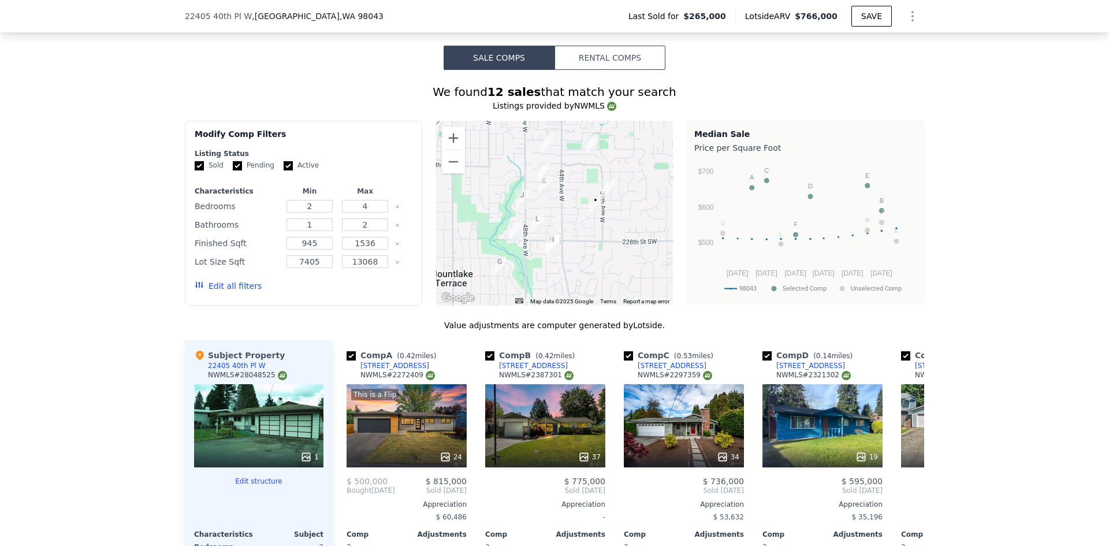
scroll to position [978, 0]
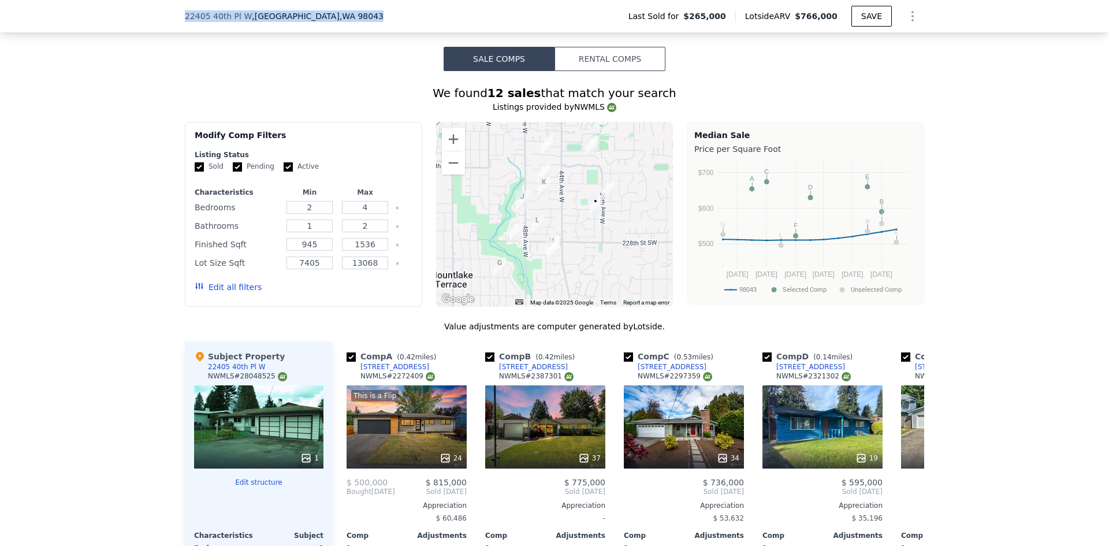
drag, startPoint x: 357, startPoint y: 14, endPoint x: 170, endPoint y: 21, distance: 187.8
click at [170, 21] on div "22405 40th Pl W , Mountlake Terrace , WA 98043 Last Sold for $265,000 Lotside A…" at bounding box center [554, 16] width 1109 height 33
copy div "22405 40th Pl W , Mountlake Terrace , WA 98043"
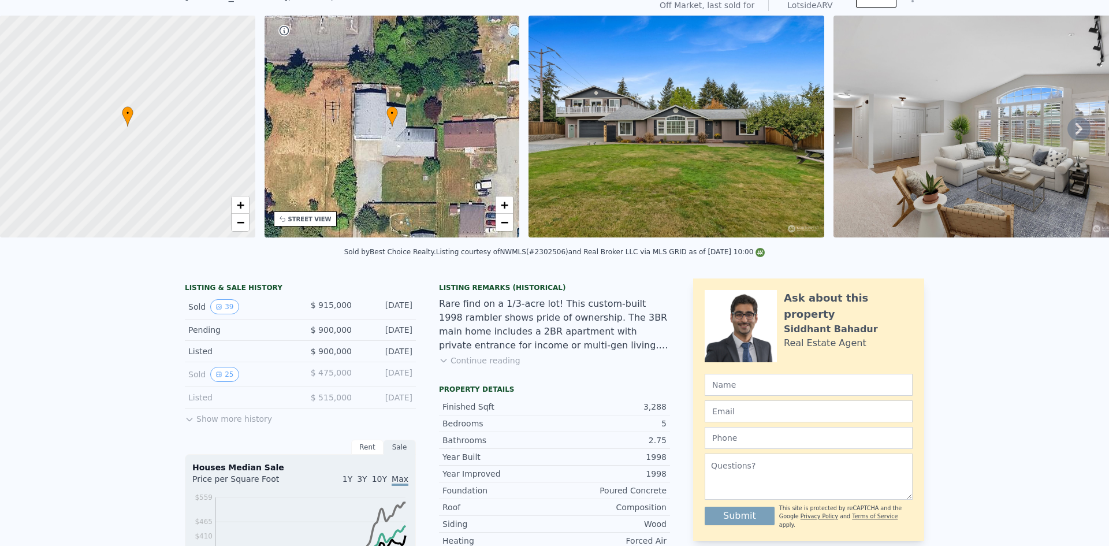
scroll to position [4, 0]
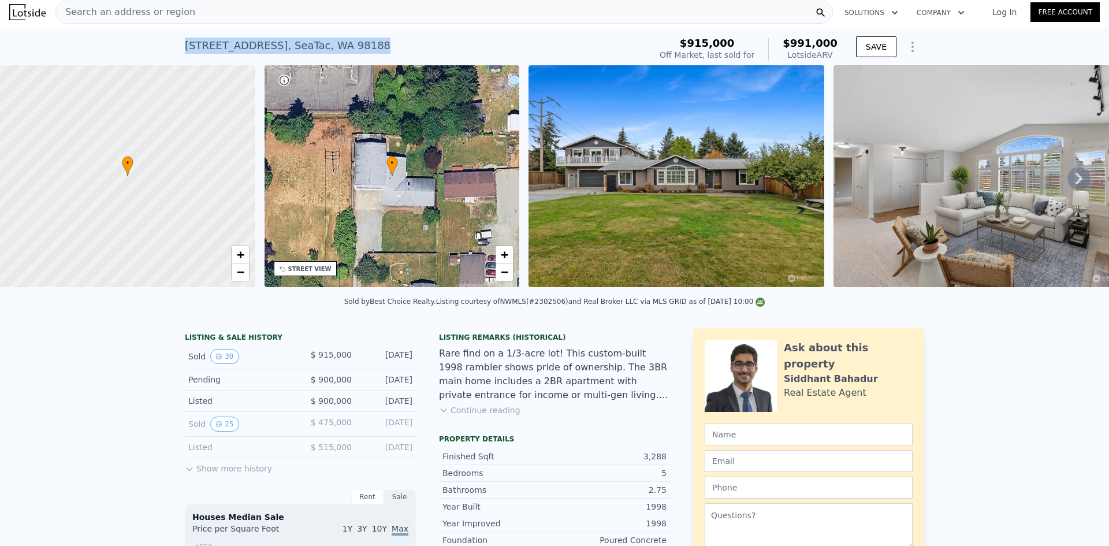
drag, startPoint x: 344, startPoint y: 44, endPoint x: 182, endPoint y: 45, distance: 161.7
click at [185, 45] on div "4220 S 175th St , SeaTac , WA 98188 Sold Nov 2024 for $915k (~ARV $991k )" at bounding box center [415, 49] width 461 height 32
click at [502, 51] on div "4220 S 175th St , SeaTac , WA 98188 Sold Nov 2024 for $915k (~ARV $991k )" at bounding box center [415, 49] width 461 height 32
click at [431, 32] on div "4220 S 175th St , SeaTac , WA 98188 Sold Nov 2024 for $915k (~ARV $991k ) $915,…" at bounding box center [554, 46] width 739 height 37
click at [1075, 177] on icon at bounding box center [1078, 179] width 7 height 12
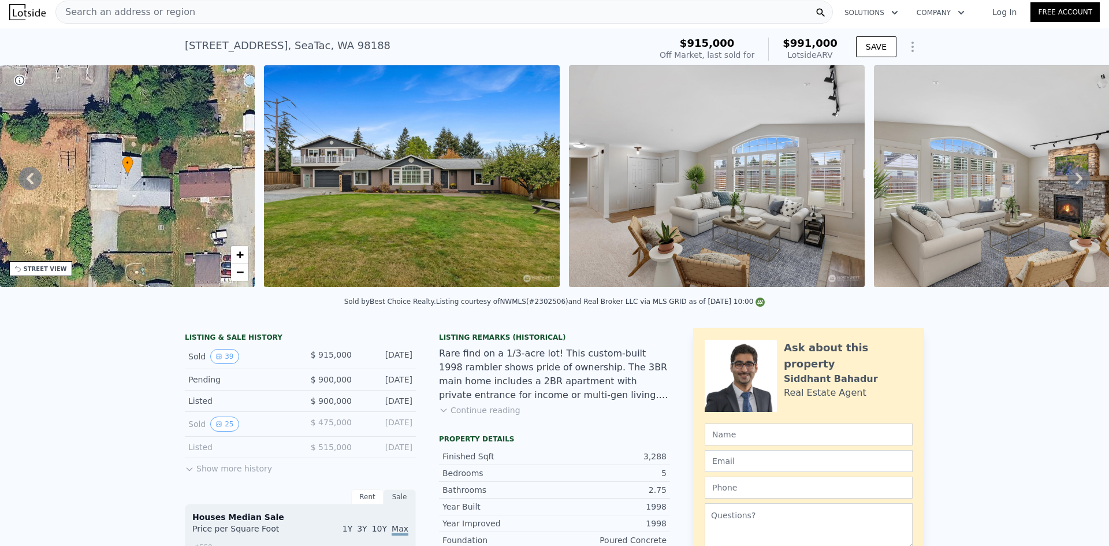
click at [1067, 177] on icon at bounding box center [1078, 178] width 23 height 23
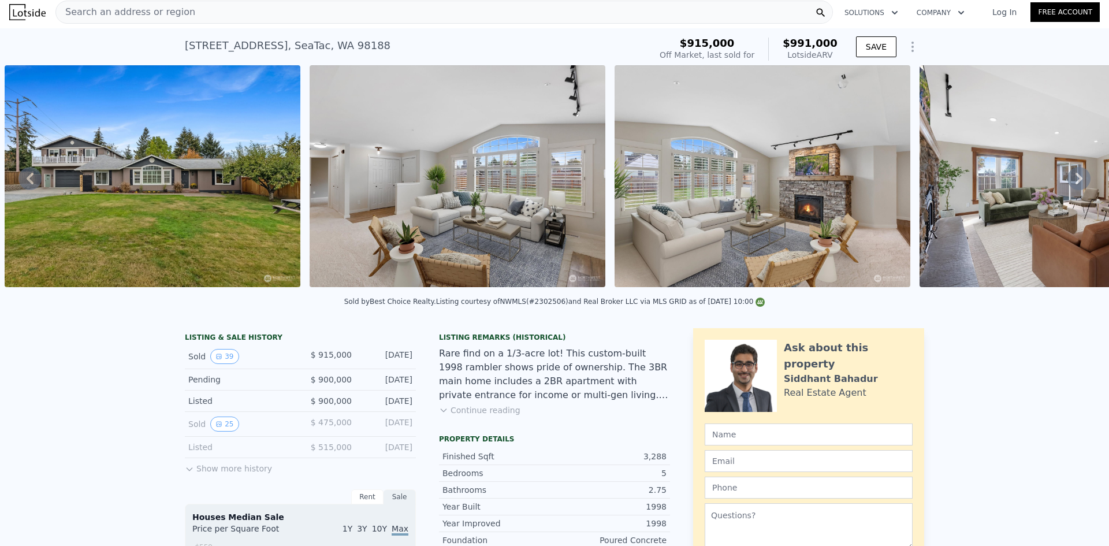
click at [1067, 177] on icon at bounding box center [1078, 178] width 23 height 23
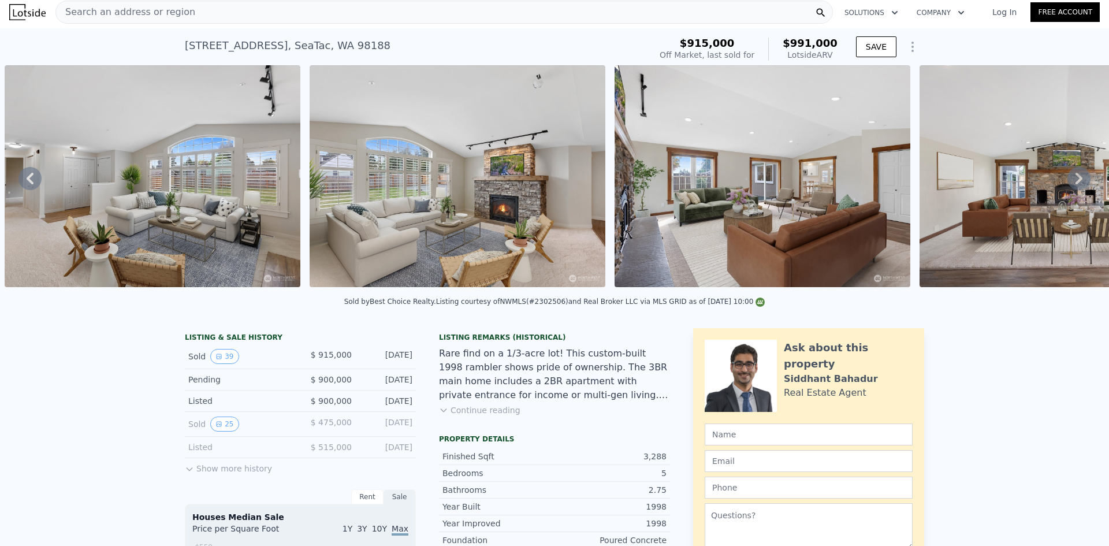
click at [1067, 177] on icon at bounding box center [1078, 178] width 23 height 23
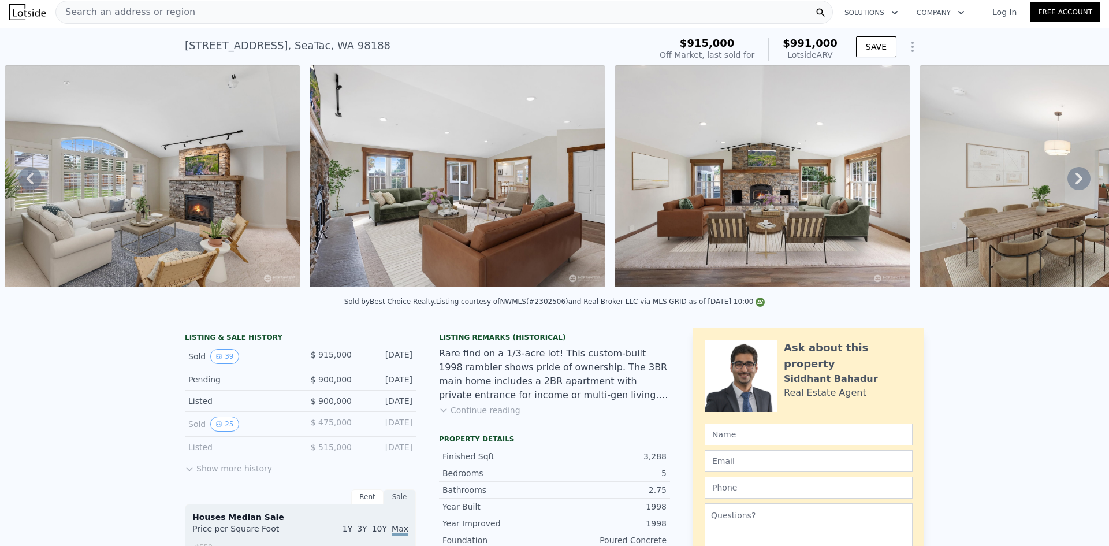
click at [1067, 177] on icon at bounding box center [1078, 178] width 23 height 23
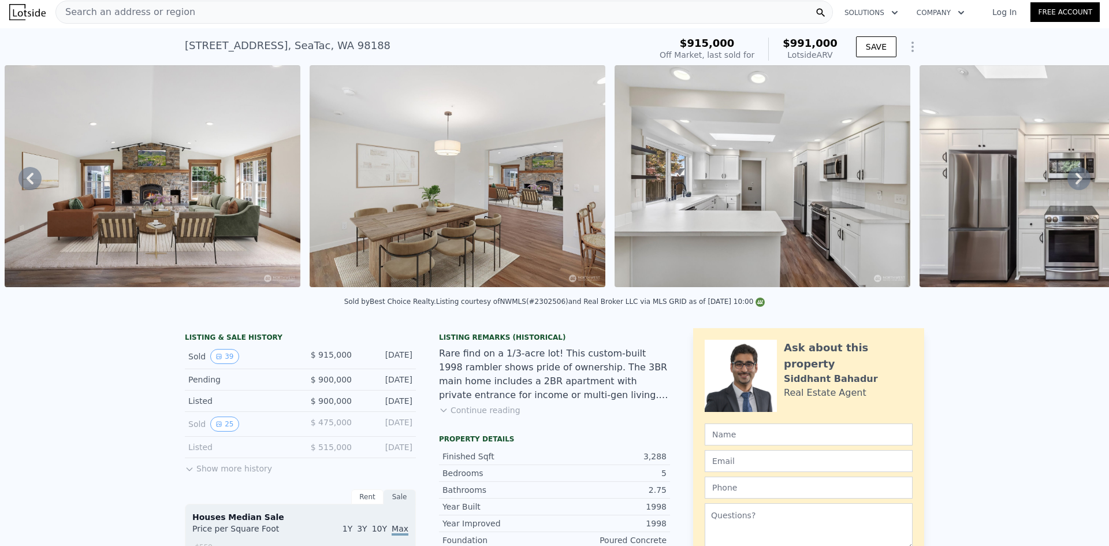
click at [1067, 177] on icon at bounding box center [1078, 178] width 23 height 23
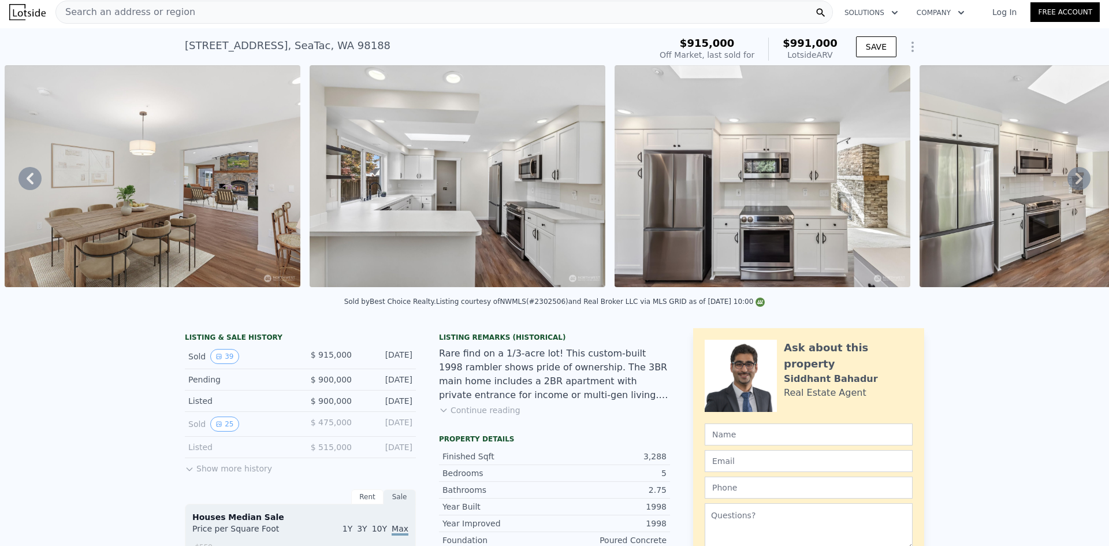
click at [1067, 177] on icon at bounding box center [1078, 178] width 23 height 23
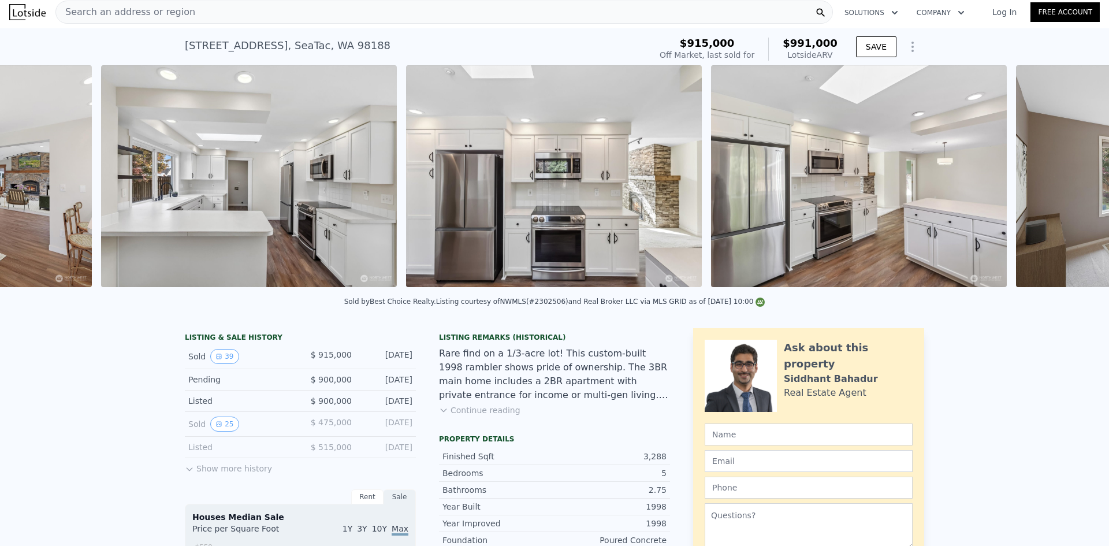
scroll to position [0, 2358]
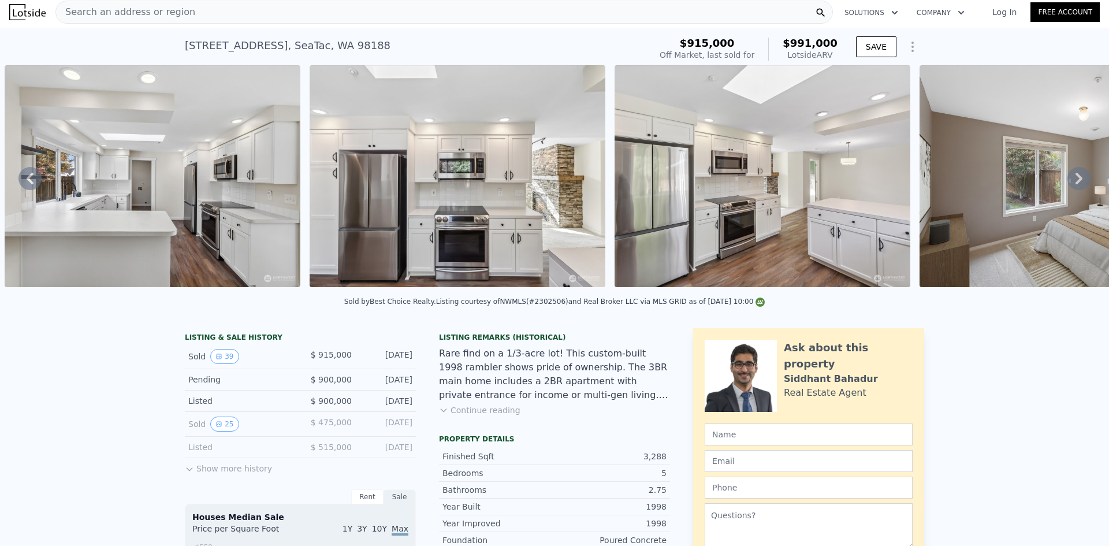
click at [1067, 177] on icon at bounding box center [1078, 178] width 23 height 23
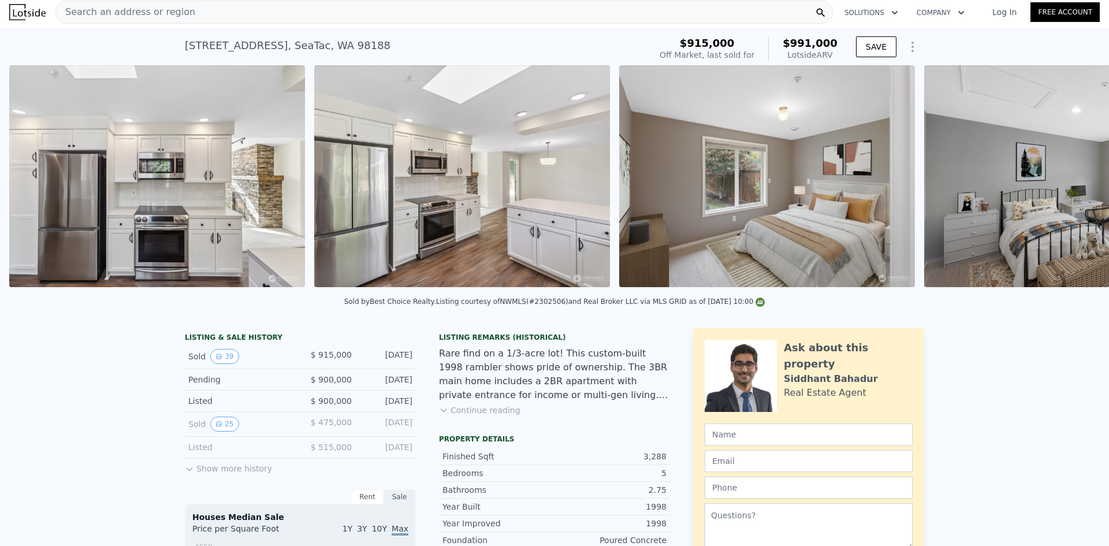
scroll to position [0, 2663]
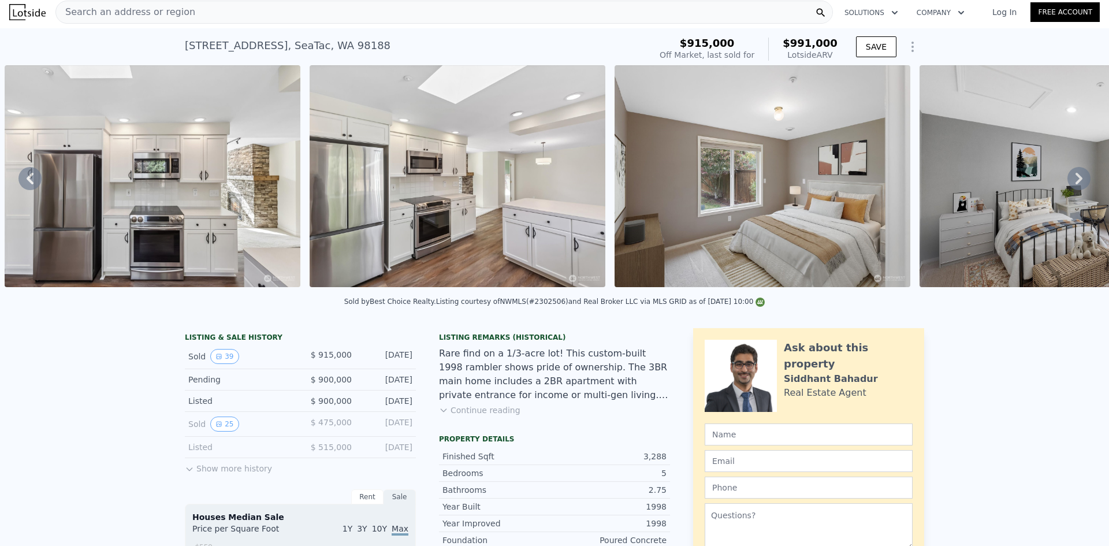
click at [1067, 178] on icon at bounding box center [1078, 178] width 23 height 23
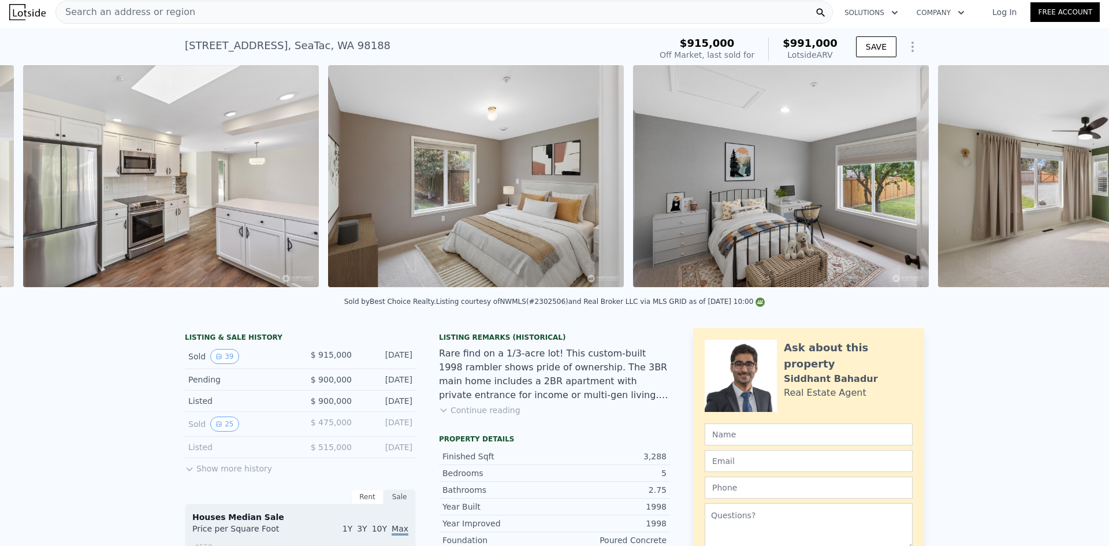
scroll to position [0, 2967]
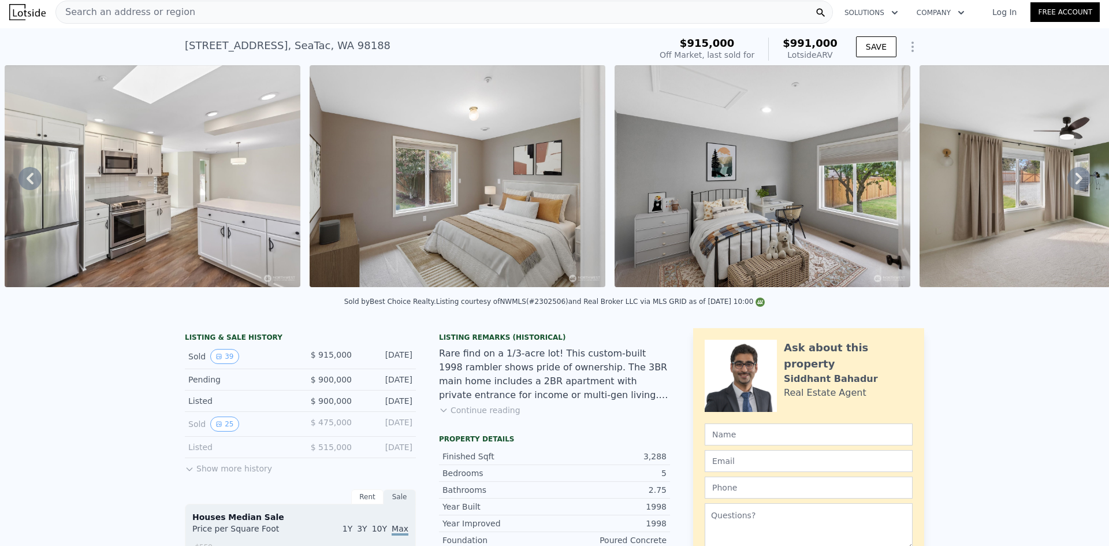
click at [1068, 179] on icon at bounding box center [1078, 178] width 23 height 23
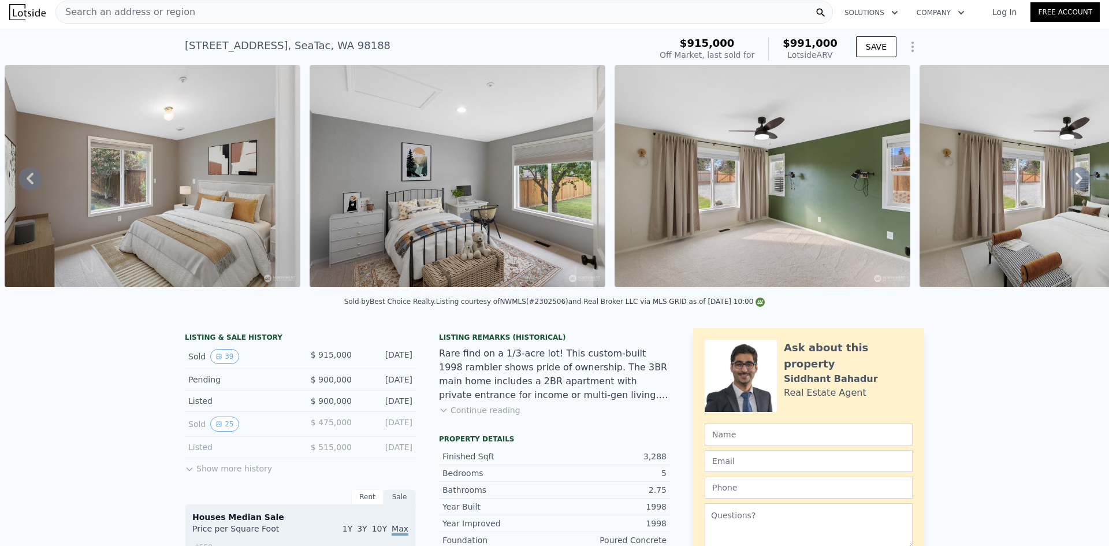
click at [1075, 179] on icon at bounding box center [1078, 179] width 7 height 12
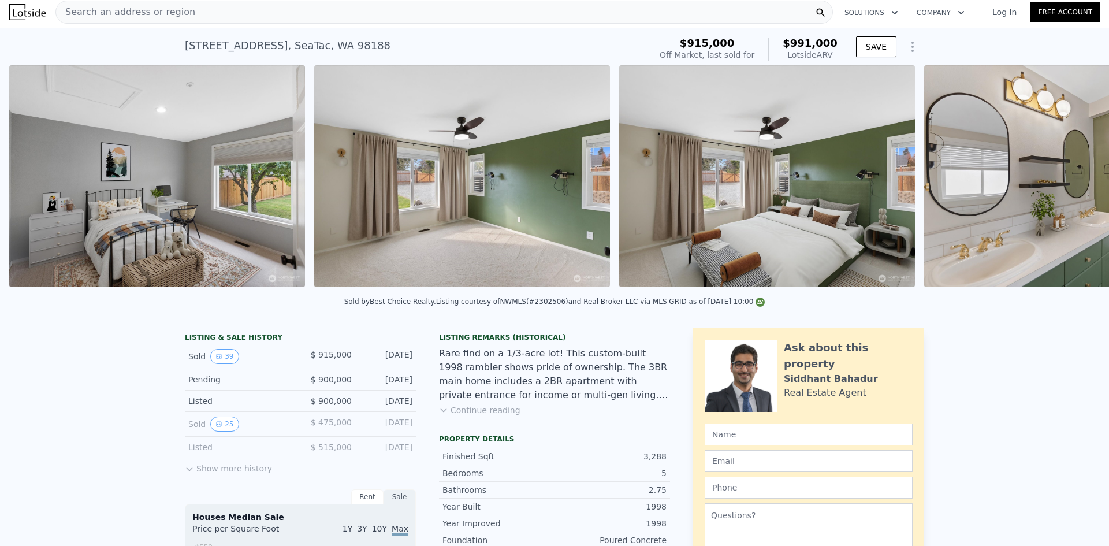
scroll to position [0, 3577]
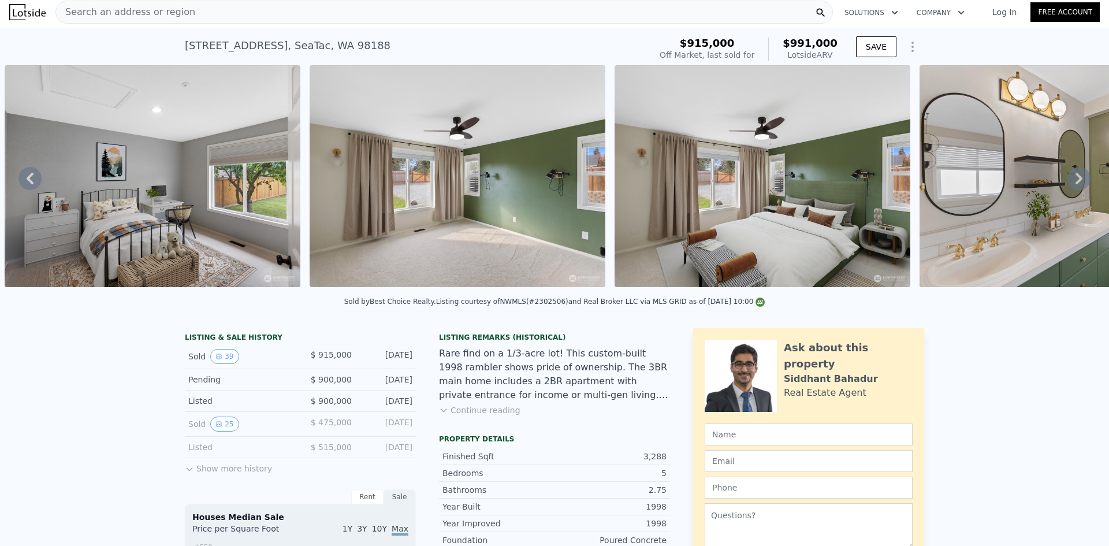
click at [1075, 179] on icon at bounding box center [1078, 179] width 7 height 12
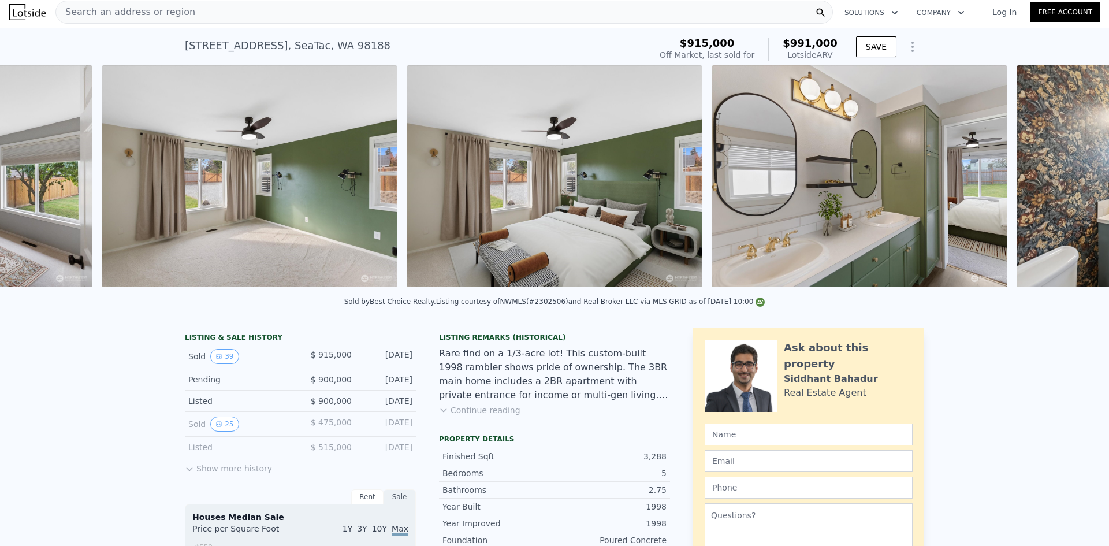
scroll to position [0, 3882]
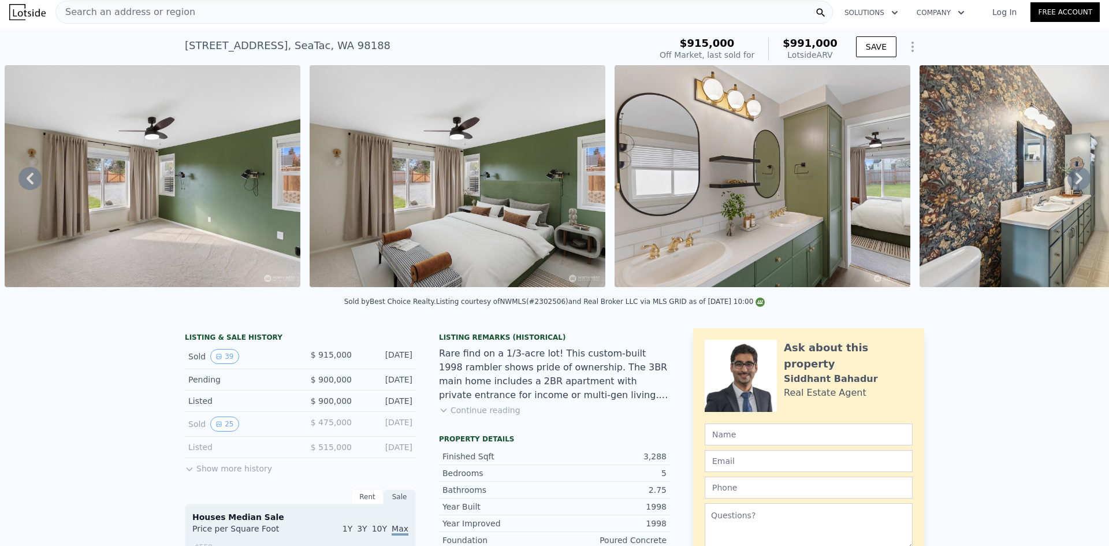
click at [1067, 178] on icon at bounding box center [1078, 178] width 23 height 23
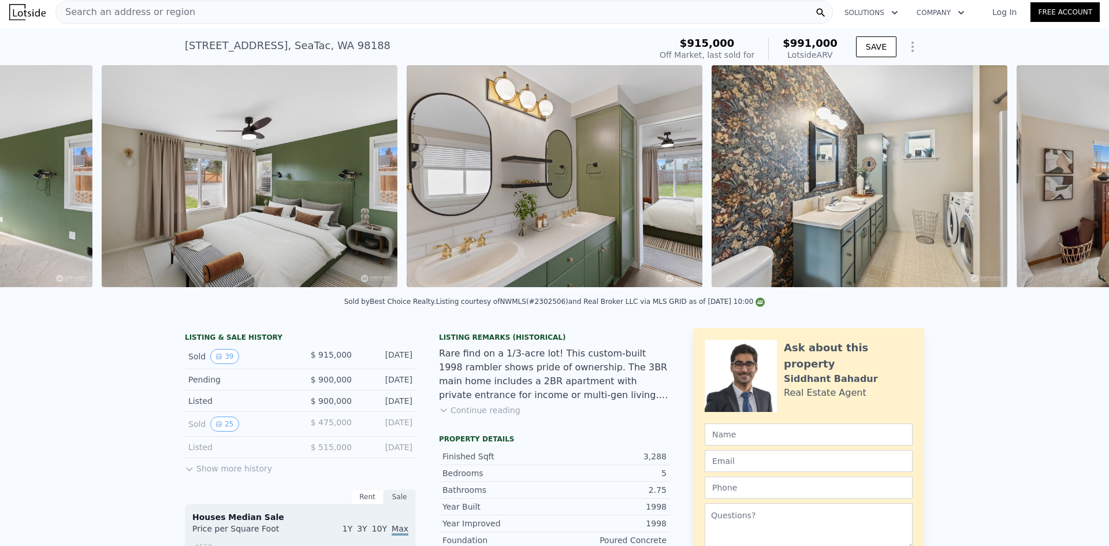
scroll to position [0, 4187]
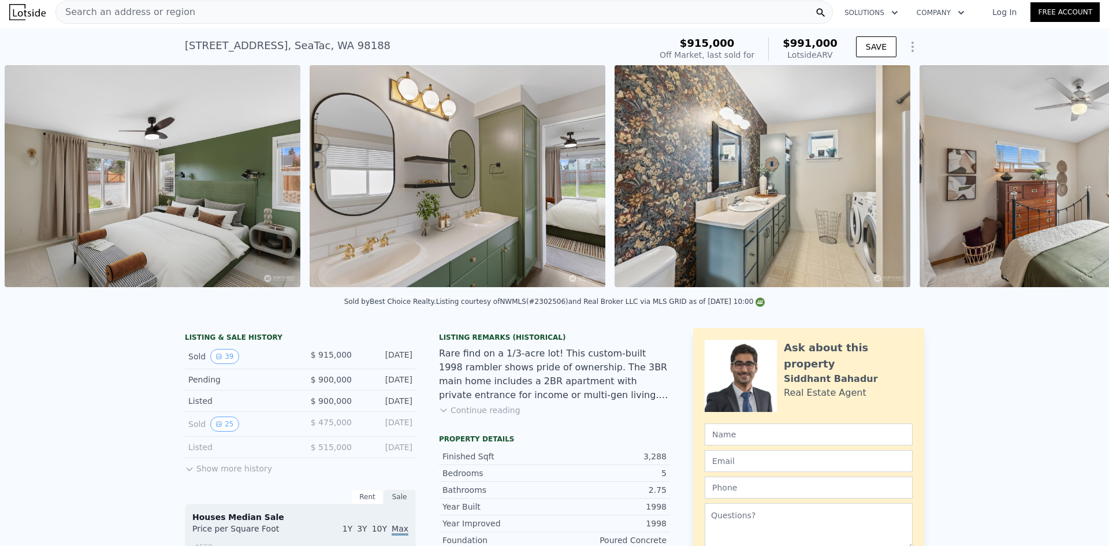
click at [1065, 178] on div "• + − • + − STREET VIEW Loading... SATELLITE VIEW" at bounding box center [554, 178] width 1109 height 226
click at [1075, 179] on icon at bounding box center [1078, 179] width 7 height 12
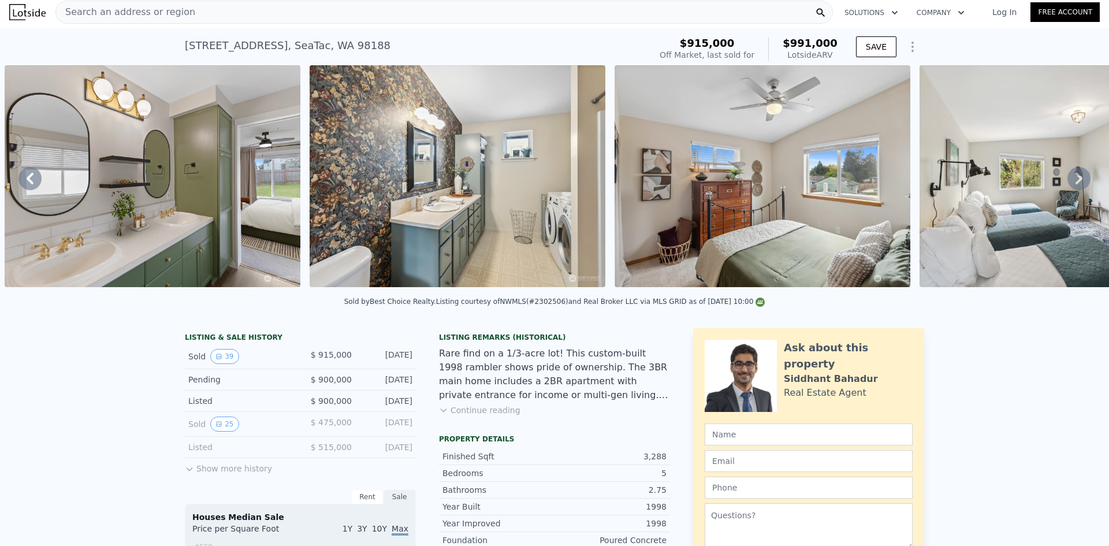
click at [1075, 179] on icon at bounding box center [1078, 179] width 7 height 12
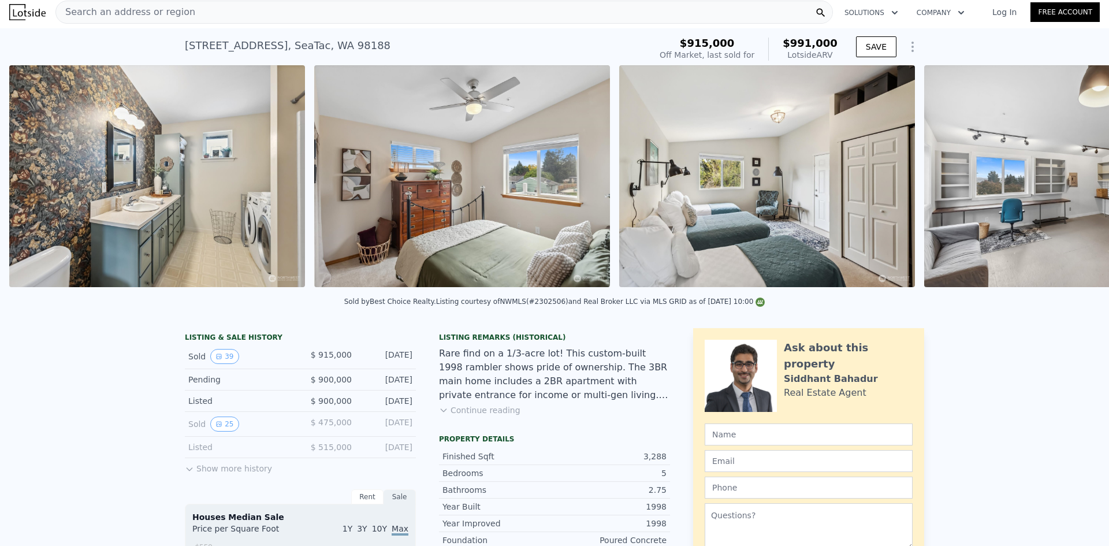
scroll to position [0, 4797]
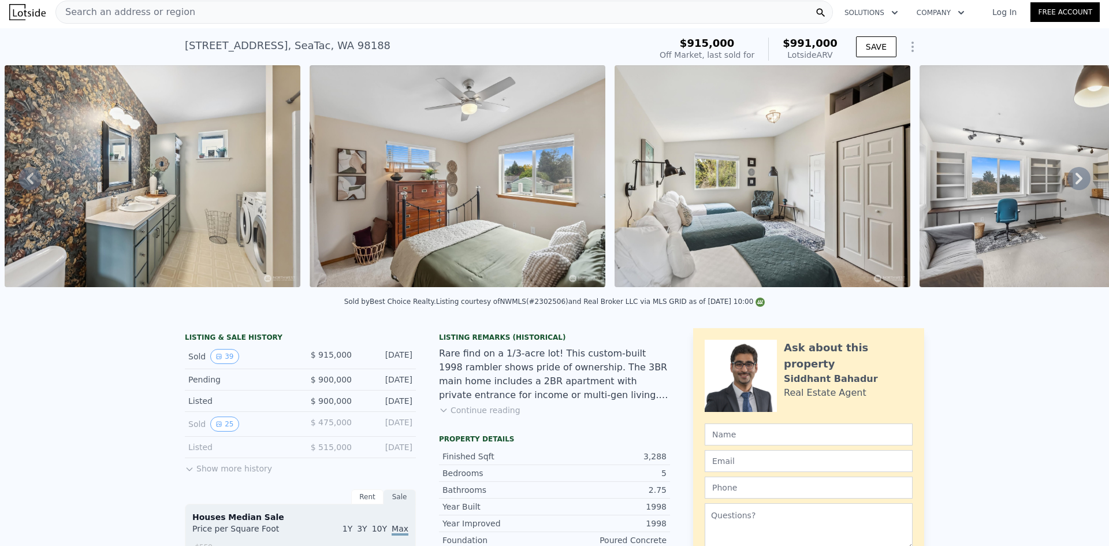
click at [167, 14] on span "Search an address or region" at bounding box center [125, 12] width 139 height 14
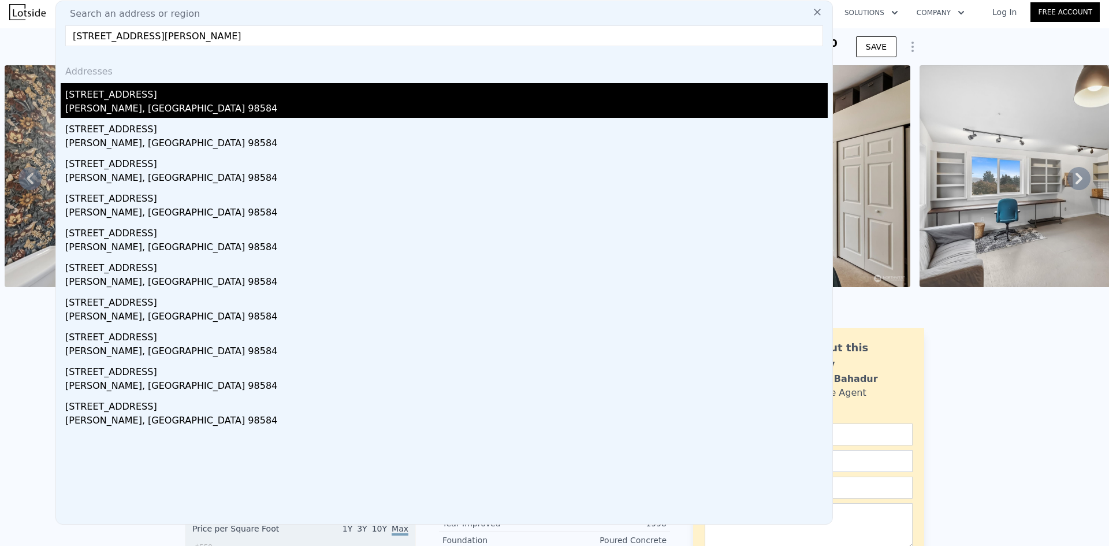
type input "480 E Lakeshore Dr E, Shelton, WA 98584"
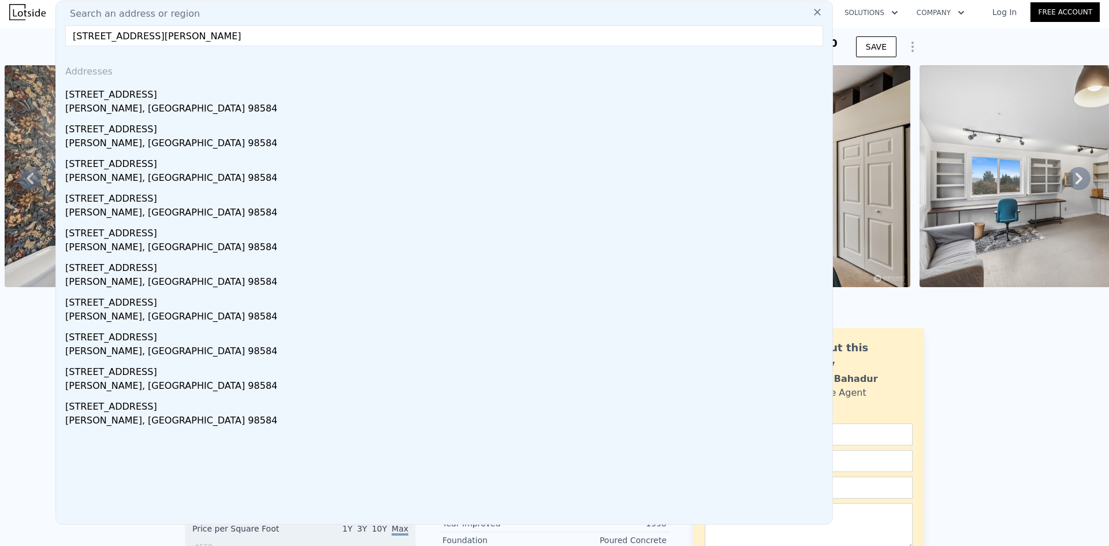
drag, startPoint x: 139, startPoint y: 95, endPoint x: 143, endPoint y: 75, distance: 20.7
click at [139, 95] on div "91 E Lakeshore Dr W" at bounding box center [446, 92] width 762 height 18
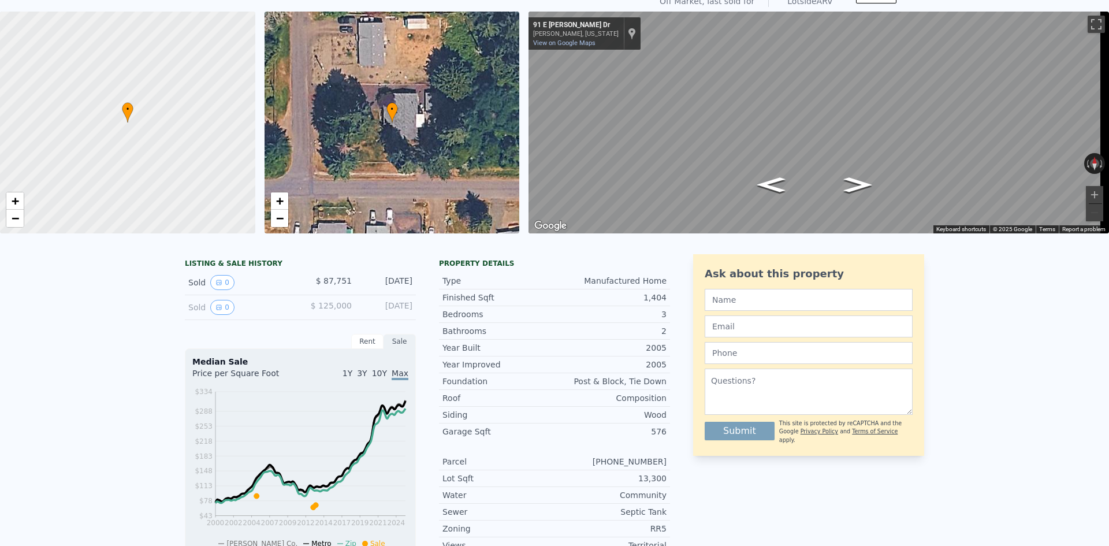
scroll to position [4, 0]
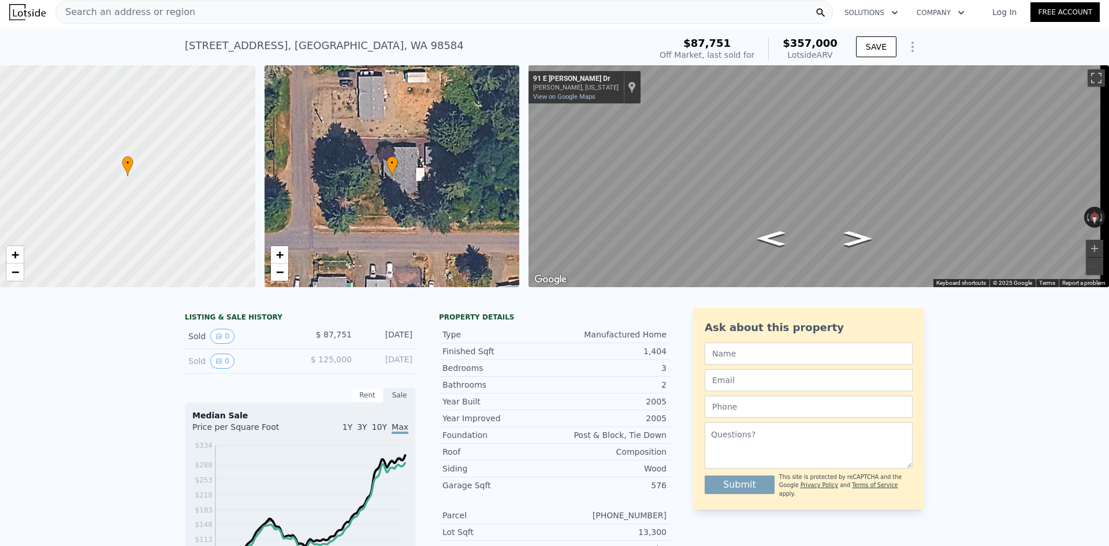
click at [101, 9] on span "Search an address or region" at bounding box center [125, 12] width 139 height 14
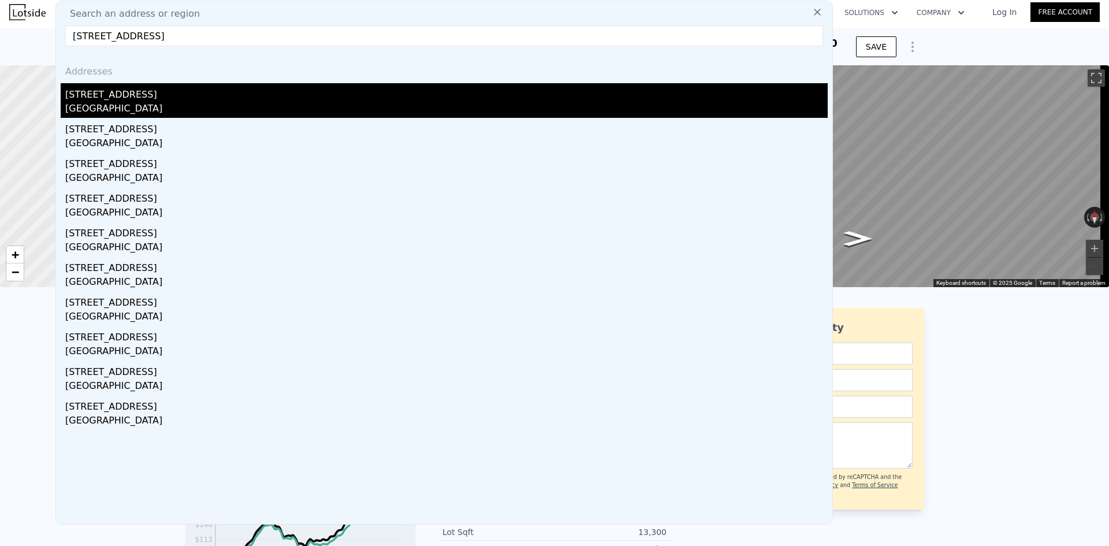
type input "433 Dolphin Avenue NE, Ocean Shores, WA 98569"
click at [160, 96] on div "433 Dolphin Ave NE" at bounding box center [446, 92] width 762 height 18
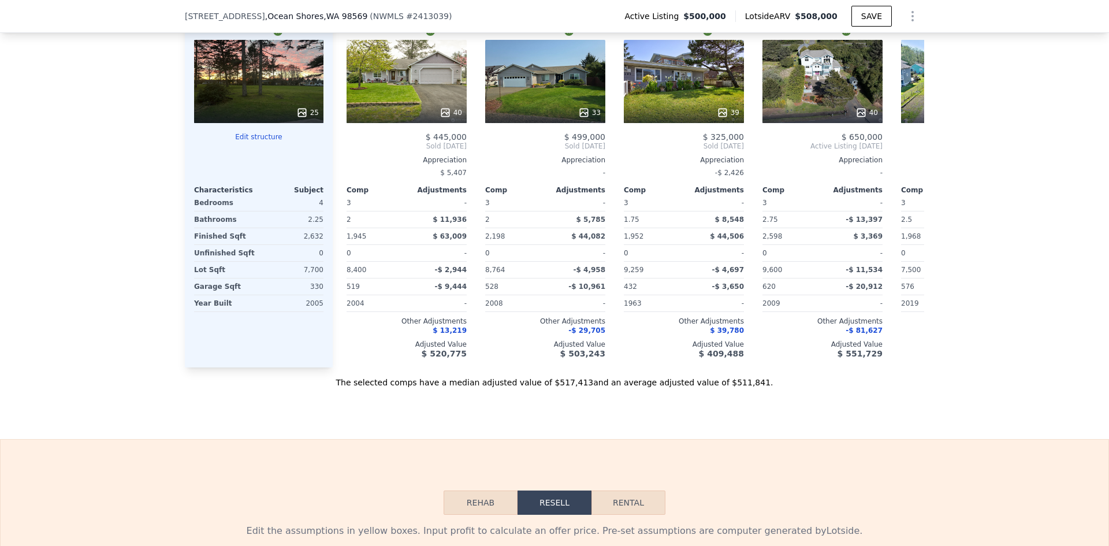
scroll to position [1155, 0]
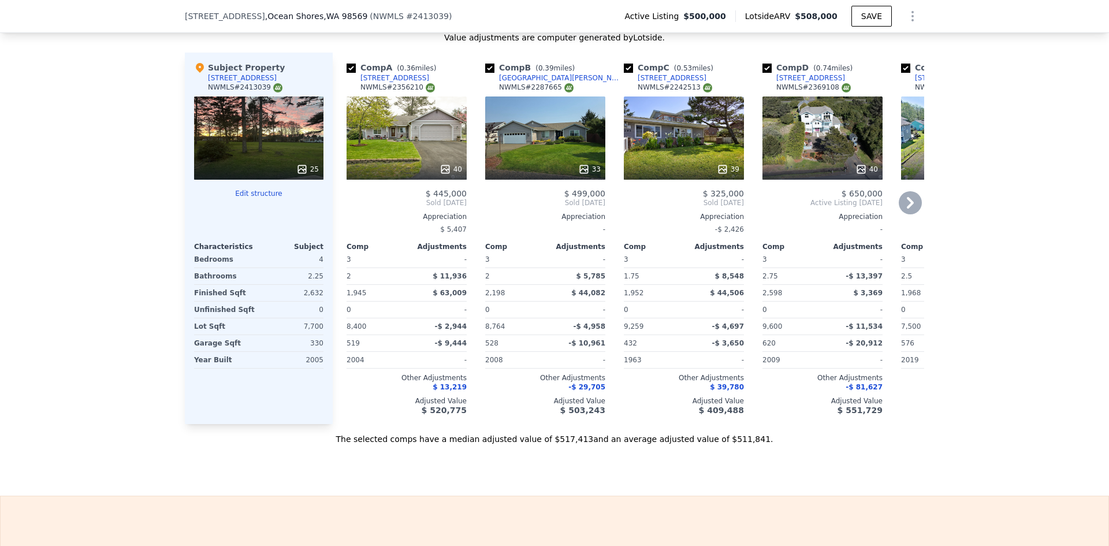
click at [857, 174] on icon at bounding box center [861, 169] width 12 height 12
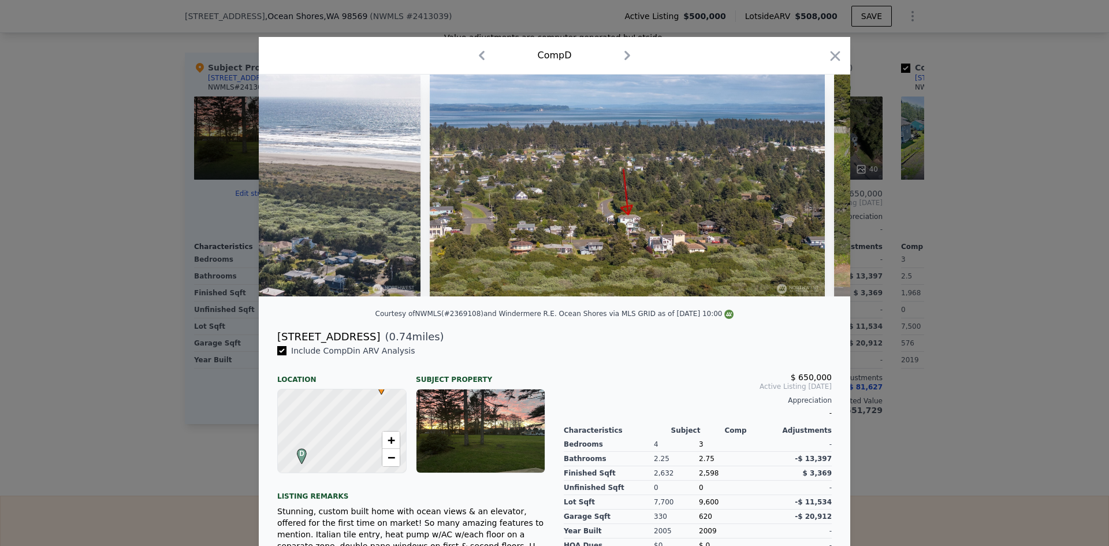
scroll to position [0, 12534]
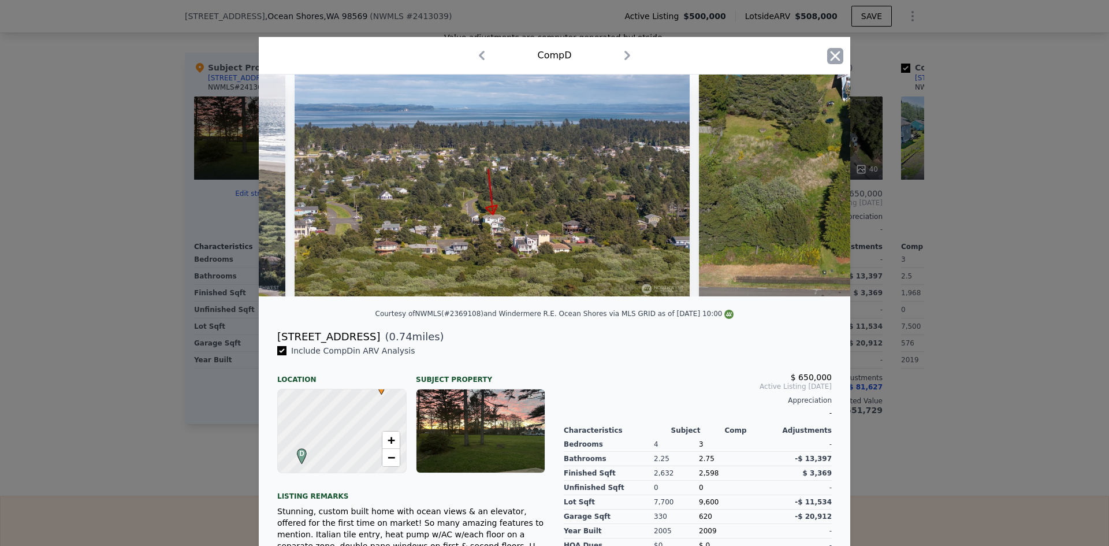
click at [829, 59] on icon "button" at bounding box center [835, 56] width 16 height 16
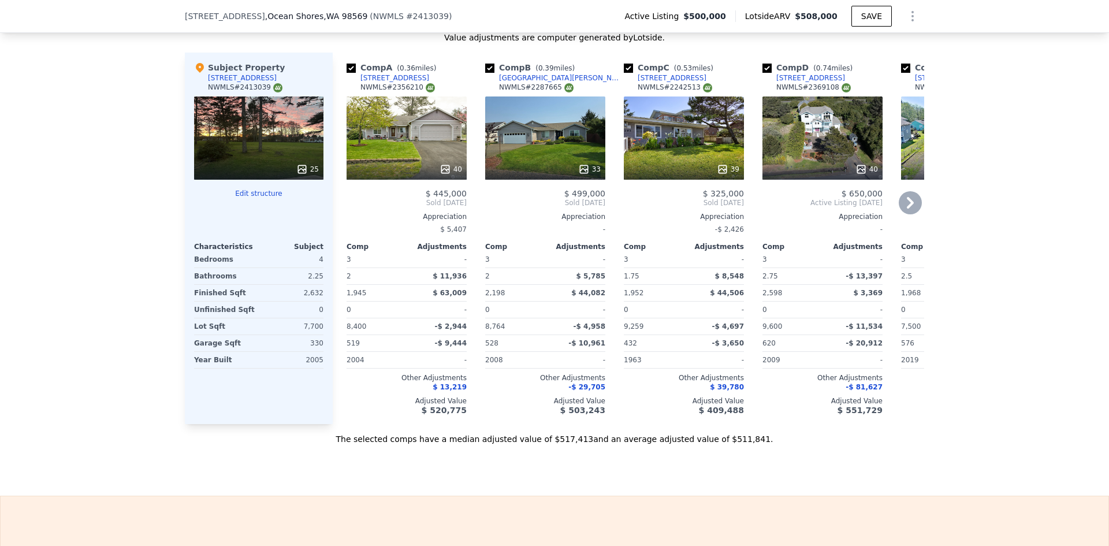
click at [803, 83] on div "272 Sand Dune Ave NW" at bounding box center [810, 77] width 69 height 9
click at [908, 208] on icon at bounding box center [909, 202] width 23 height 23
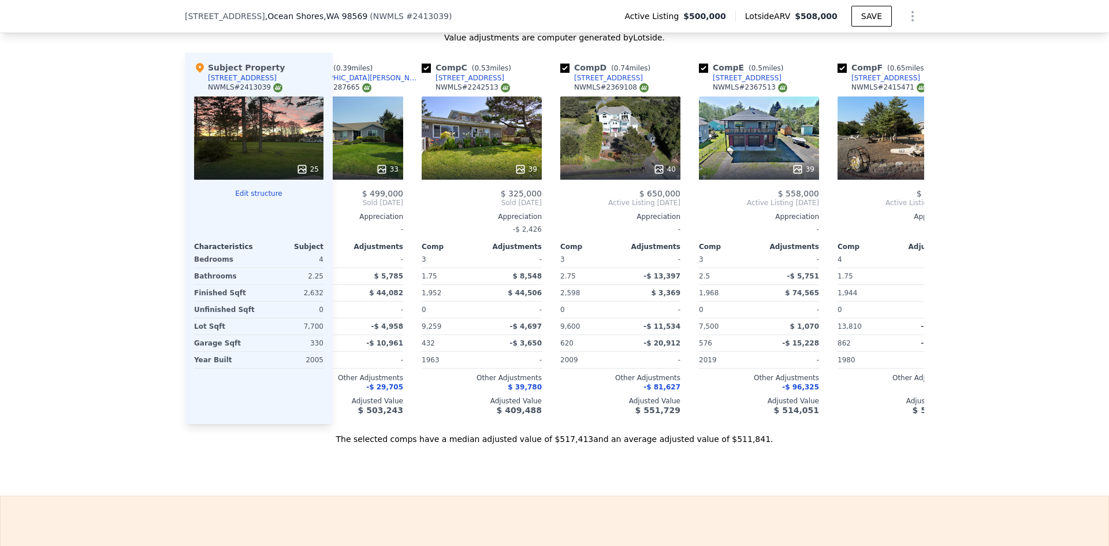
scroll to position [0, 277]
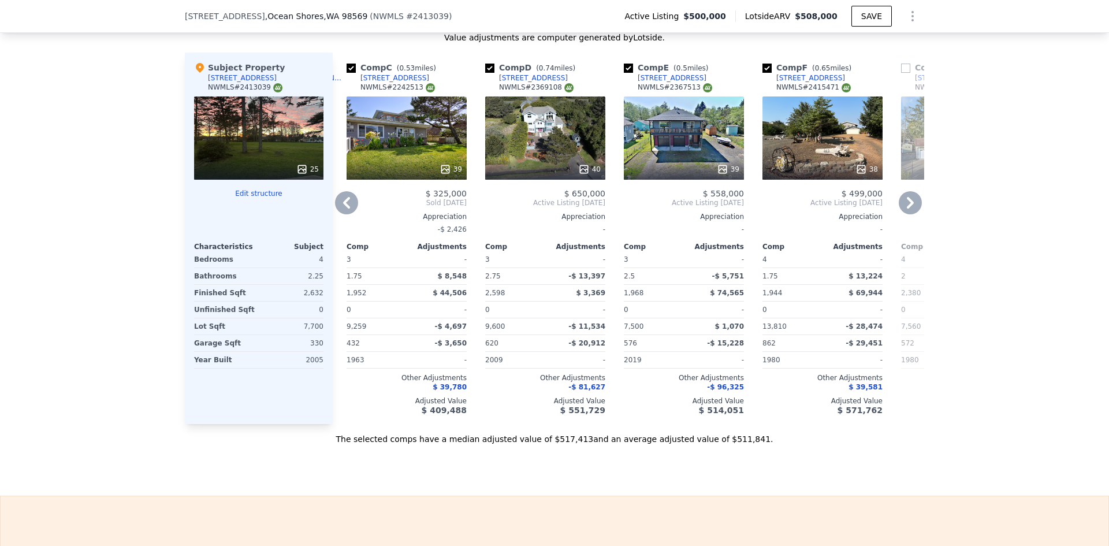
click at [683, 83] on div "415 Olympic View Ave NE" at bounding box center [671, 77] width 69 height 9
click at [343, 208] on icon at bounding box center [346, 203] width 7 height 12
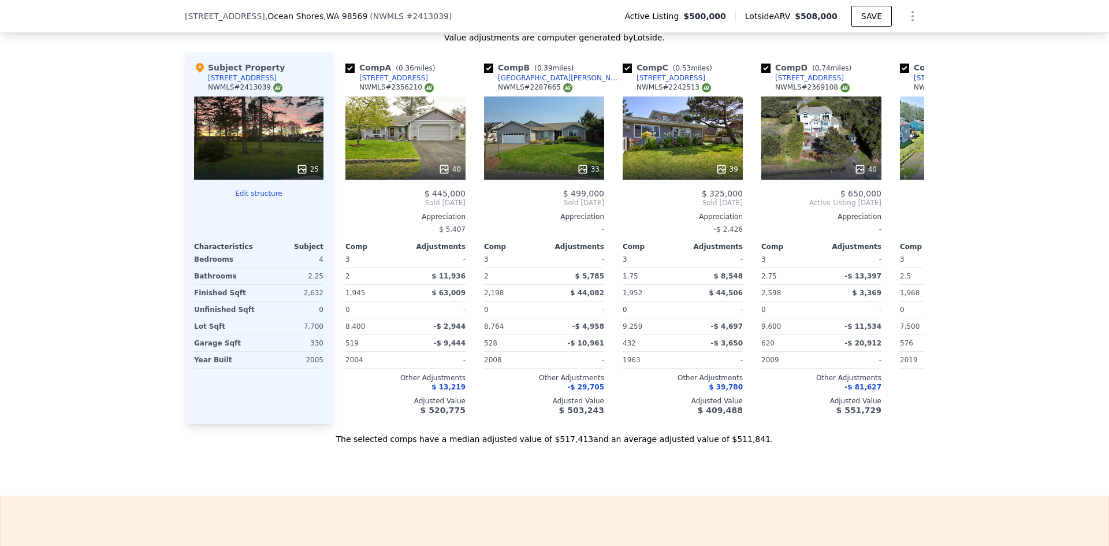
scroll to position [0, 0]
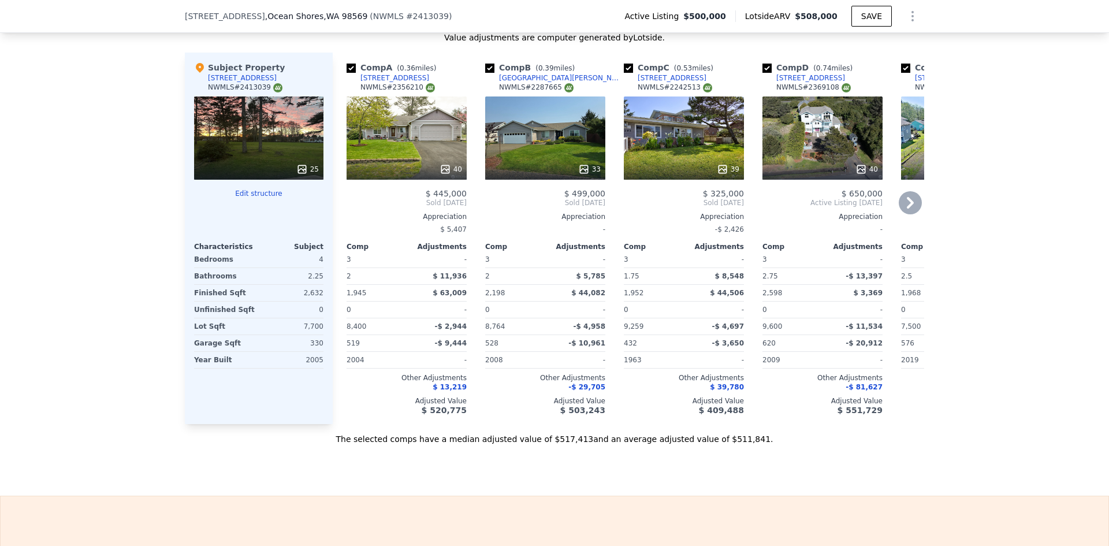
click at [907, 208] on icon at bounding box center [910, 203] width 7 height 12
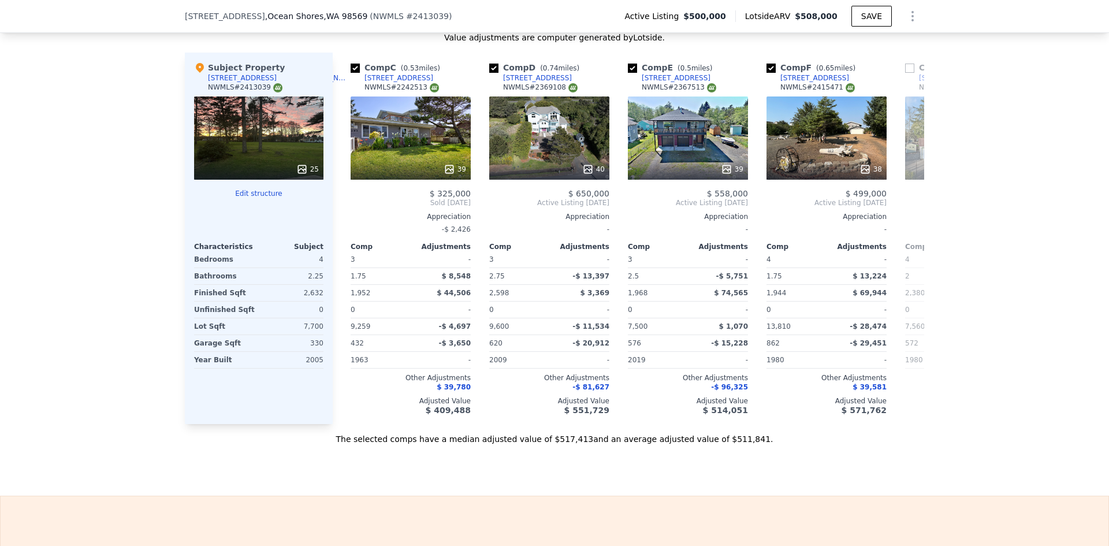
scroll to position [0, 277]
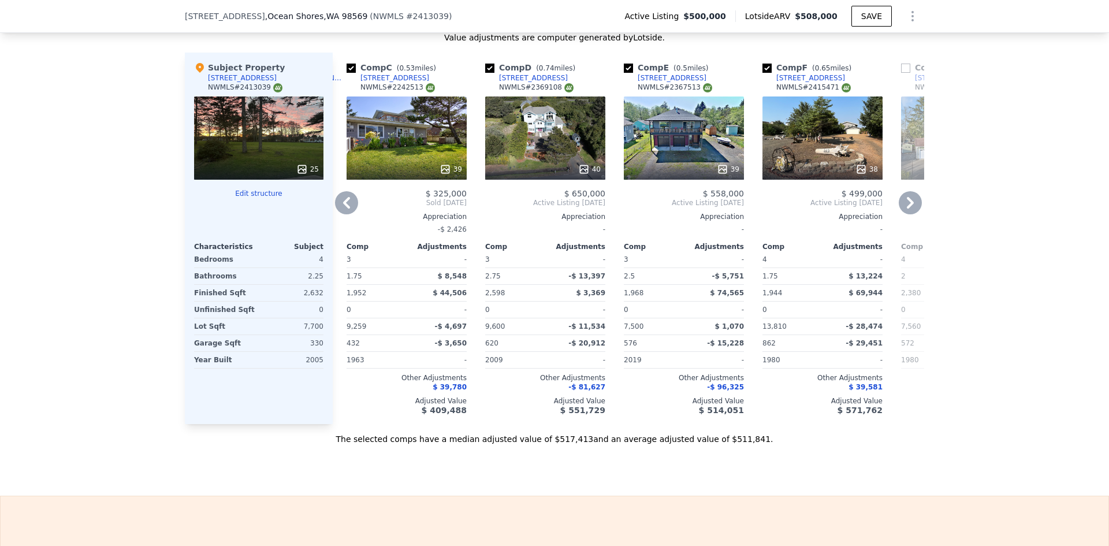
click at [903, 212] on icon at bounding box center [909, 202] width 23 height 23
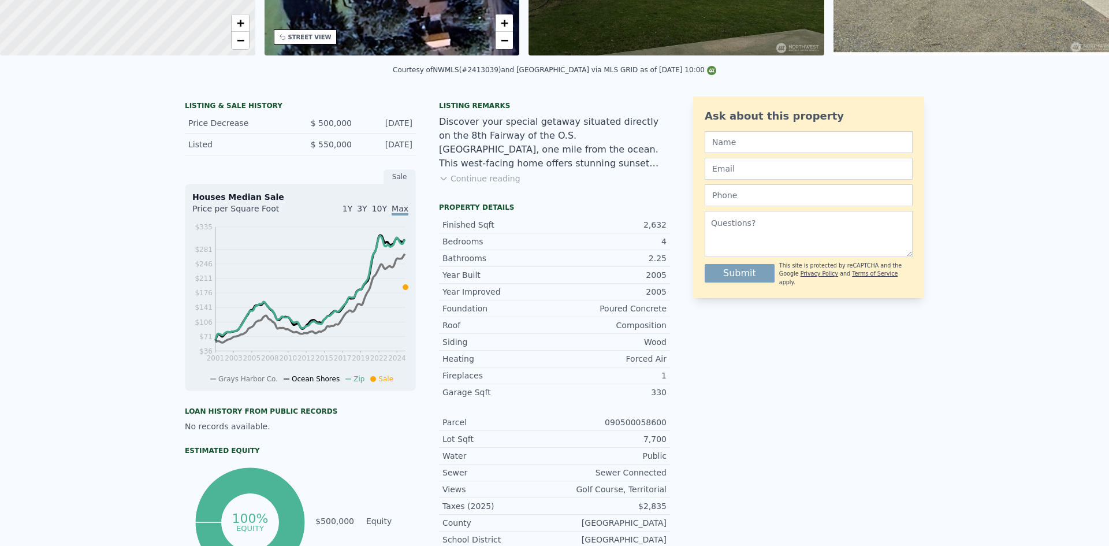
scroll to position [0, 0]
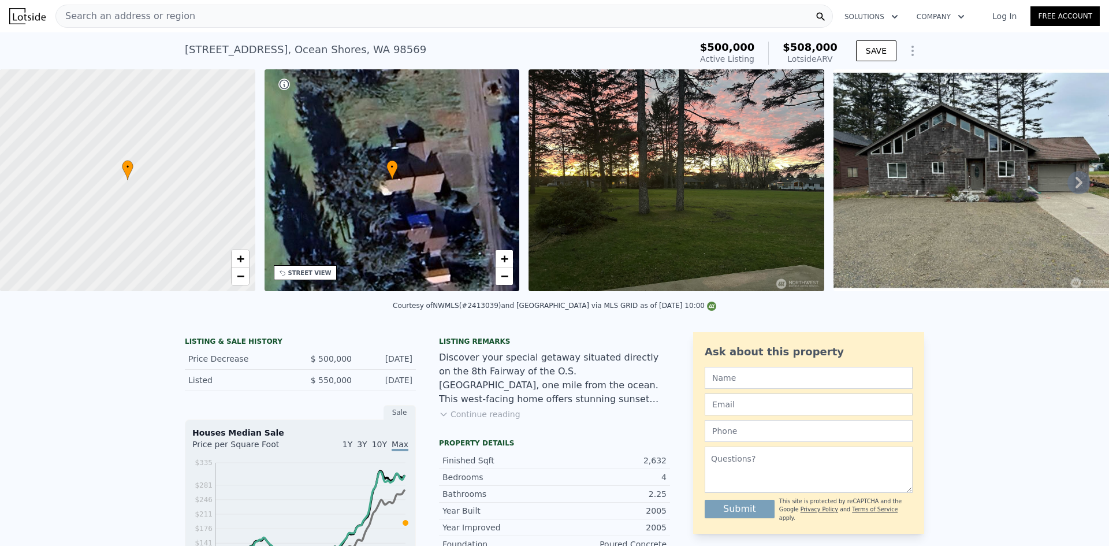
click at [117, 16] on span "Search an address or region" at bounding box center [125, 16] width 139 height 14
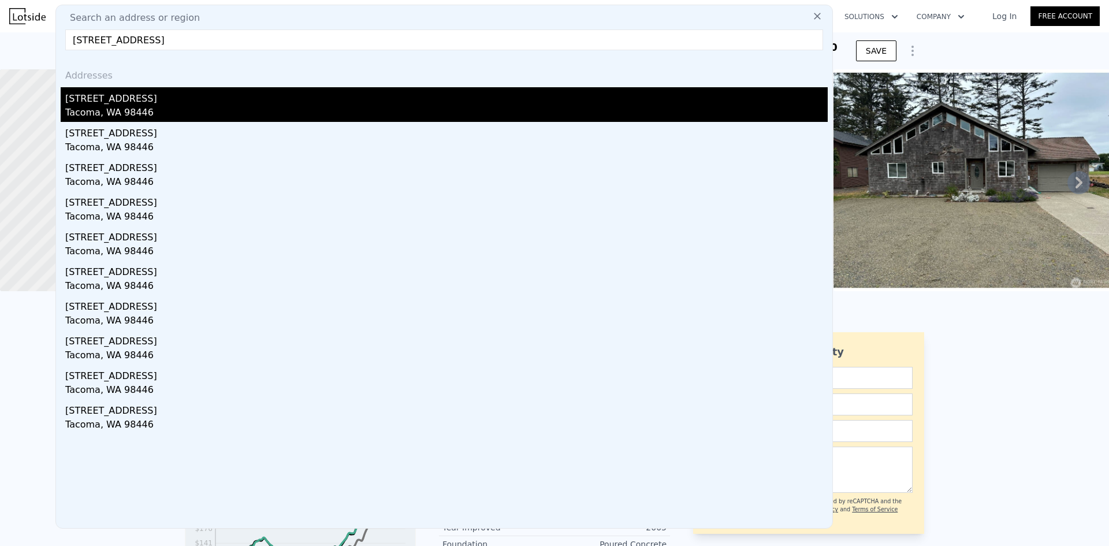
type input "10303 40th Avenue E, Tacoma, WA 98446"
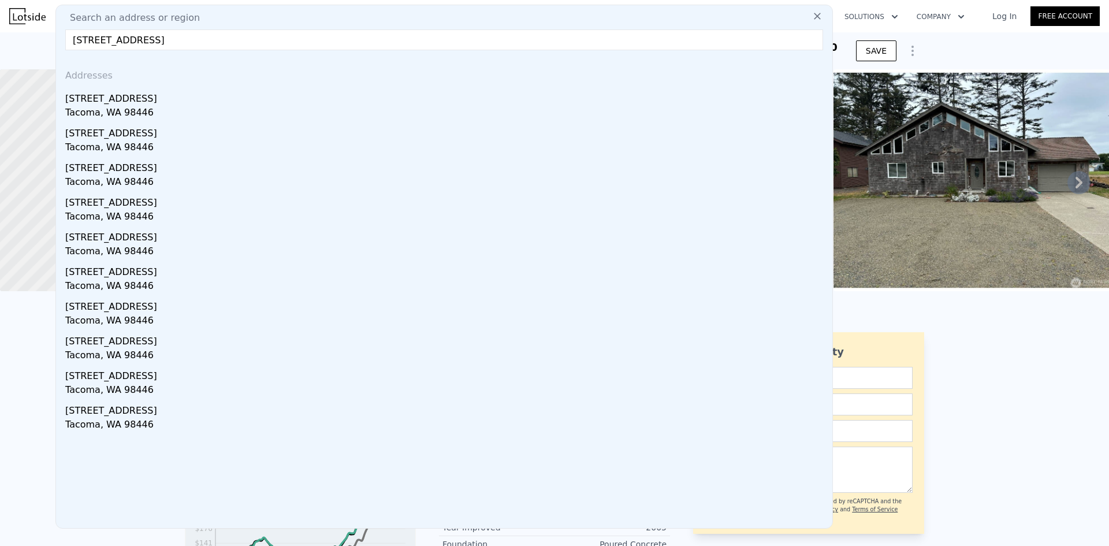
click at [138, 103] on div "10303 40th Ave E" at bounding box center [446, 96] width 762 height 18
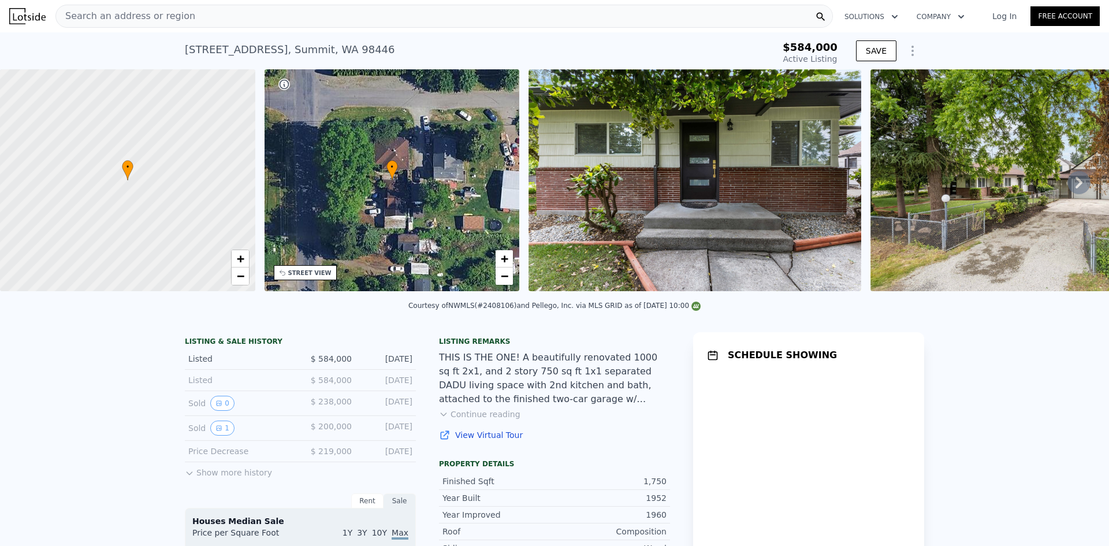
type input "-$ 622,085"
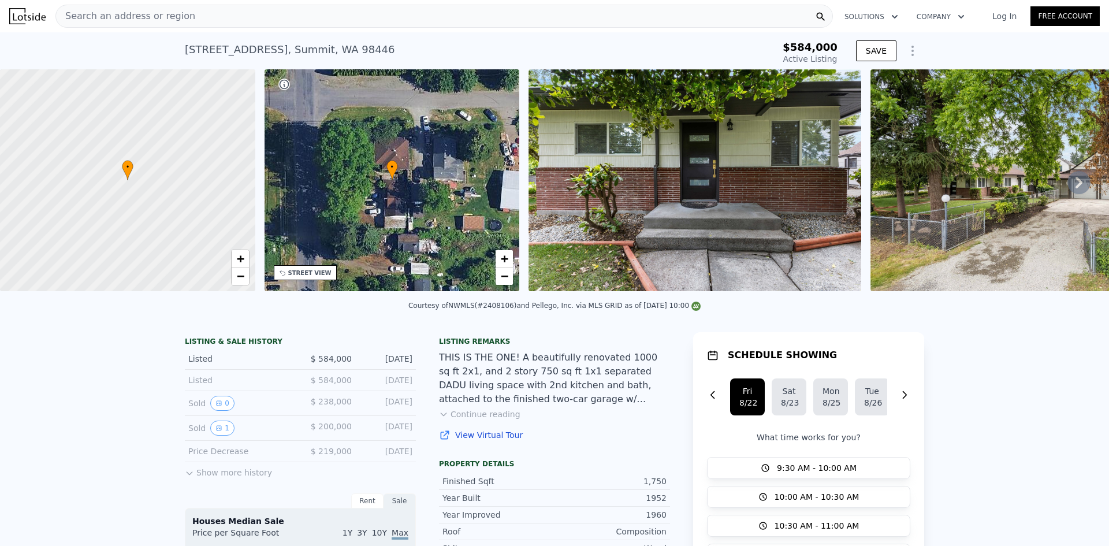
click at [69, 17] on span "Search an address or region" at bounding box center [125, 16] width 139 height 14
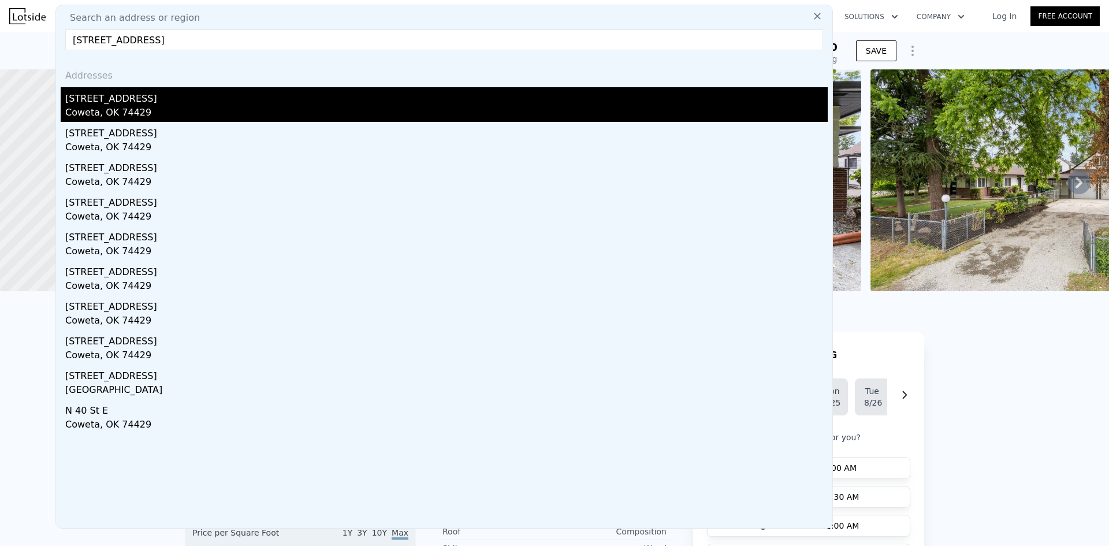
type input "28474 E 121st Street S Coweta, OK 74429-5971, Coweta, OK 74429"
click at [146, 103] on div "27925 E 121st St S" at bounding box center [446, 96] width 762 height 18
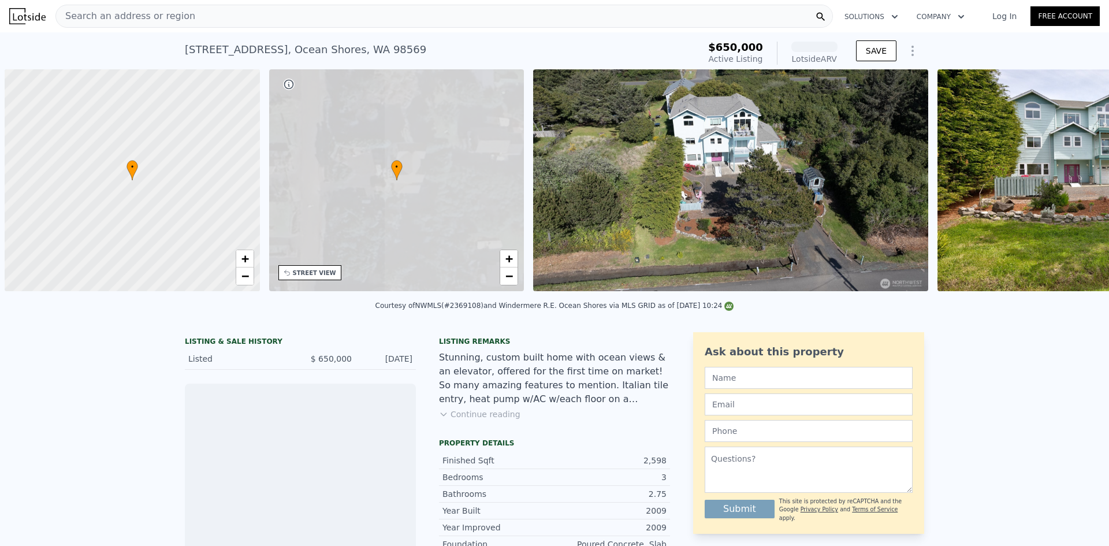
scroll to position [0, 5]
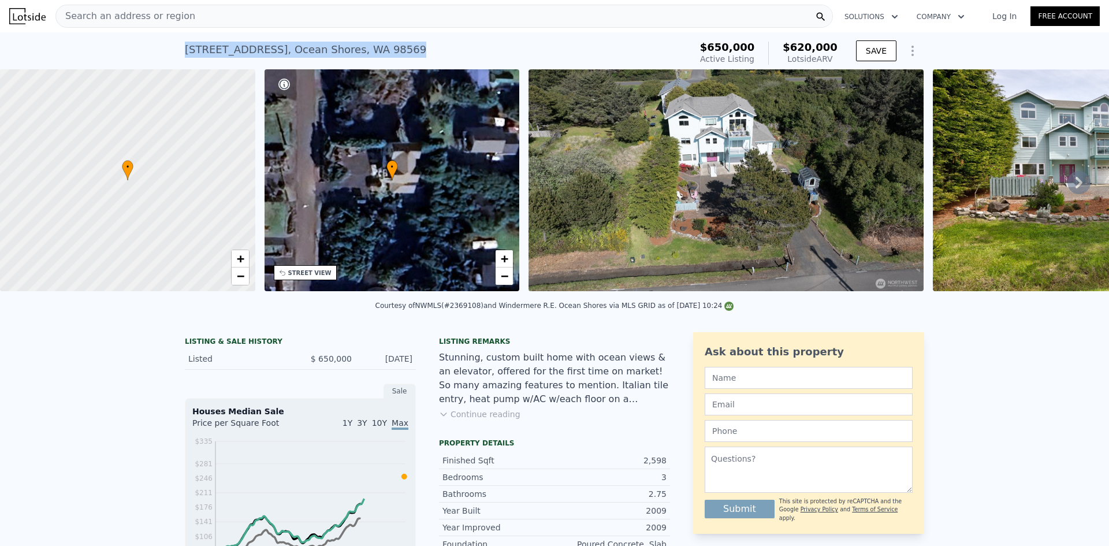
drag, startPoint x: 411, startPoint y: 46, endPoint x: 155, endPoint y: 49, distance: 256.4
click at [155, 49] on div "272 Sand Dune Ave NW , Ocean Shores , WA 98569 Active at $650k (~ARV $620k ) $6…" at bounding box center [554, 50] width 1109 height 37
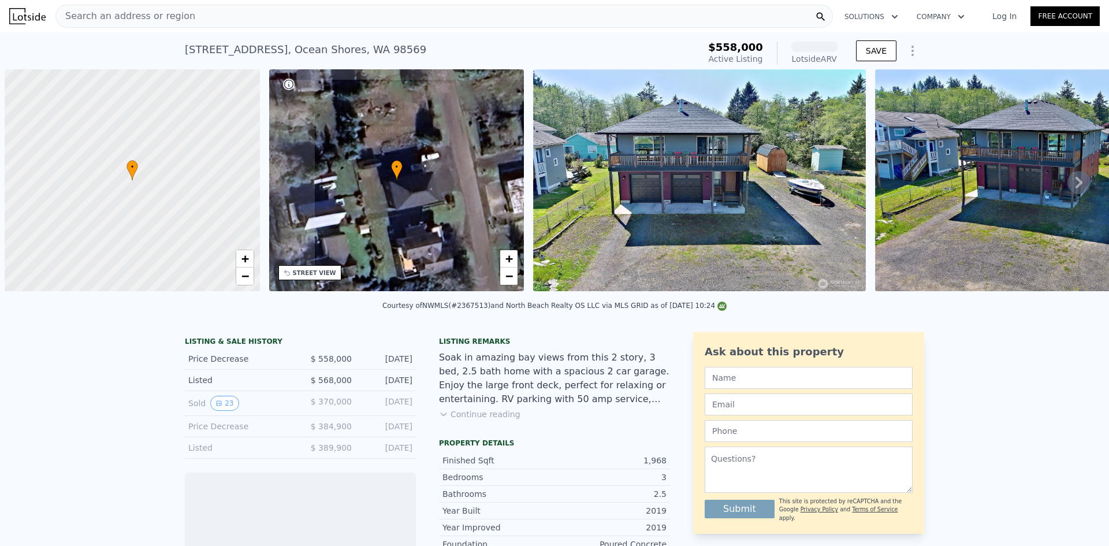
scroll to position [0, 5]
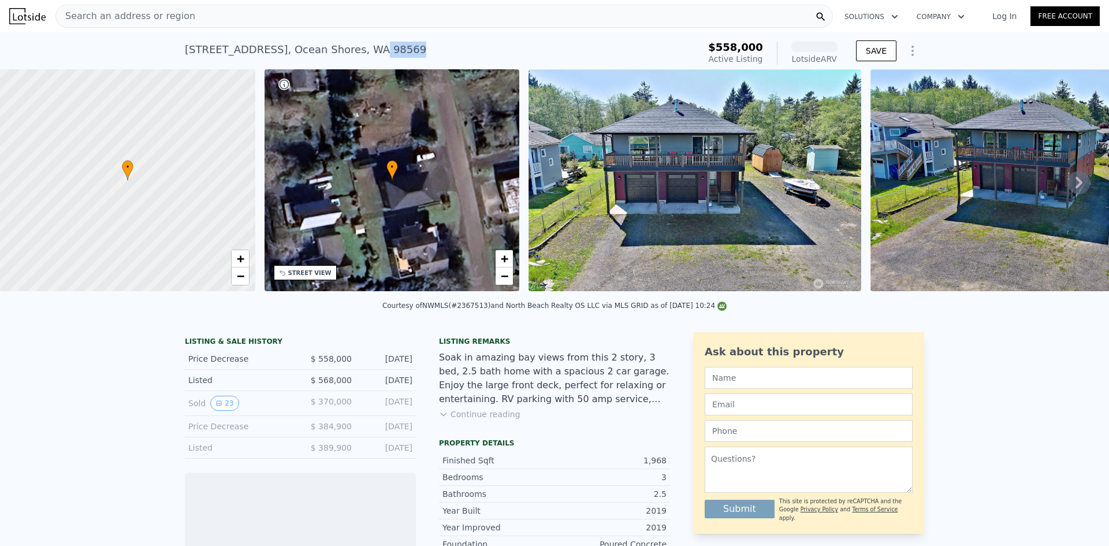
drag, startPoint x: 421, startPoint y: 49, endPoint x: 157, endPoint y: 44, distance: 263.9
click at [157, 44] on div "[STREET_ADDRESS] Active at $558k (~[GEOGRAPHIC_DATA] ) $558,000 Active Listing …" at bounding box center [554, 50] width 1109 height 37
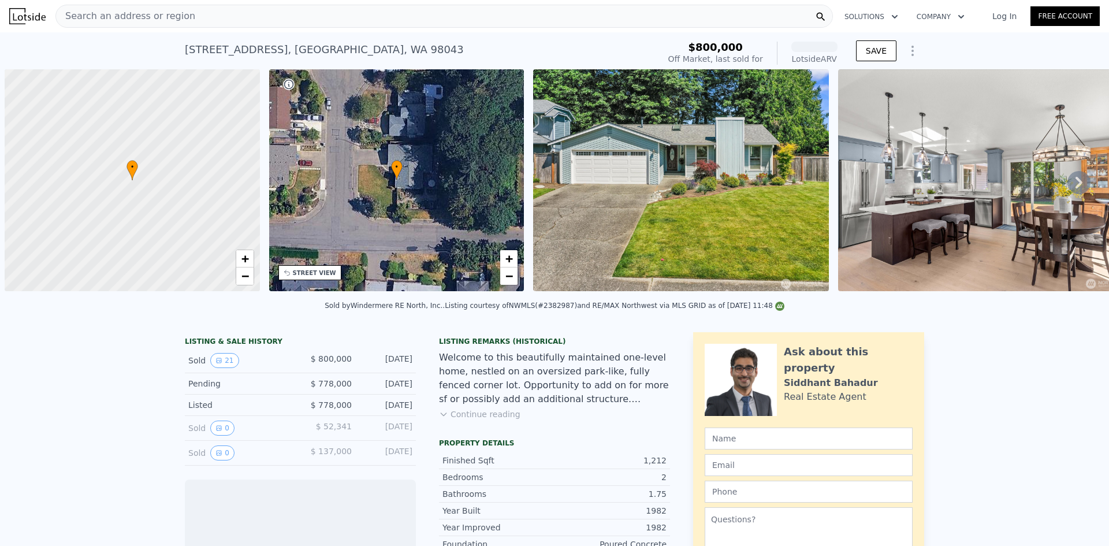
scroll to position [0, 5]
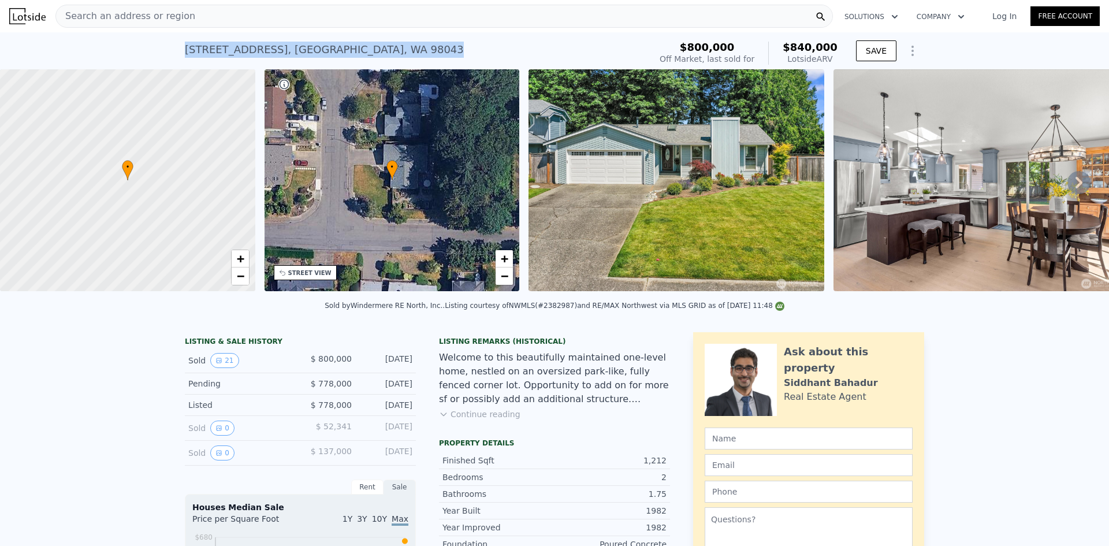
drag, startPoint x: 407, startPoint y: 47, endPoint x: 182, endPoint y: 45, distance: 225.2
click at [185, 45] on div "[STREET_ADDRESS] Sold [DATE] for $800k (~ARV $840k )" at bounding box center [415, 53] width 461 height 32
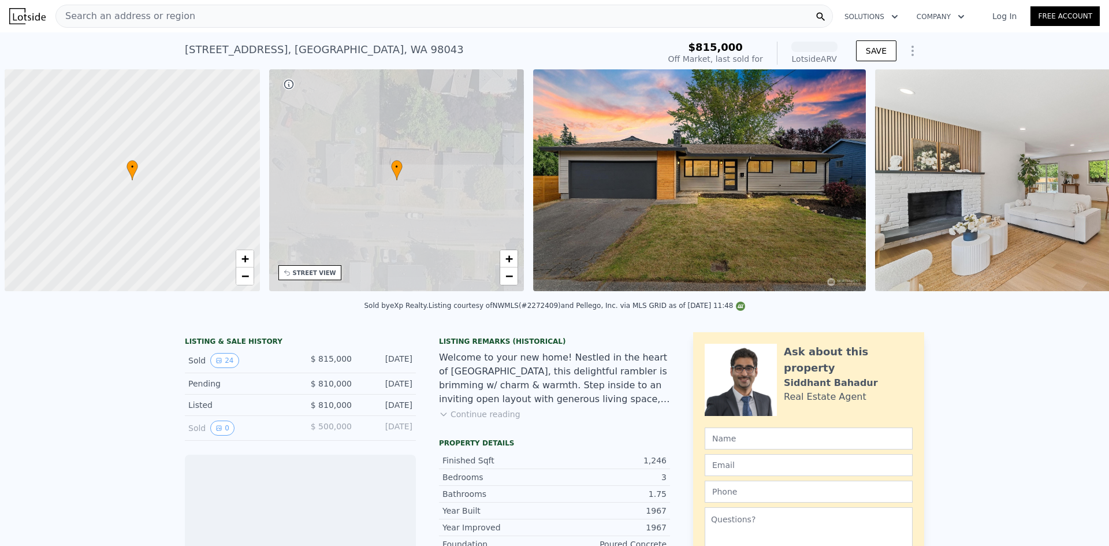
scroll to position [0, 5]
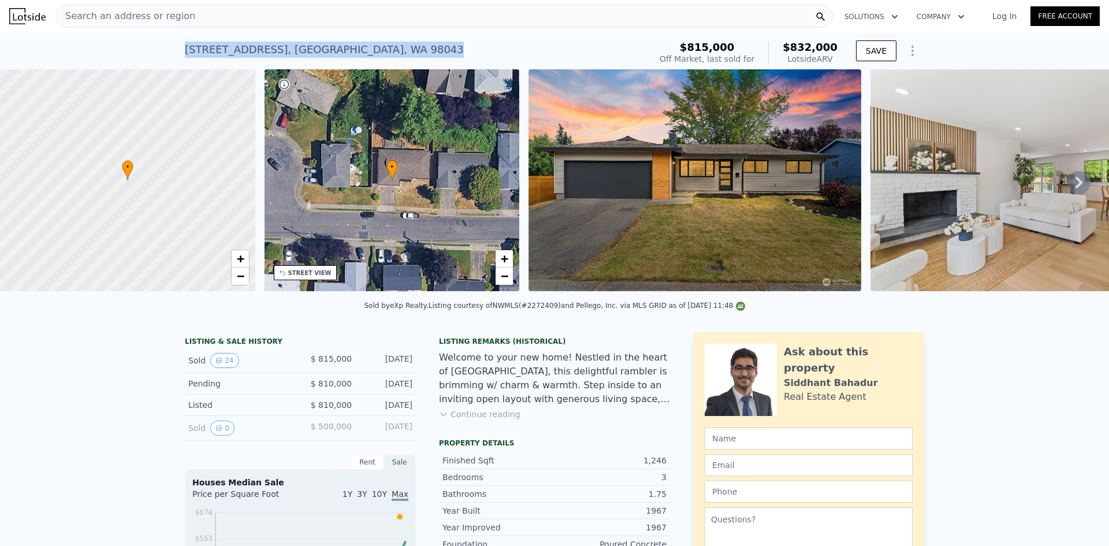
drag, startPoint x: 412, startPoint y: 49, endPoint x: 174, endPoint y: 51, distance: 238.5
click at [174, 51] on div "4509 222nd St SW , Mountlake Terrace , WA 98043 Sold Oct 2024 for $815k (~ARV $…" at bounding box center [554, 50] width 1109 height 37
copy div "4509 222nd St SW , Mountlake Terrace , WA 98043"
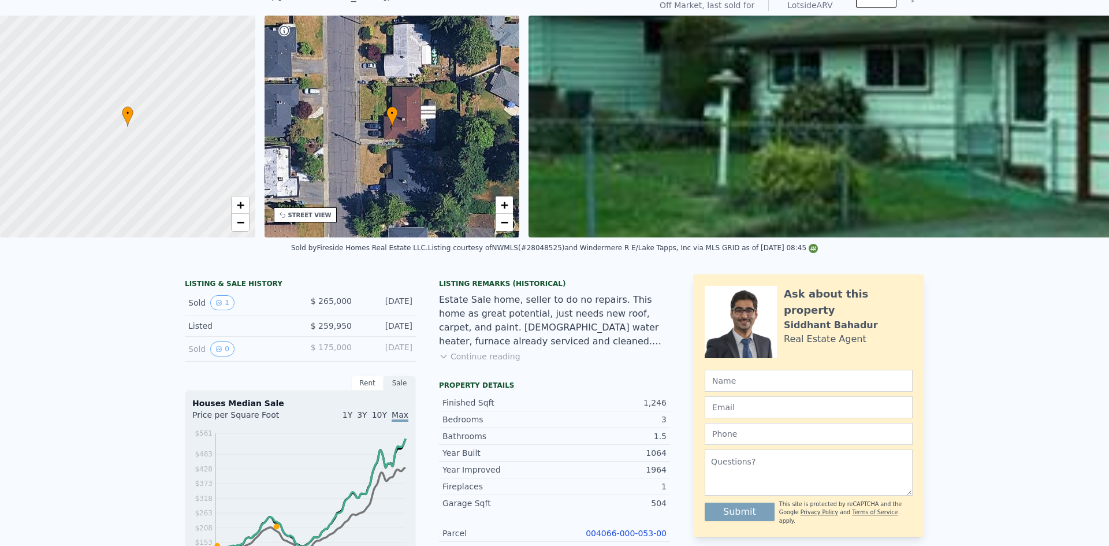
scroll to position [4, 0]
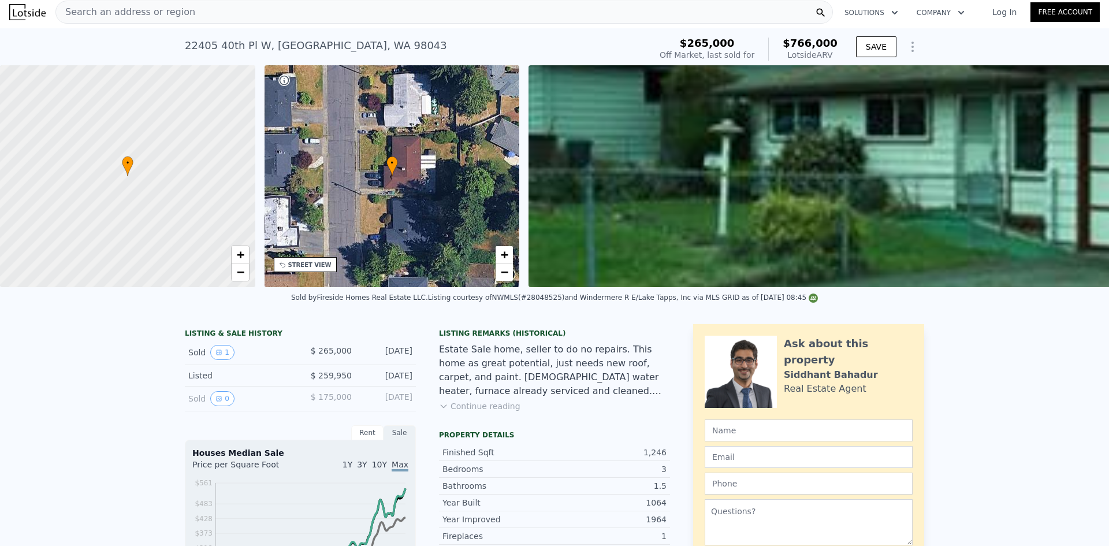
click at [155, 17] on span "Search an address or region" at bounding box center [125, 12] width 139 height 14
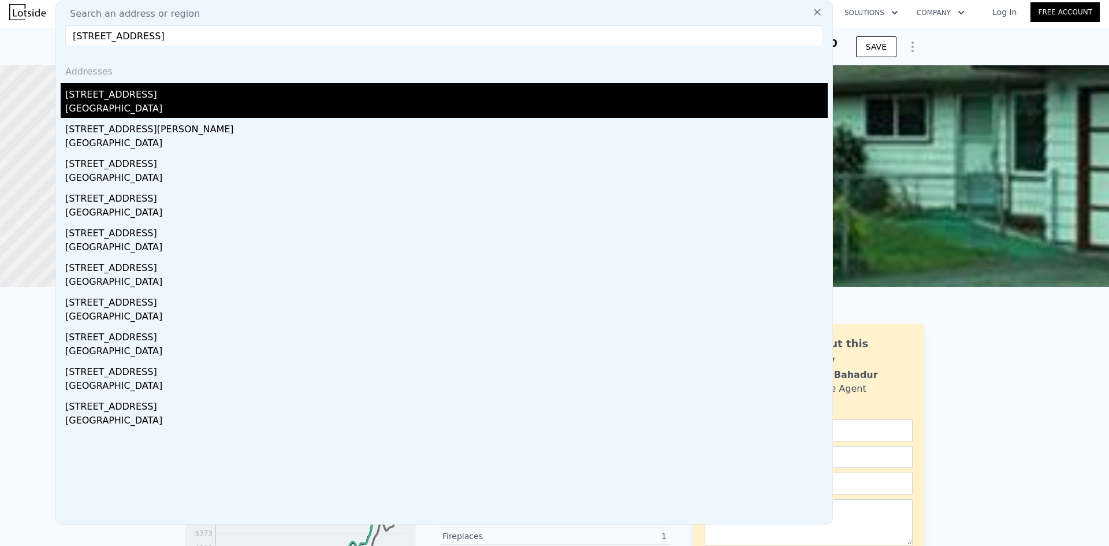
type input "[STREET_ADDRESS]"
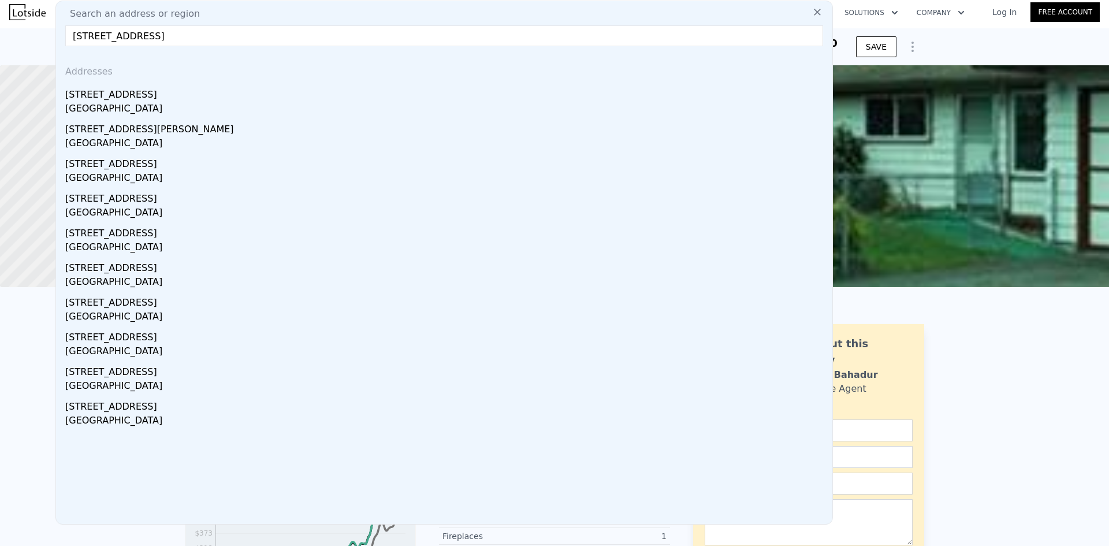
drag, startPoint x: 127, startPoint y: 102, endPoint x: 115, endPoint y: 99, distance: 12.3
click at [128, 102] on div "[GEOGRAPHIC_DATA]" at bounding box center [446, 110] width 762 height 16
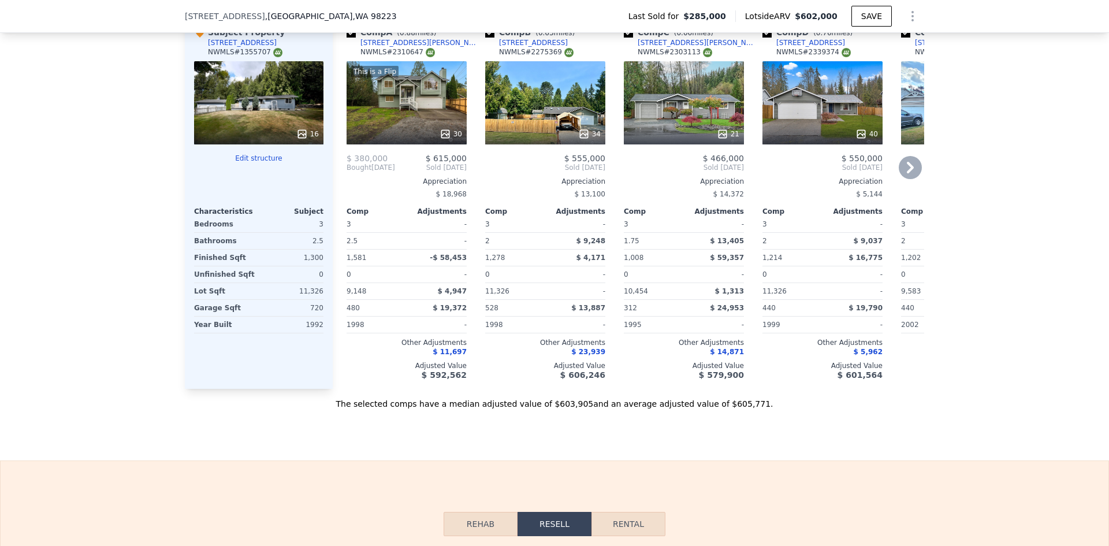
scroll to position [1213, 0]
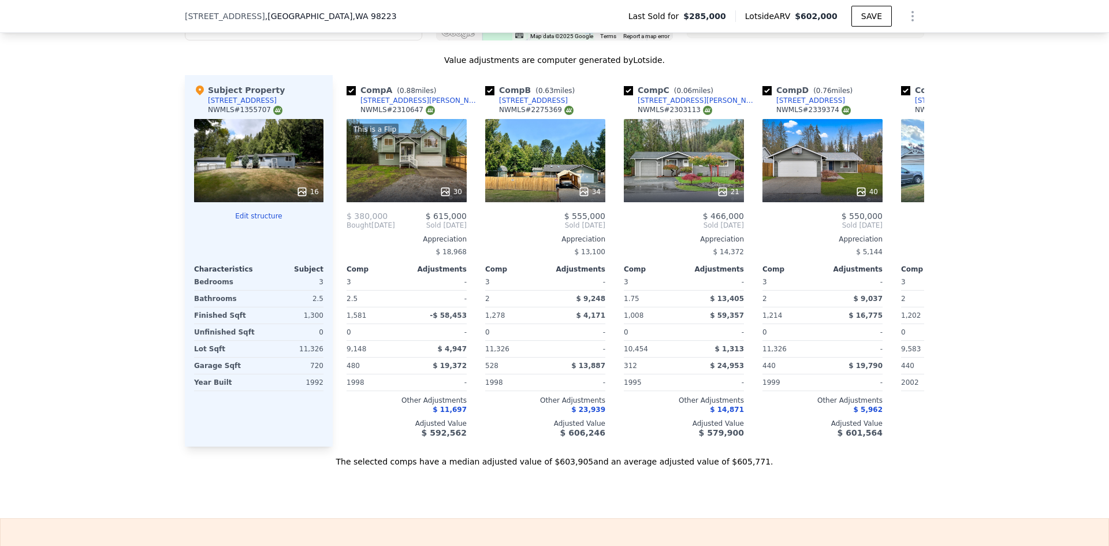
click at [298, 197] on icon at bounding box center [302, 192] width 12 height 12
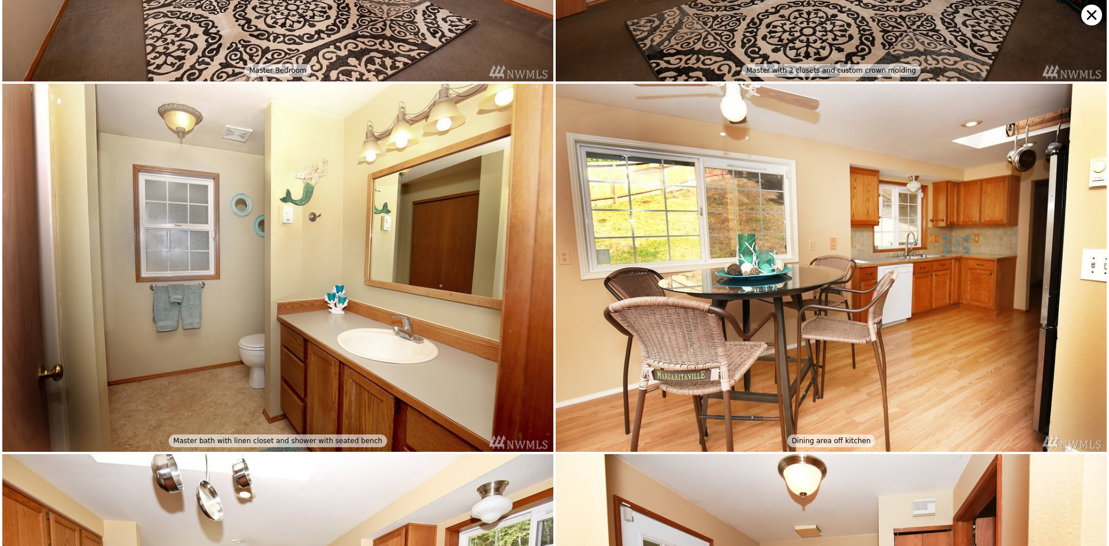
scroll to position [1834, 0]
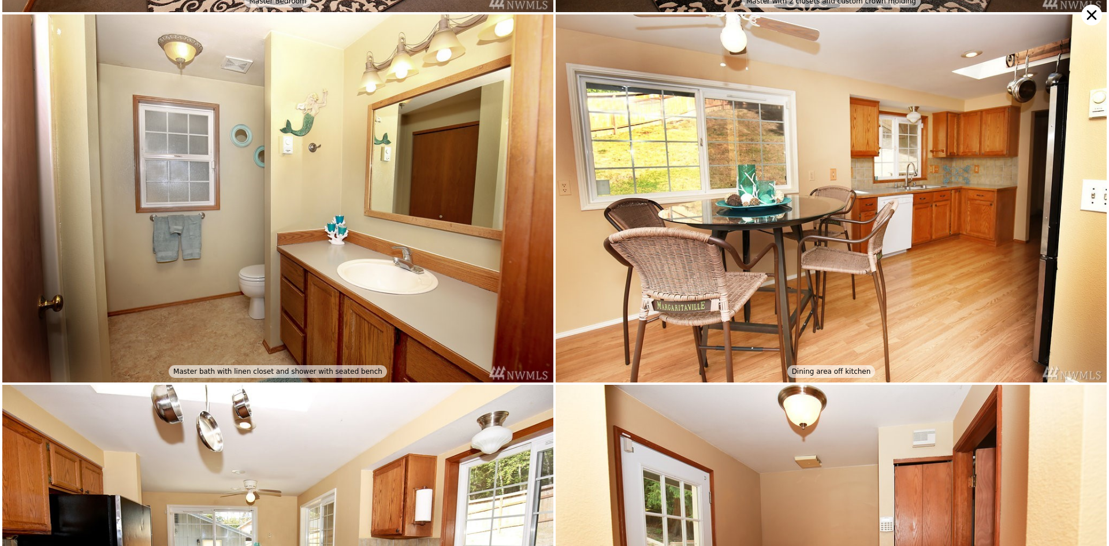
click at [1091, 19] on icon at bounding box center [1091, 15] width 21 height 21
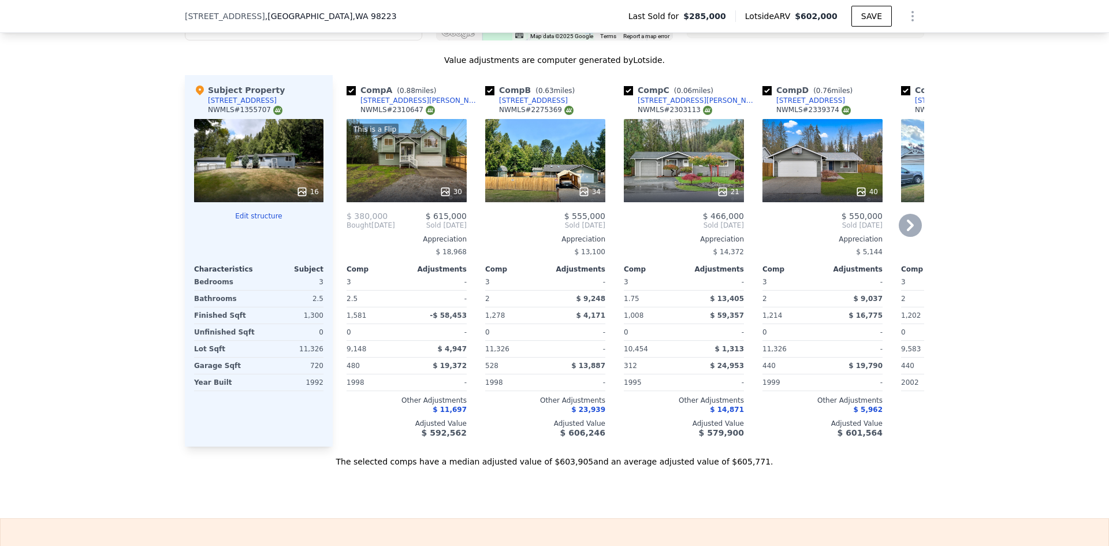
click at [442, 197] on icon at bounding box center [445, 192] width 12 height 12
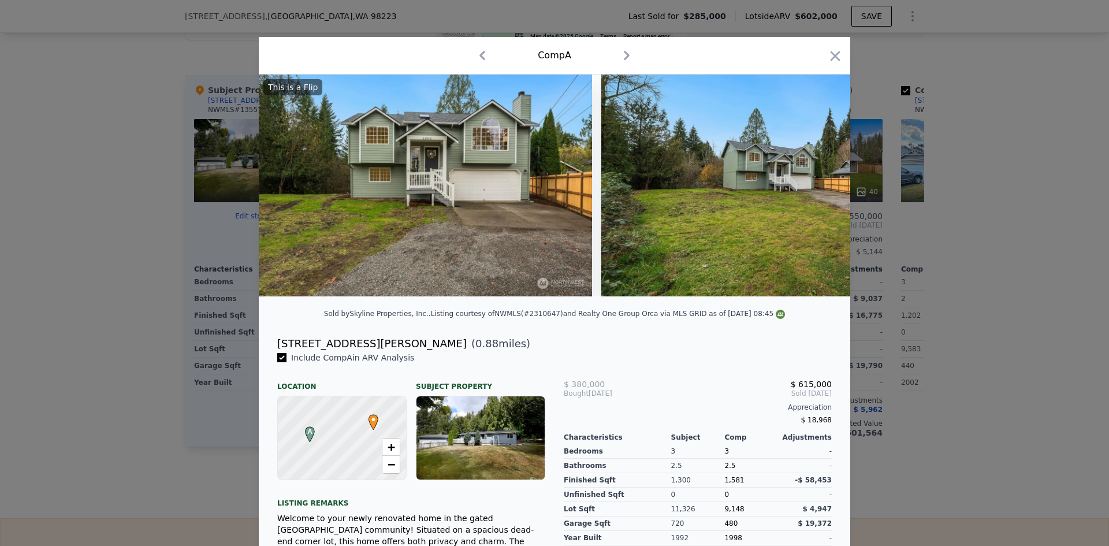
click at [832, 47] on div "Comp A" at bounding box center [554, 55] width 573 height 18
click at [833, 56] on icon "button" at bounding box center [835, 56] width 16 height 16
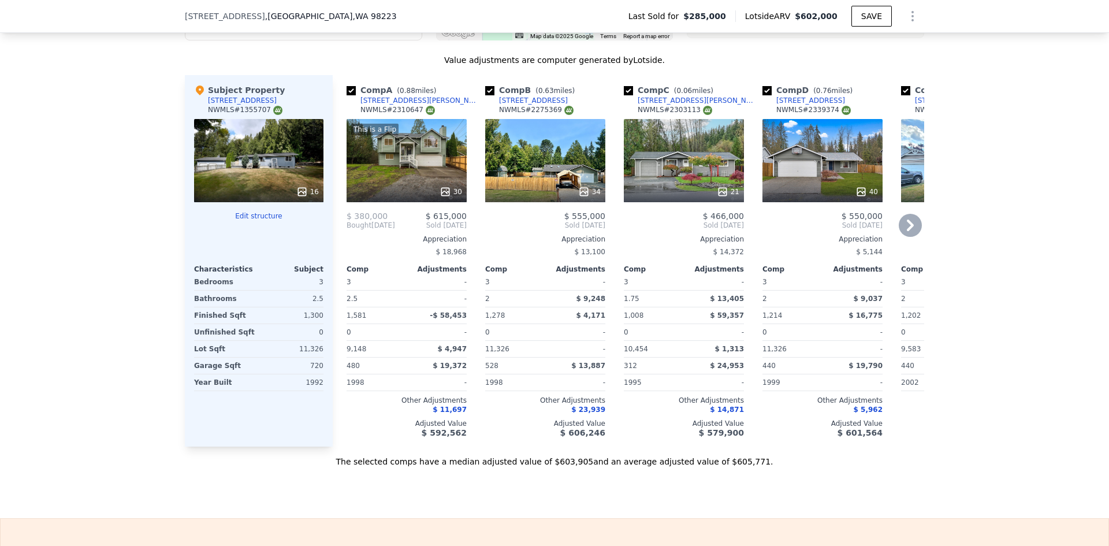
click at [580, 195] on icon at bounding box center [584, 192] width 12 height 12
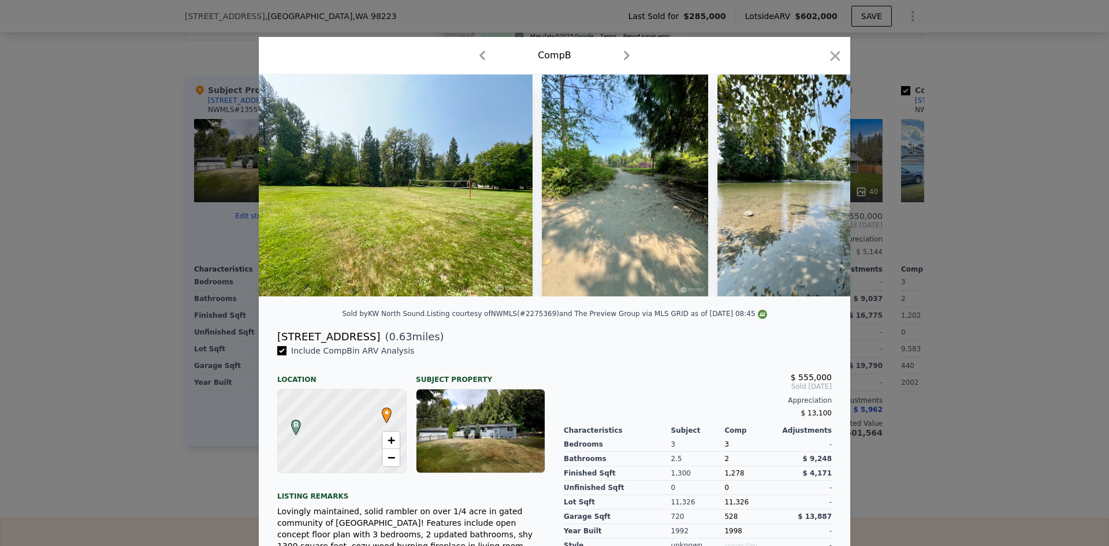
scroll to position [0, 7709]
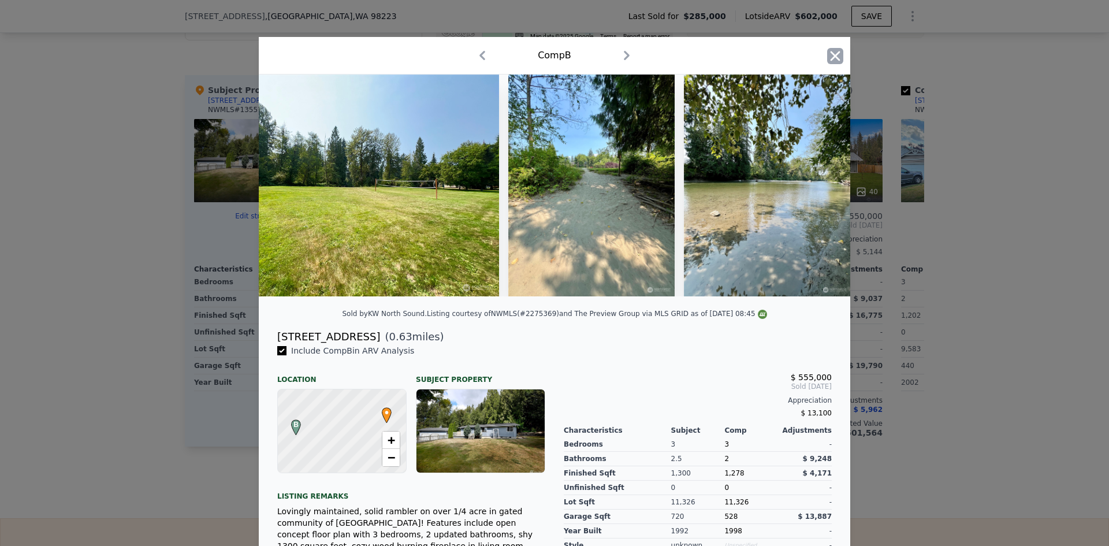
click at [828, 56] on icon "button" at bounding box center [835, 56] width 16 height 16
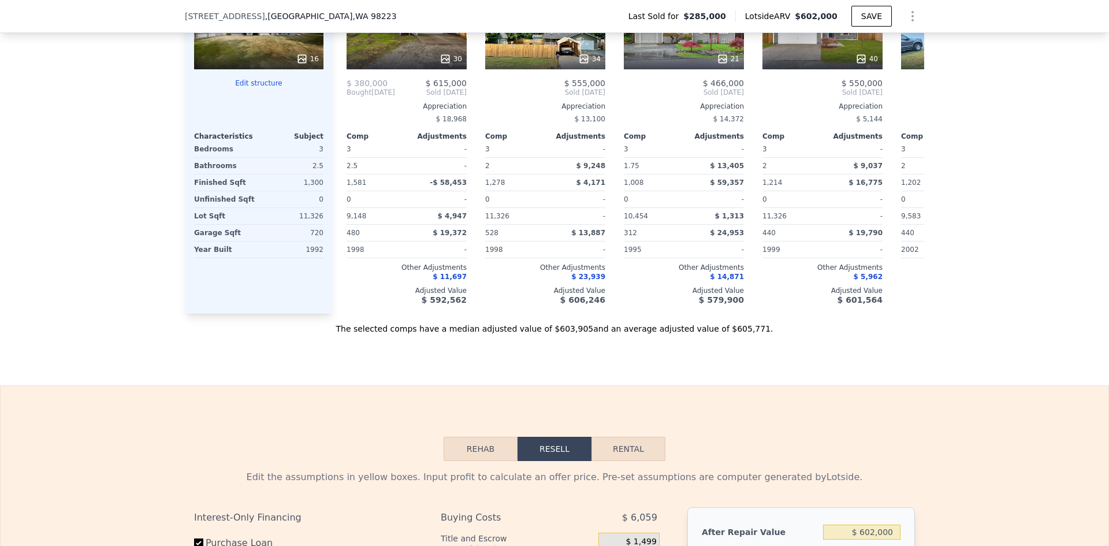
scroll to position [1617, 0]
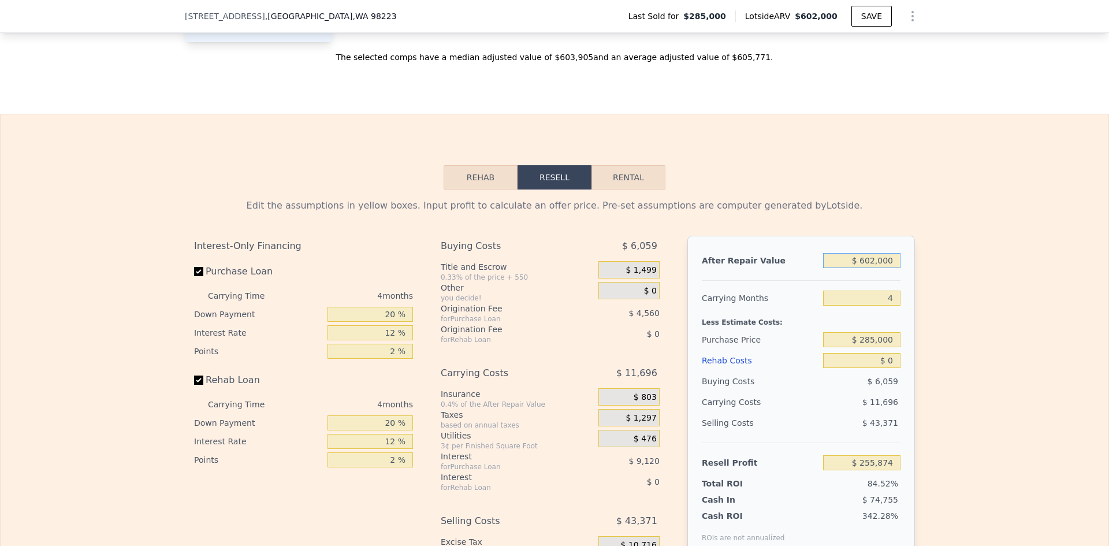
drag, startPoint x: 874, startPoint y: 279, endPoint x: 882, endPoint y: 275, distance: 9.3
click at [878, 268] on input "$ 602,000" at bounding box center [861, 260] width 77 height 15
type input "$ 602,000"
type input "$ 255,874"
click at [872, 268] on input "$ 602,000" at bounding box center [861, 260] width 77 height 15
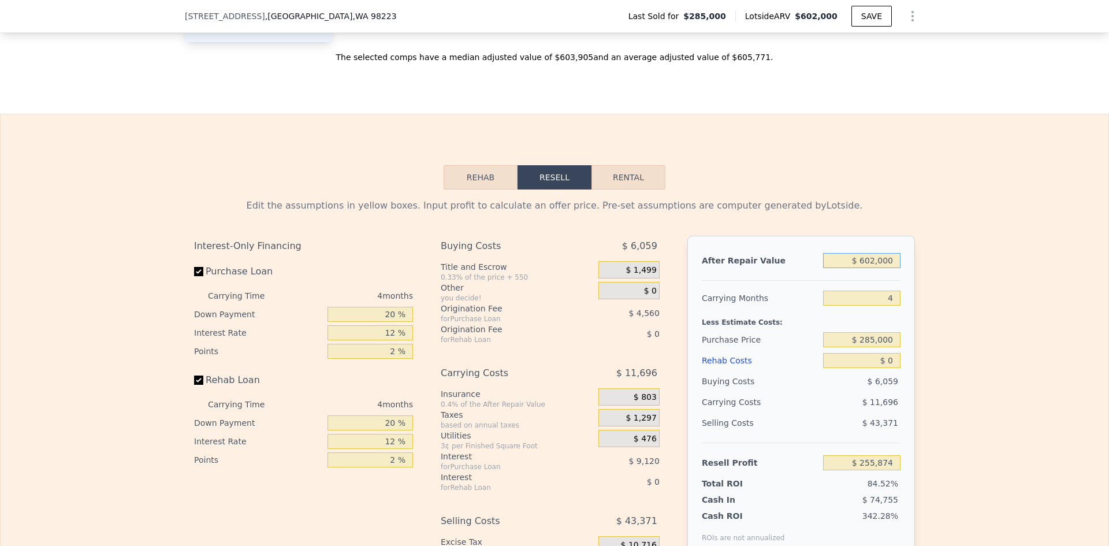
type input "$ 600,000"
type input "$ 254,020"
type input "$ 600,000"
click at [938, 285] on div "Edit the assumptions in yellow boxes. Input profit to calculate an offer price.…" at bounding box center [555, 404] width 1108 height 430
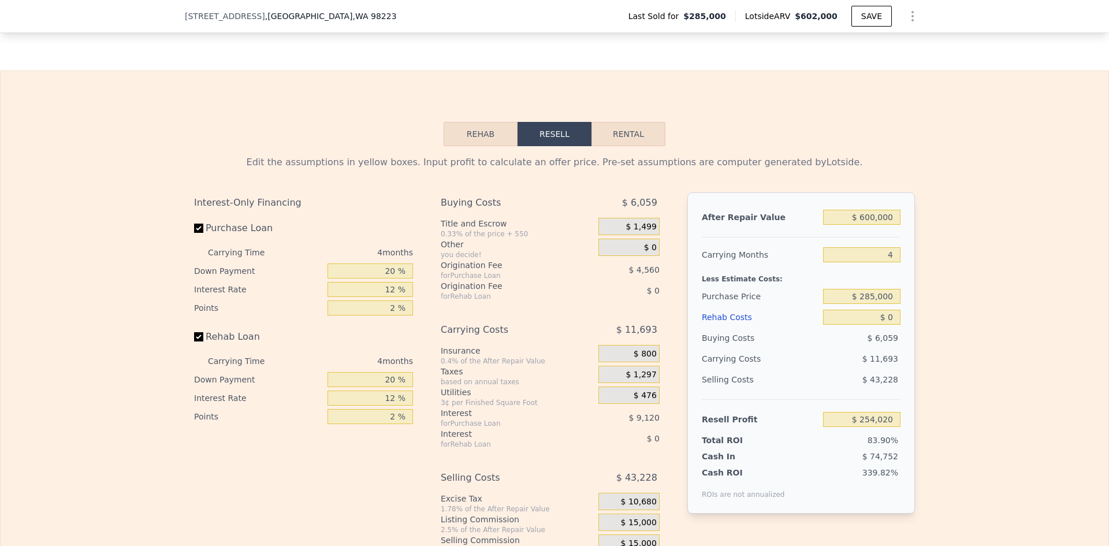
scroll to position [1790, 0]
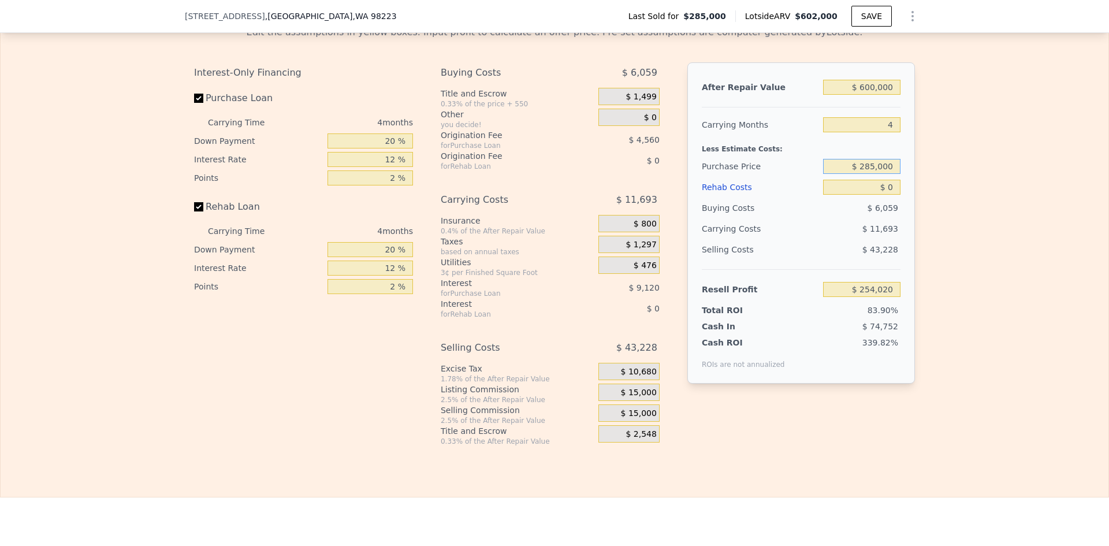
click at [877, 174] on input "$ 285,000" at bounding box center [861, 166] width 77 height 15
type input "$ 400,000"
click at [890, 195] on input "$ 0" at bounding box center [861, 187] width 77 height 15
type input "$ 133,117"
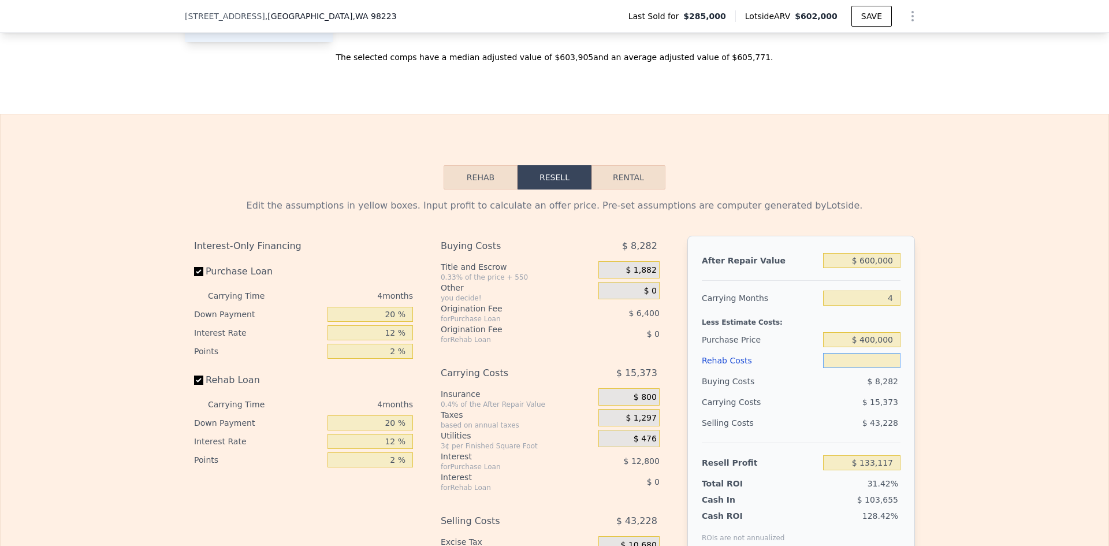
scroll to position [1675, 0]
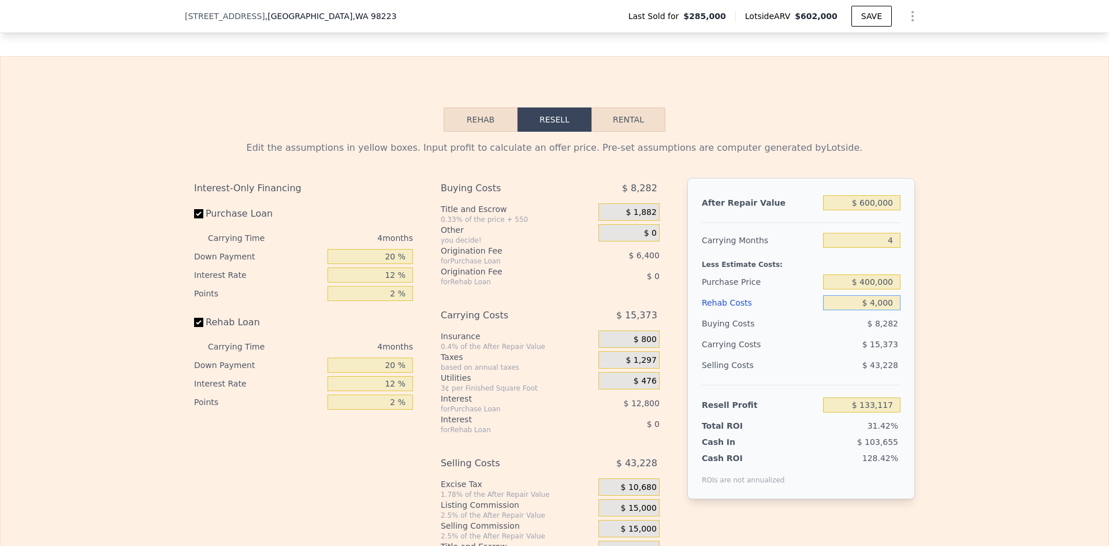
type input "$ 40,000"
type input "$ 91,197"
type input "$ 40,000"
click at [942, 317] on div "Edit the assumptions in yellow boxes. Input profit to calculate an offer price.…" at bounding box center [555, 347] width 1108 height 430
click at [870, 289] on input "$ 400,000" at bounding box center [861, 281] width 77 height 15
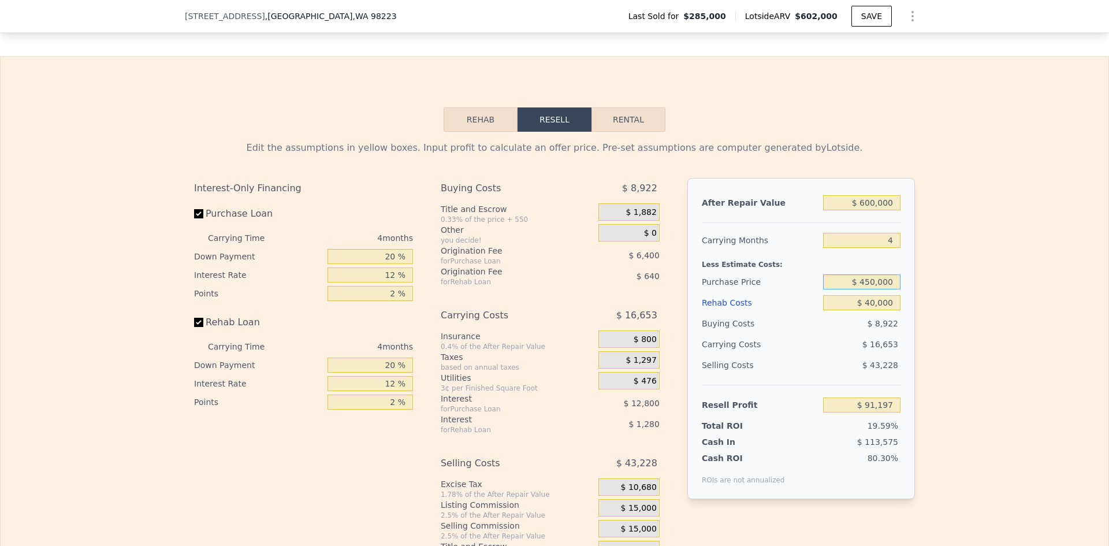
type input "$ 450,000"
click at [978, 315] on div "Edit the assumptions in yellow boxes. Input profit to calculate an offer price.…" at bounding box center [555, 347] width 1108 height 430
type input "$ 38,630"
click at [870, 289] on input "$ 450,000" at bounding box center [861, 281] width 77 height 15
type input "$ 440,000"
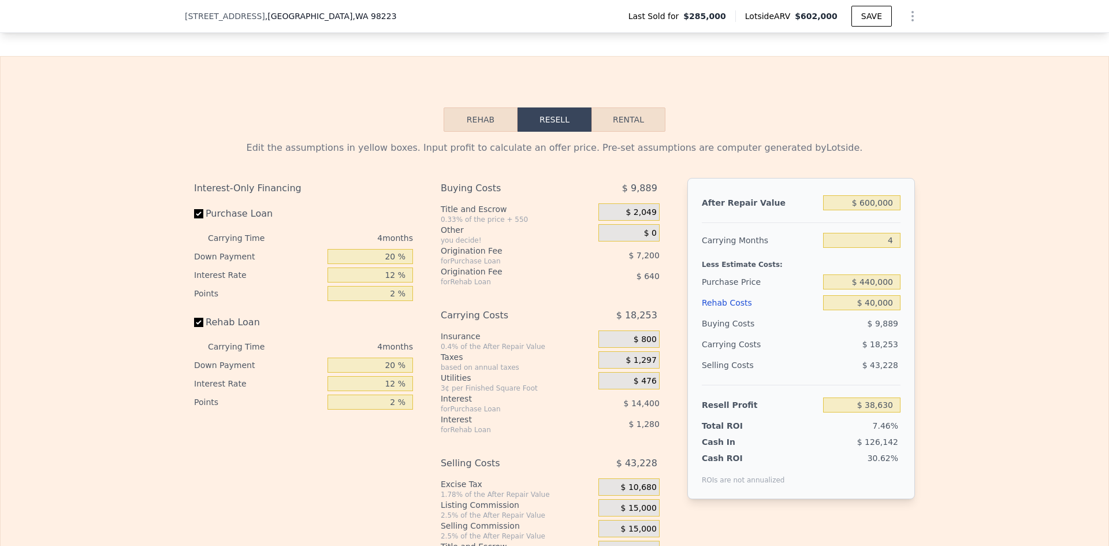
click at [930, 322] on div "Edit the assumptions in yellow boxes. Input profit to calculate an offer price.…" at bounding box center [555, 347] width 1108 height 430
type input "$ 49,144"
click at [871, 289] on input "$ 440,000" at bounding box center [861, 281] width 77 height 15
type input "$ 430,000"
click at [928, 315] on div "Edit the assumptions in yellow boxes. Input profit to calculate an offer price.…" at bounding box center [555, 347] width 1108 height 430
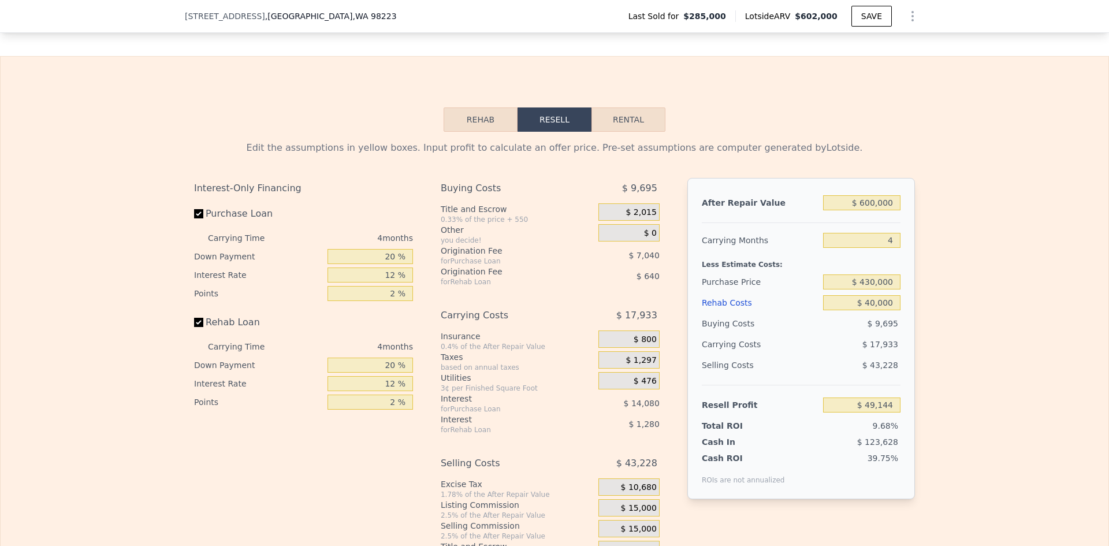
type input "$ 59,657"
click at [389, 264] on input "20 %" at bounding box center [369, 256] width 85 height 15
type input "1 %"
type input "$ 54,755"
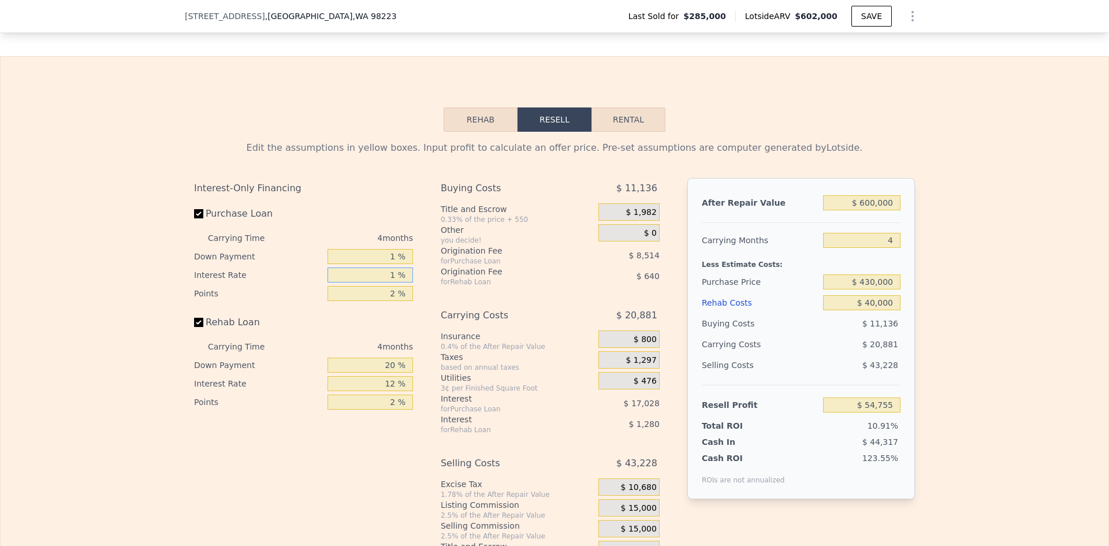
type input "10 %"
type input "$ 57,591"
type input "10 %"
click at [393, 264] on input "1 %" at bounding box center [369, 256] width 85 height 15
type input "$ 602,000"
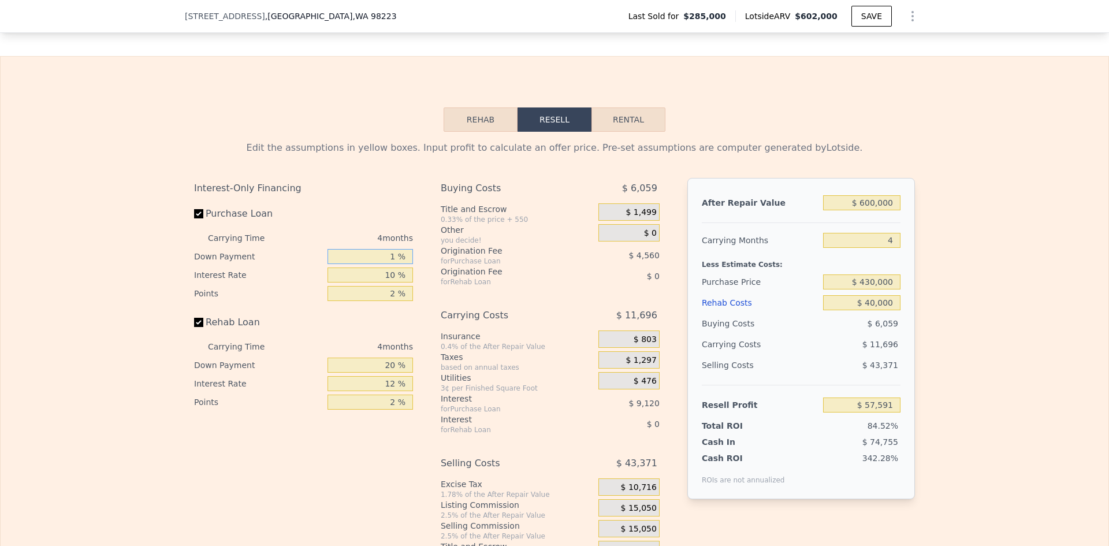
type input "$ 0"
type input "$ 255,874"
click at [393, 264] on input "1 %" at bounding box center [369, 256] width 85 height 15
type input "10 %"
type input "$ 254,164"
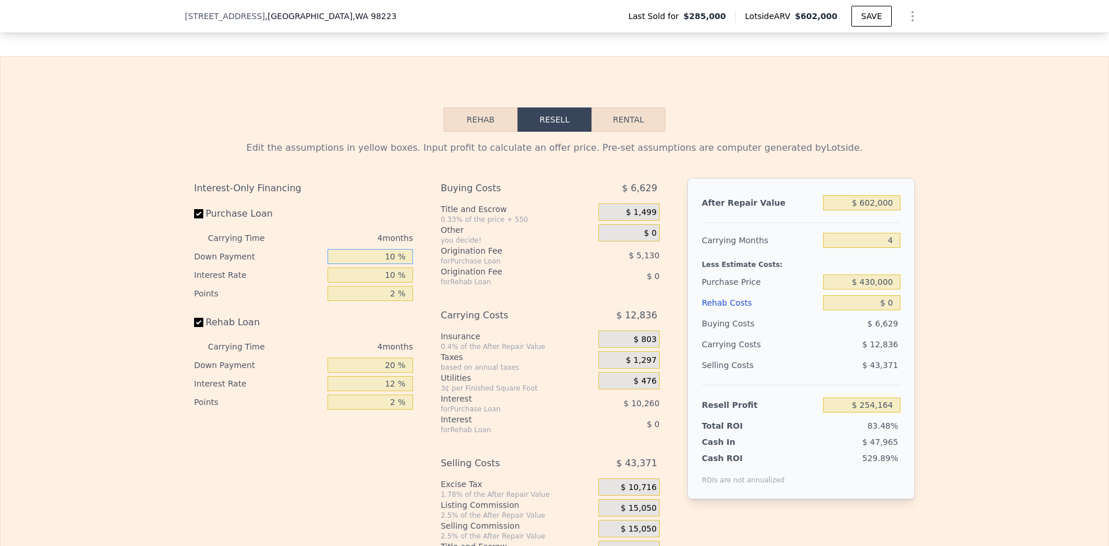
type input "10 %"
click at [391, 301] on input "2 %" at bounding box center [369, 293] width 85 height 15
type input "1 %"
type input "$ 256,729"
type input "1 %"
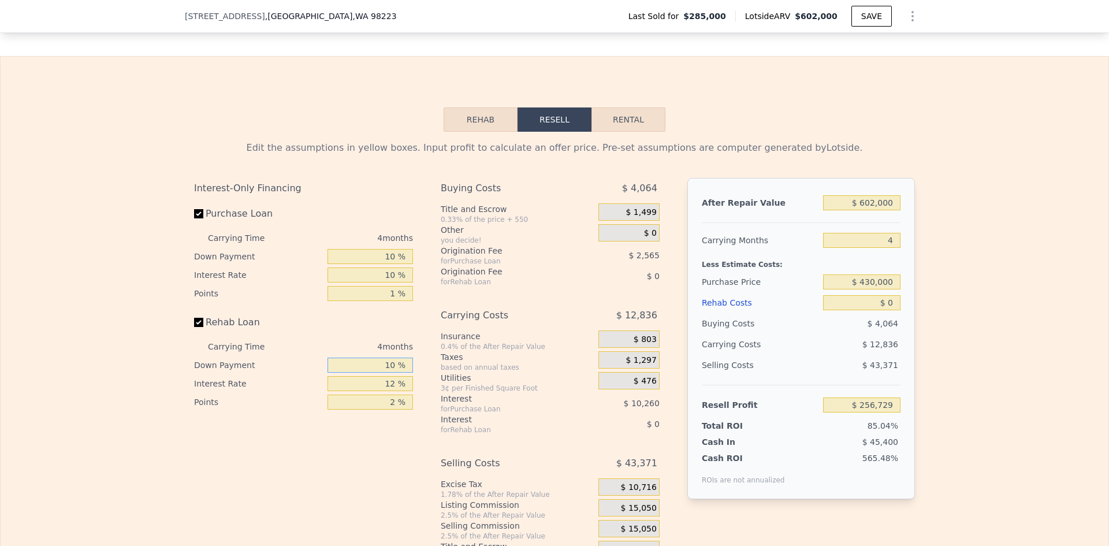
type input "10 %"
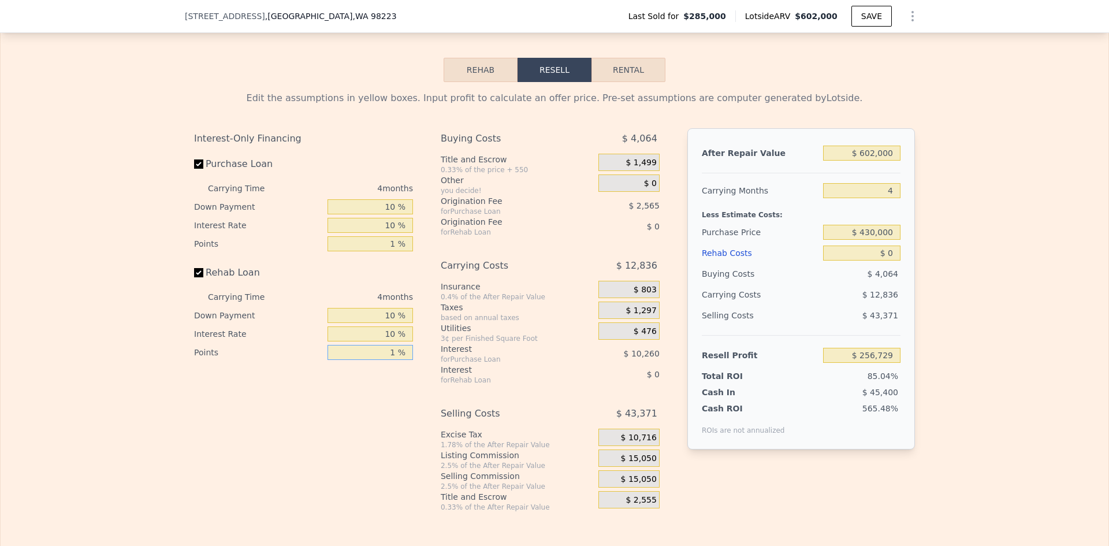
scroll to position [1790, 0]
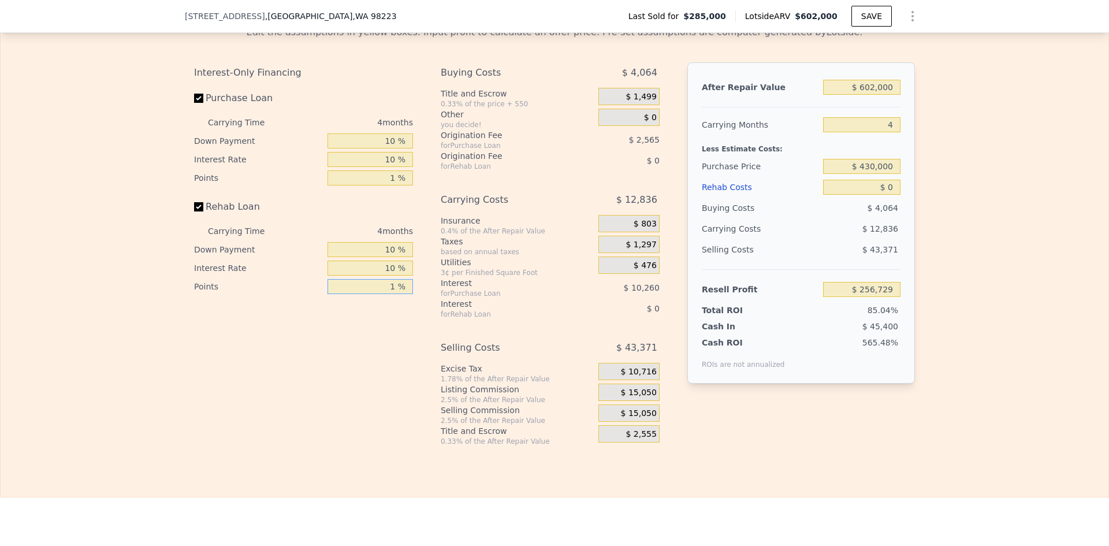
type input "1 %"
click at [633, 398] on span "$ 15,050" at bounding box center [639, 392] width 36 height 10
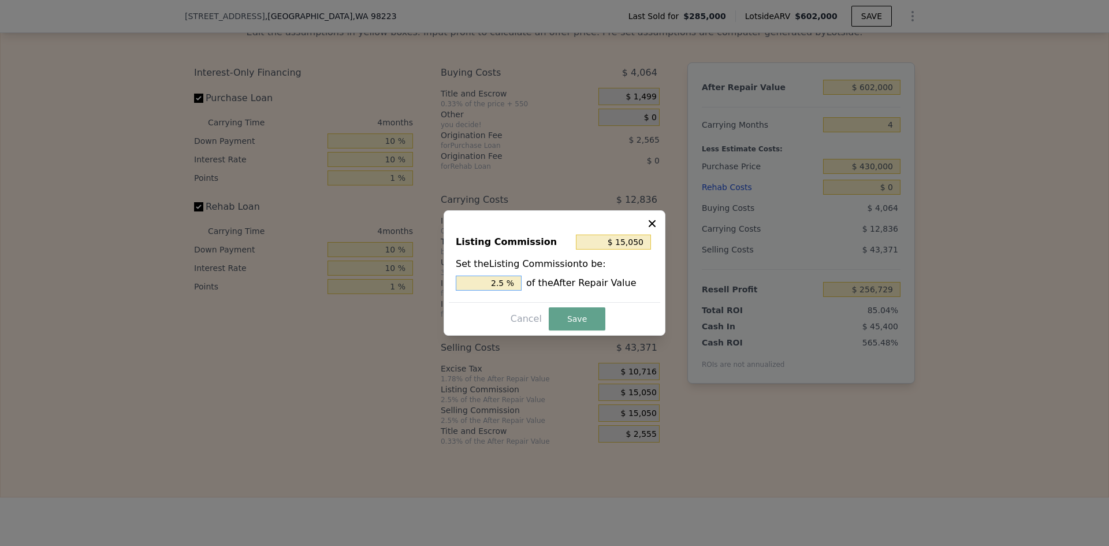
click at [502, 284] on input "2.5 %" at bounding box center [489, 282] width 66 height 15
click at [501, 282] on input "2.5 %" at bounding box center [489, 282] width 66 height 15
click at [504, 281] on input "2.5 %" at bounding box center [489, 282] width 66 height 15
type input "$ 12,040"
type input "2 %"
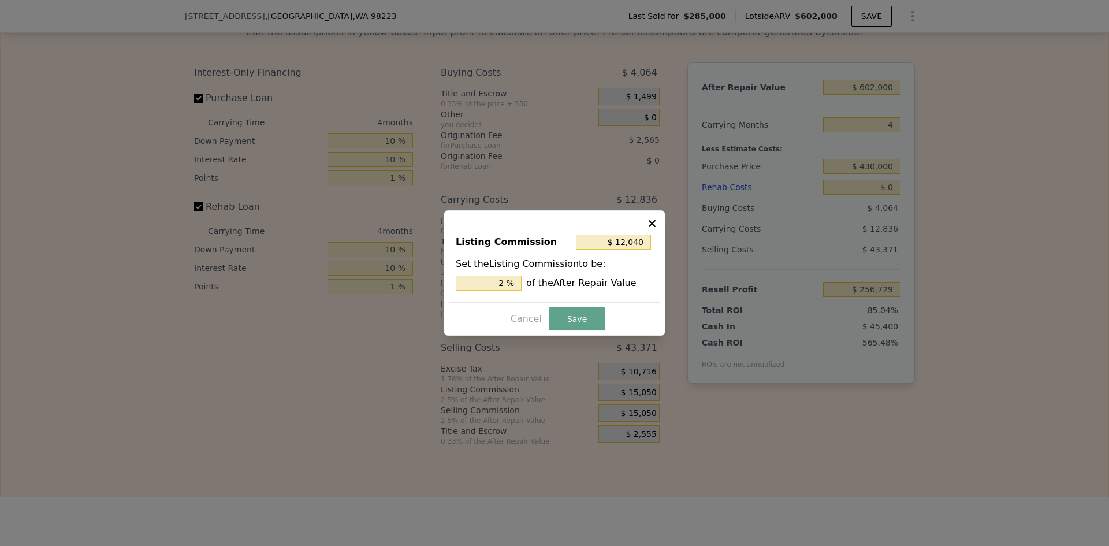
drag, startPoint x: 572, startPoint y: 314, endPoint x: 661, endPoint y: 279, distance: 95.4
click at [572, 316] on button "Save" at bounding box center [577, 318] width 57 height 23
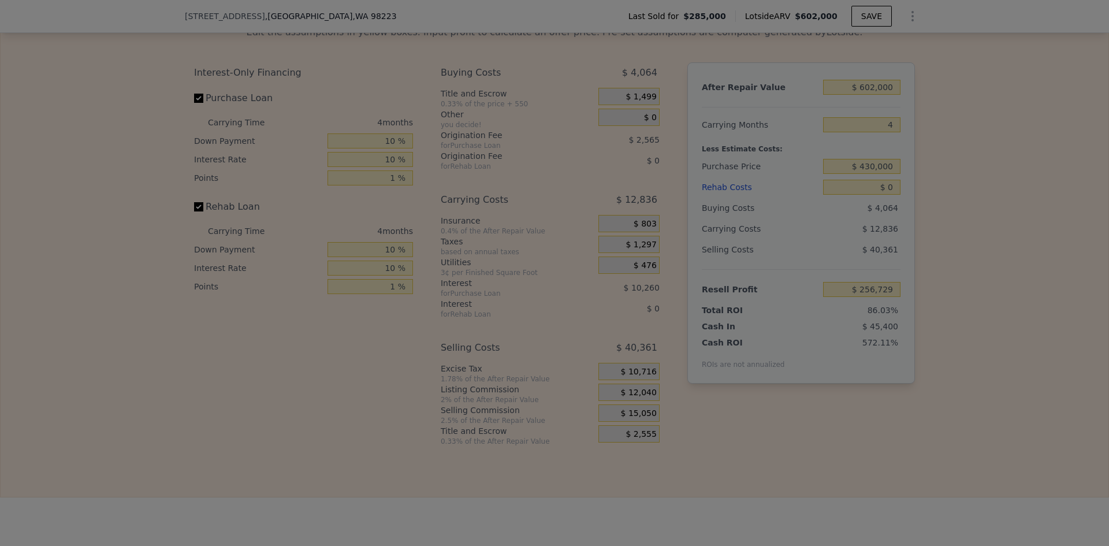
type input "$ 259,739"
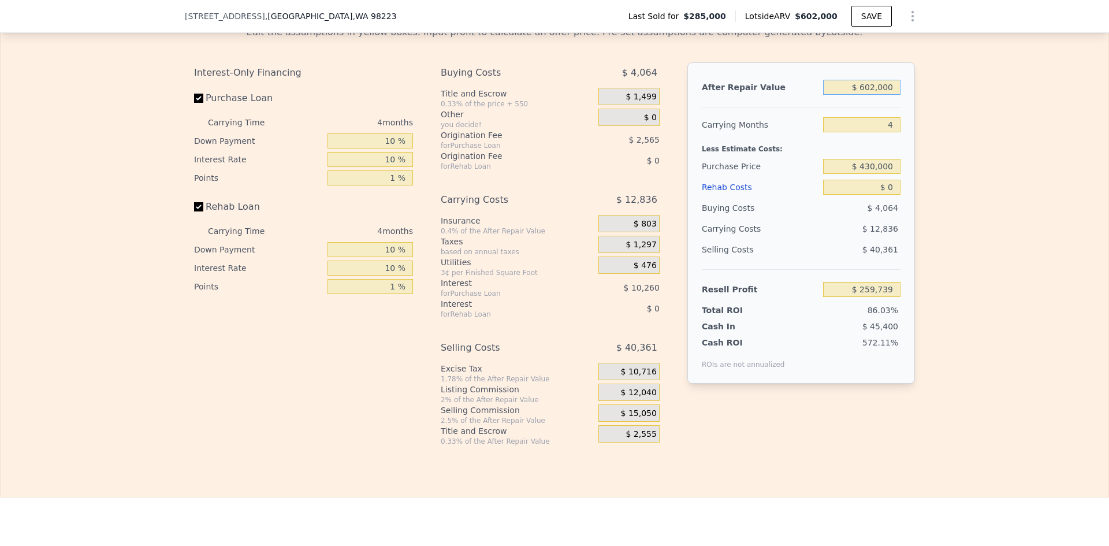
click at [873, 95] on input "$ 602,000" at bounding box center [861, 87] width 77 height 15
type input "$ 600,000"
type input "$ 257,875"
type input "$ 600,000"
click at [874, 174] on input "$ 430,000" at bounding box center [861, 166] width 77 height 15
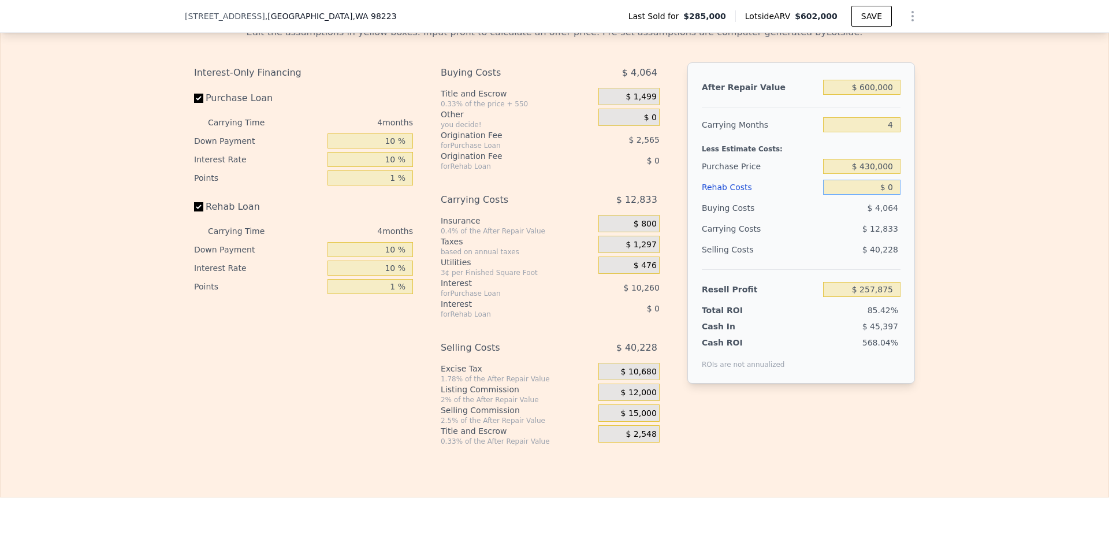
click at [889, 195] on input "$ 0" at bounding box center [861, 187] width 77 height 15
type input "$ 105,867"
type input "$ 4,000"
type input "$ 105,827"
type input "$ 40,000"
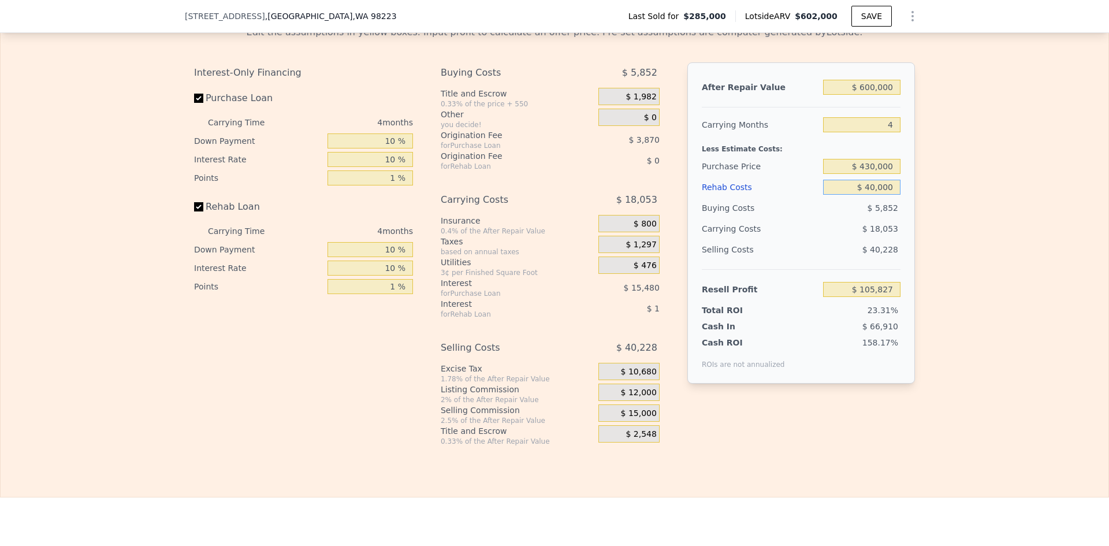
type input "$ 64,307"
click at [877, 195] on input "$ 40,000" at bounding box center [861, 187] width 77 height 15
type input "$ 40,000"
click at [867, 174] on input "$ 430,000" at bounding box center [861, 166] width 77 height 15
type input "$ 440,000"
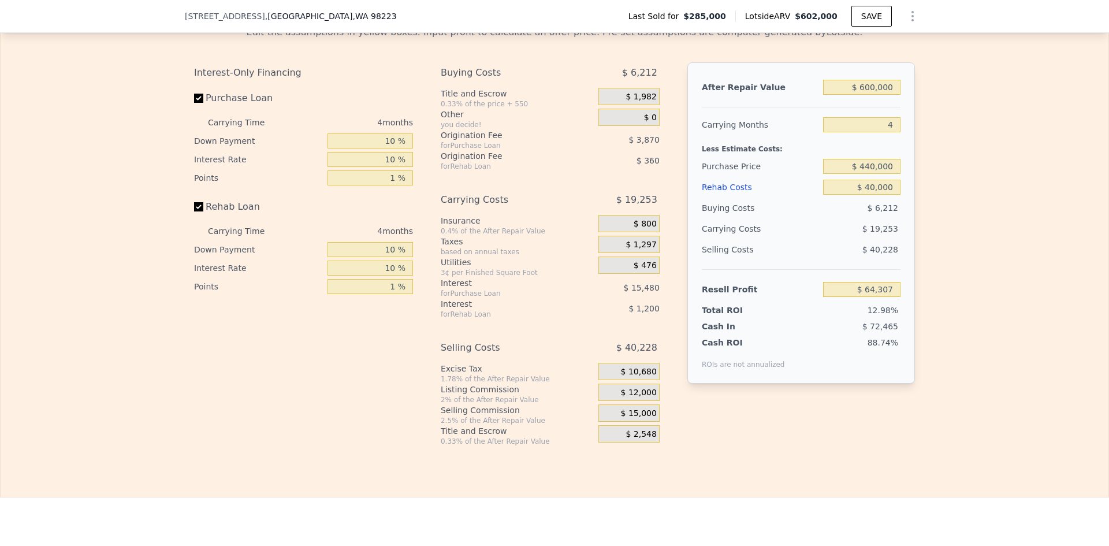
drag, startPoint x: 982, startPoint y: 238, endPoint x: 975, endPoint y: 239, distance: 6.4
click at [980, 238] on div "Edit the assumptions in yellow boxes. Input profit to calculate an offer price.…" at bounding box center [555, 231] width 1108 height 430
type input "$ 53,824"
click at [870, 174] on input "$ 440,000" at bounding box center [861, 166] width 77 height 15
type input "$ 400,000"
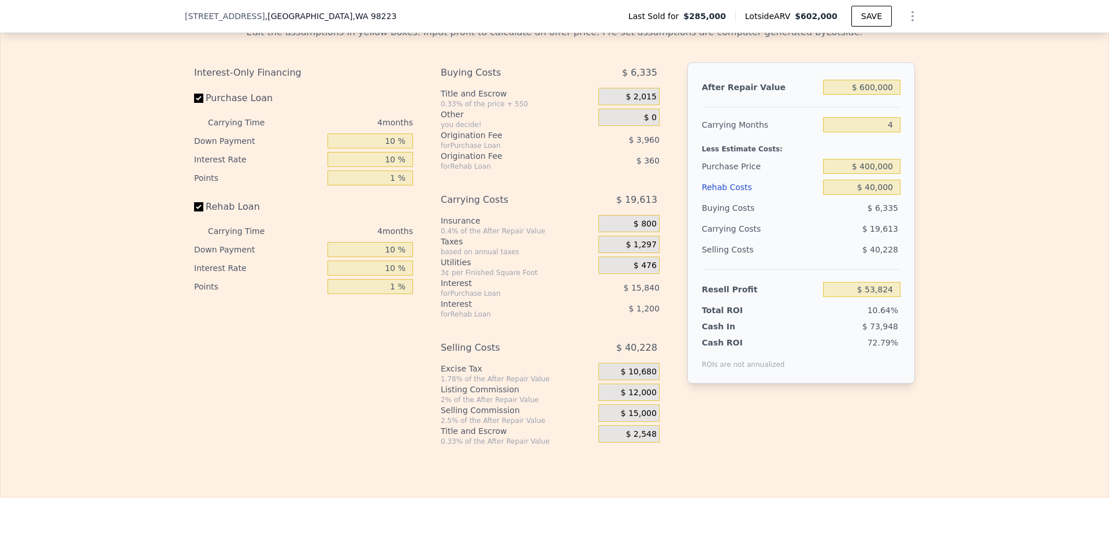
click at [924, 210] on div "Edit the assumptions in yellow boxes. Input profit to calculate an offer price.…" at bounding box center [555, 231] width 1108 height 430
type input "$ 95,757"
type input "$ 602,000"
type input "$ 0"
type input "$ 255,874"
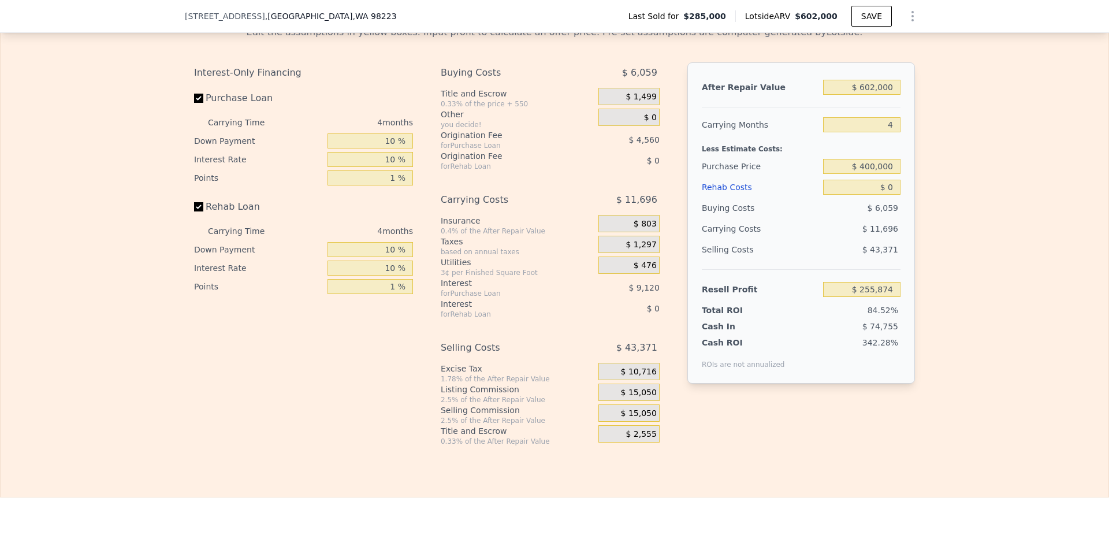
click at [908, 210] on div "After Repair Value $ 602,000 Carrying Months 4 Less Estimate Costs: Purchase Pr…" at bounding box center [801, 222] width 228 height 321
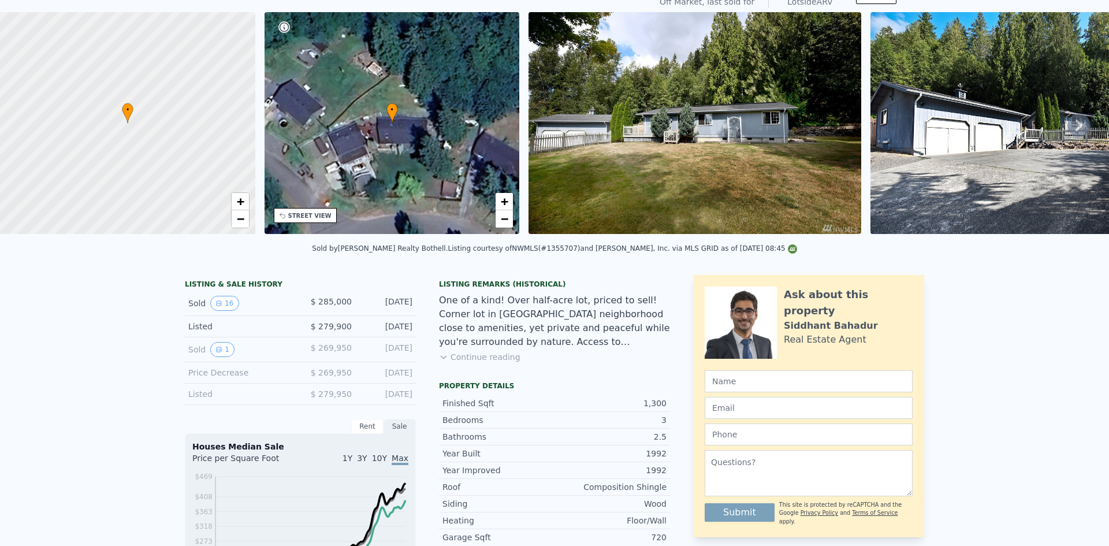
scroll to position [0, 0]
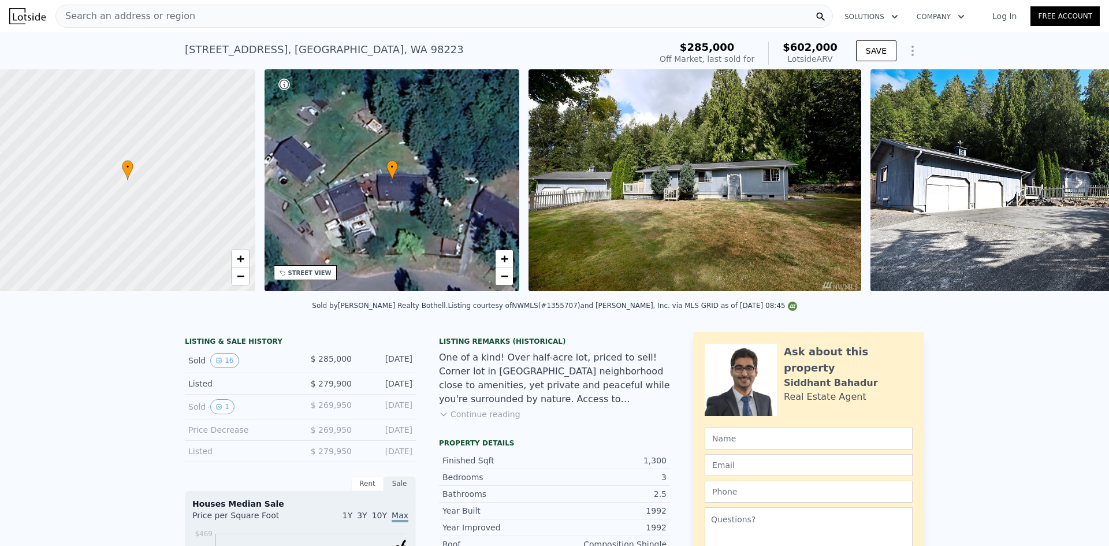
click at [111, 14] on span "Search an address or region" at bounding box center [125, 16] width 139 height 14
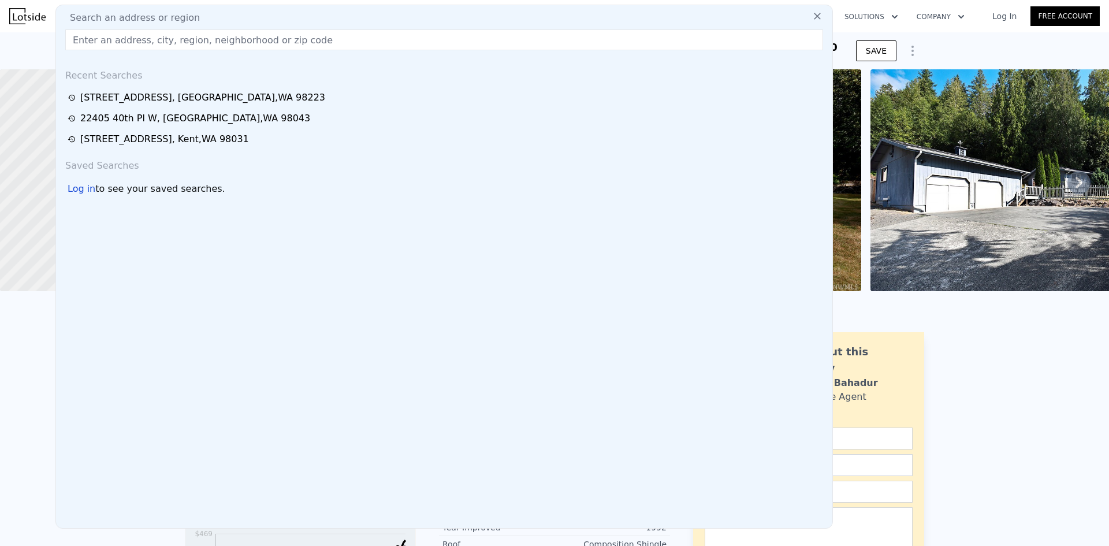
type input "505 Lord St, Kelso, WA 98626"
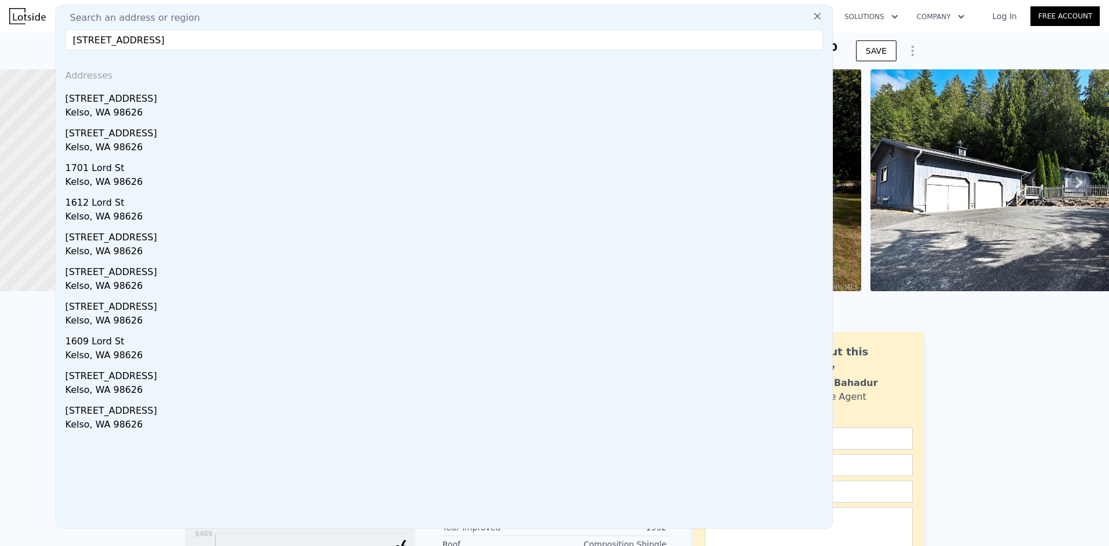
click at [122, 106] on div "Kelso, WA 98626" at bounding box center [446, 114] width 762 height 16
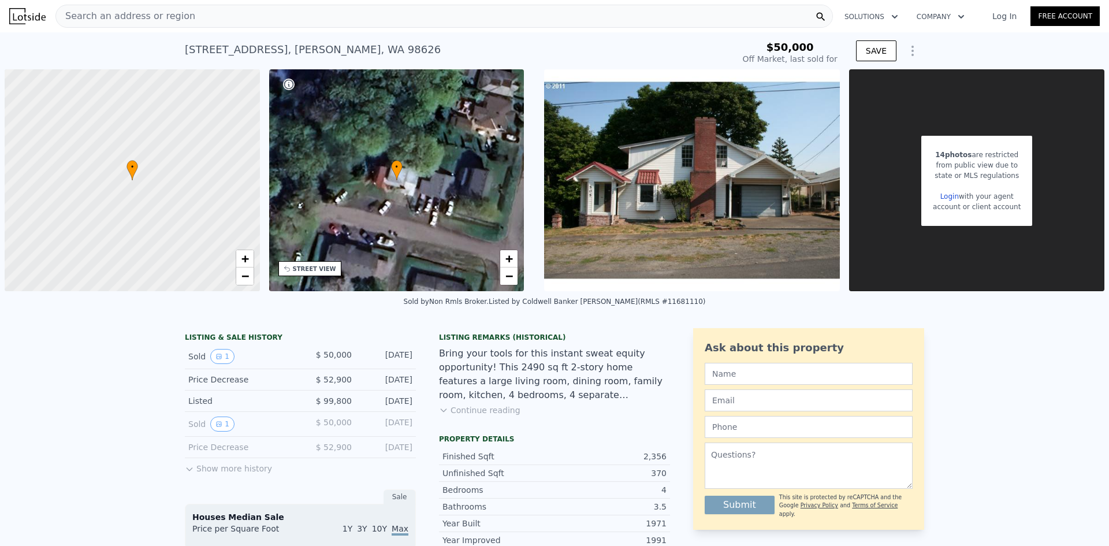
type input "-$ 55,344"
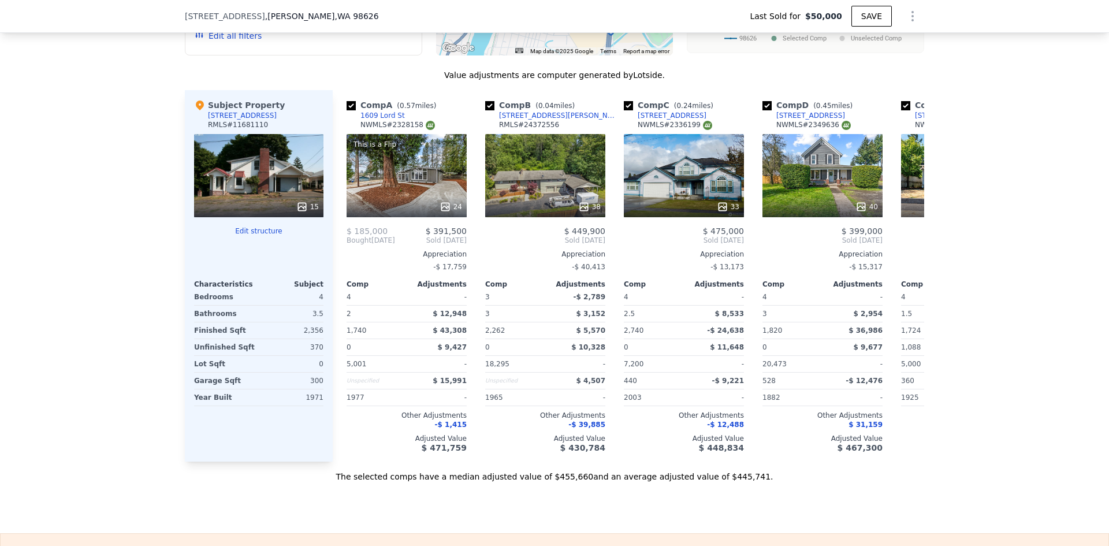
scroll to position [1209, 0]
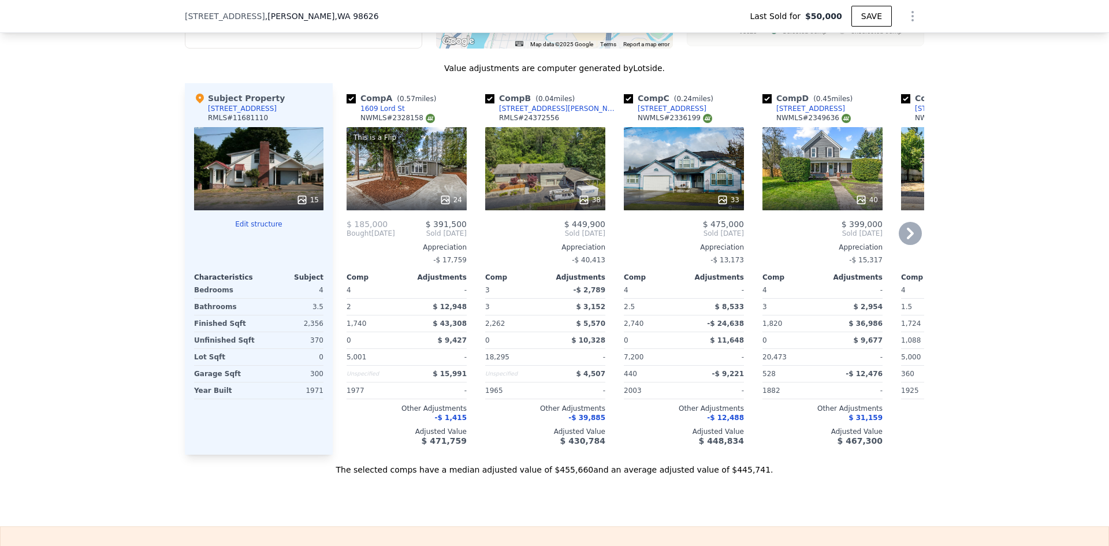
click at [441, 197] on icon at bounding box center [445, 200] width 12 height 12
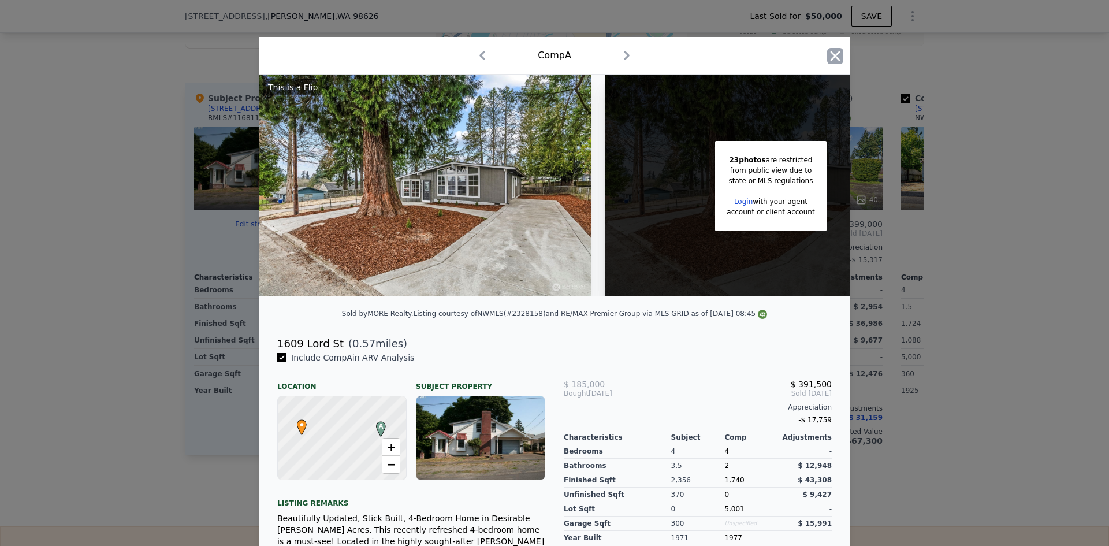
click at [830, 55] on icon "button" at bounding box center [835, 56] width 10 height 10
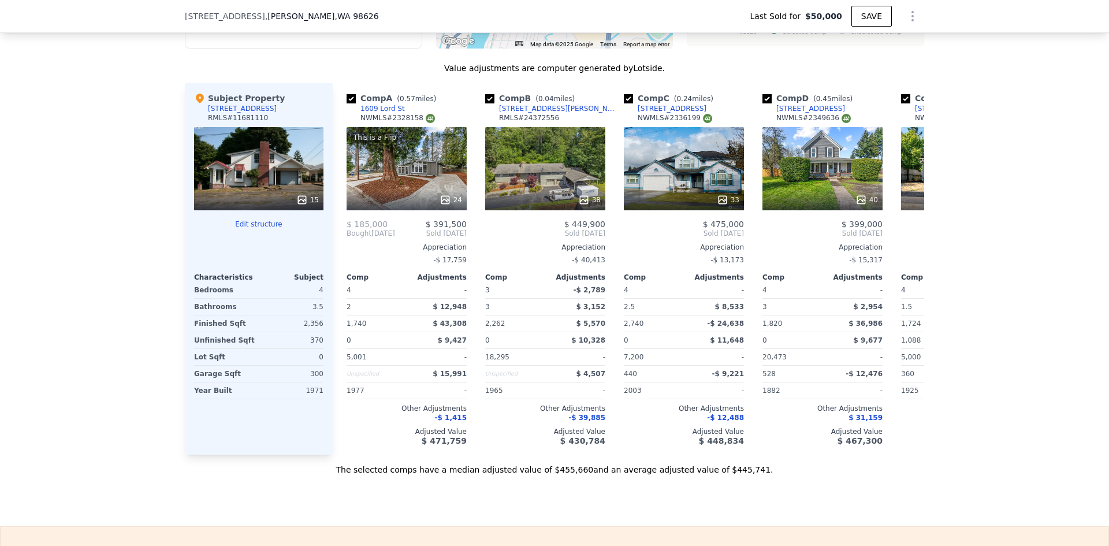
type input "$ 452,000"
type input "$ 364,716"
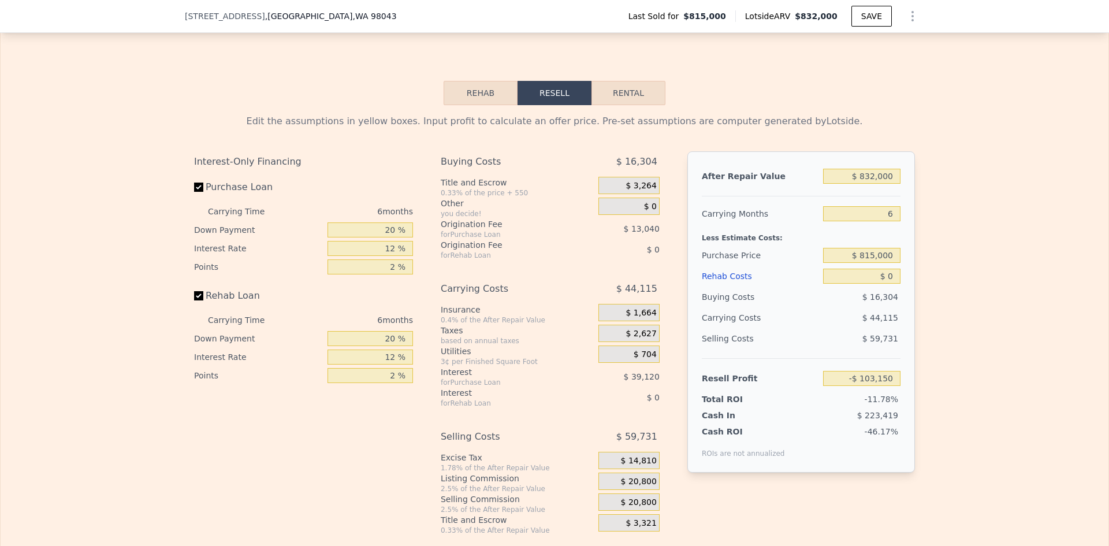
scroll to position [1901, 0]
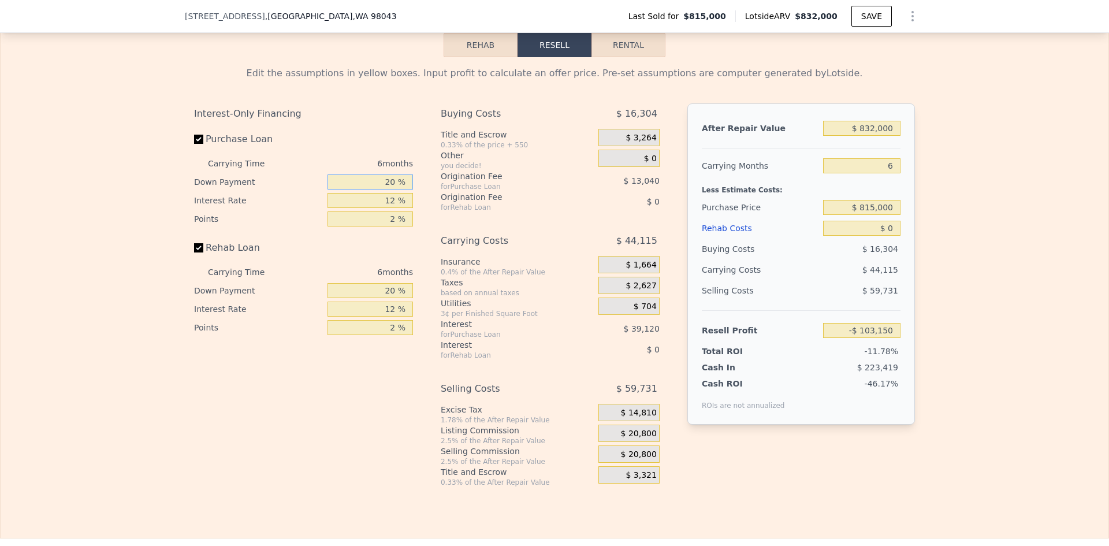
click at [386, 184] on input "20 %" at bounding box center [369, 181] width 85 height 15
